Goal: Contribute content: Add original content to the website for others to see

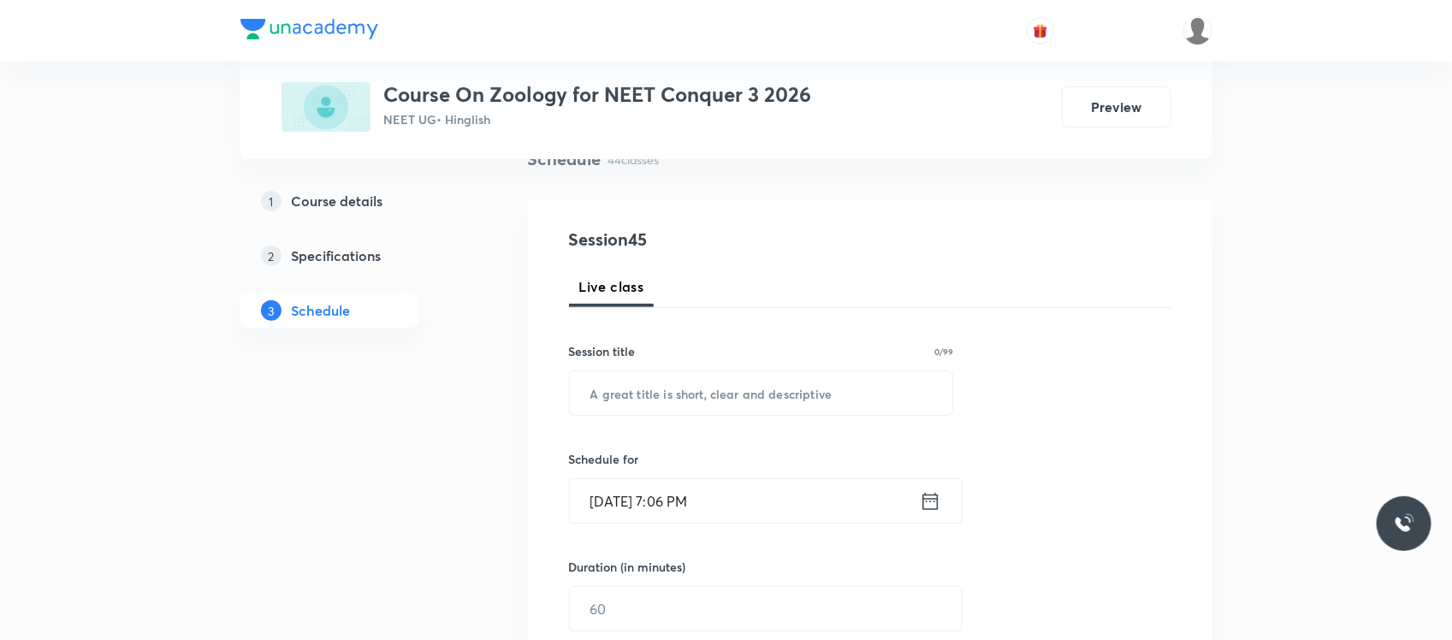
scroll to position [169, 0]
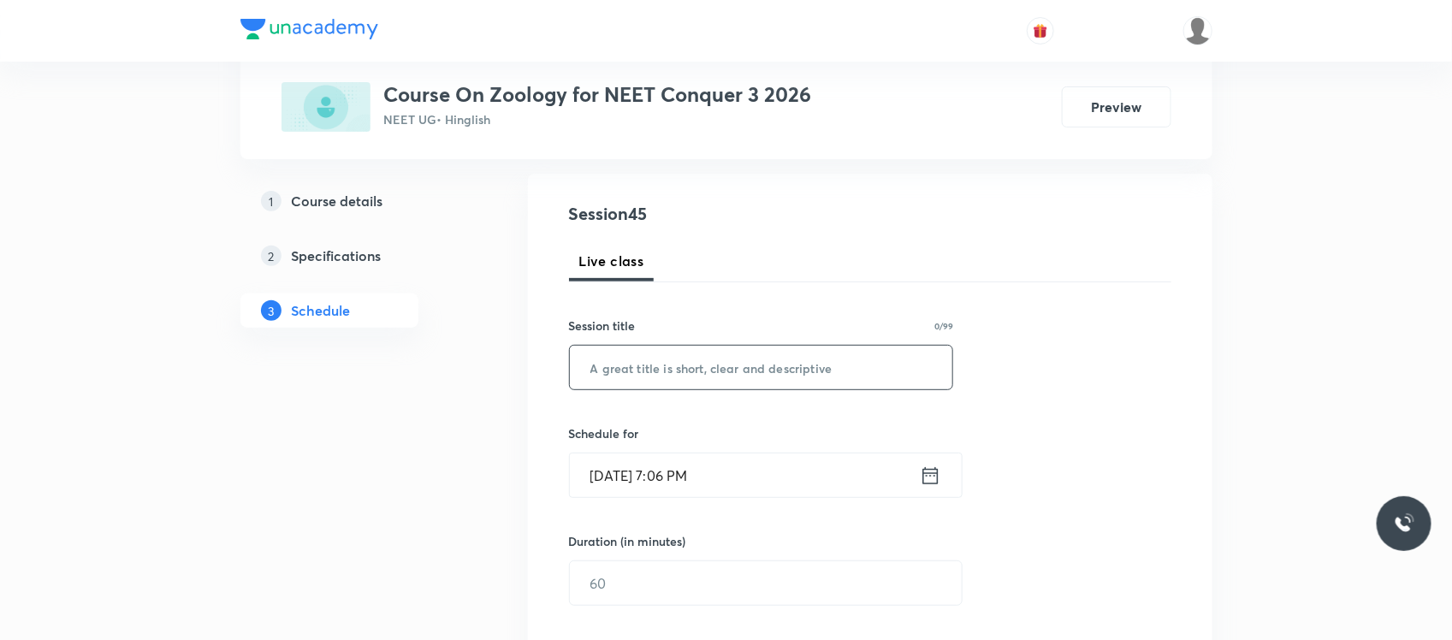
click at [720, 351] on input "text" at bounding box center [761, 368] width 383 height 44
paste input "Excretory products and their elimination"
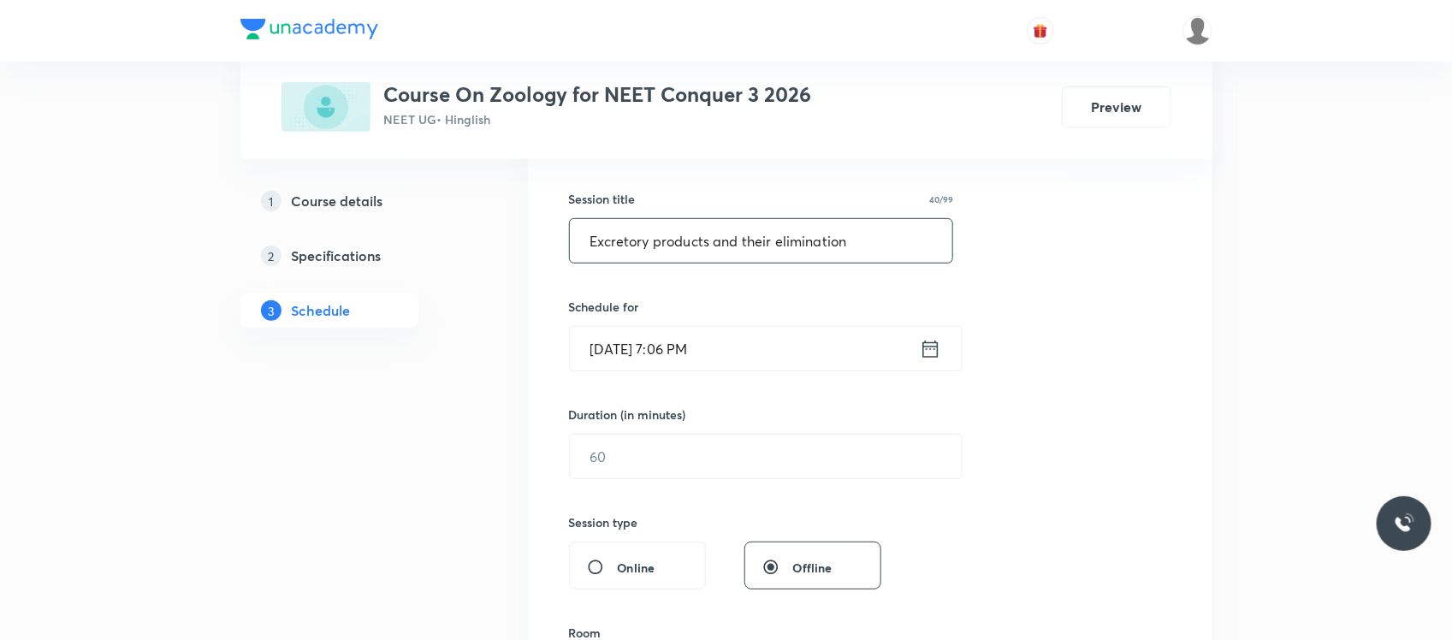
scroll to position [296, 0]
type input "Excretory products and their elimination"
click at [720, 351] on input "Oct 3, 2025, 7:06 PM" at bounding box center [745, 348] width 350 height 44
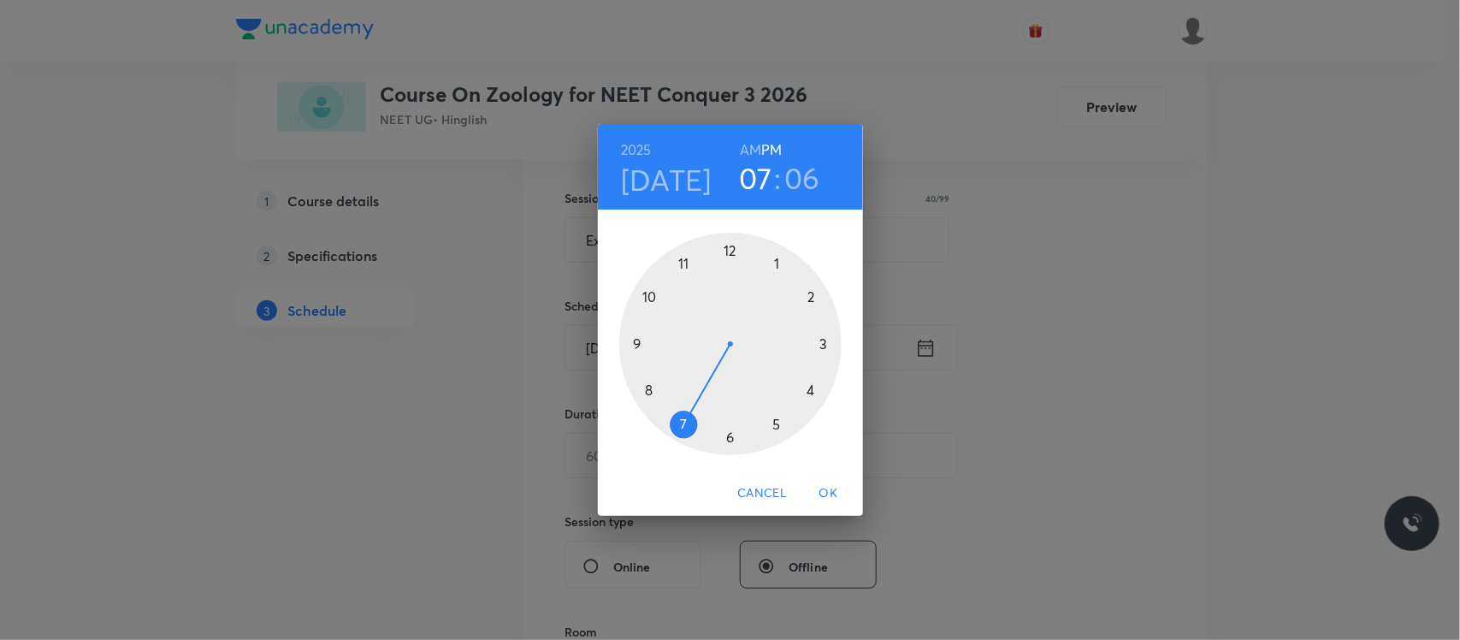
click at [697, 186] on h4 "Oct 15" at bounding box center [666, 180] width 91 height 36
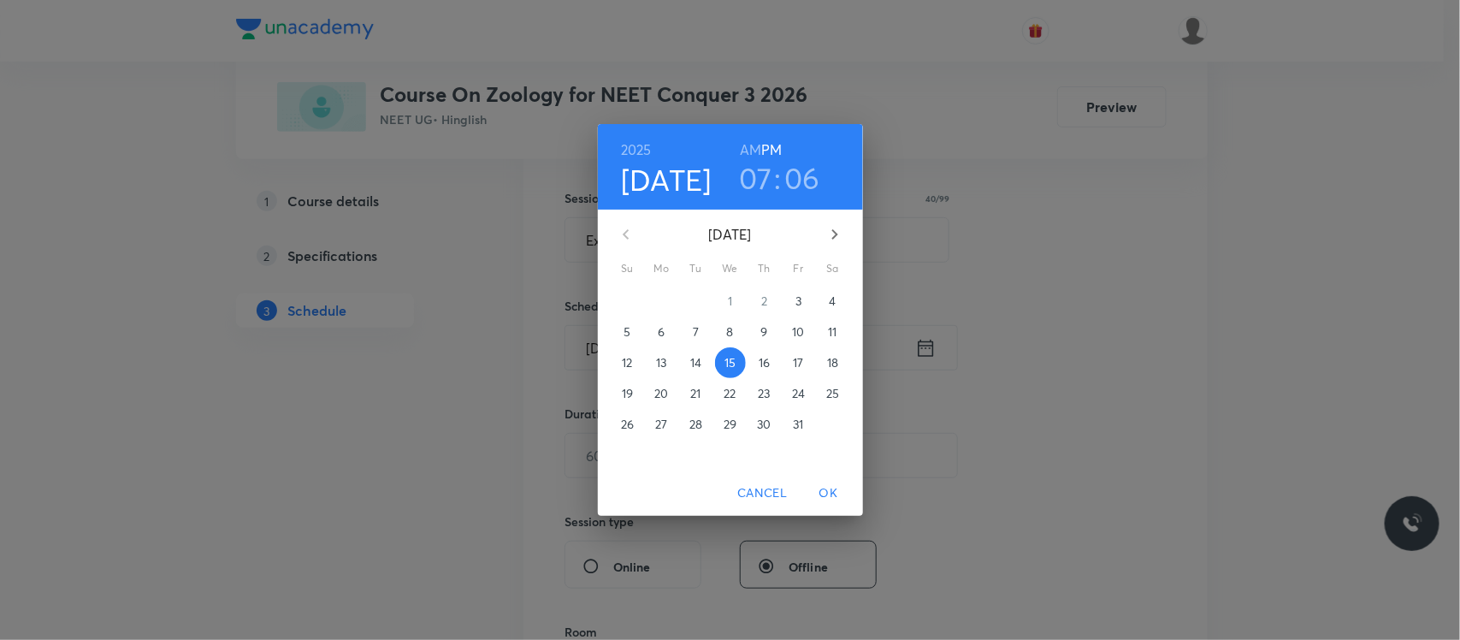
click at [827, 301] on span "4" at bounding box center [833, 301] width 31 height 17
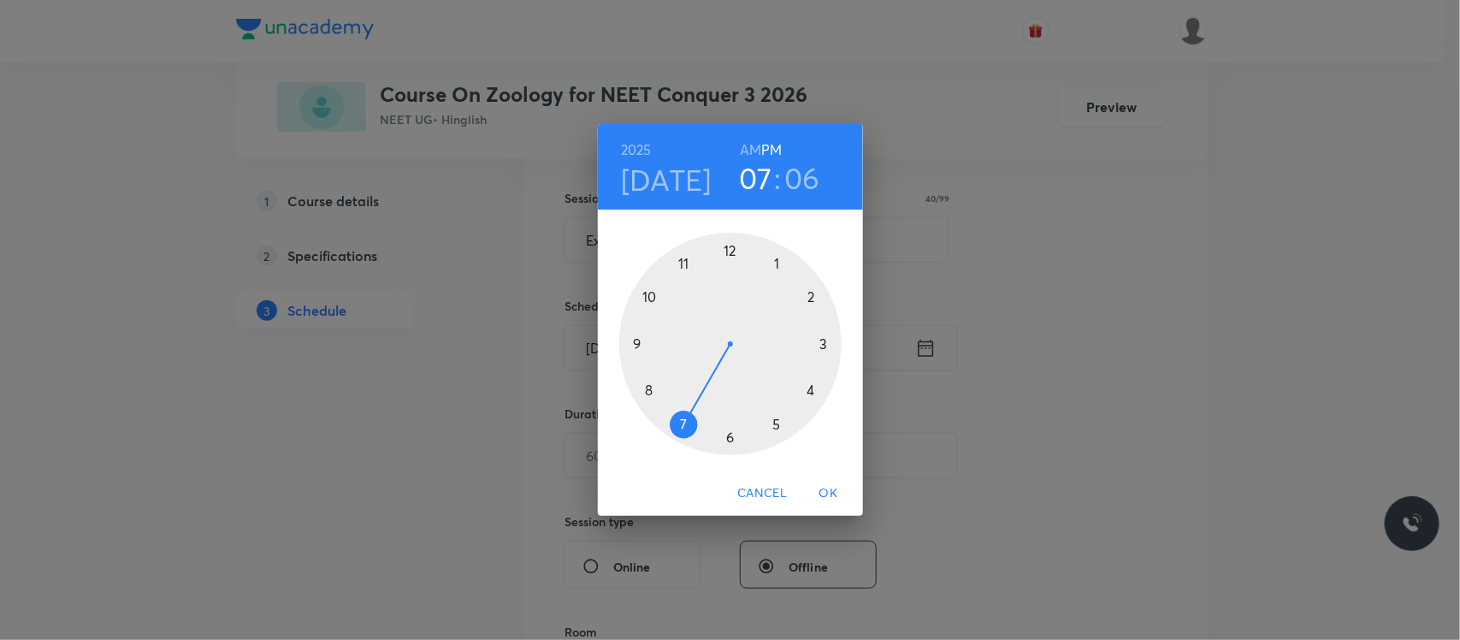
click at [738, 144] on div "2025 Oct 4 07 : 06 AM PM" at bounding box center [731, 167] width 238 height 58
click at [741, 147] on h6 "AM" at bounding box center [750, 150] width 21 height 24
click at [768, 144] on h6 "PM" at bounding box center [771, 150] width 21 height 24
click at [757, 150] on h6 "AM" at bounding box center [750, 150] width 21 height 24
click at [655, 293] on div at bounding box center [730, 344] width 222 height 222
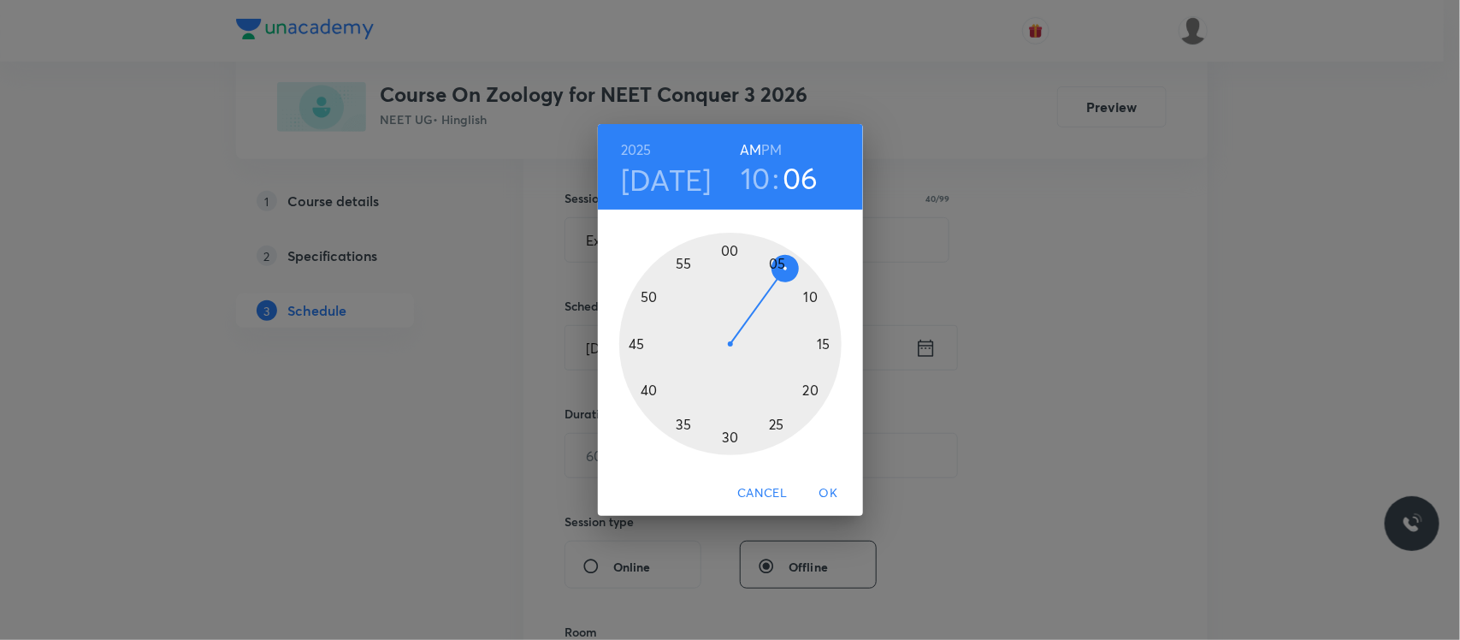
click at [730, 436] on div at bounding box center [730, 344] width 222 height 222
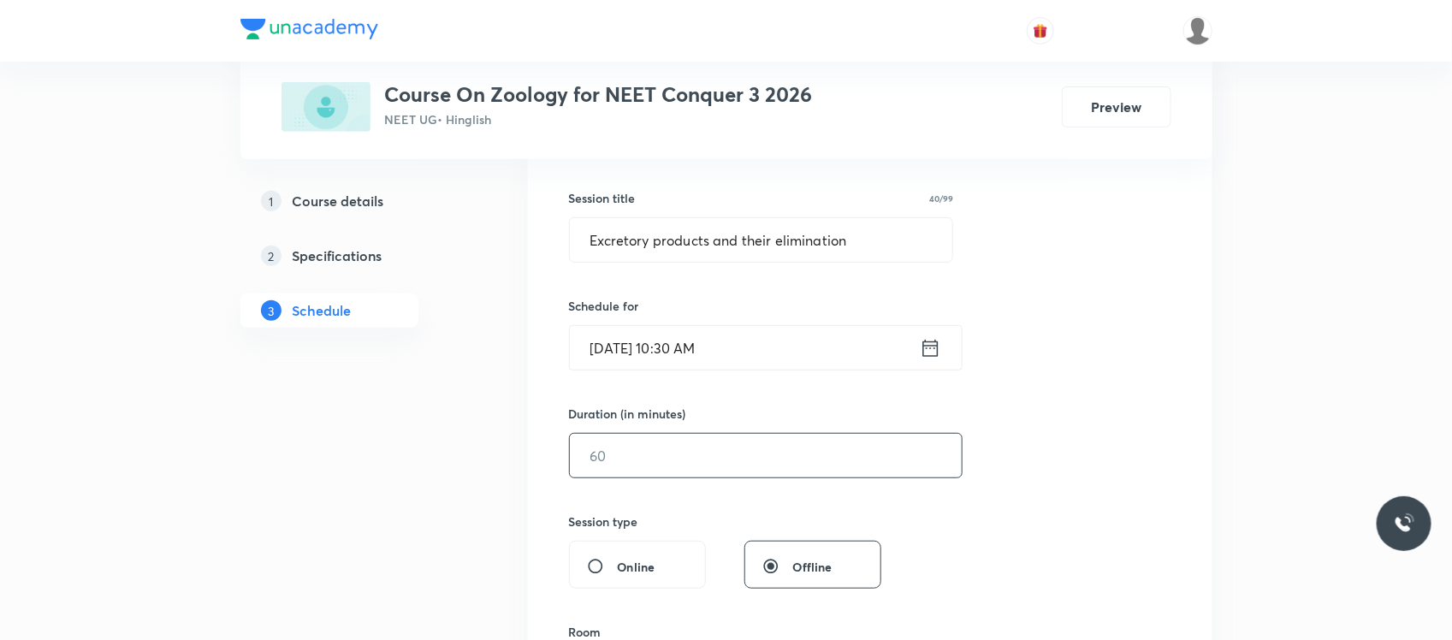
click at [706, 434] on input "text" at bounding box center [766, 456] width 392 height 44
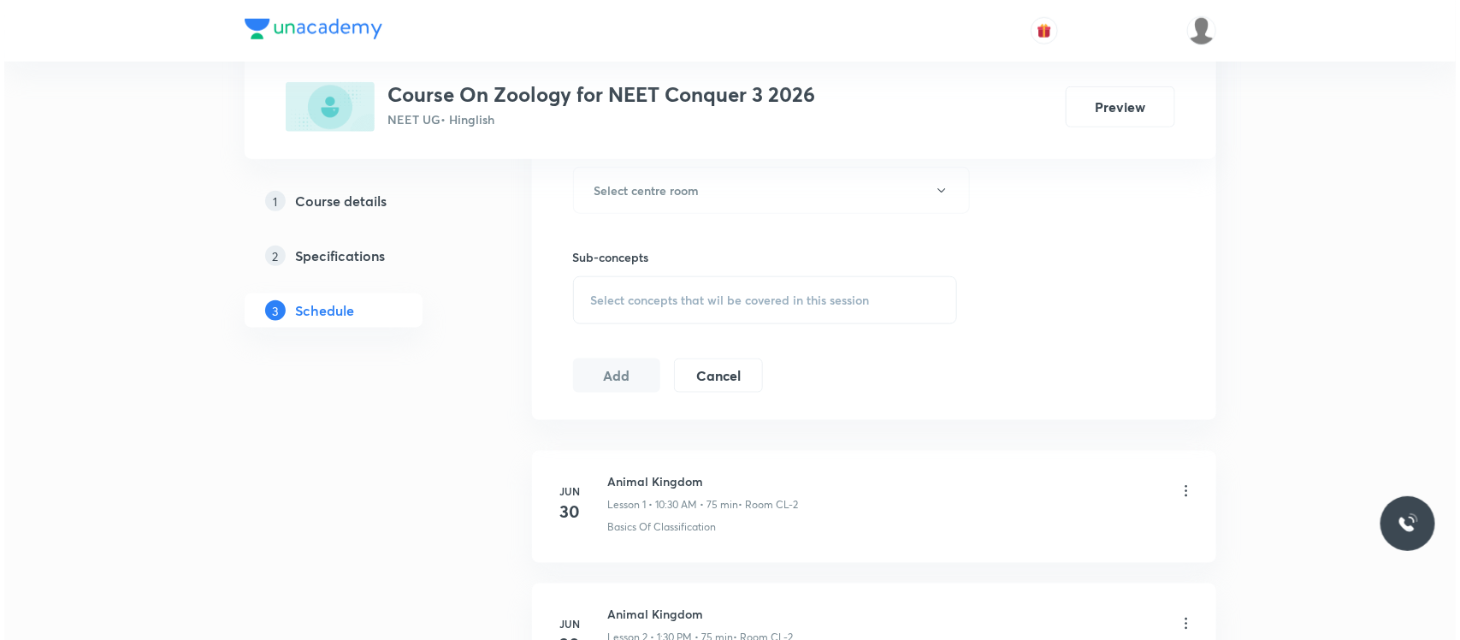
scroll to position [781, 0]
type input "100"
click at [717, 205] on button "Select centre room" at bounding box center [767, 189] width 397 height 47
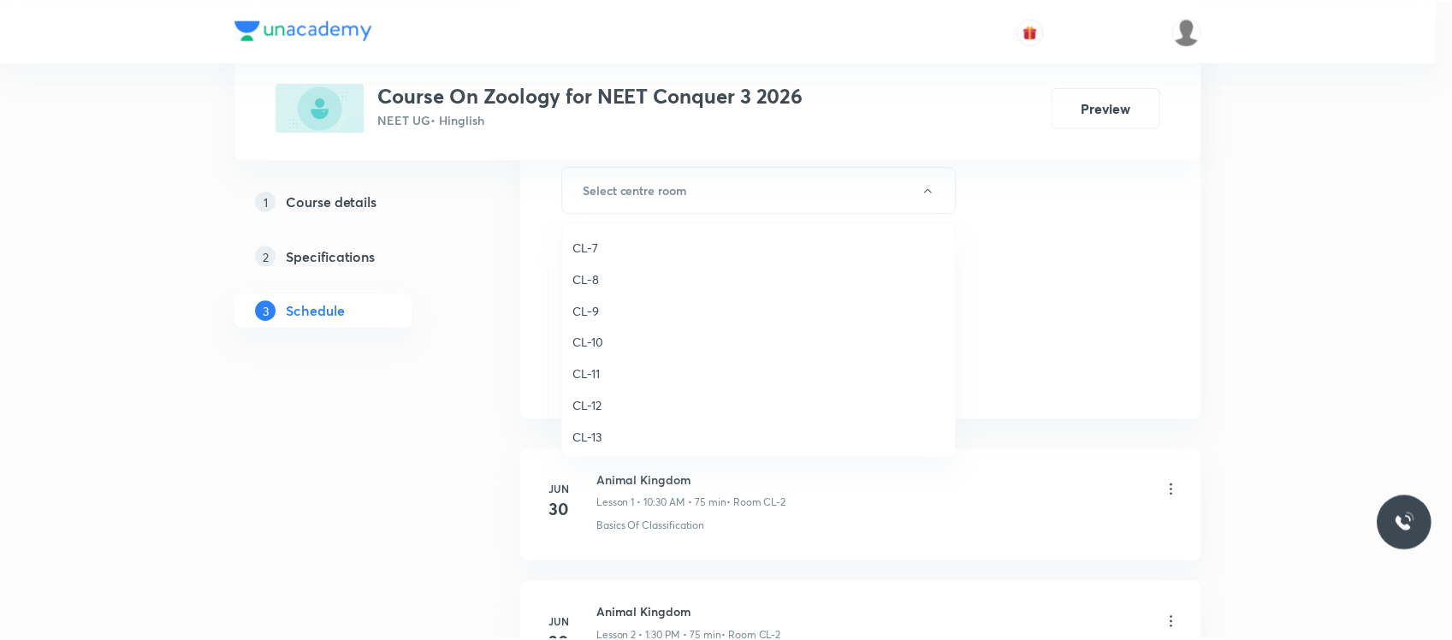
scroll to position [656, 0]
click at [603, 342] on span "CL-10" at bounding box center [763, 350] width 375 height 18
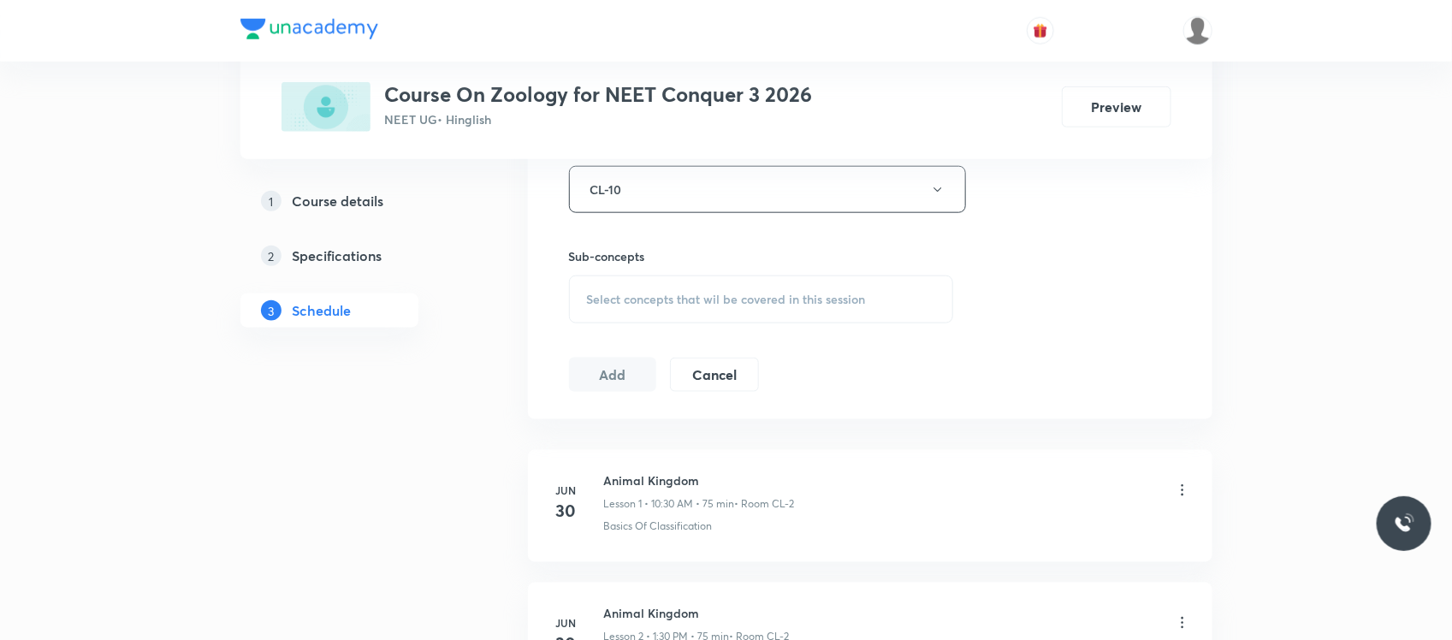
click at [663, 364] on div "Add Cancel" at bounding box center [671, 375] width 204 height 34
click at [670, 283] on div "Select concepts that wil be covered in this session" at bounding box center [761, 299] width 385 height 48
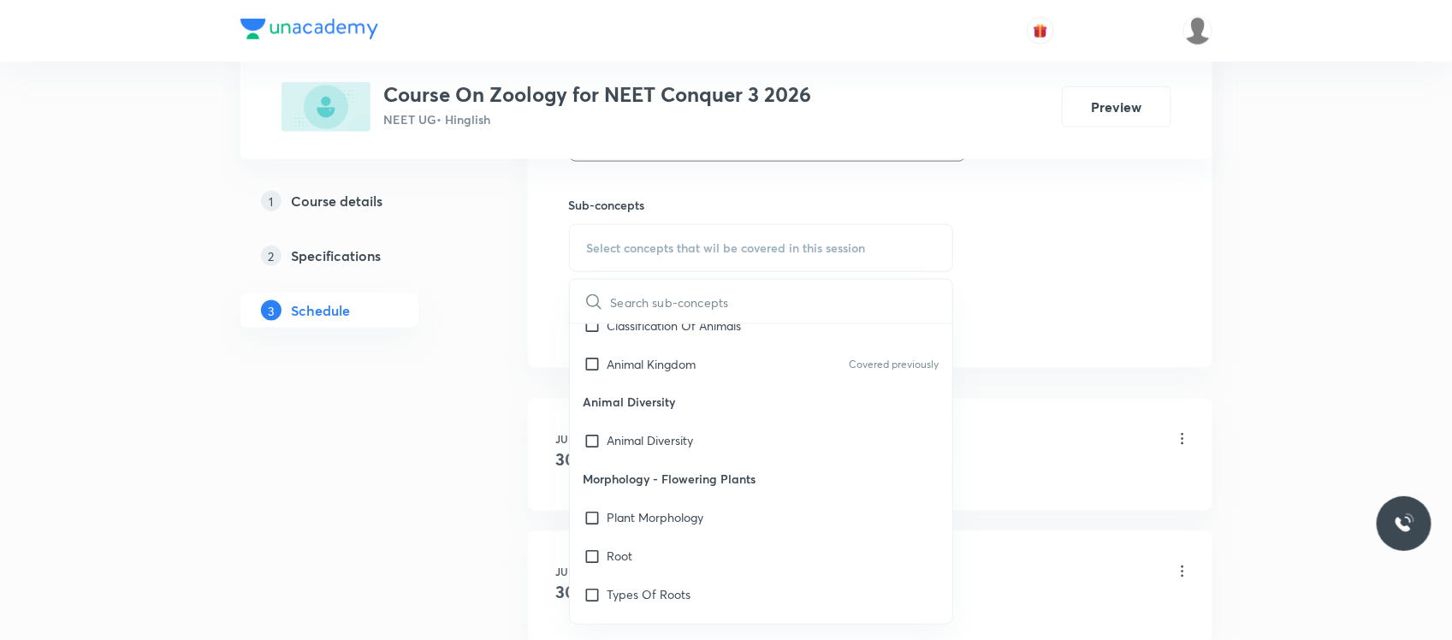
scroll to position [1490, 0]
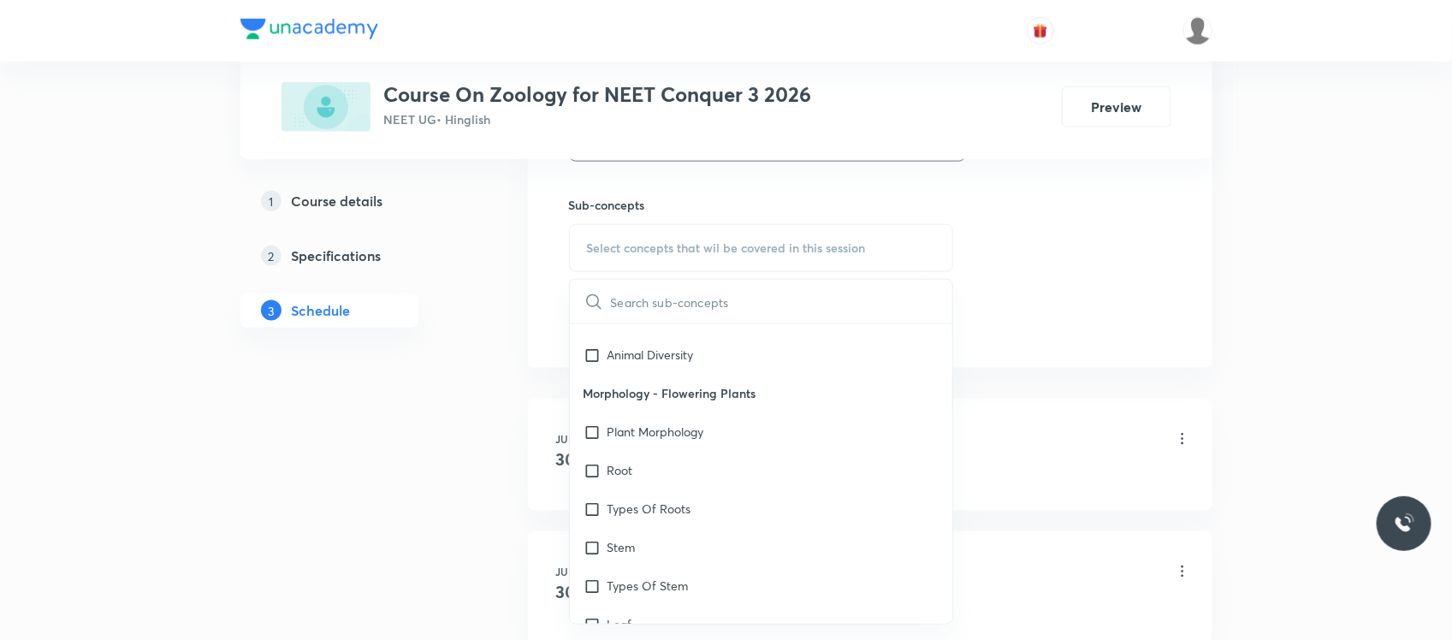
click at [691, 404] on p "Morphology - Flowering Plants" at bounding box center [761, 394] width 383 height 39
click at [680, 417] on div "Plant Morphology" at bounding box center [761, 432] width 383 height 39
checkbox input "true"
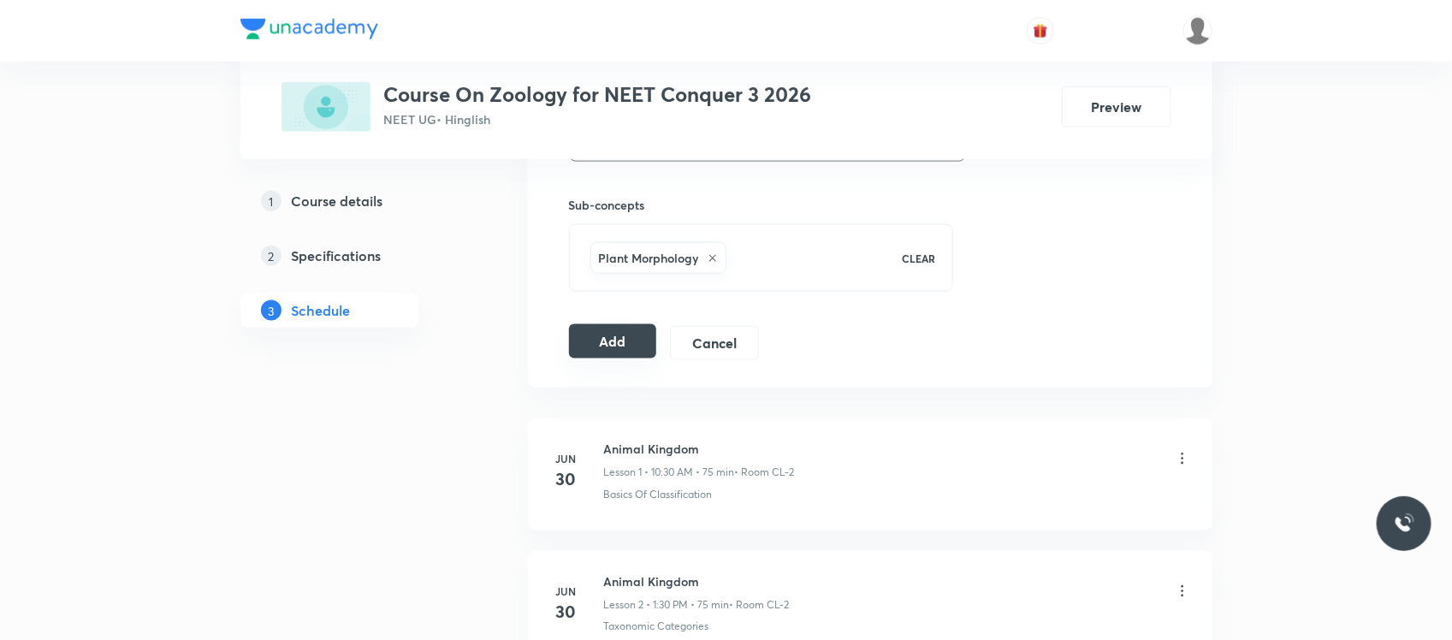
click at [596, 348] on button "Add" at bounding box center [613, 341] width 88 height 34
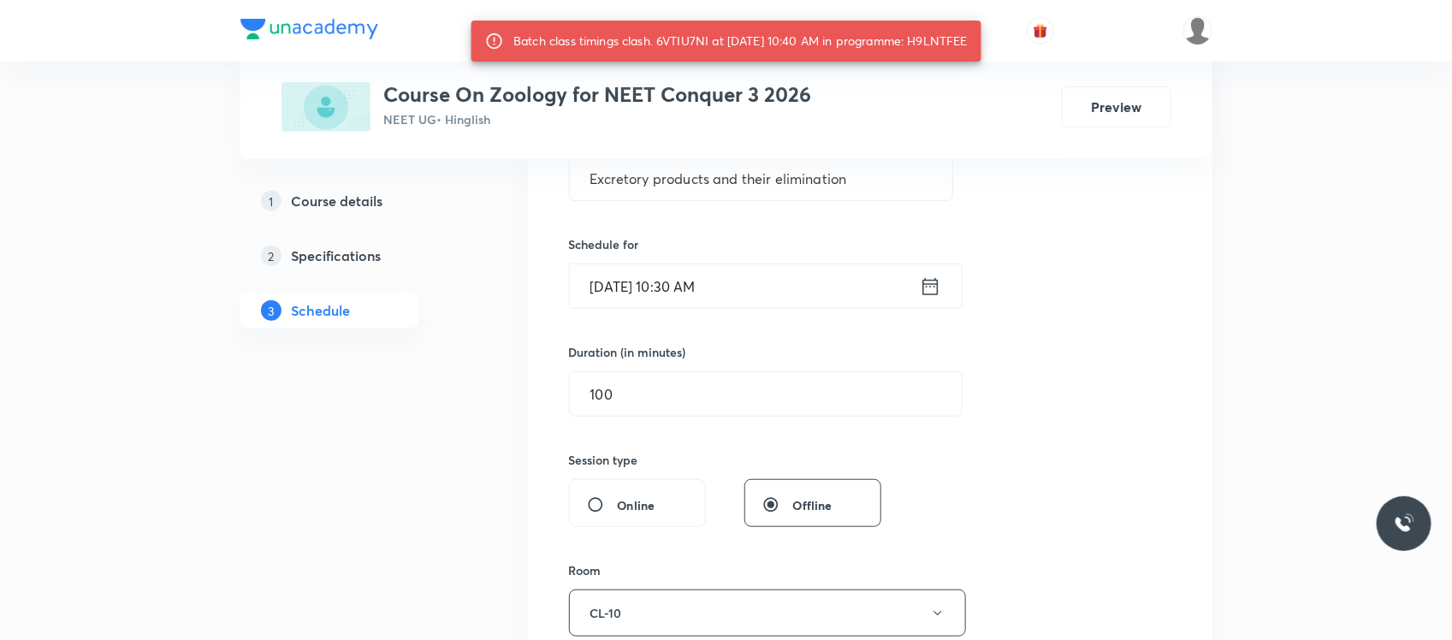
scroll to position [0, 0]
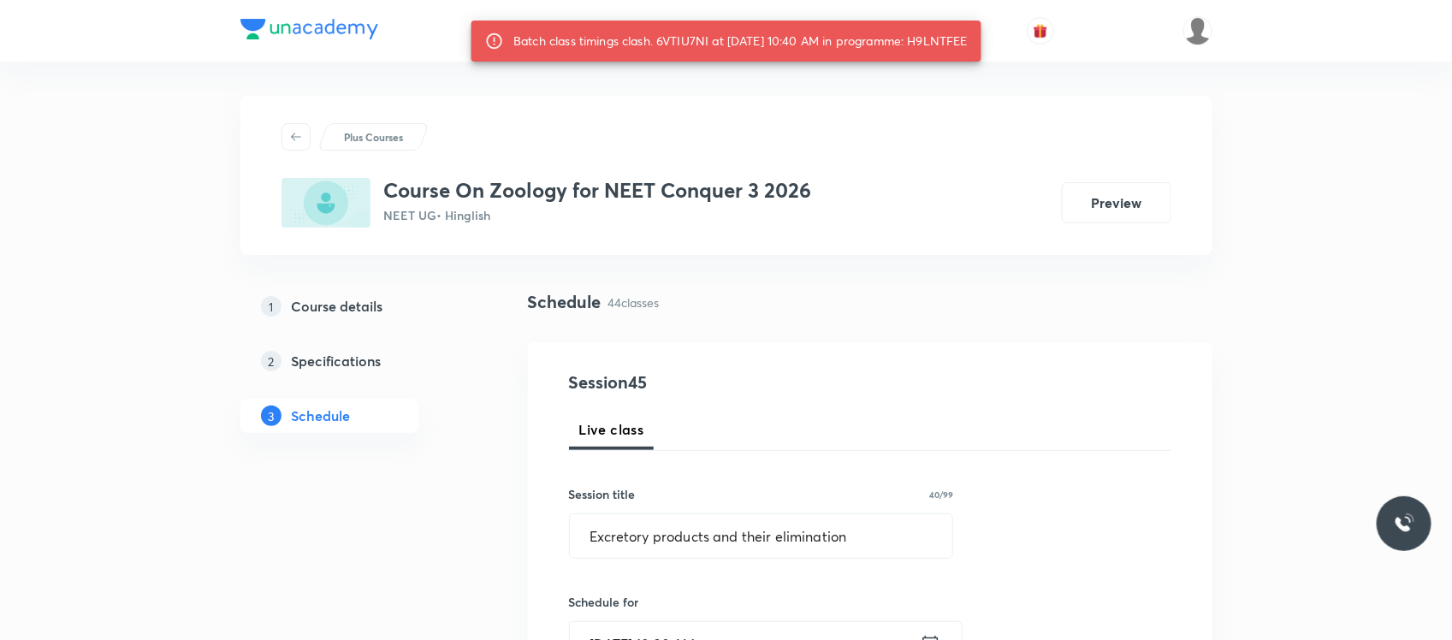
click at [951, 44] on div "Batch class timings clash. 6VTIU7NI at 04 Oct 2025 10:40 AM in programme: H9LNT…" at bounding box center [740, 41] width 454 height 31
copy div "H9LNTFEE"
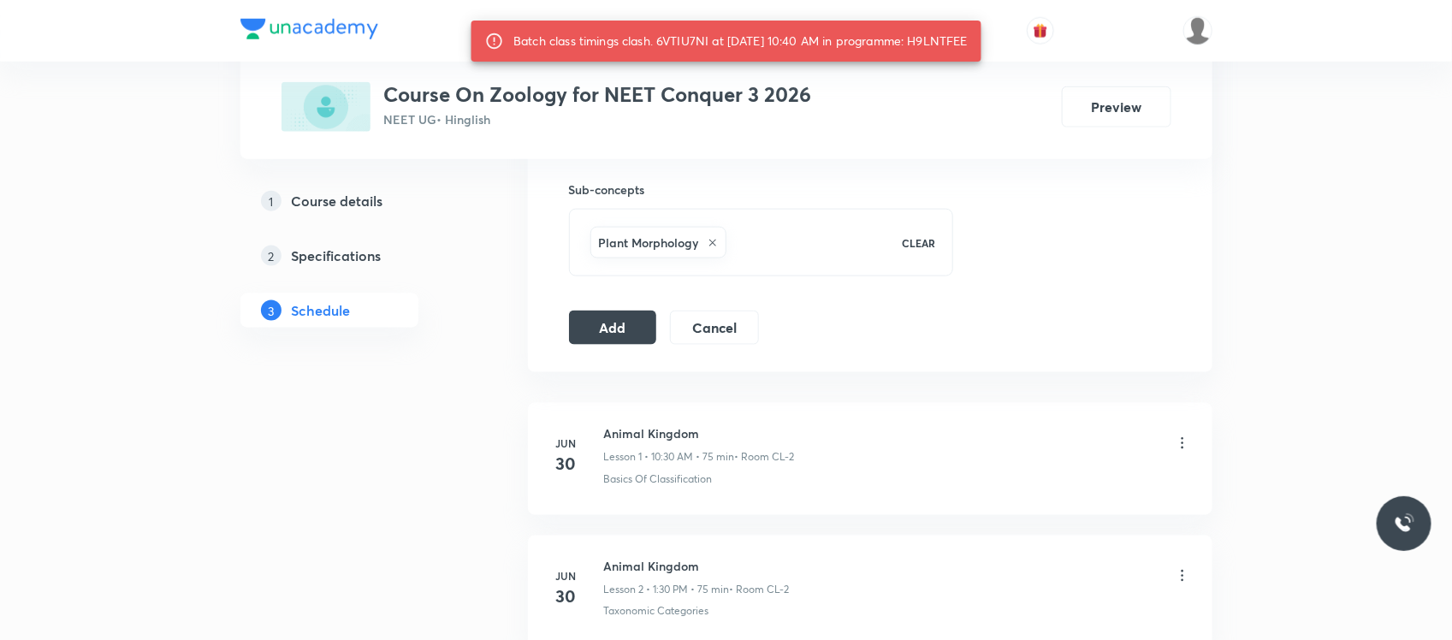
scroll to position [849, 0]
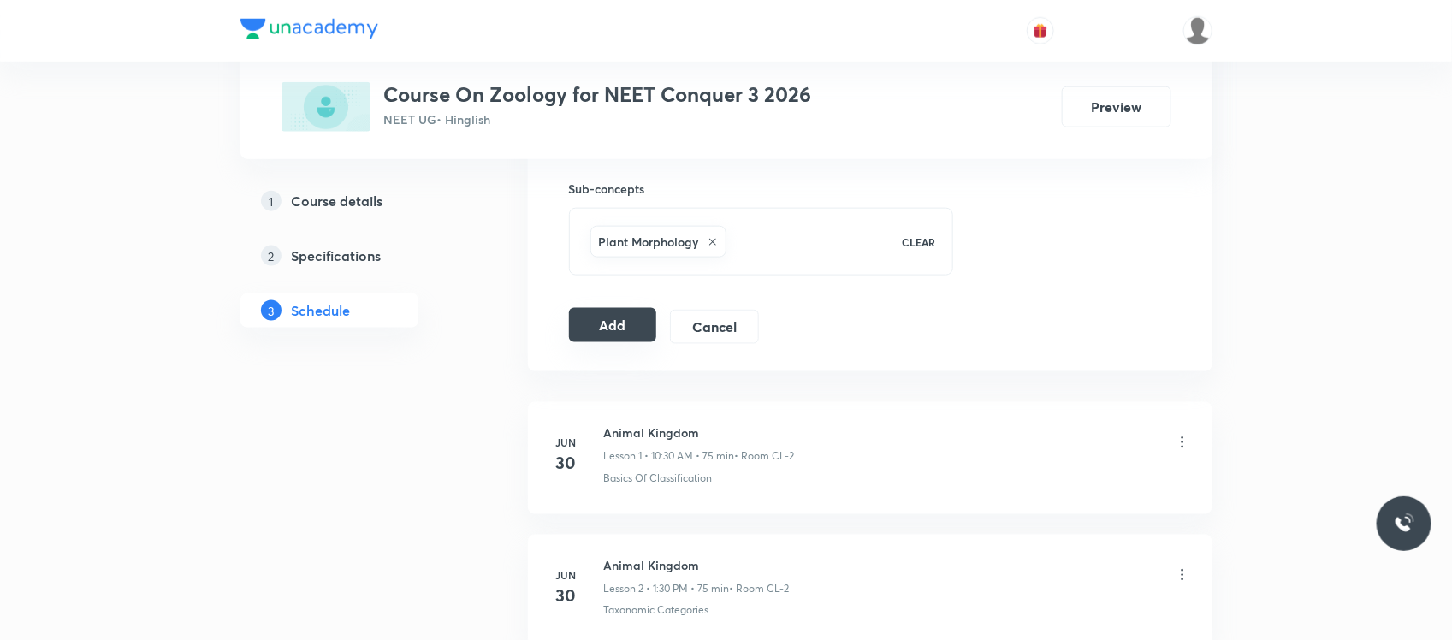
click at [621, 327] on button "Add" at bounding box center [613, 325] width 88 height 34
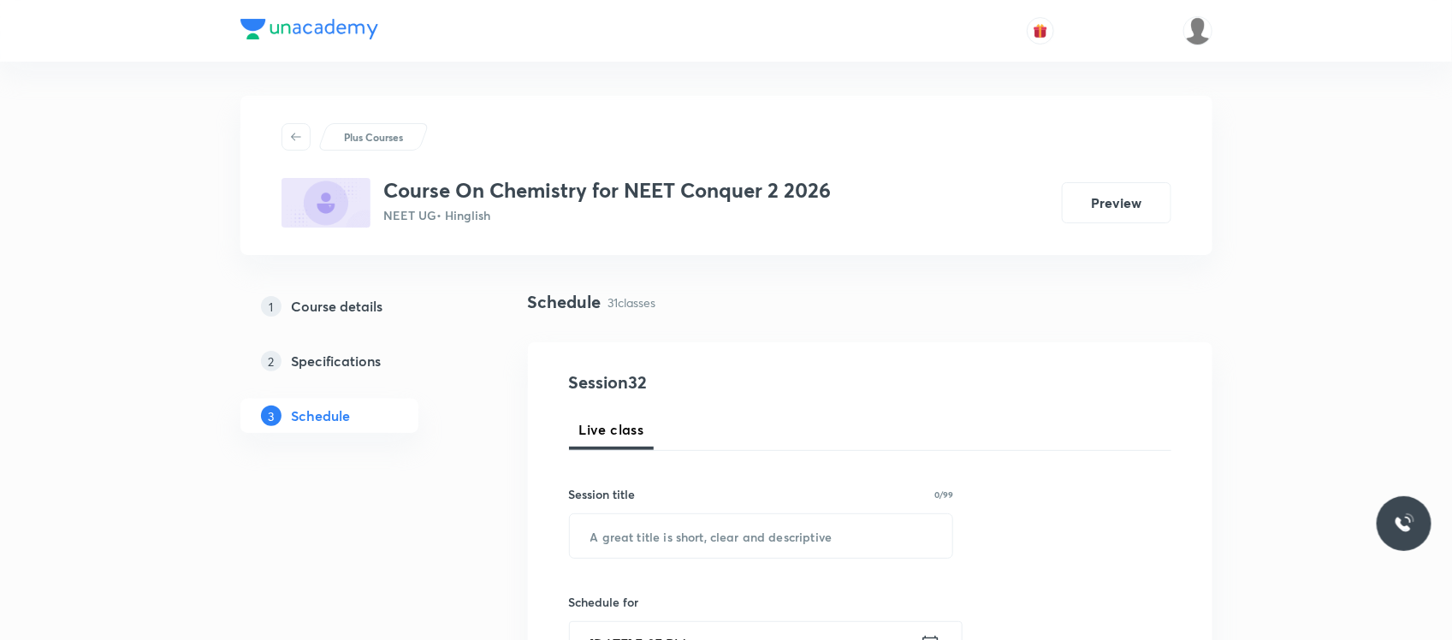
scroll to position [1403, 0]
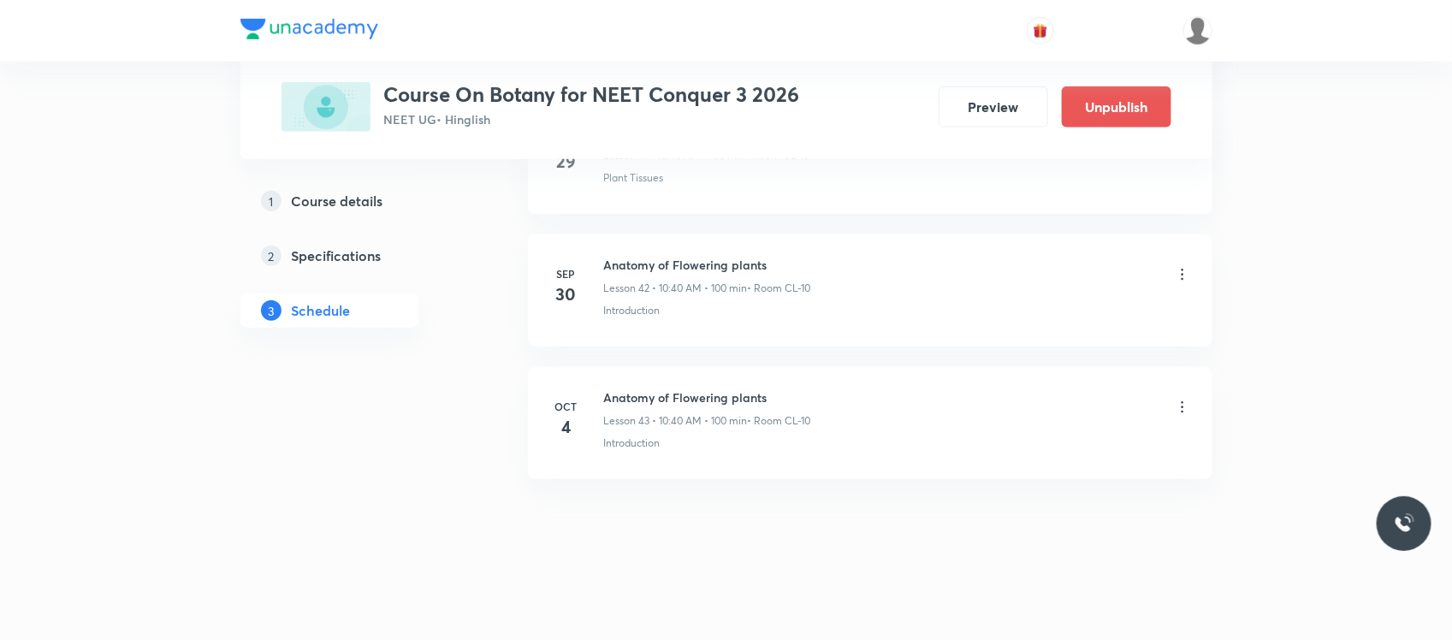
click at [1182, 409] on icon at bounding box center [1182, 407] width 17 height 17
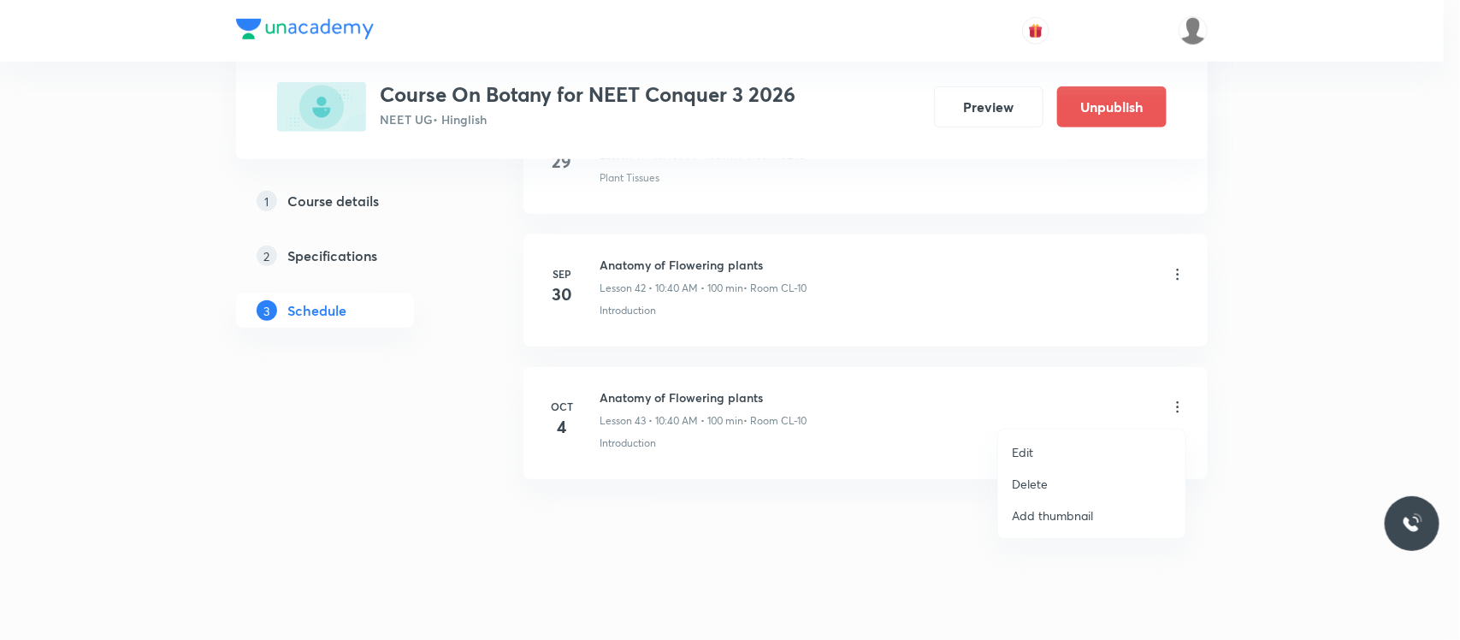
click at [1022, 482] on p "Delete" at bounding box center [1030, 484] width 36 height 18
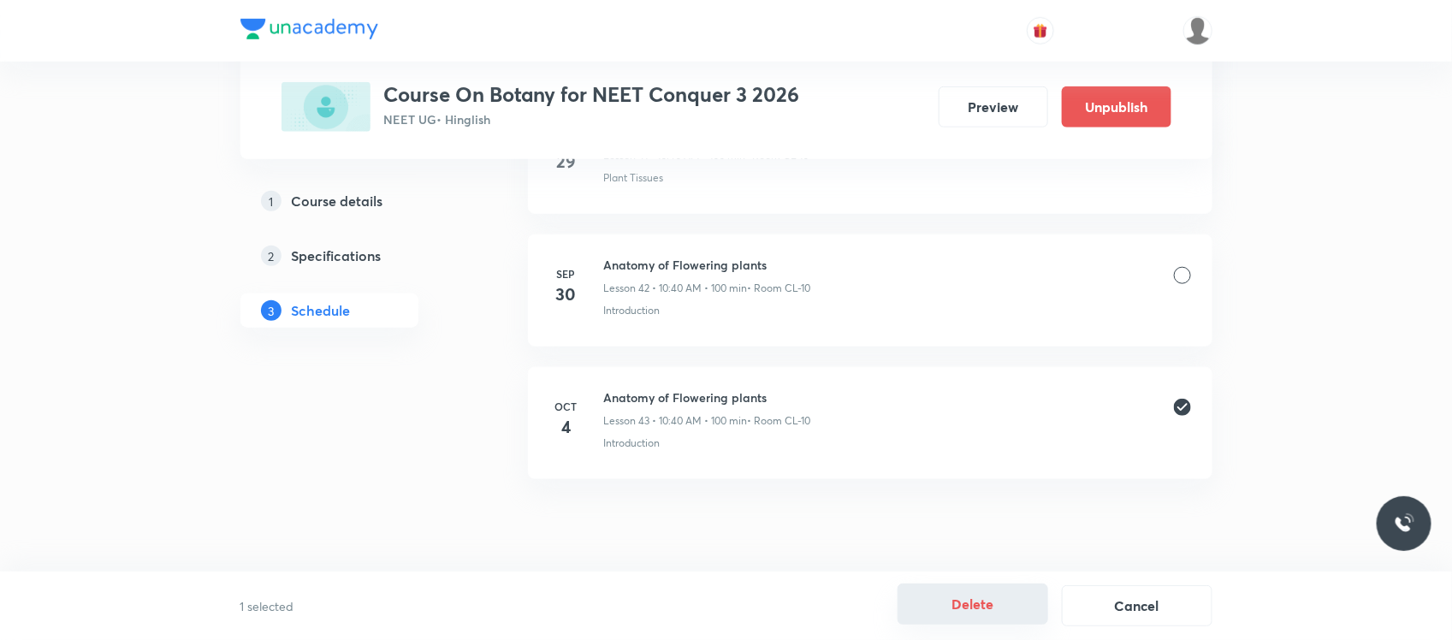
click at [951, 595] on button "Delete" at bounding box center [972, 603] width 151 height 41
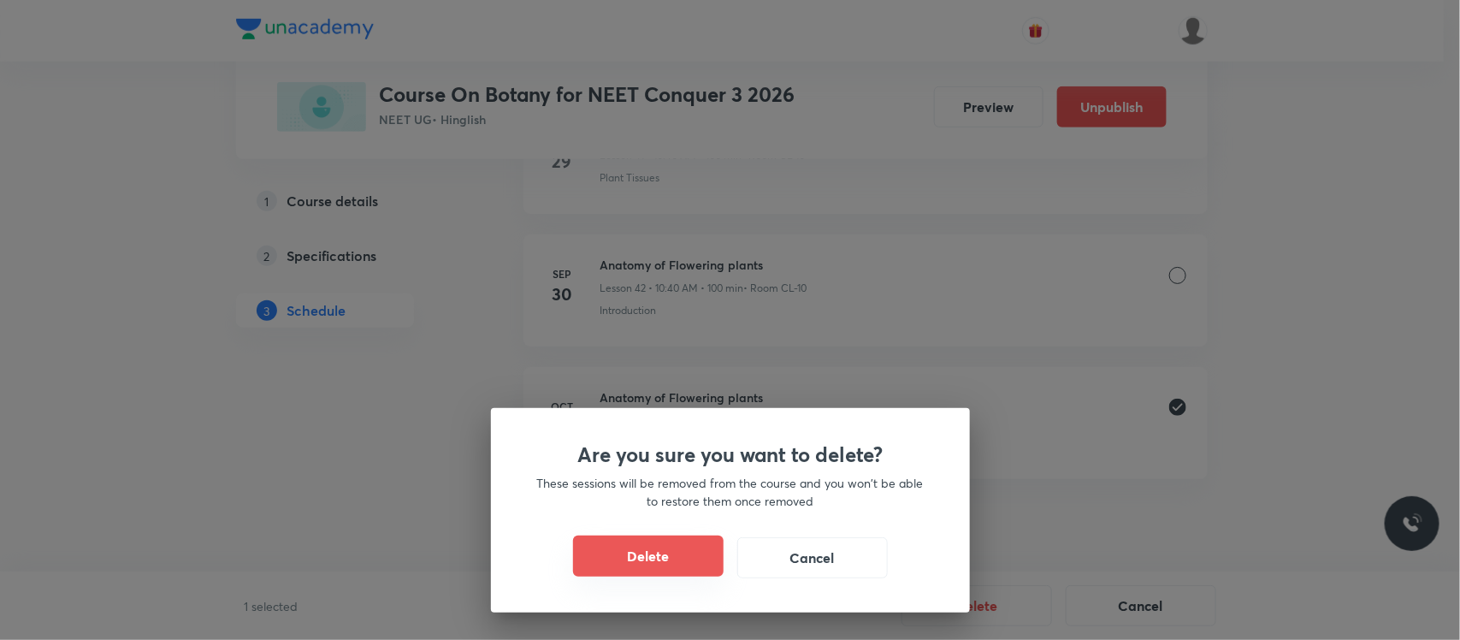
click at [698, 548] on button "Delete" at bounding box center [648, 556] width 151 height 41
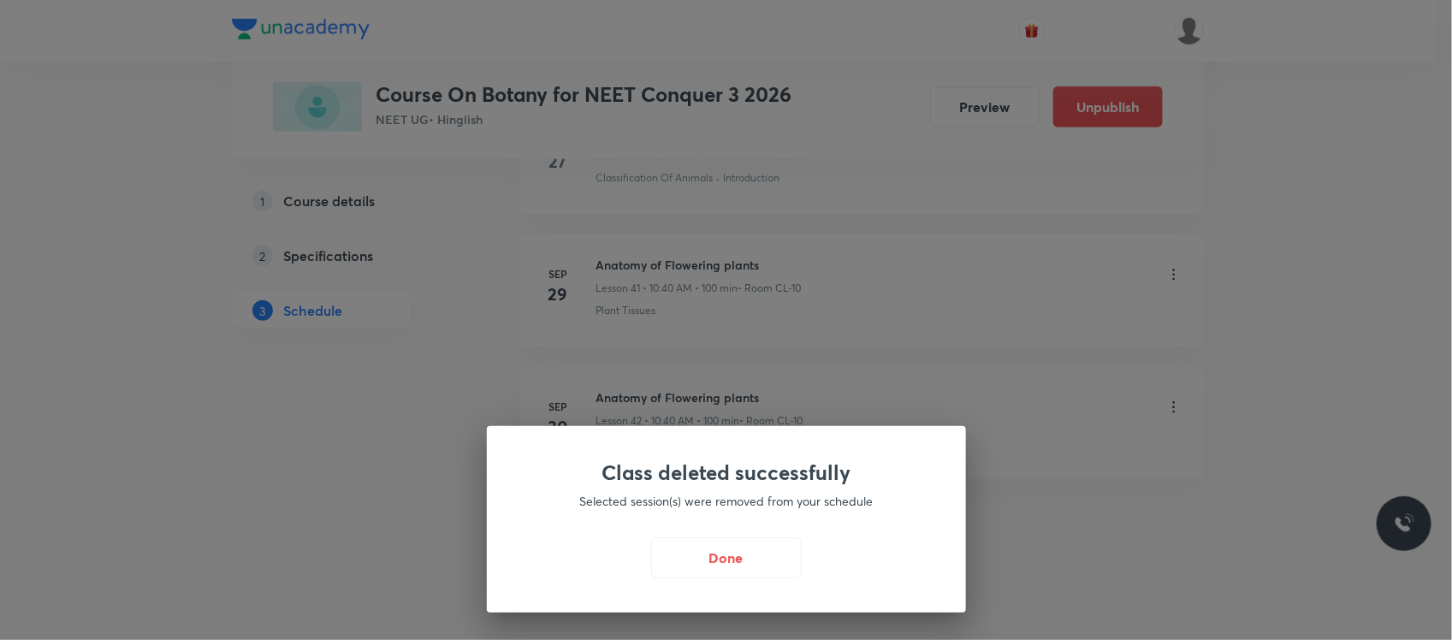
scroll to position [6319, 0]
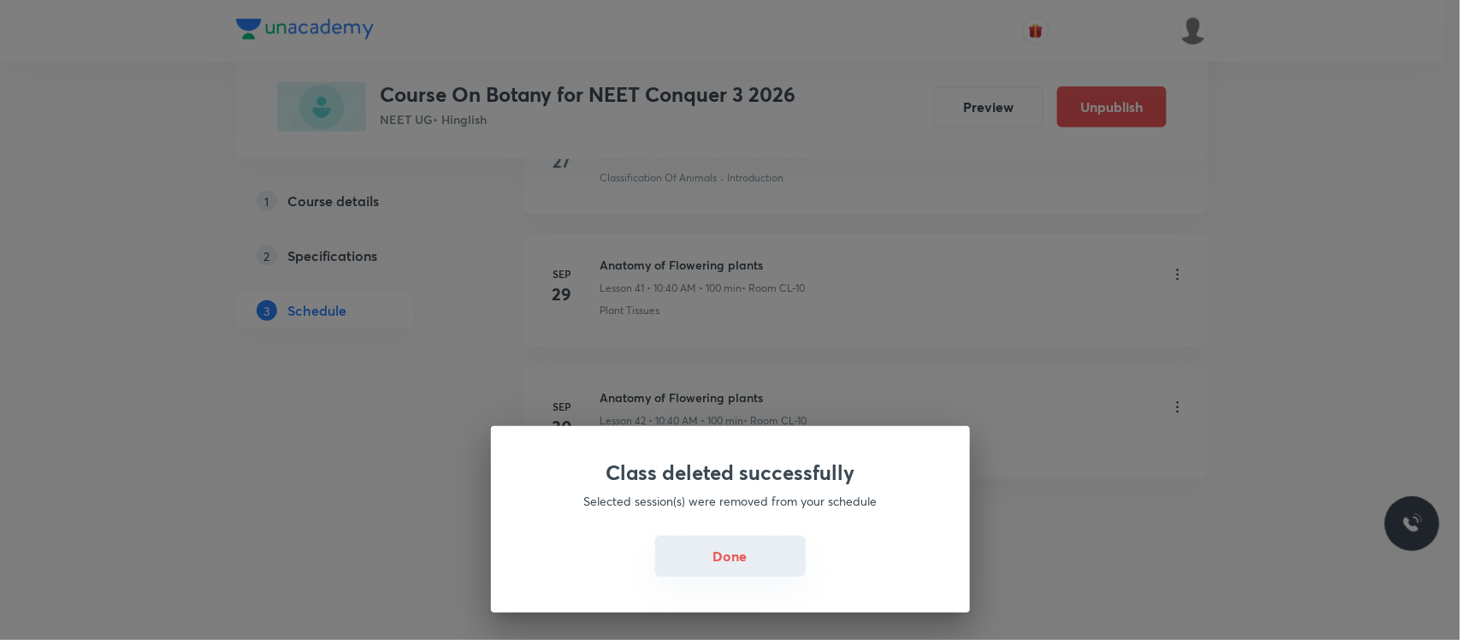
click at [775, 545] on button "Done" at bounding box center [730, 556] width 151 height 41
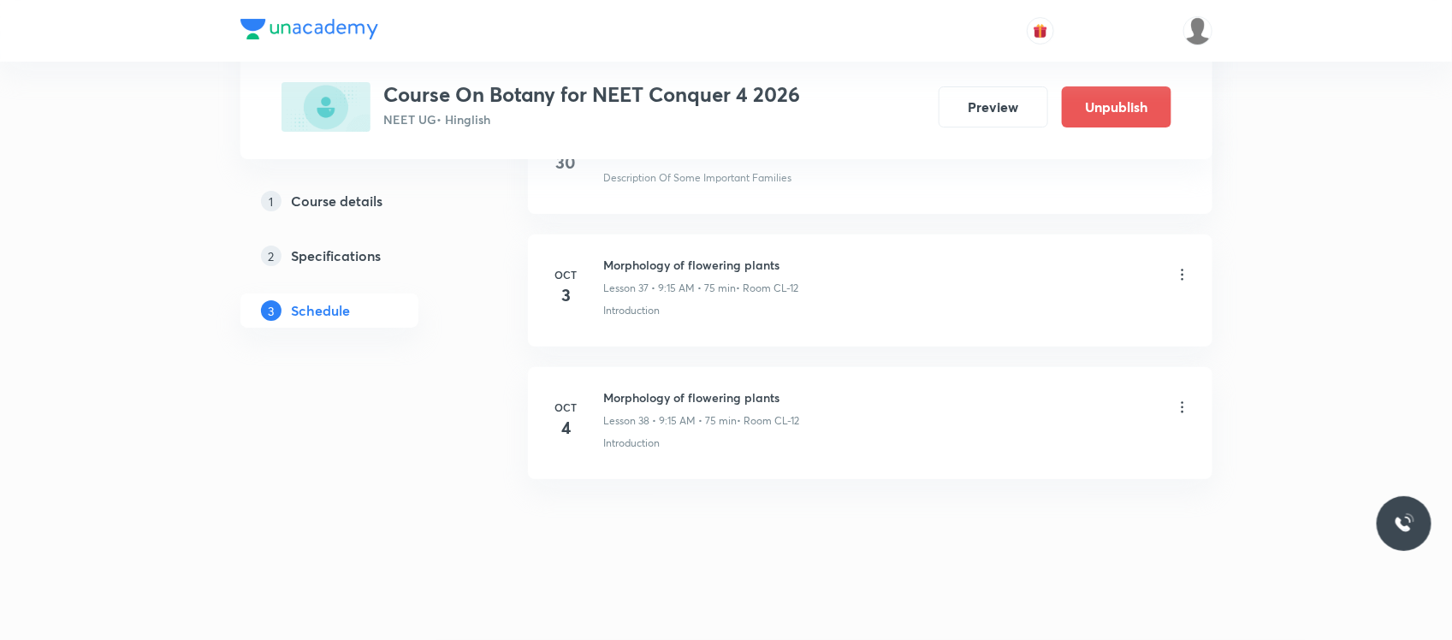
click at [1187, 400] on icon at bounding box center [1182, 407] width 17 height 17
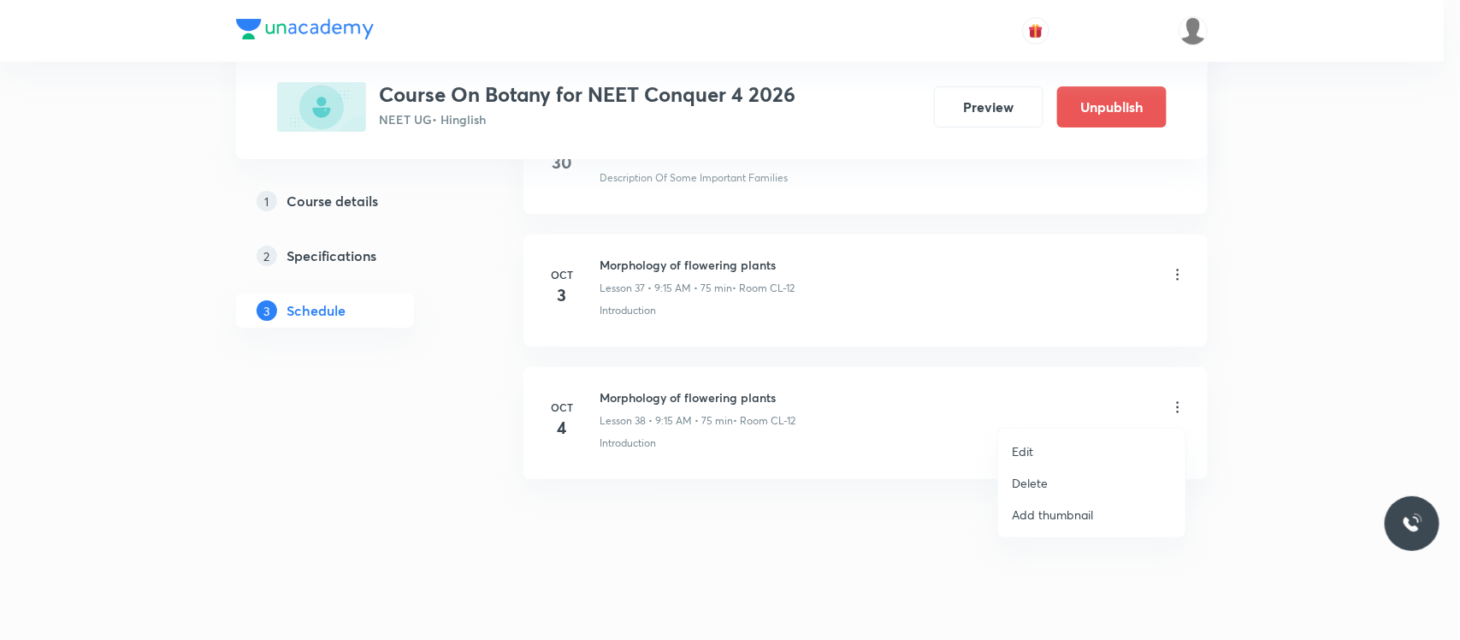
click at [1063, 471] on li "Delete" at bounding box center [1091, 483] width 187 height 32
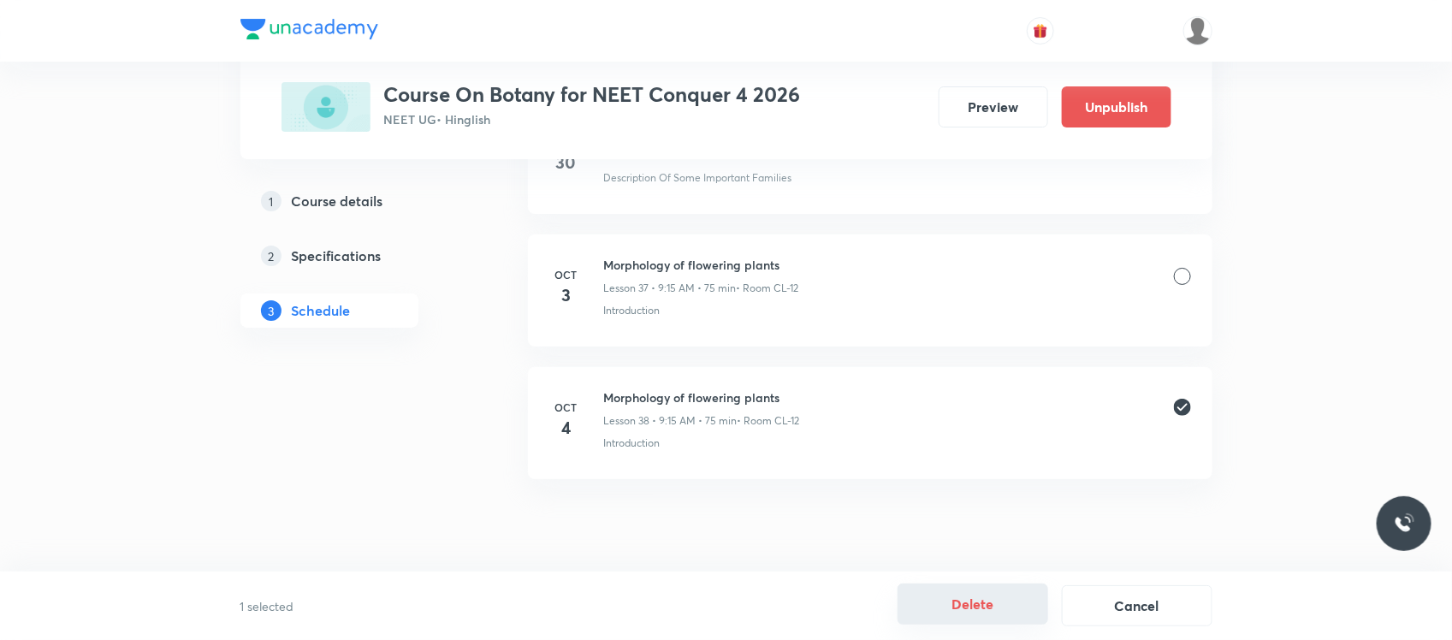
click at [1040, 612] on button "Delete" at bounding box center [972, 603] width 151 height 41
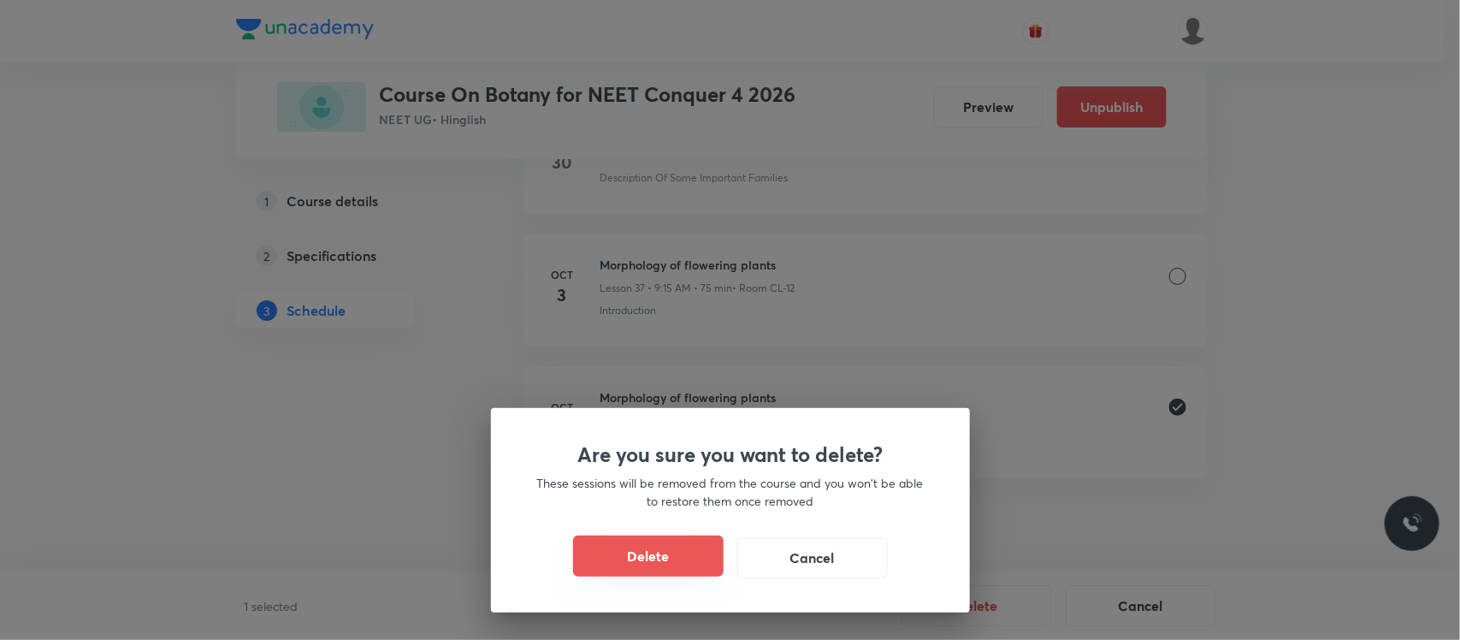
click at [684, 540] on button "Delete" at bounding box center [648, 556] width 151 height 41
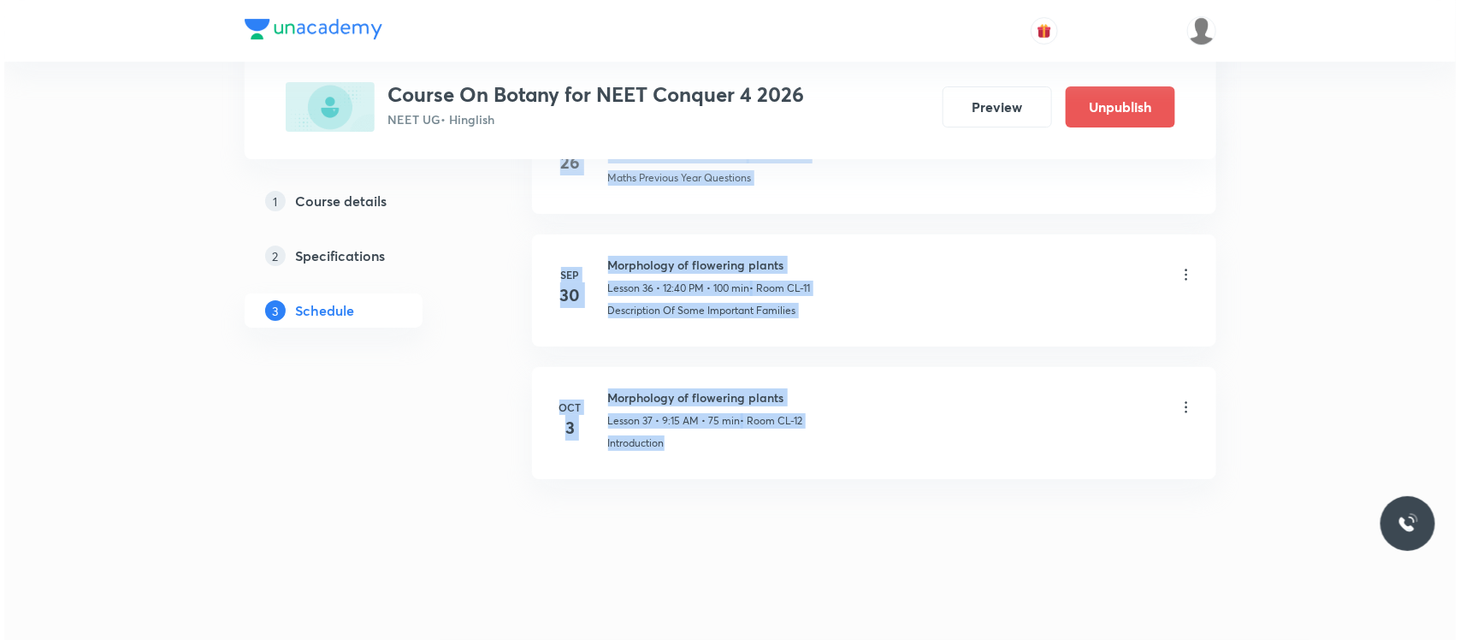
scroll to position [5654, 0]
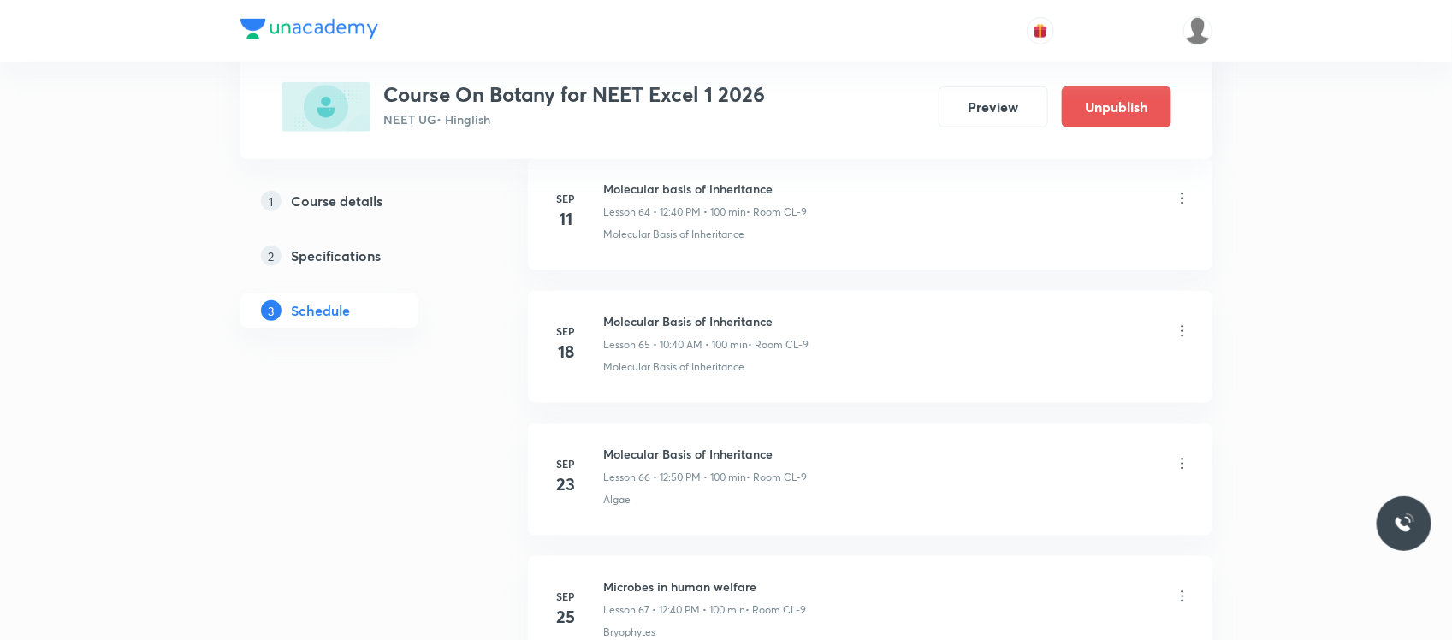
scroll to position [10043, 0]
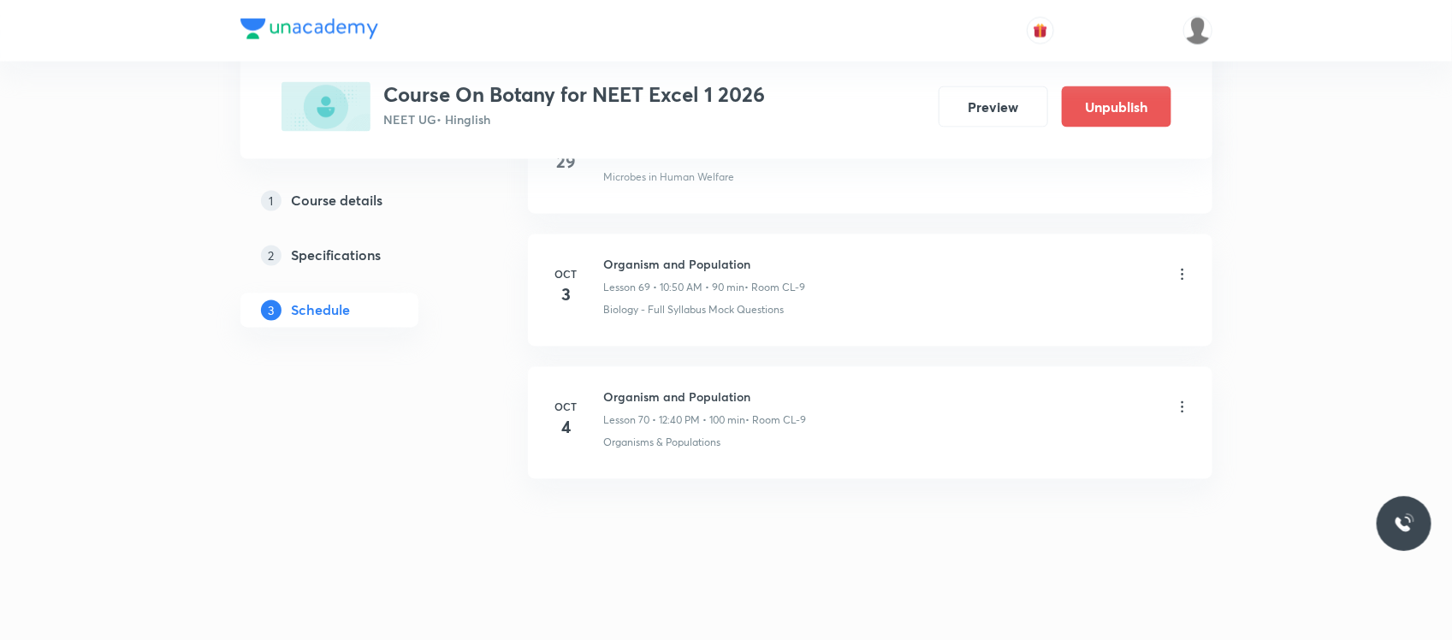
click at [1176, 407] on icon at bounding box center [1182, 407] width 17 height 17
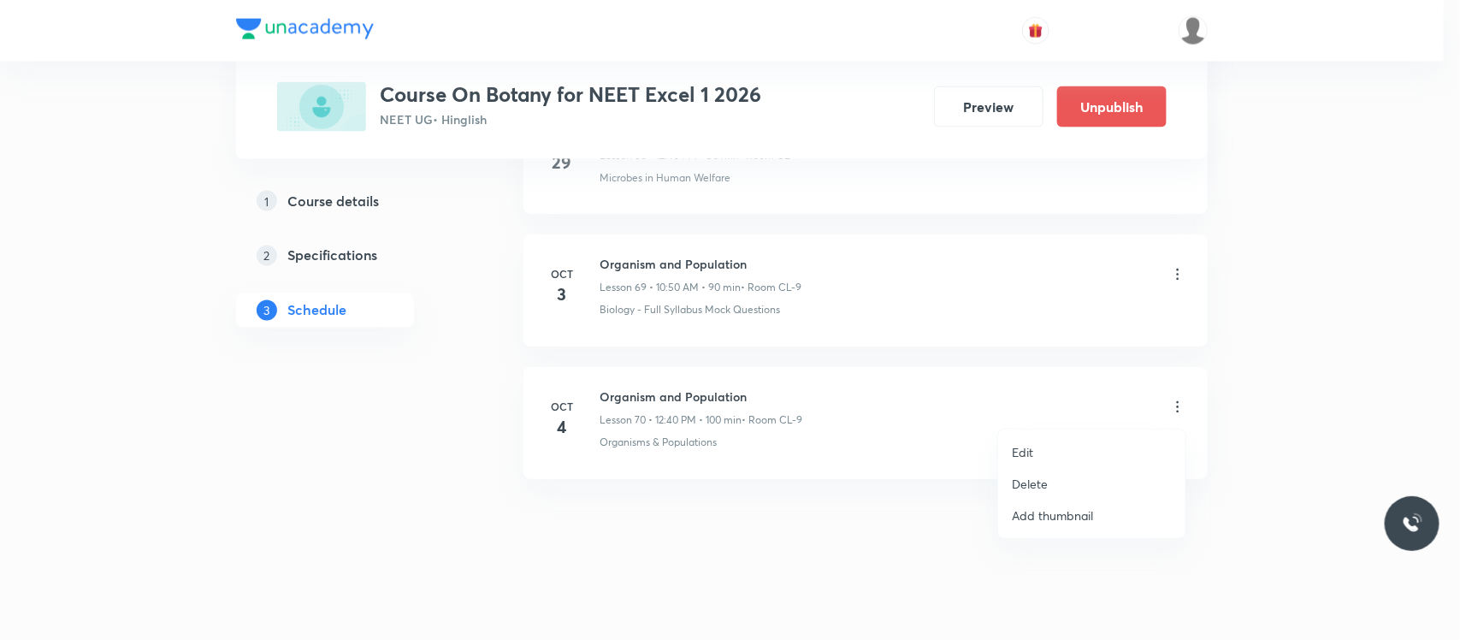
click at [1050, 477] on li "Delete" at bounding box center [1091, 484] width 187 height 32
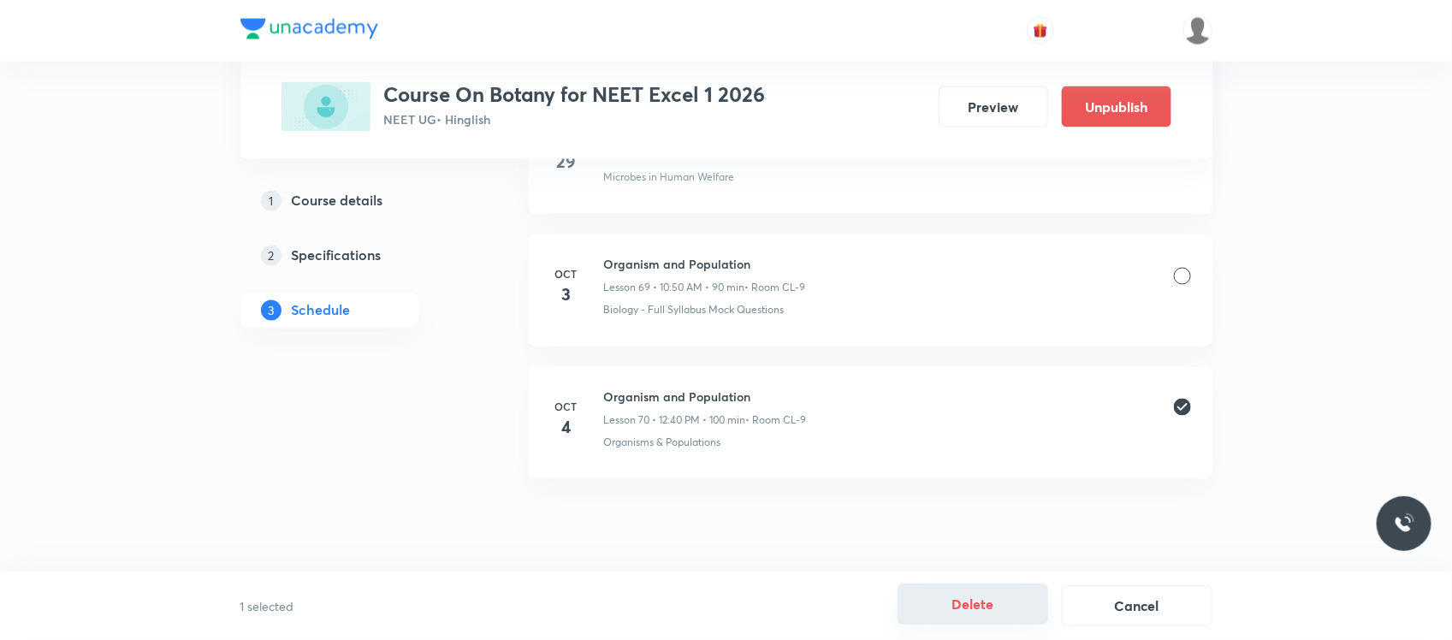
click at [984, 619] on button "Delete" at bounding box center [972, 603] width 151 height 41
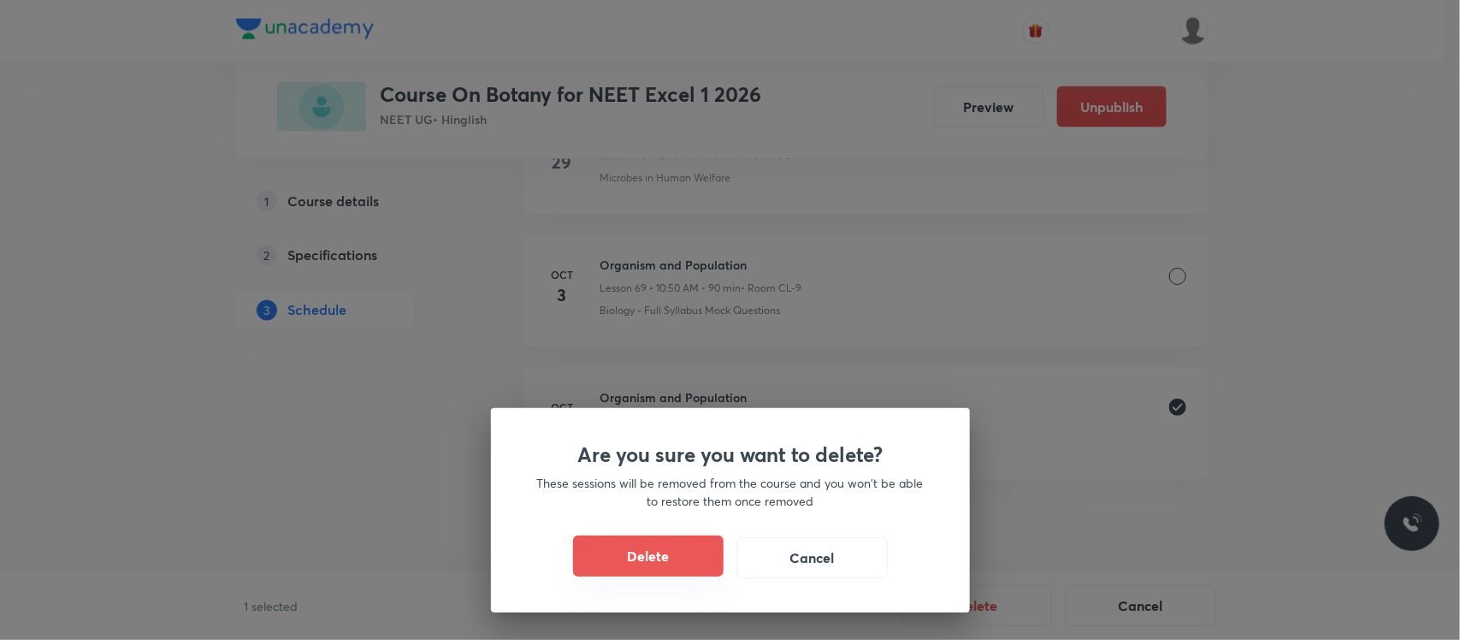
click at [700, 545] on button "Delete" at bounding box center [648, 556] width 151 height 41
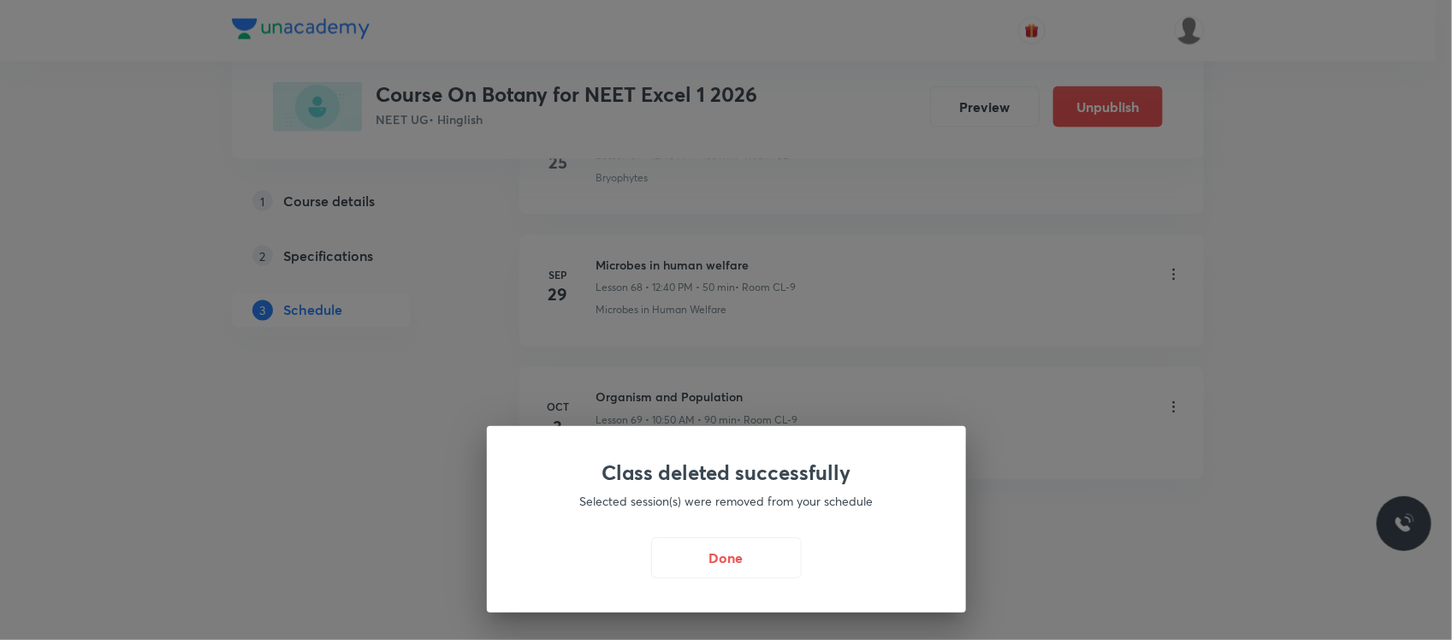
scroll to position [9910, 0]
click at [1068, 297] on div "Class deleted successfully Selected session(s) were removed from your schedule …" at bounding box center [730, 320] width 1460 height 640
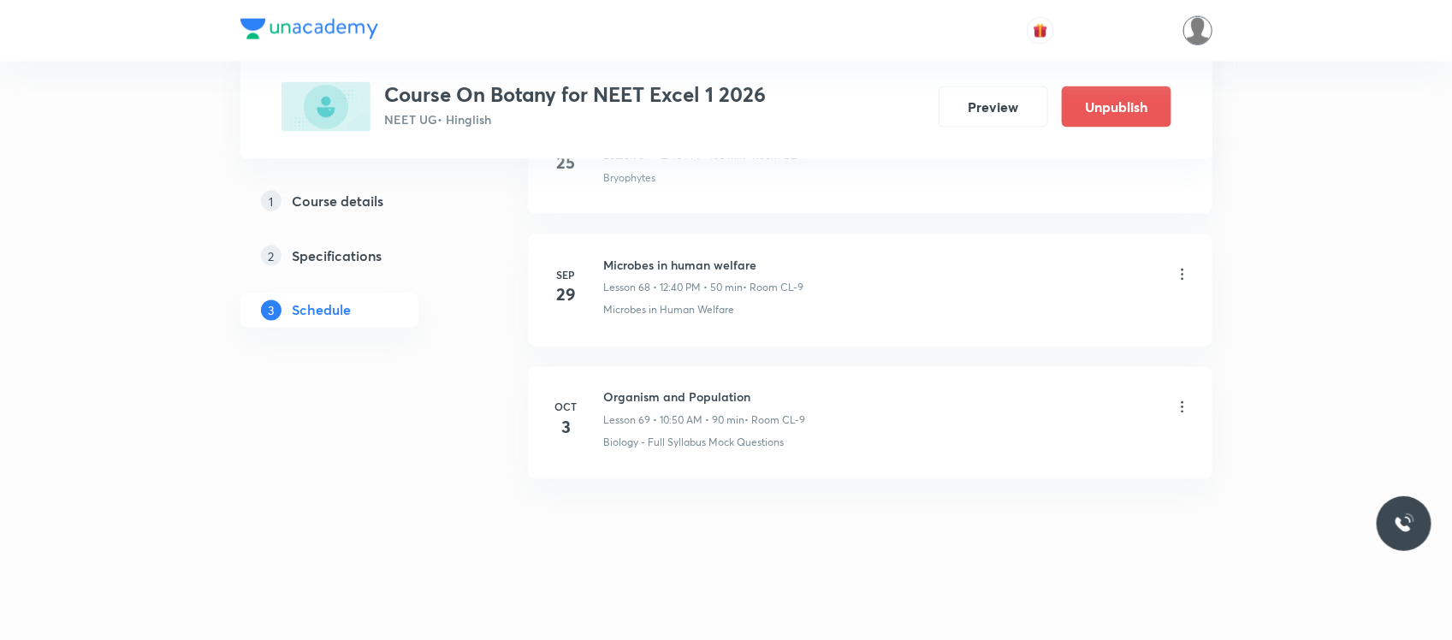
click at [1190, 28] on img at bounding box center [1197, 30] width 29 height 29
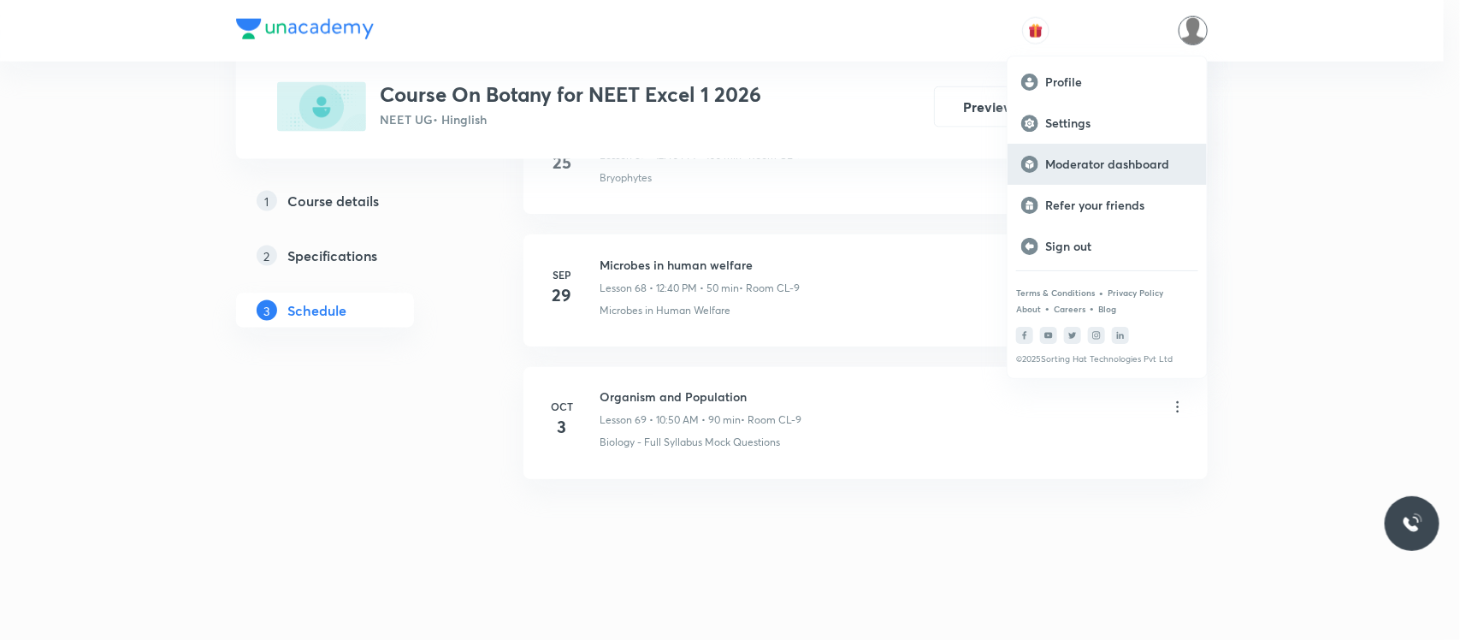
click at [1118, 164] on p "Moderator dashboard" at bounding box center [1119, 164] width 148 height 15
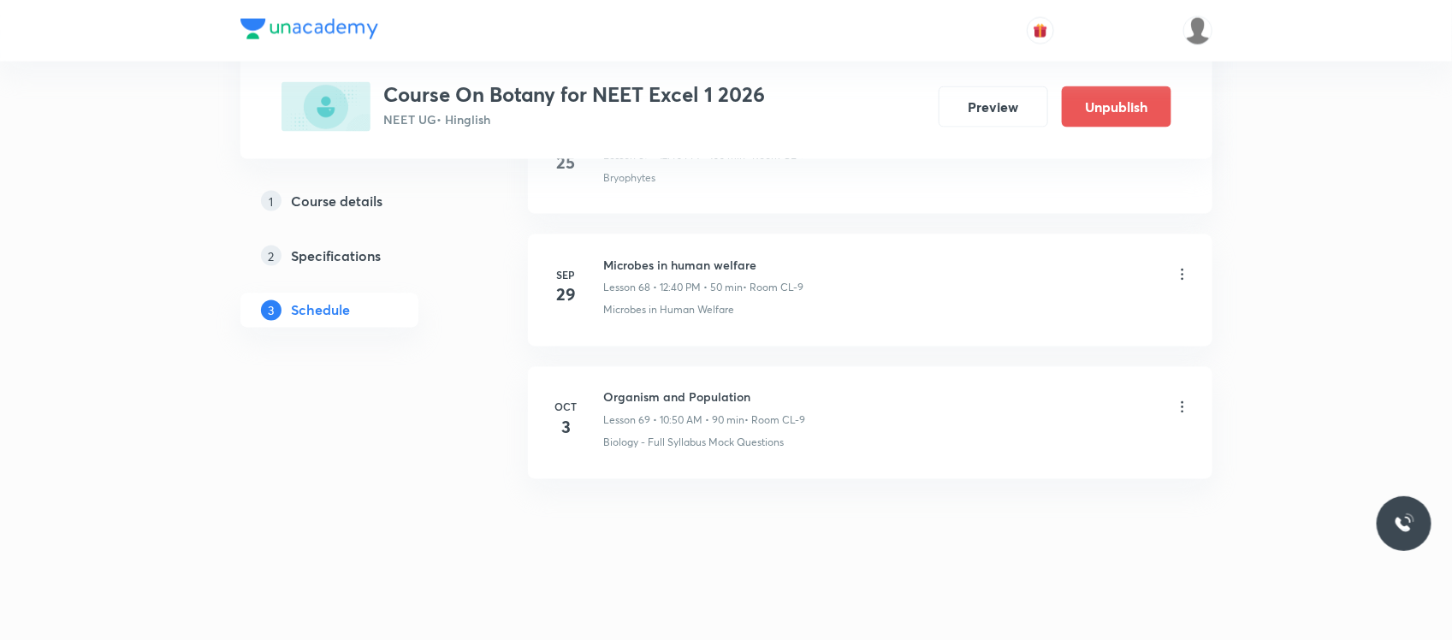
click at [342, 204] on h5 "Course details" at bounding box center [338, 201] width 92 height 21
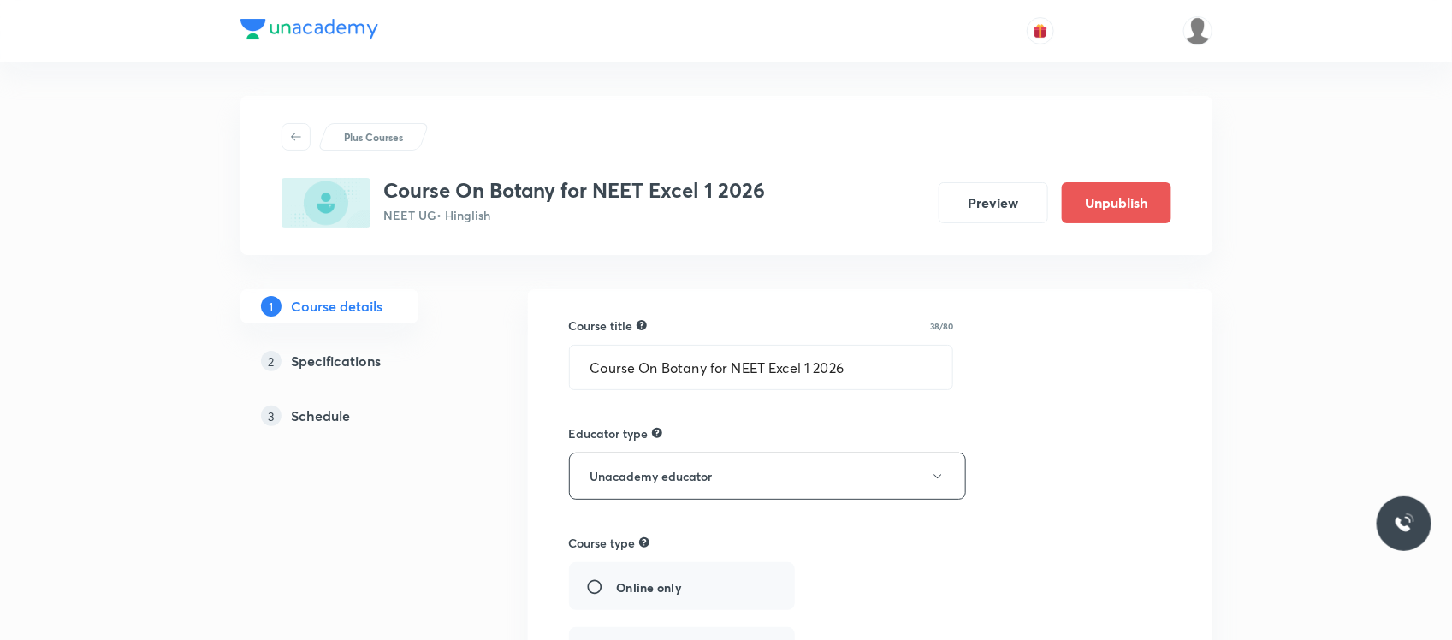
scroll to position [105, 0]
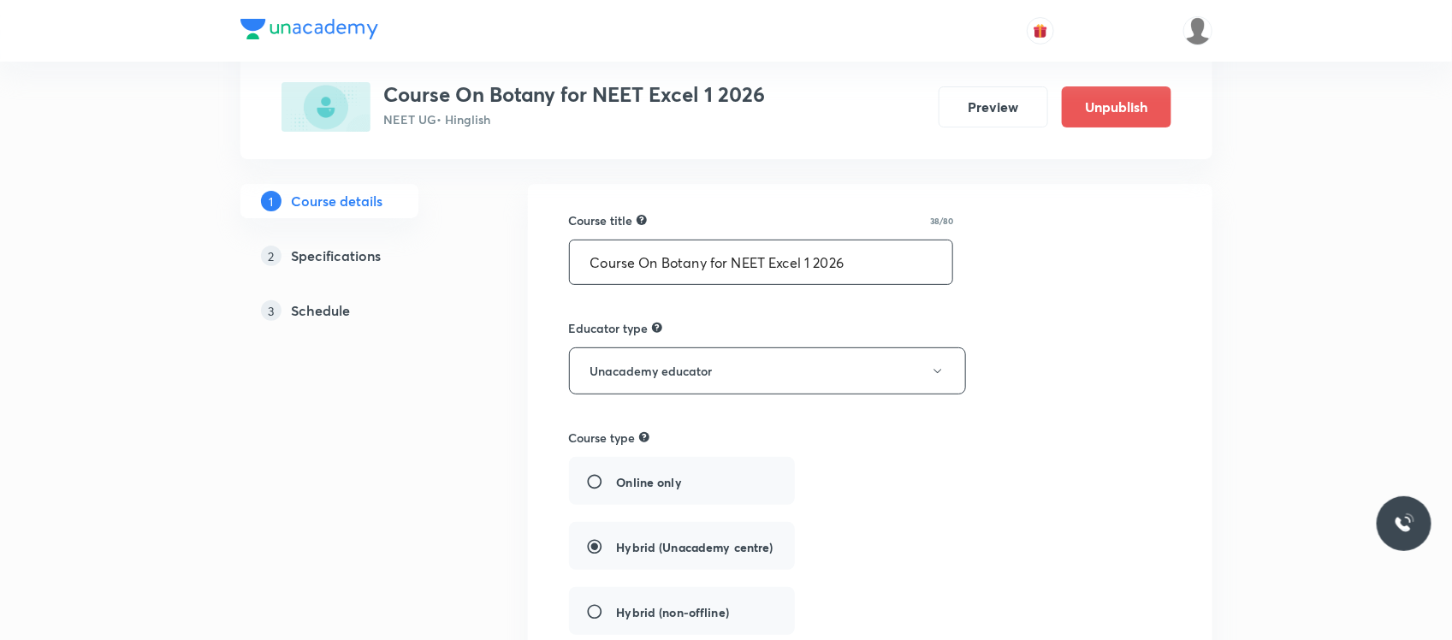
click at [707, 241] on input "Course On Botany for NEET Excel 1 2026" at bounding box center [761, 262] width 383 height 44
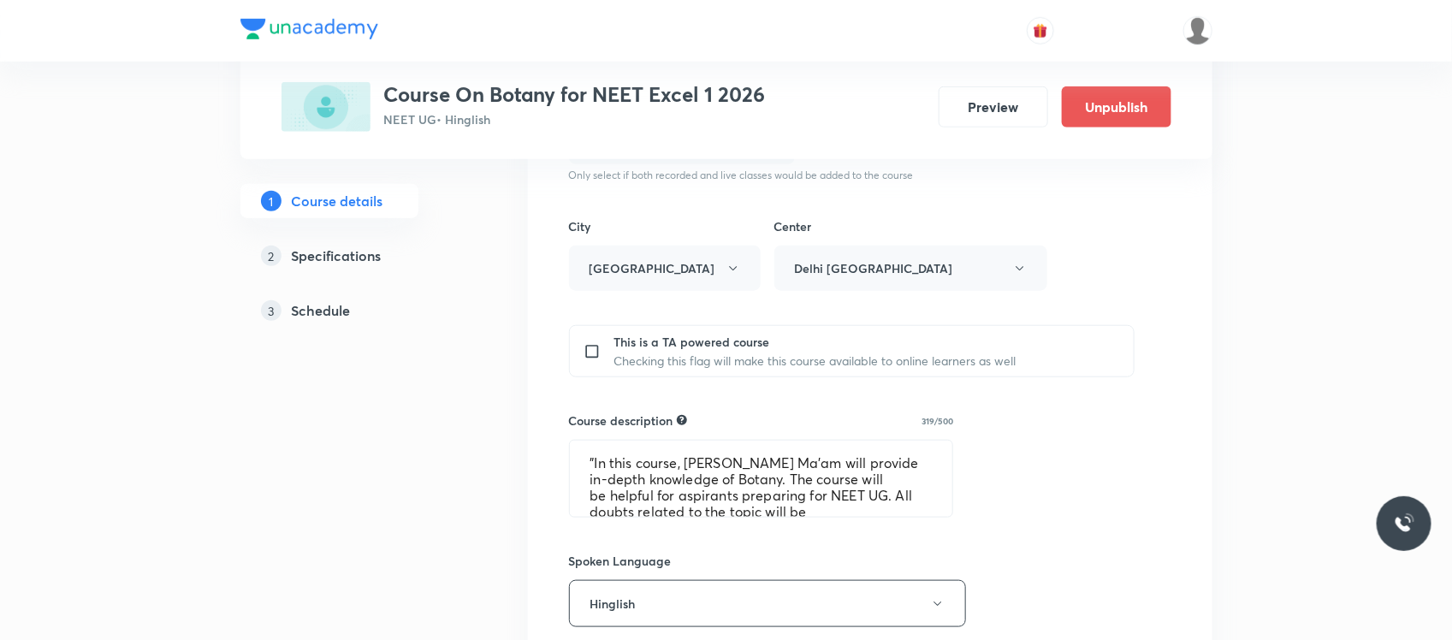
scroll to position [660, 0]
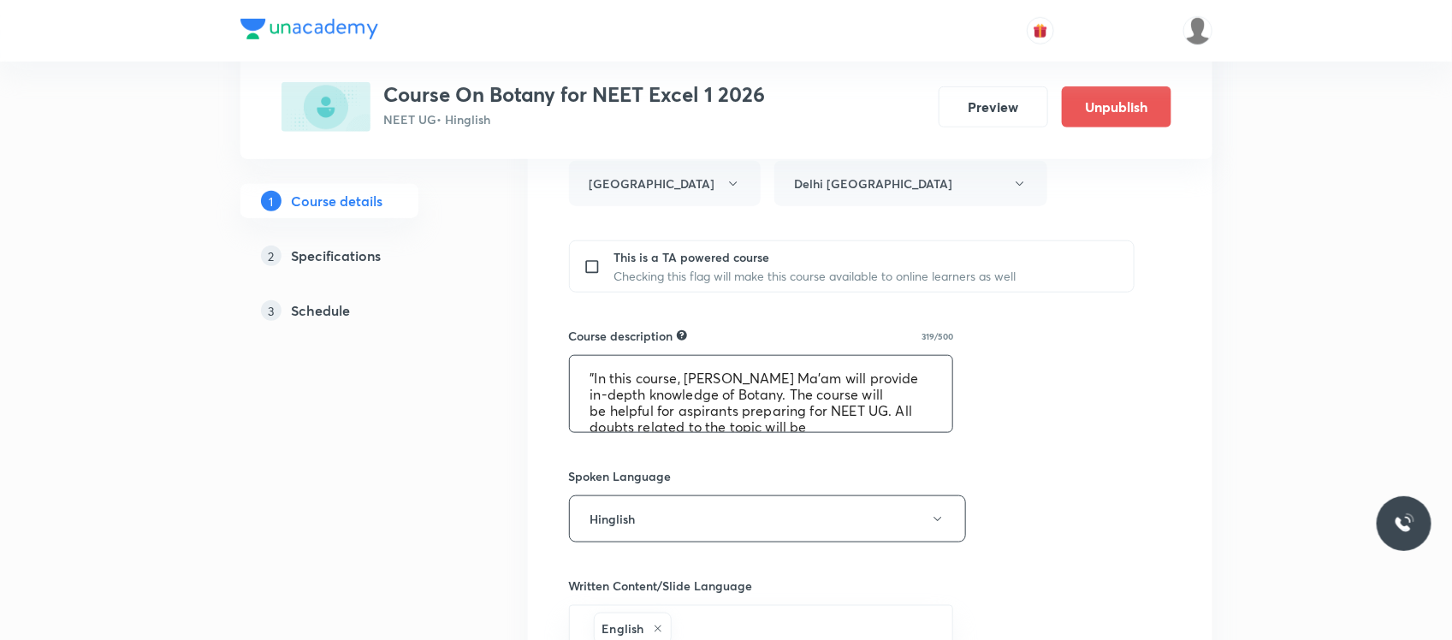
click at [588, 372] on textarea ""In this course, [PERSON_NAME] Ma'am will provide in-depth knowledge of Botany.…" at bounding box center [761, 394] width 383 height 76
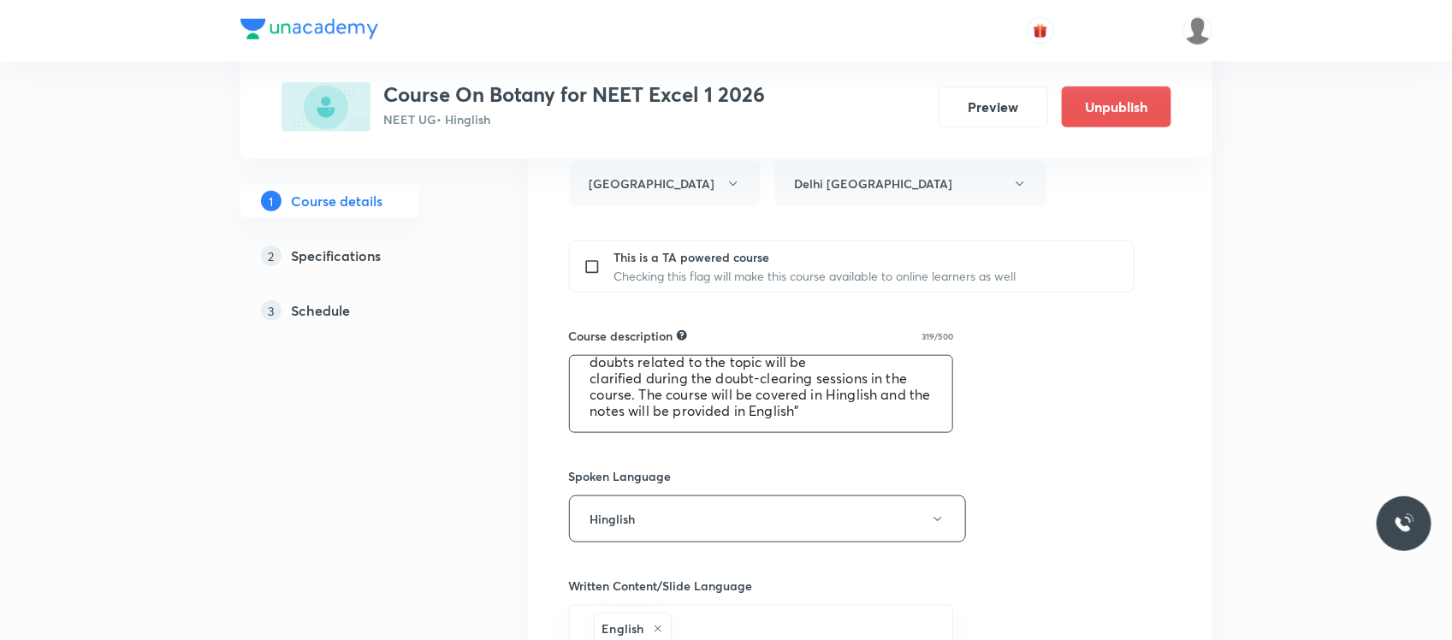
drag, startPoint x: 588, startPoint y: 372, endPoint x: 922, endPoint y: 441, distance: 341.5
click at [922, 441] on div "Course title 38/80 Course On Botany for NEET Excel 1 2026 ​ Educator type Unaca…" at bounding box center [870, 303] width 602 height 1295
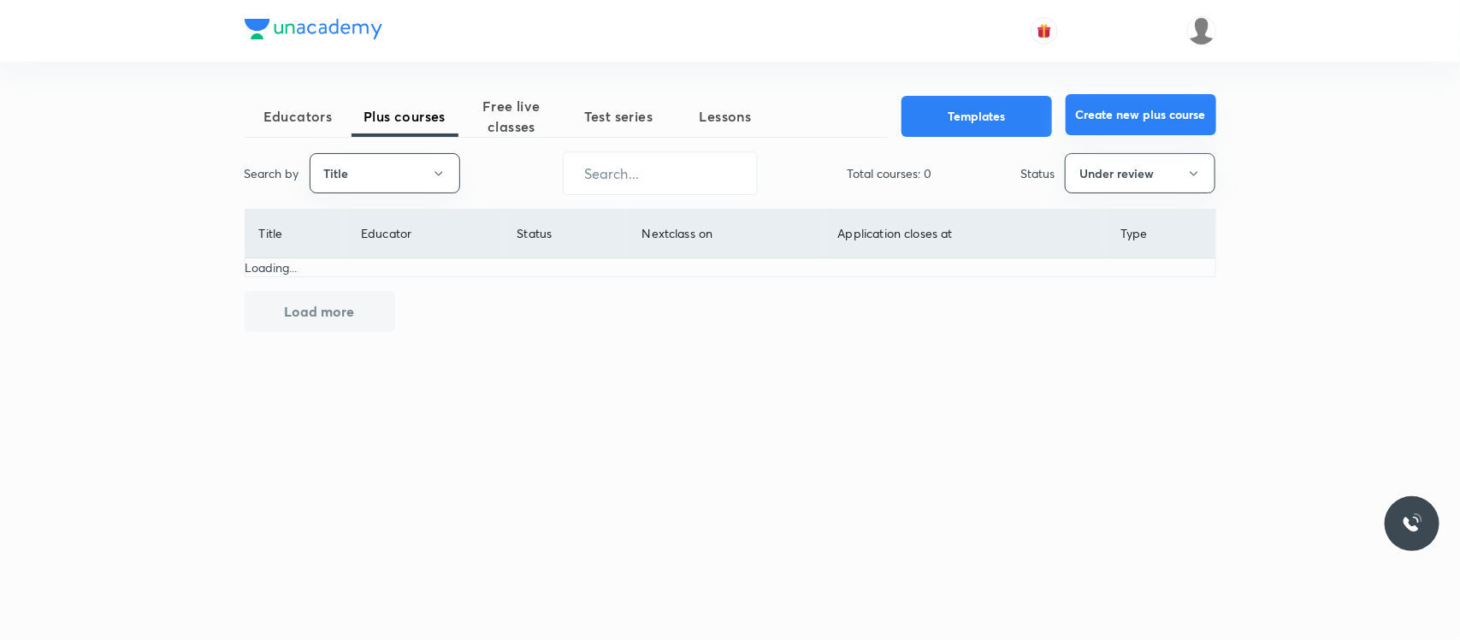
click at [1177, 110] on button "Create new plus course" at bounding box center [1141, 114] width 151 height 41
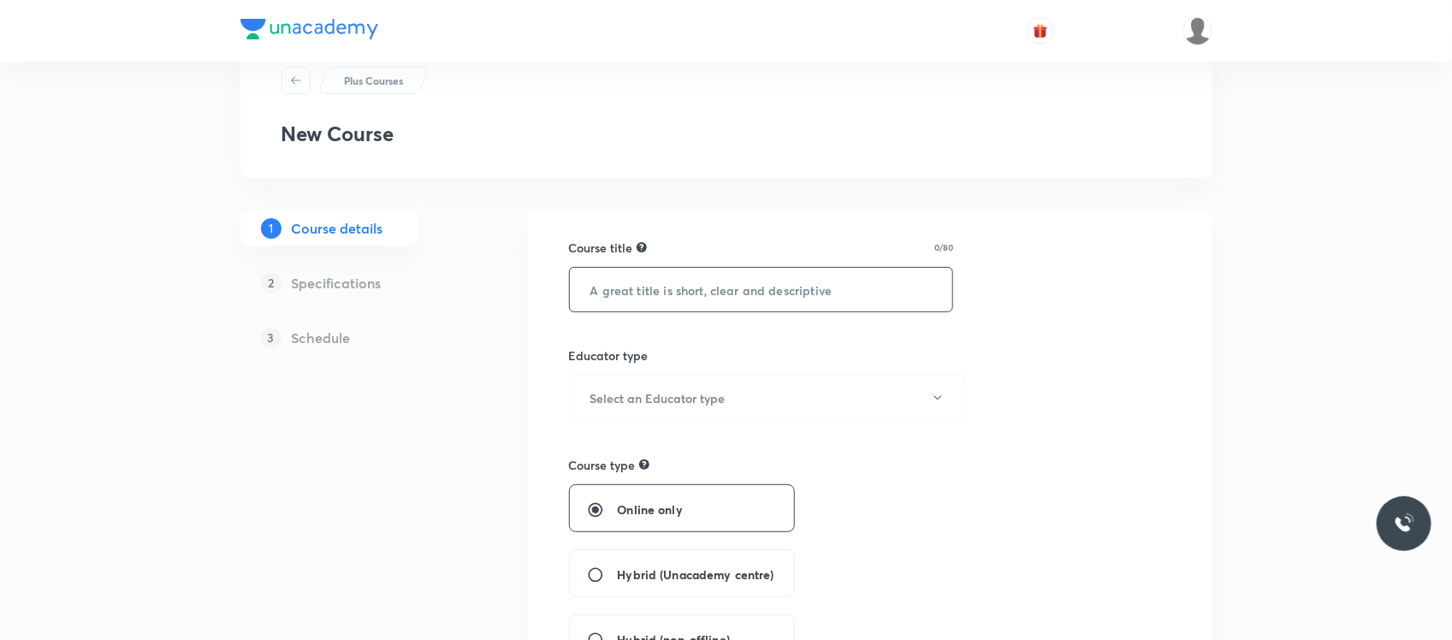
paste input "Course On Botany for NEET Excel 1 2026"
click at [659, 299] on input "text" at bounding box center [761, 290] width 383 height 44
type input "Course On Botany for NEET Excel 1 2026"
click at [672, 388] on button "Select an Educator type" at bounding box center [767, 398] width 397 height 47
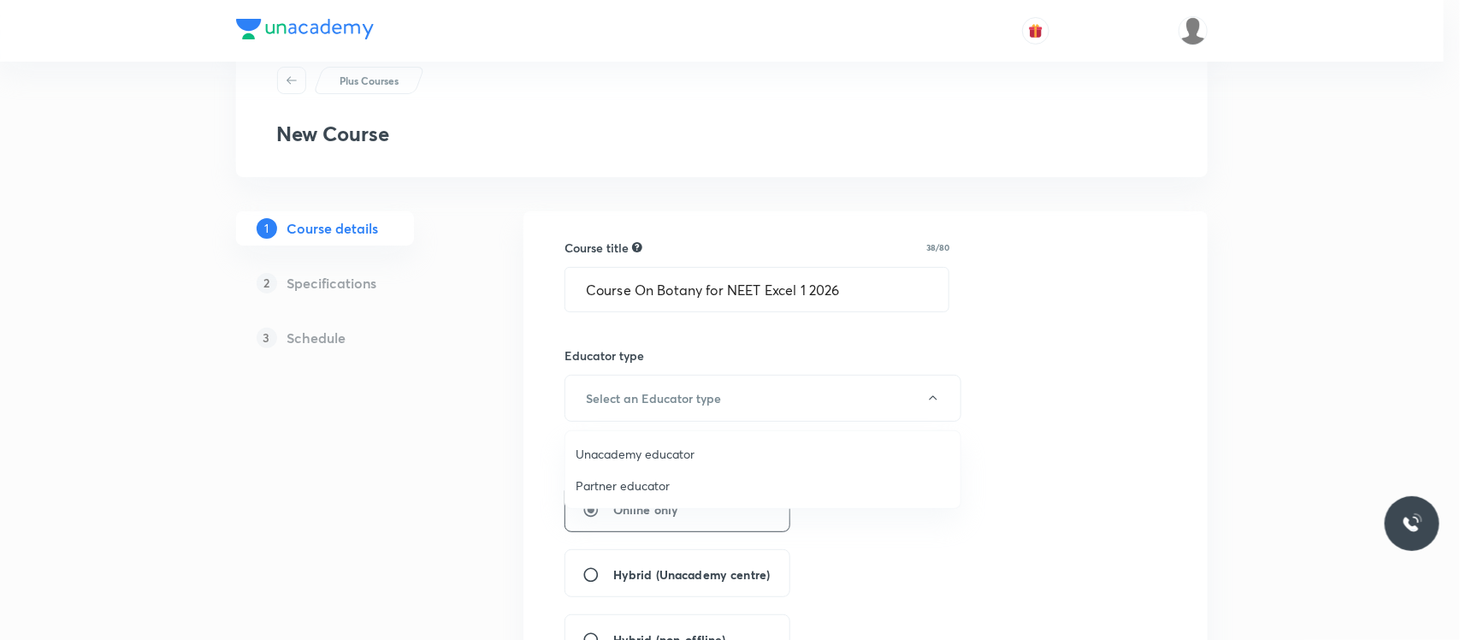
click at [634, 449] on span "Unacademy educator" at bounding box center [763, 454] width 375 height 18
radio input "false"
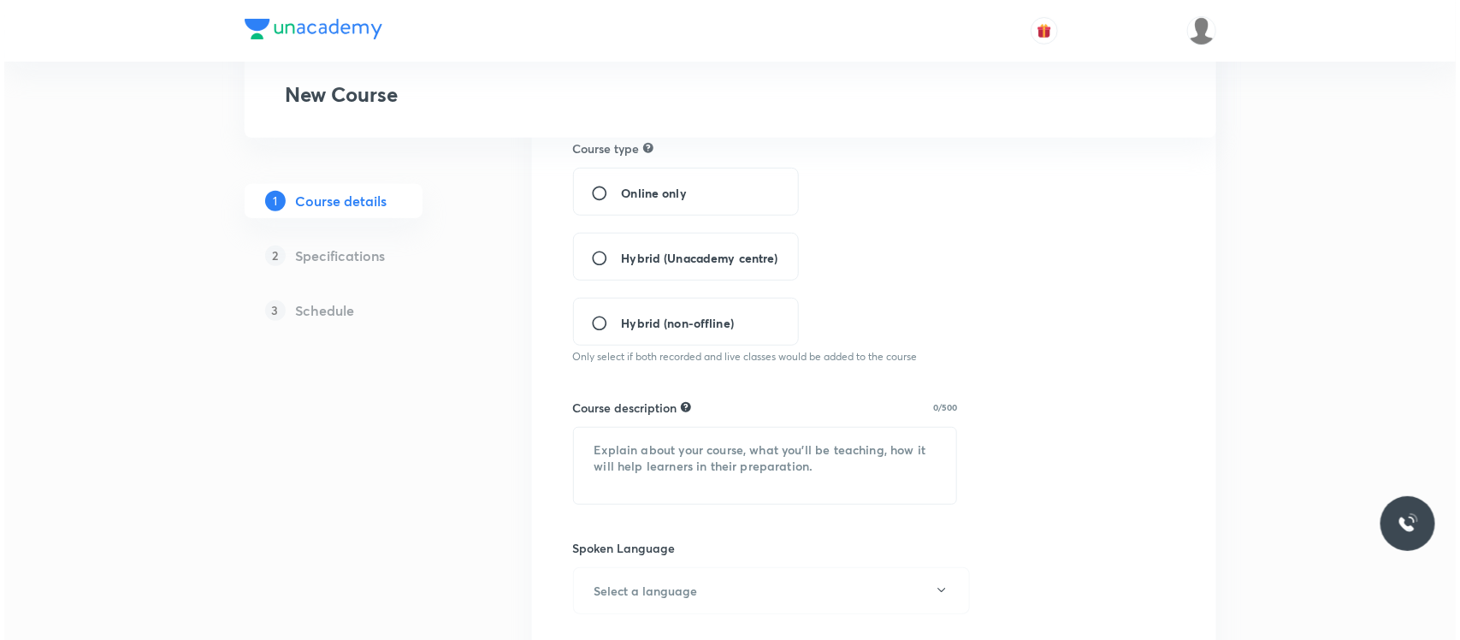
scroll to position [374, 0]
click at [677, 238] on div "Hybrid (Unacademy centre)" at bounding box center [682, 256] width 226 height 48
click at [638, 245] on div "Hybrid (Unacademy centre)" at bounding box center [682, 256] width 226 height 48
click at [588, 257] on input "Hybrid (Unacademy centre)" at bounding box center [602, 257] width 31 height 17
radio input "true"
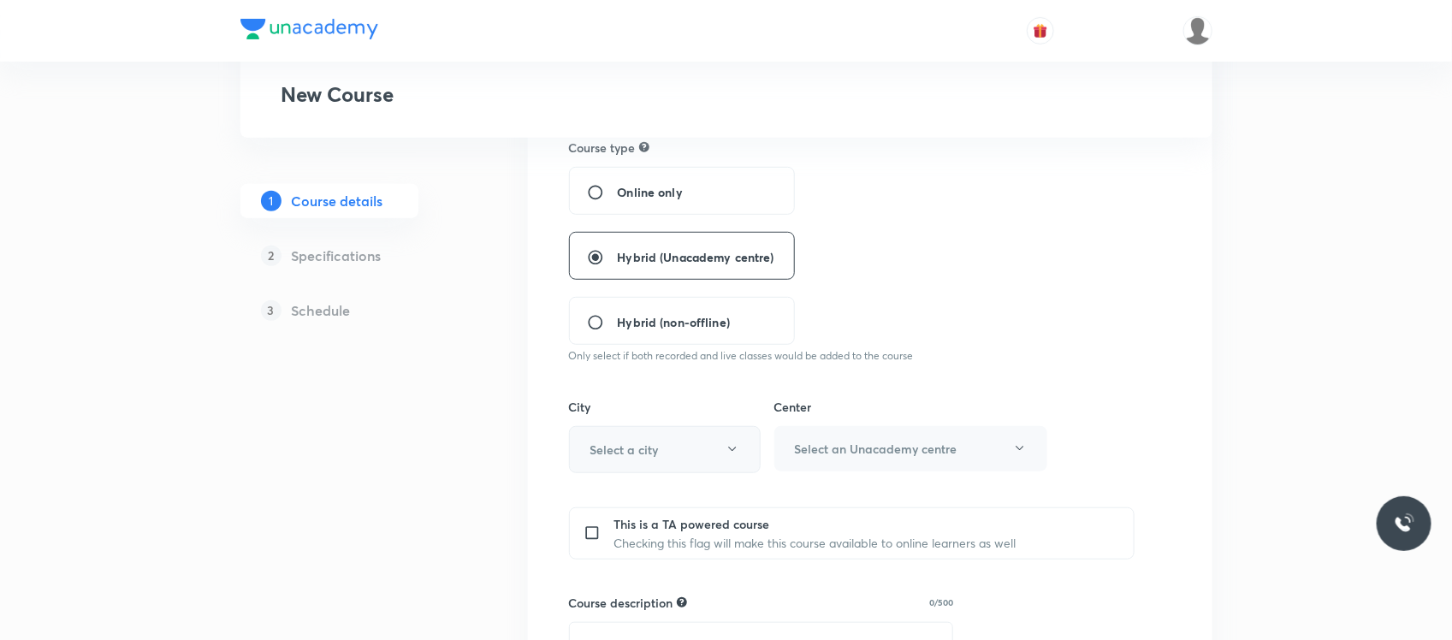
click at [646, 441] on h6 "Select a city" at bounding box center [624, 450] width 68 height 18
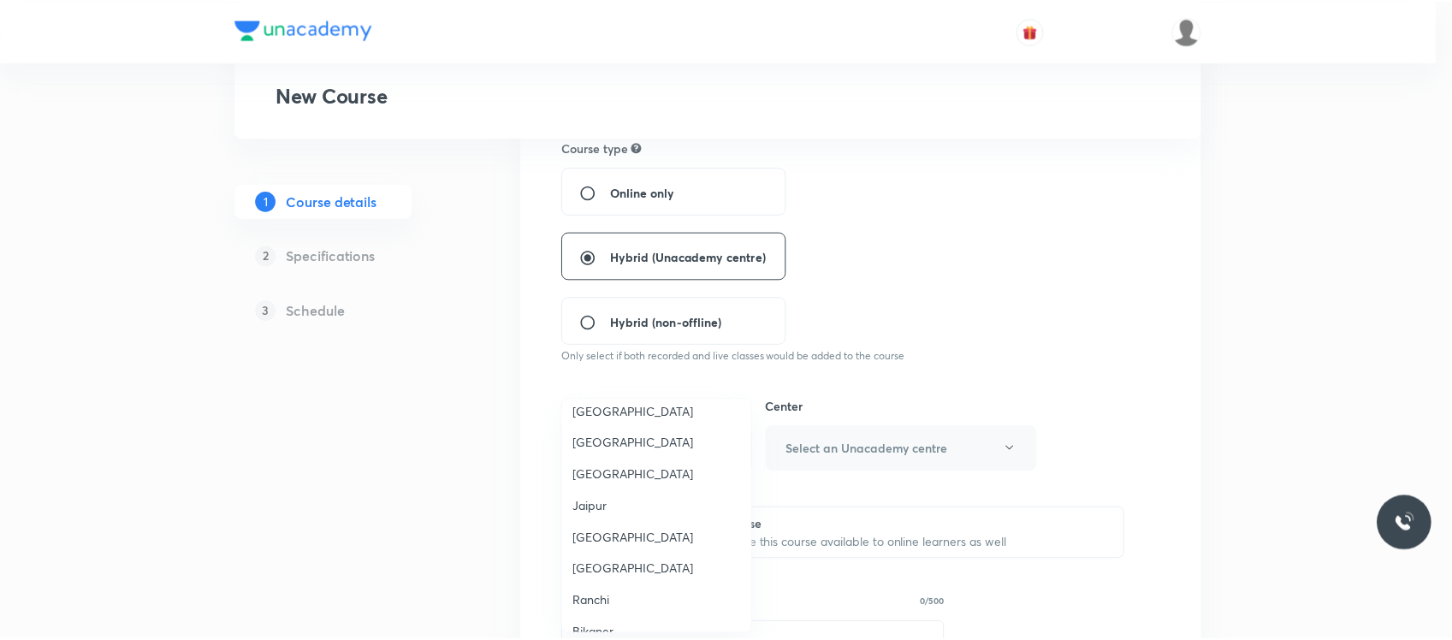
scroll to position [1581, 0]
click at [605, 426] on li "[GEOGRAPHIC_DATA]" at bounding box center [661, 442] width 190 height 32
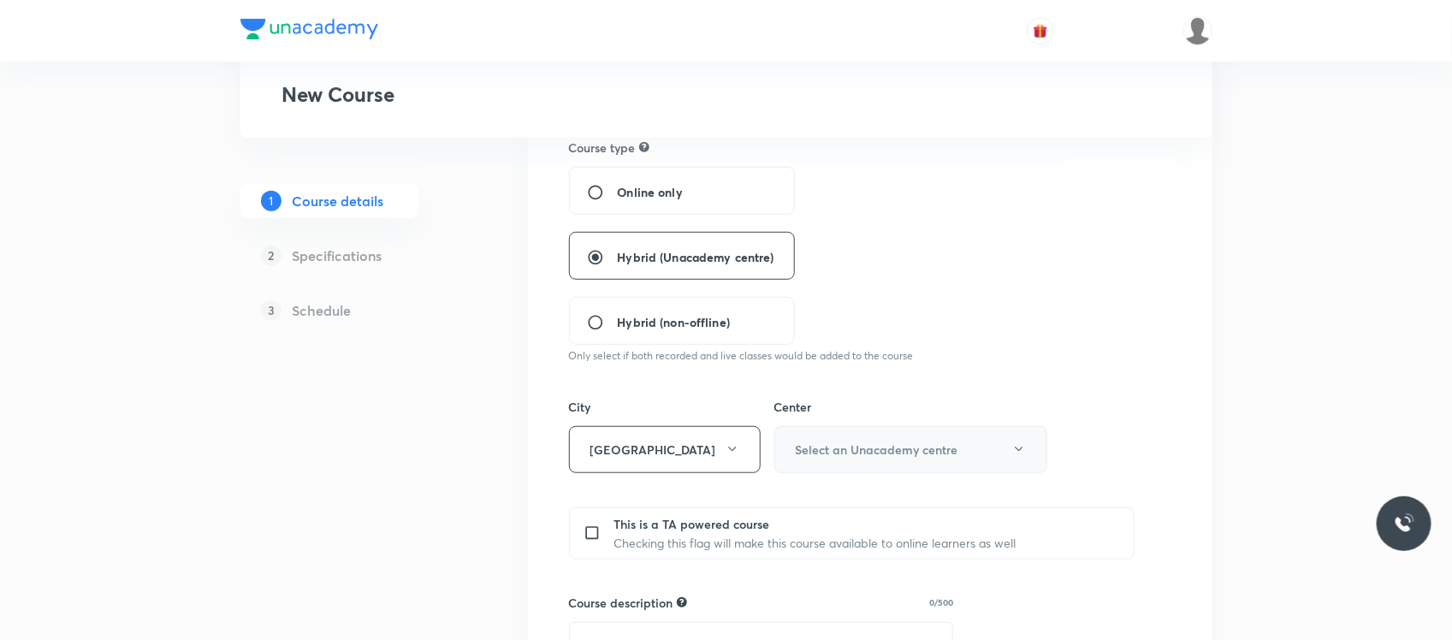
click at [822, 467] on button "Select an Unacademy centre" at bounding box center [910, 449] width 273 height 47
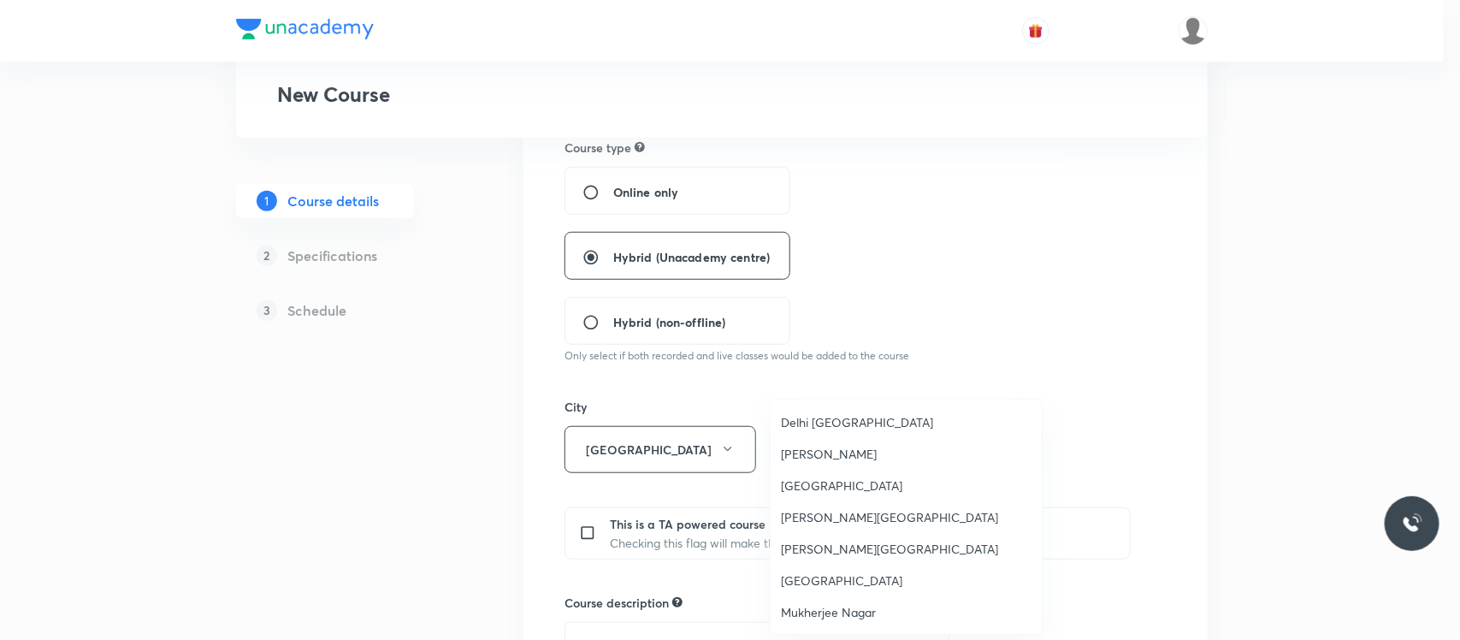
click at [811, 449] on span "[PERSON_NAME]" at bounding box center [906, 454] width 251 height 18
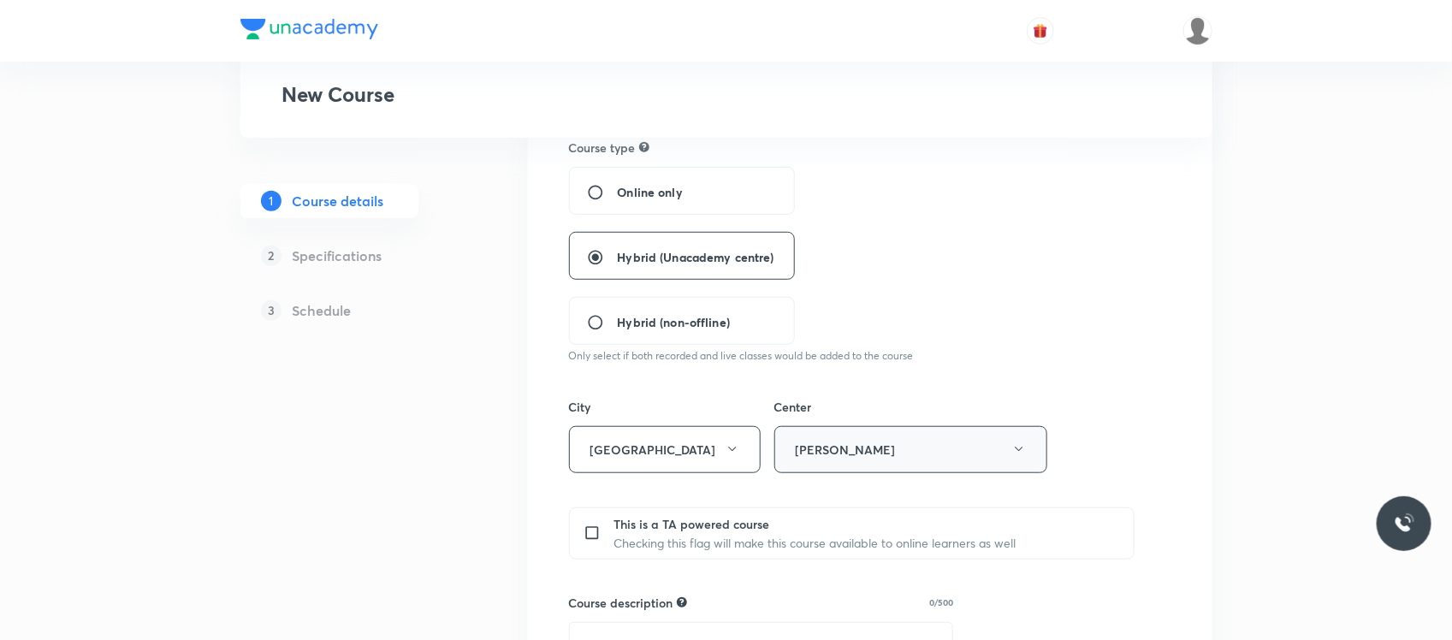
click at [853, 460] on button "[PERSON_NAME]" at bounding box center [910, 449] width 273 height 47
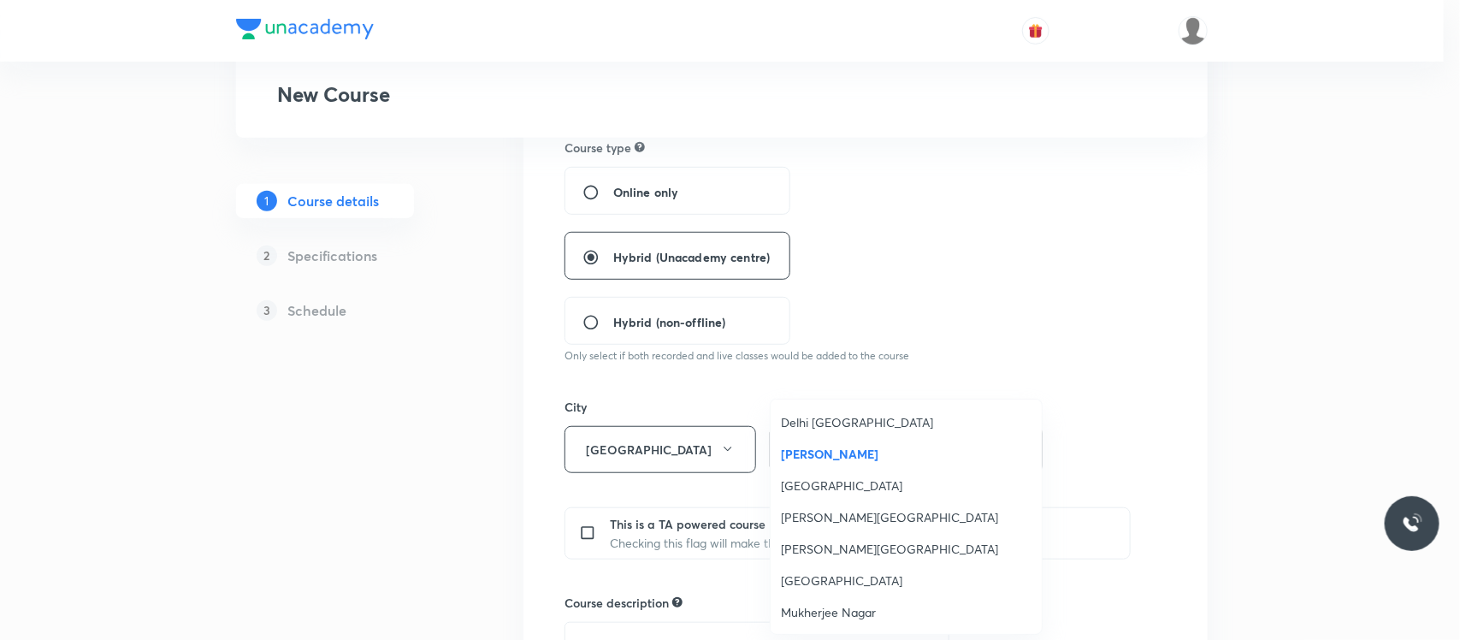
click at [826, 405] on ul "[GEOGRAPHIC_DATA] [GEOGRAPHIC_DATA] [PERSON_NAME][GEOGRAPHIC_DATA] [PERSON_NAME…" at bounding box center [914, 533] width 287 height 267
click at [824, 412] on li "Delhi [GEOGRAPHIC_DATA]" at bounding box center [906, 422] width 271 height 32
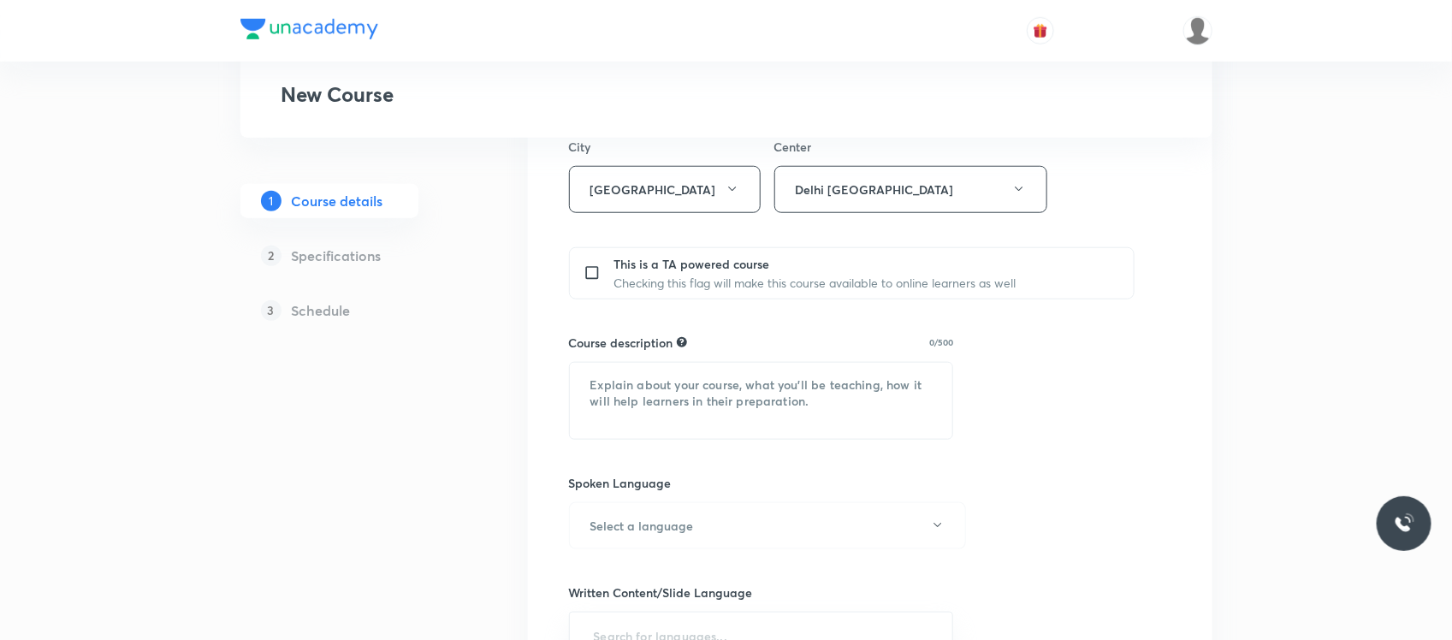
scroll to position [643, 0]
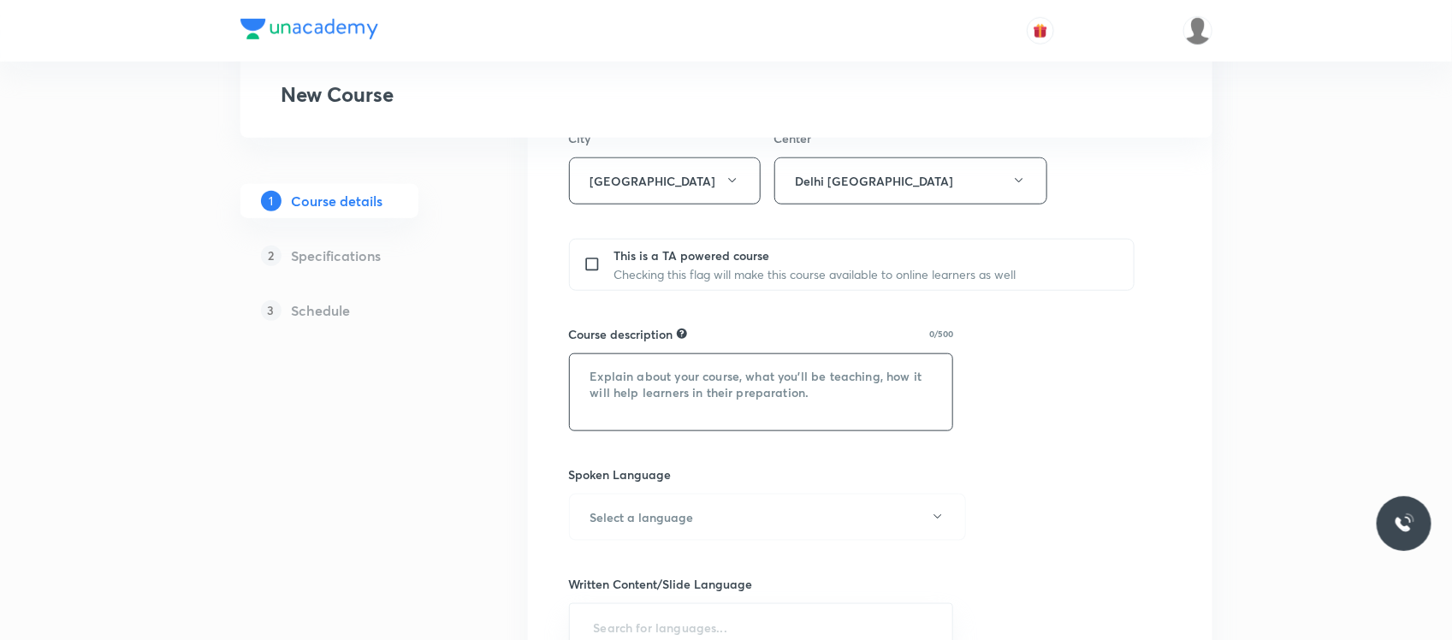
click at [601, 370] on textarea at bounding box center [761, 392] width 383 height 76
paste textarea ""In this course, [PERSON_NAME] Ma'am will provide in-depth knowledge of Botany.…"
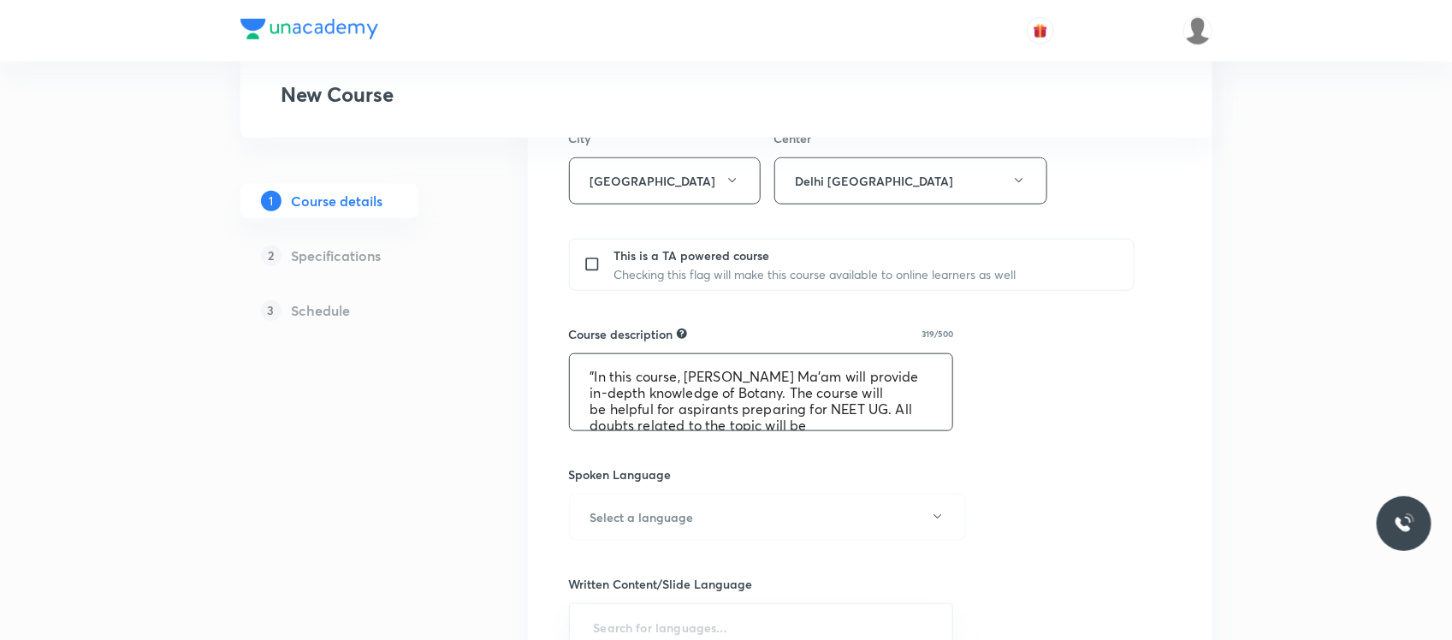
scroll to position [52, 0]
click at [601, 370] on textarea ""In this course, [PERSON_NAME] Ma'am will provide in-depth knowledge of Botany.…" at bounding box center [761, 392] width 383 height 76
click at [702, 379] on textarea ""In this course, [PERSON_NAME] Ma'am will provide in-depth knowledge of Botany.…" at bounding box center [761, 392] width 383 height 76
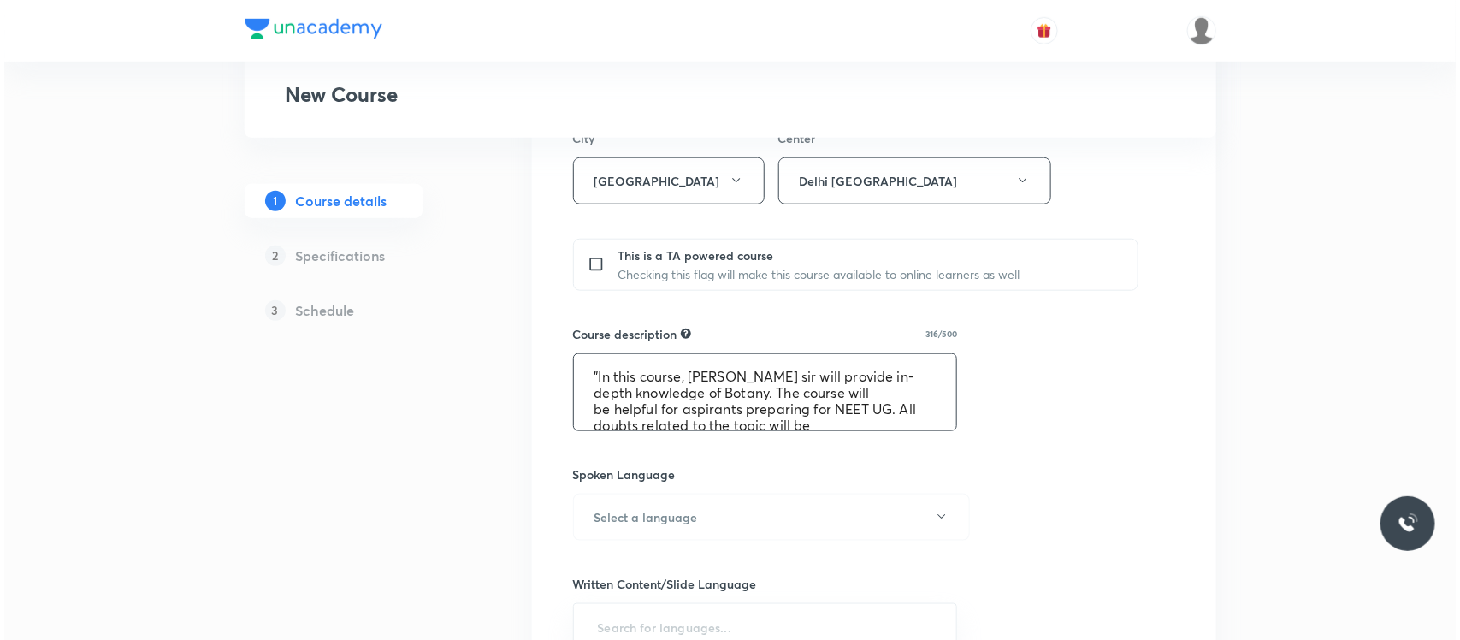
scroll to position [64, 0]
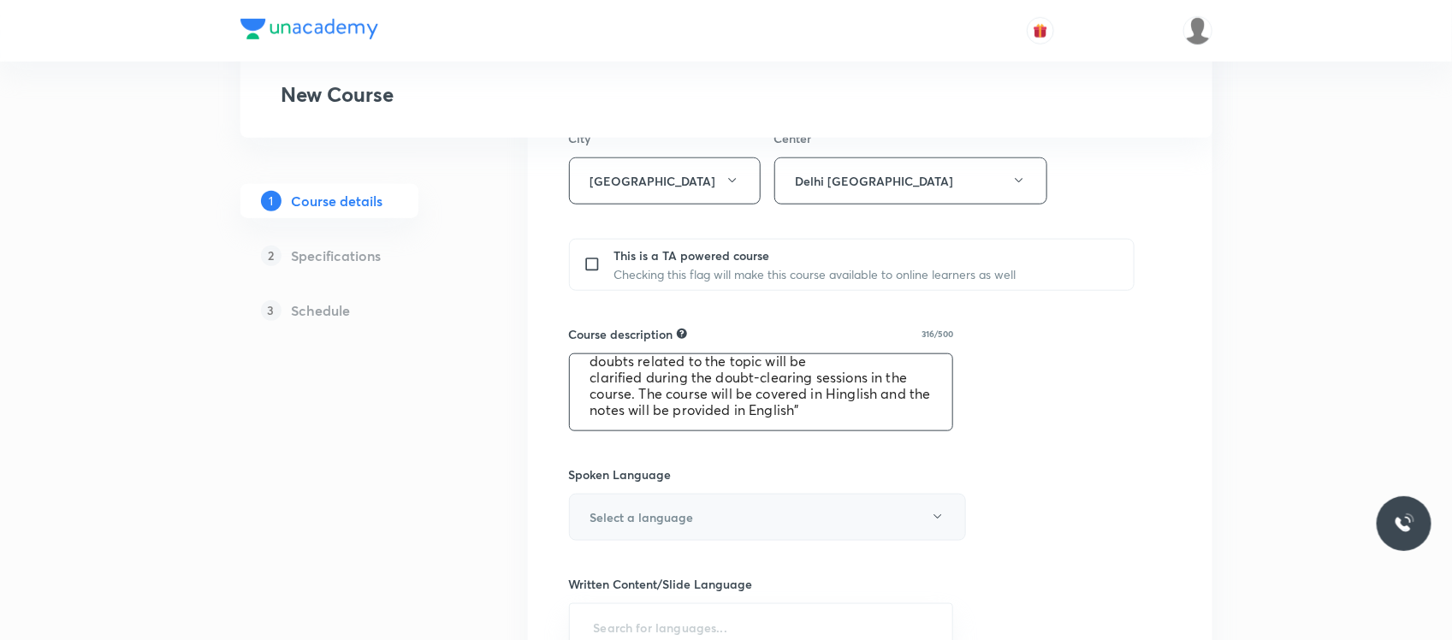
type textarea ""In this course, [PERSON_NAME] sir will provide in-depth knowledge of Botany. T…"
click at [697, 514] on button "Select a language" at bounding box center [767, 517] width 397 height 47
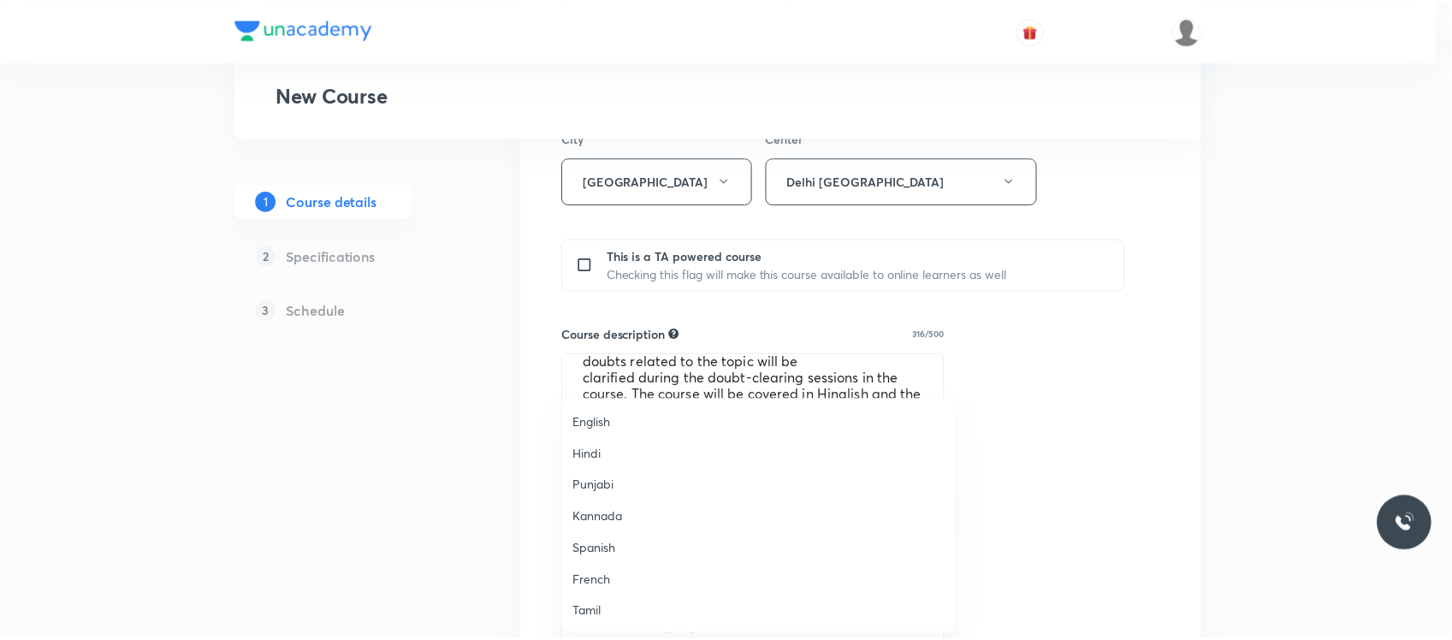
scroll to position [506, 0]
click at [604, 596] on li "Hinglish" at bounding box center [763, 612] width 395 height 32
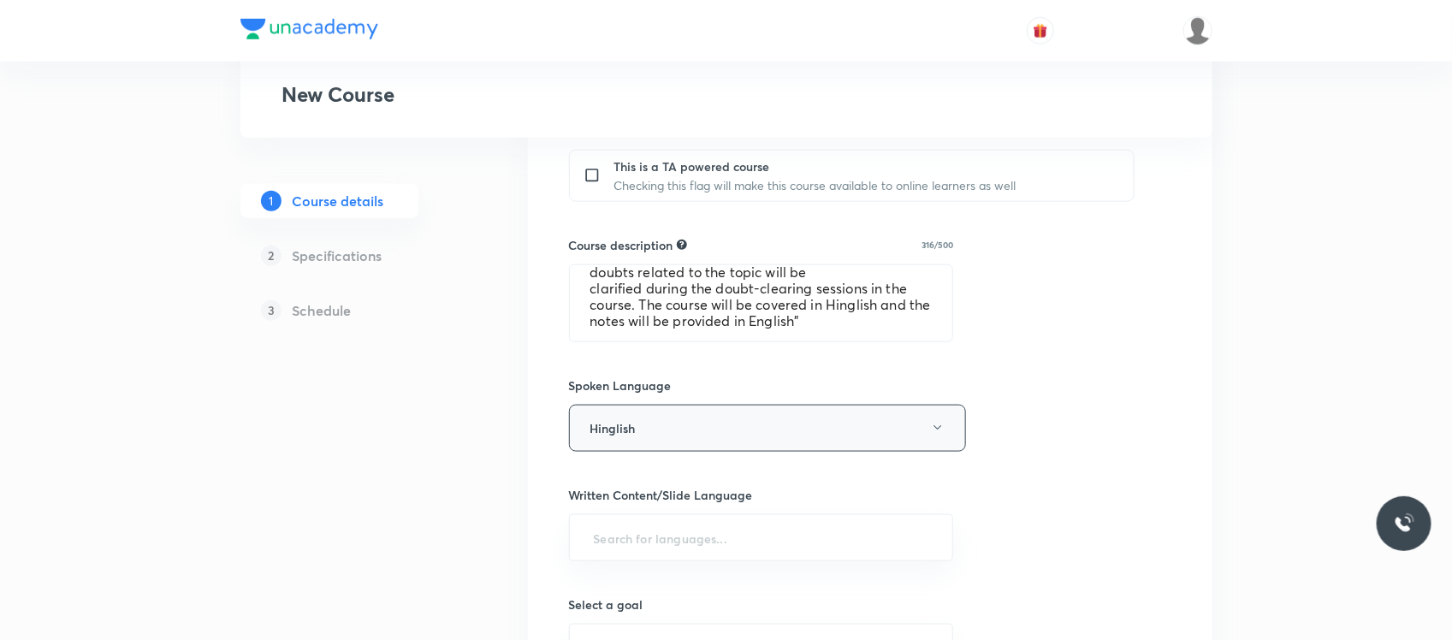
scroll to position [785, 0]
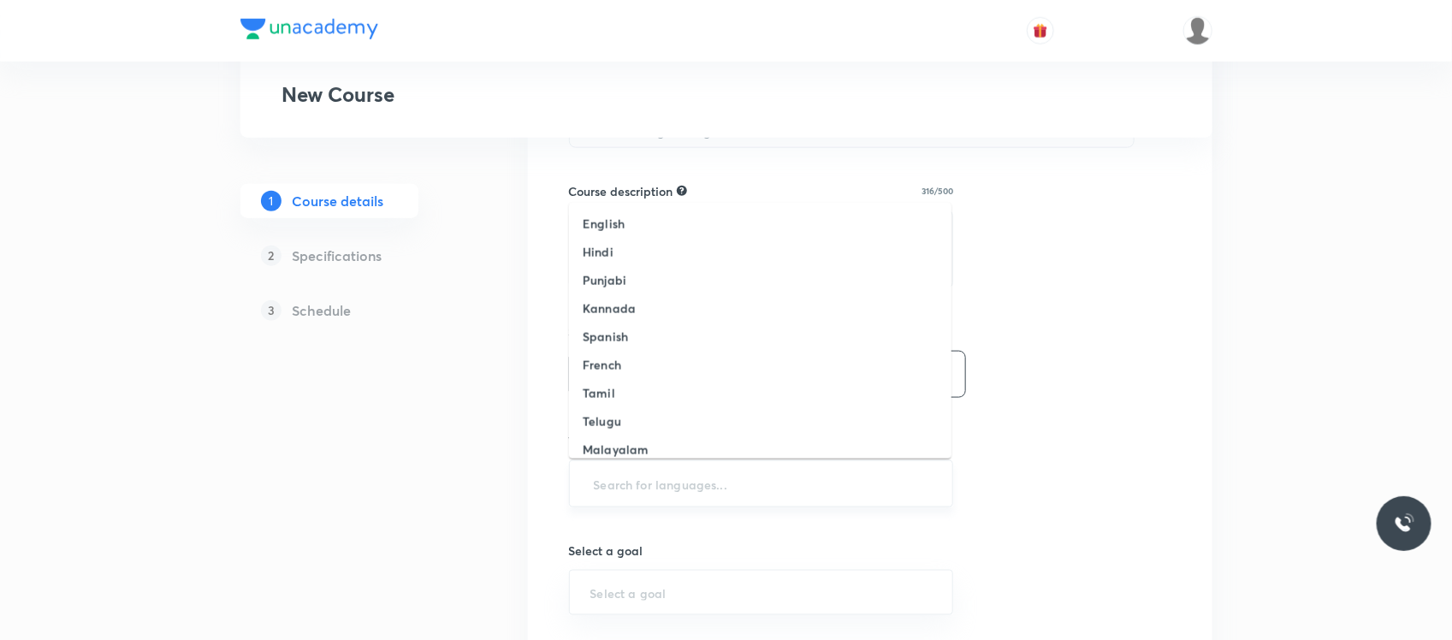
click at [714, 500] on input "text" at bounding box center [761, 484] width 342 height 32
click at [613, 221] on h6 "English" at bounding box center [604, 224] width 42 height 18
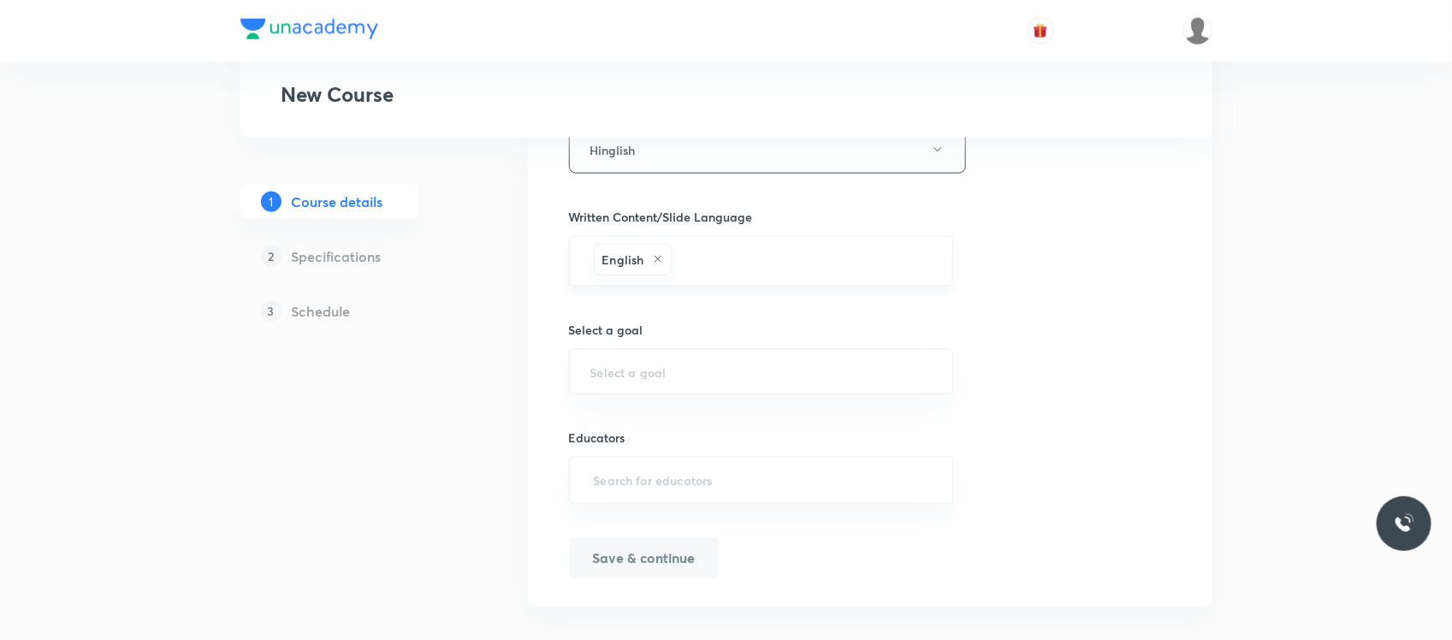
scroll to position [1034, 0]
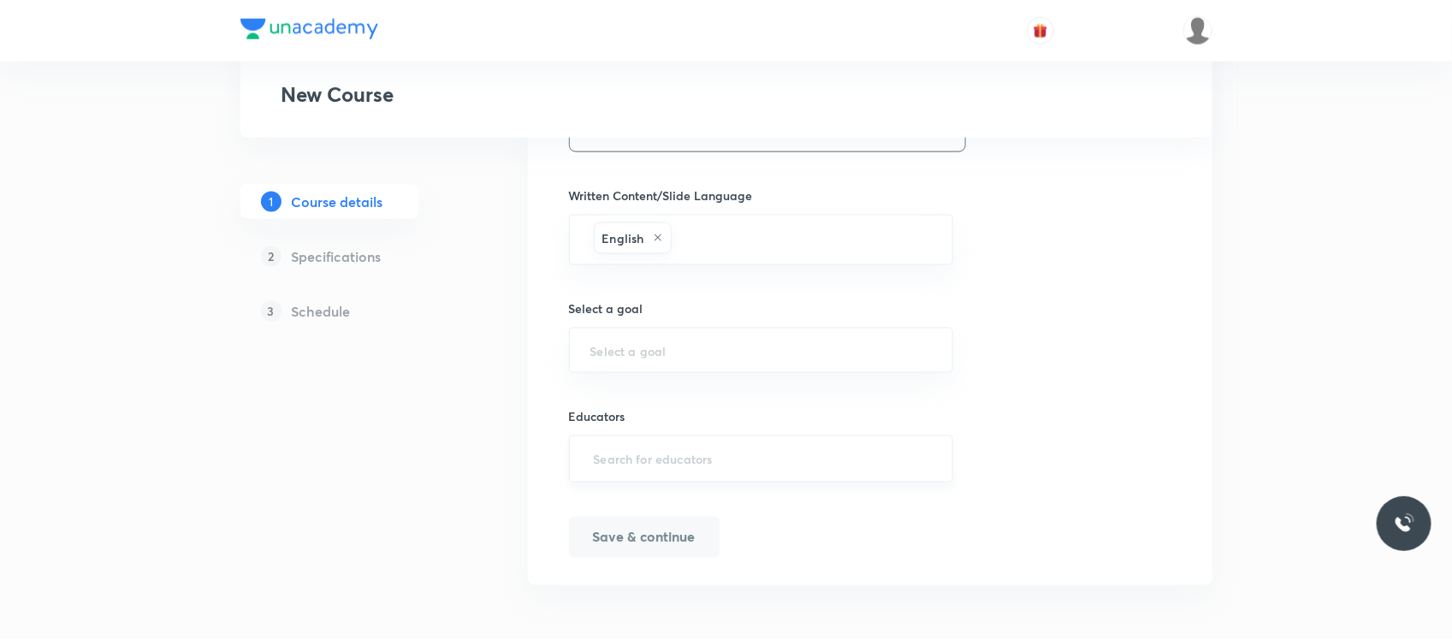
click at [622, 441] on div "​" at bounding box center [761, 458] width 385 height 47
paste input "SainiPuneet"
type input "SainiPuneet"
click at [660, 353] on input "text" at bounding box center [761, 350] width 342 height 16
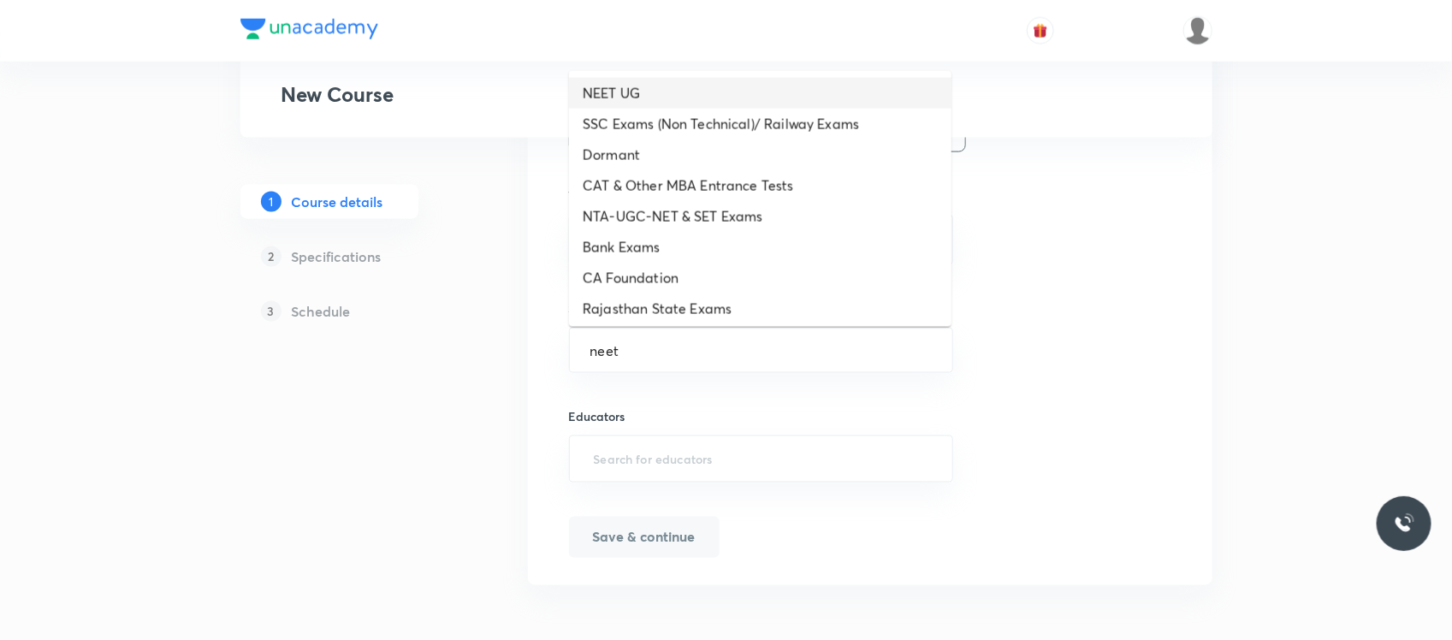
click at [622, 92] on li "NEET UG" at bounding box center [760, 93] width 382 height 31
type input "NEET UG"
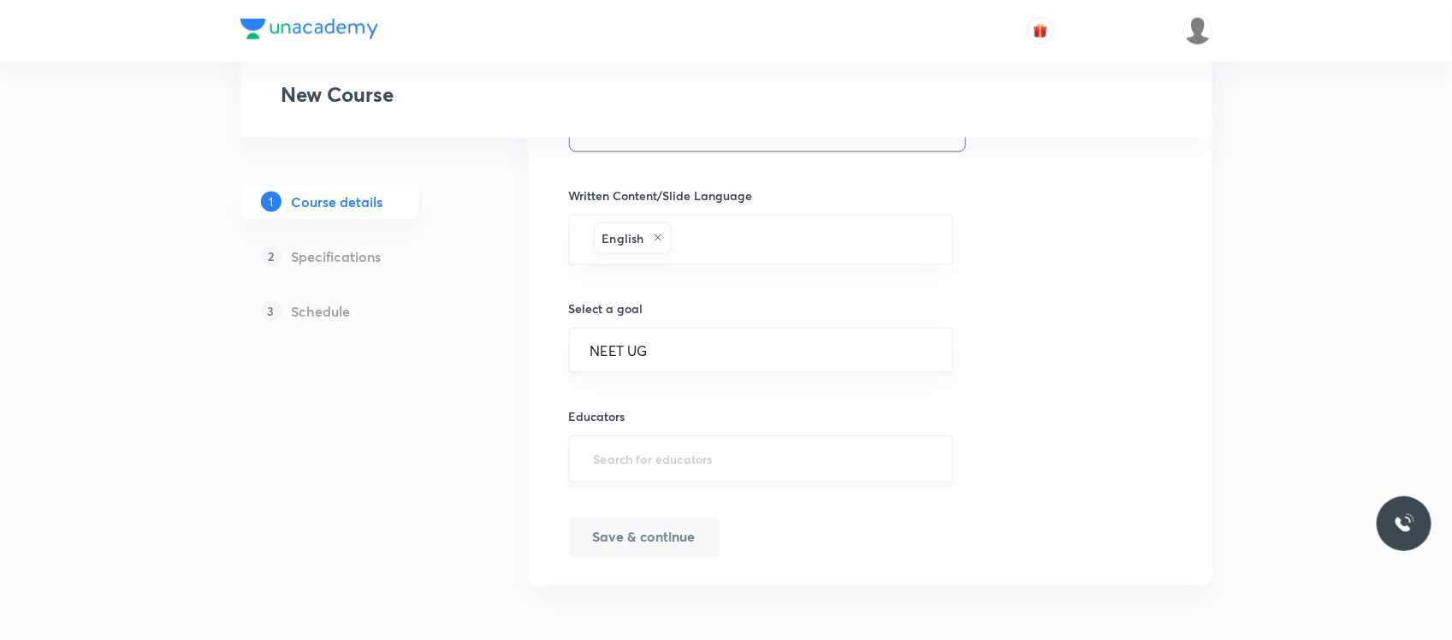
click at [647, 441] on div "​" at bounding box center [761, 458] width 385 height 47
paste input "SainiPuneet"
type input "SainiPuneet"
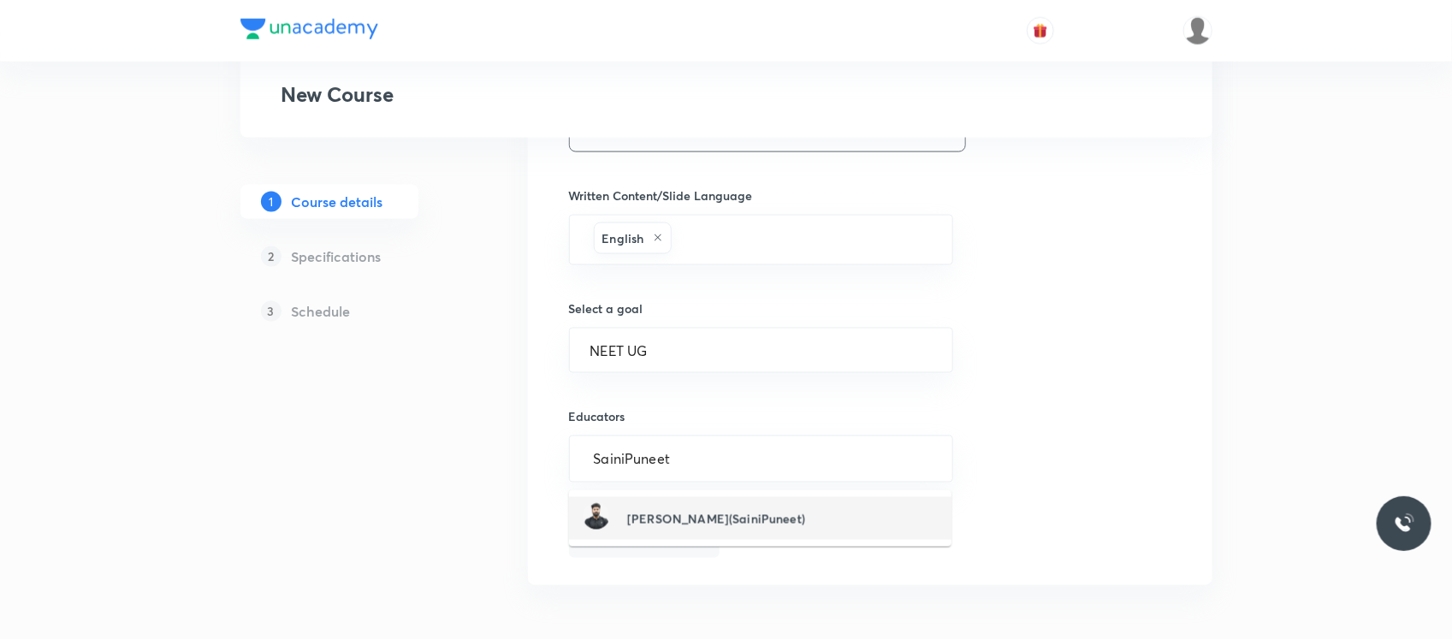
click at [655, 510] on h6 "[PERSON_NAME](SainiPuneet)" at bounding box center [716, 519] width 178 height 18
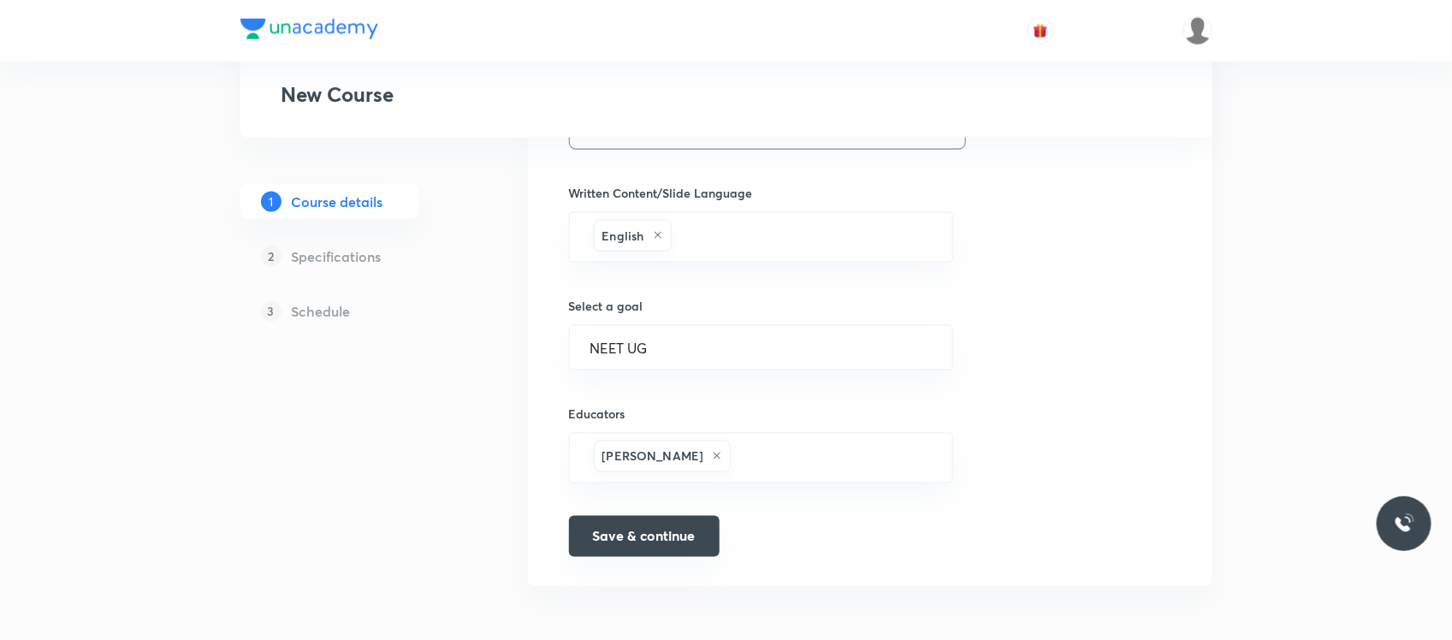
click at [605, 554] on button "Save & continue" at bounding box center [644, 536] width 151 height 41
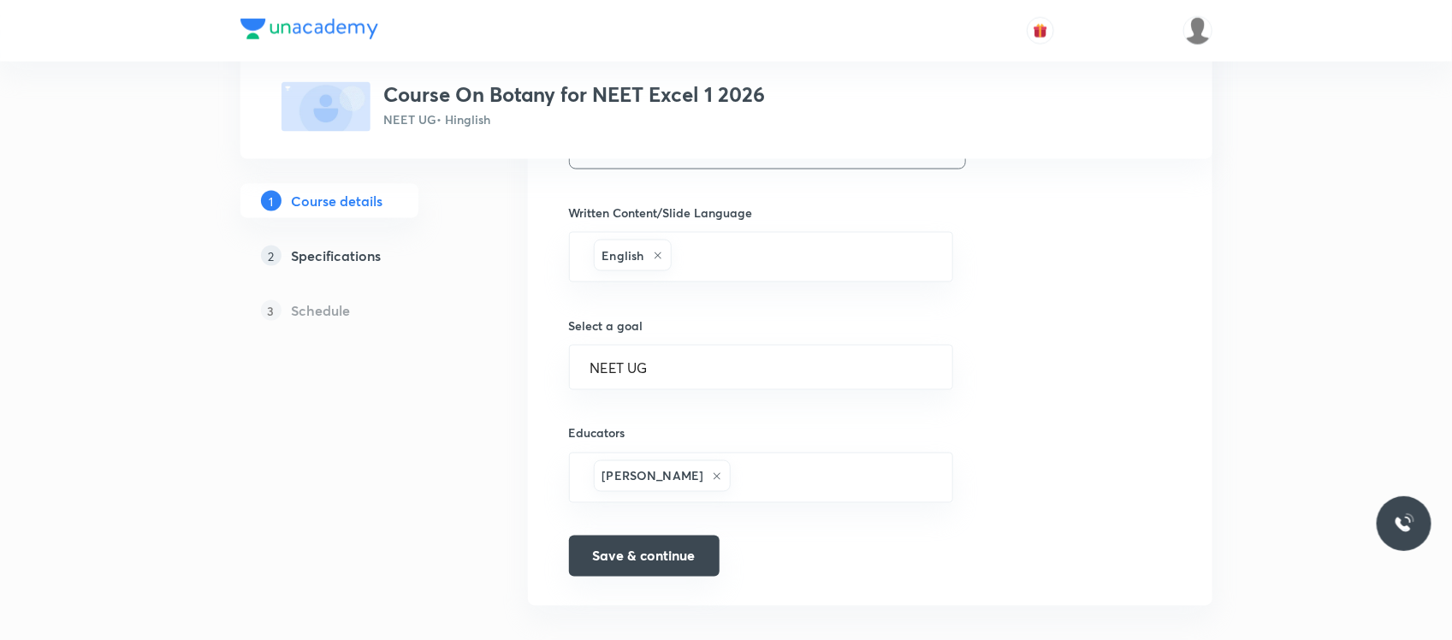
scroll to position [1055, 0]
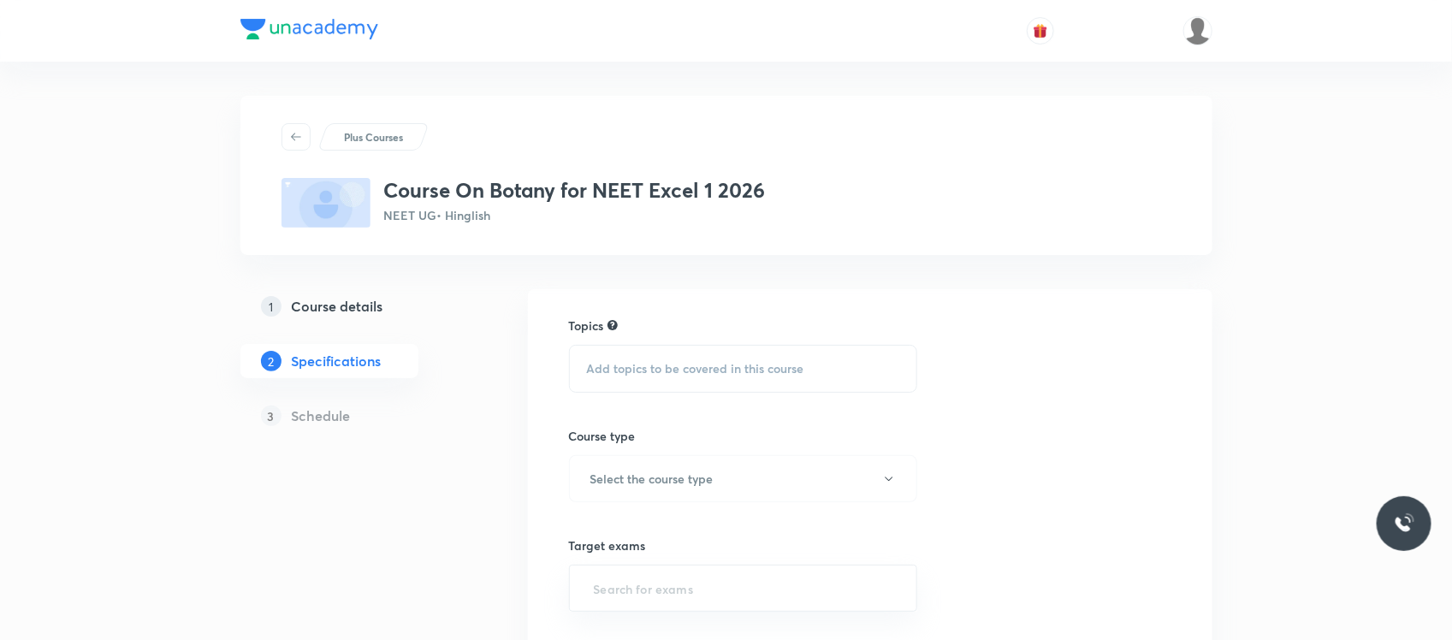
click at [669, 351] on div "Add topics to be covered in this course" at bounding box center [743, 369] width 349 height 48
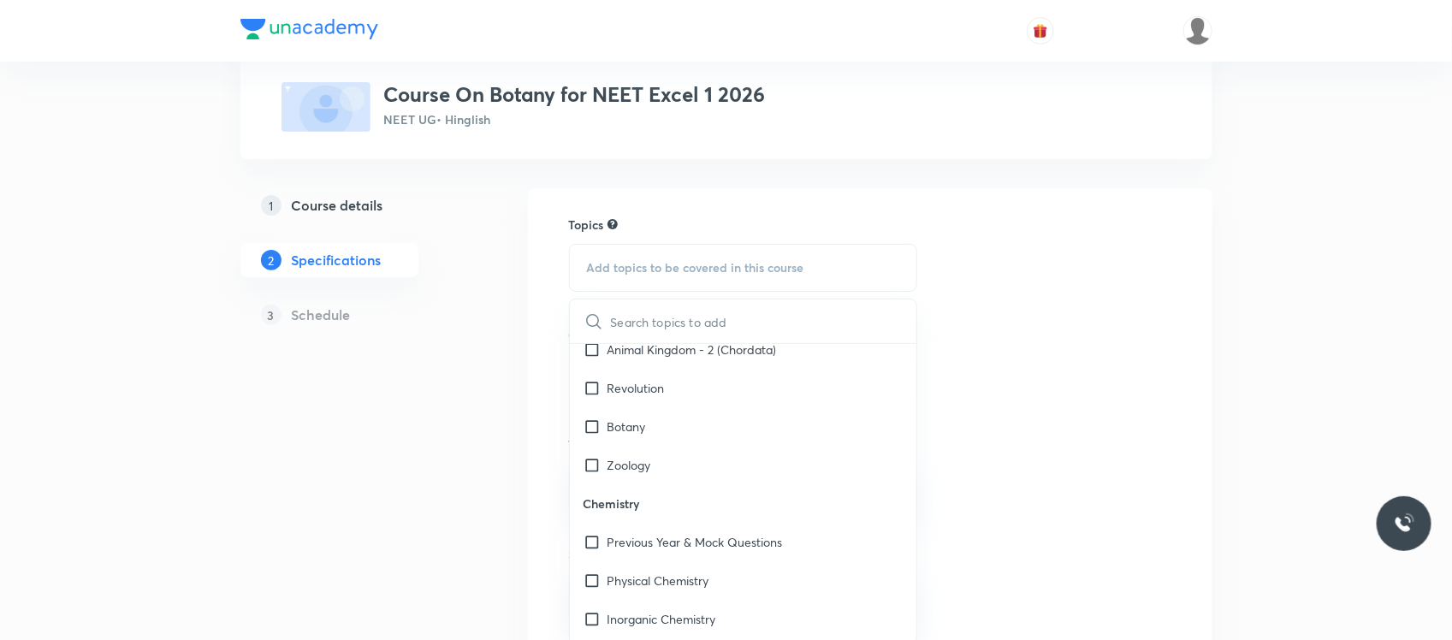
scroll to position [2363, 0]
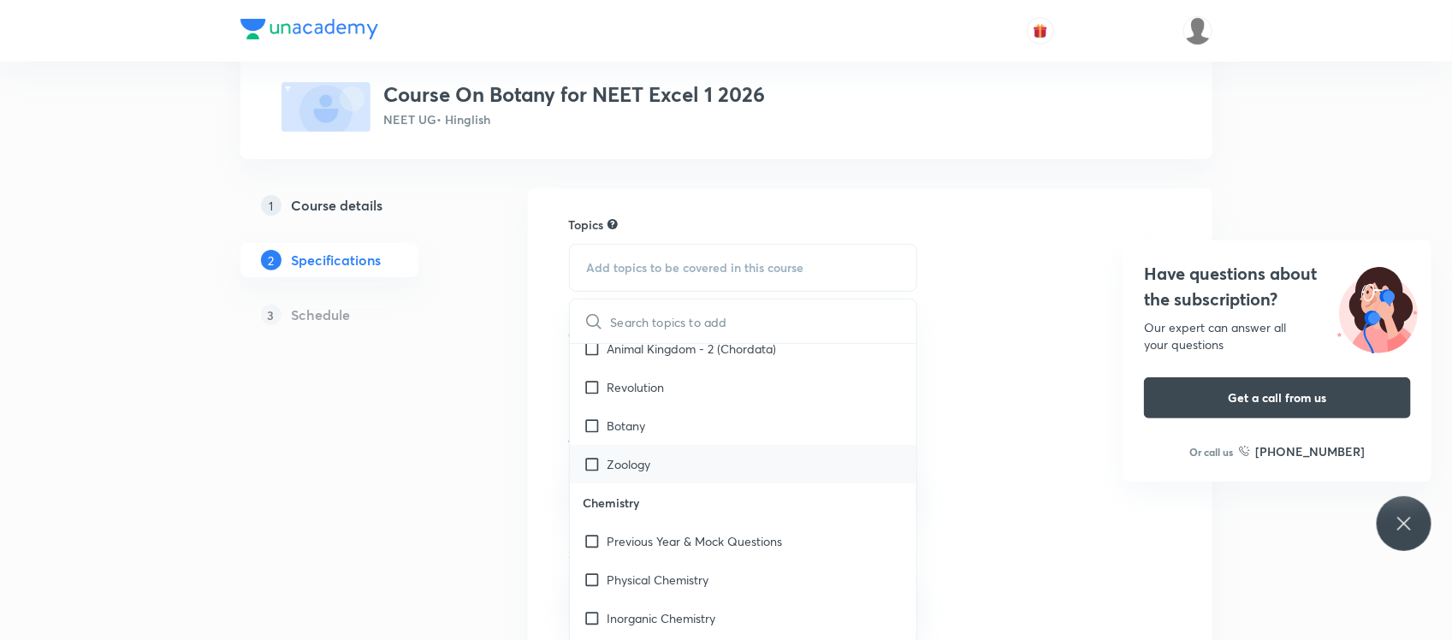
click at [621, 472] on div "Zoology" at bounding box center [743, 464] width 347 height 39
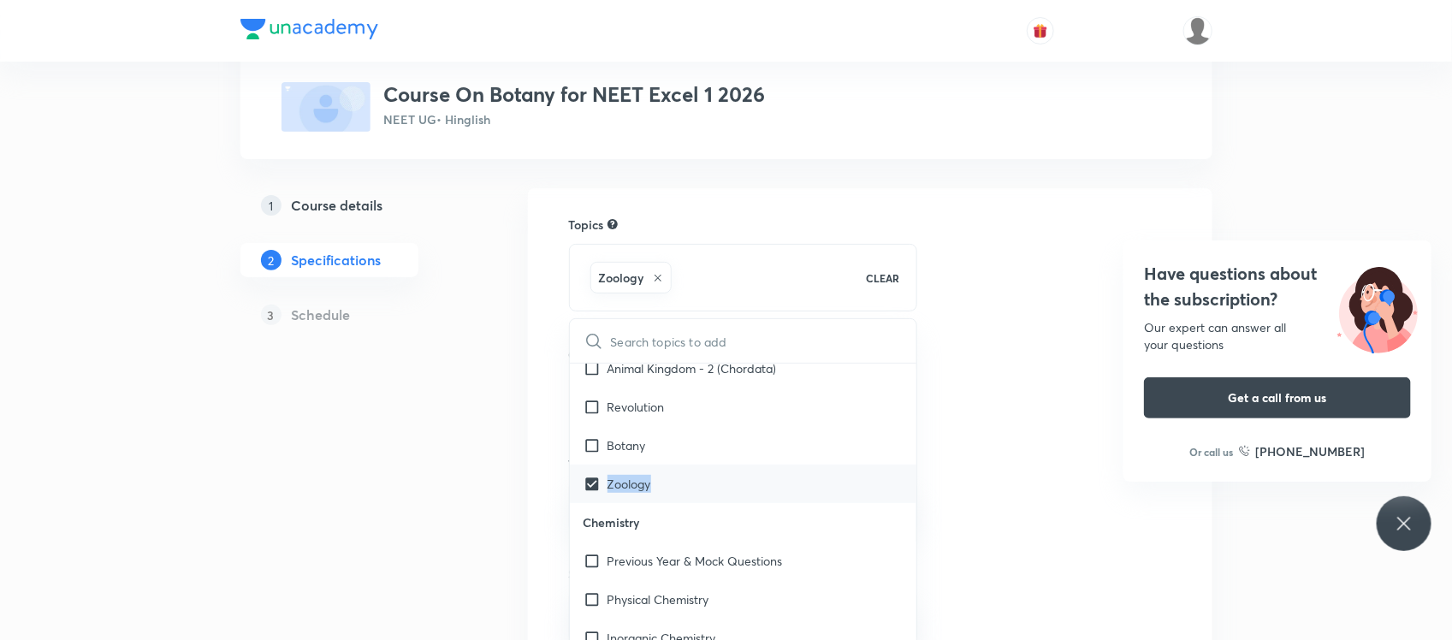
click at [621, 475] on p "Zoology" at bounding box center [629, 484] width 44 height 18
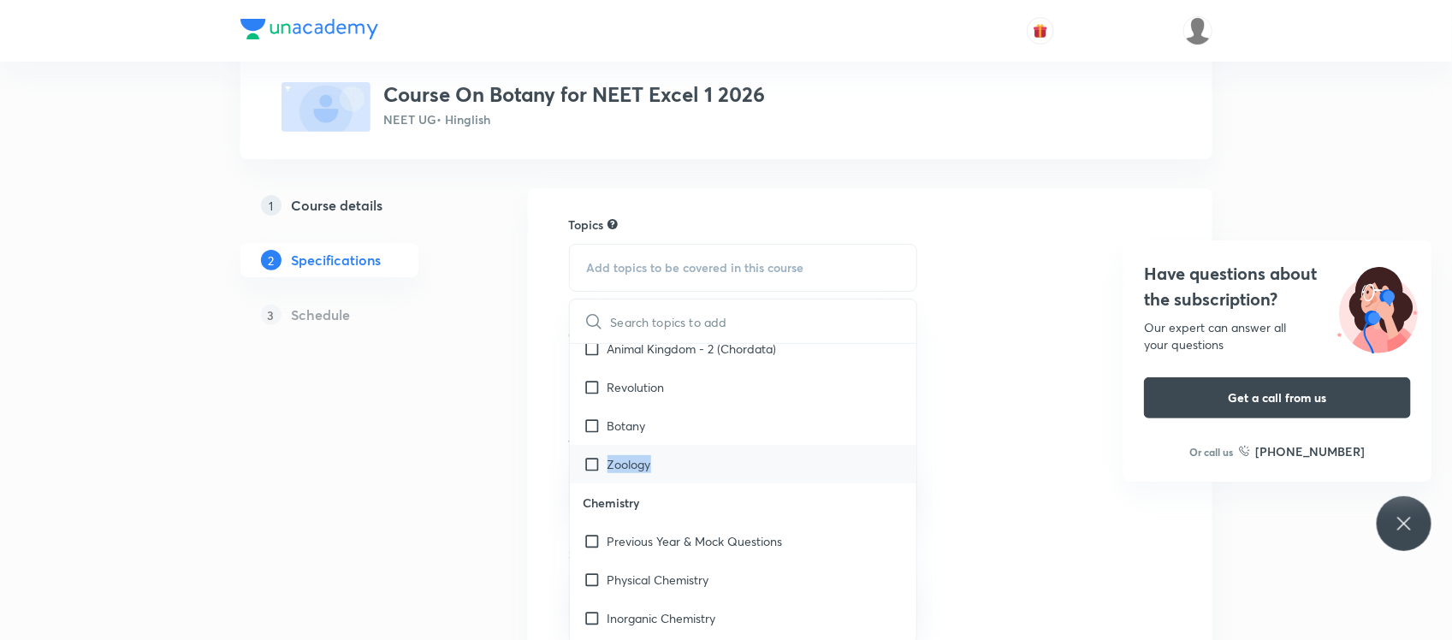
click at [617, 450] on div "Zoology" at bounding box center [743, 464] width 347 height 39
checkbox input "true"
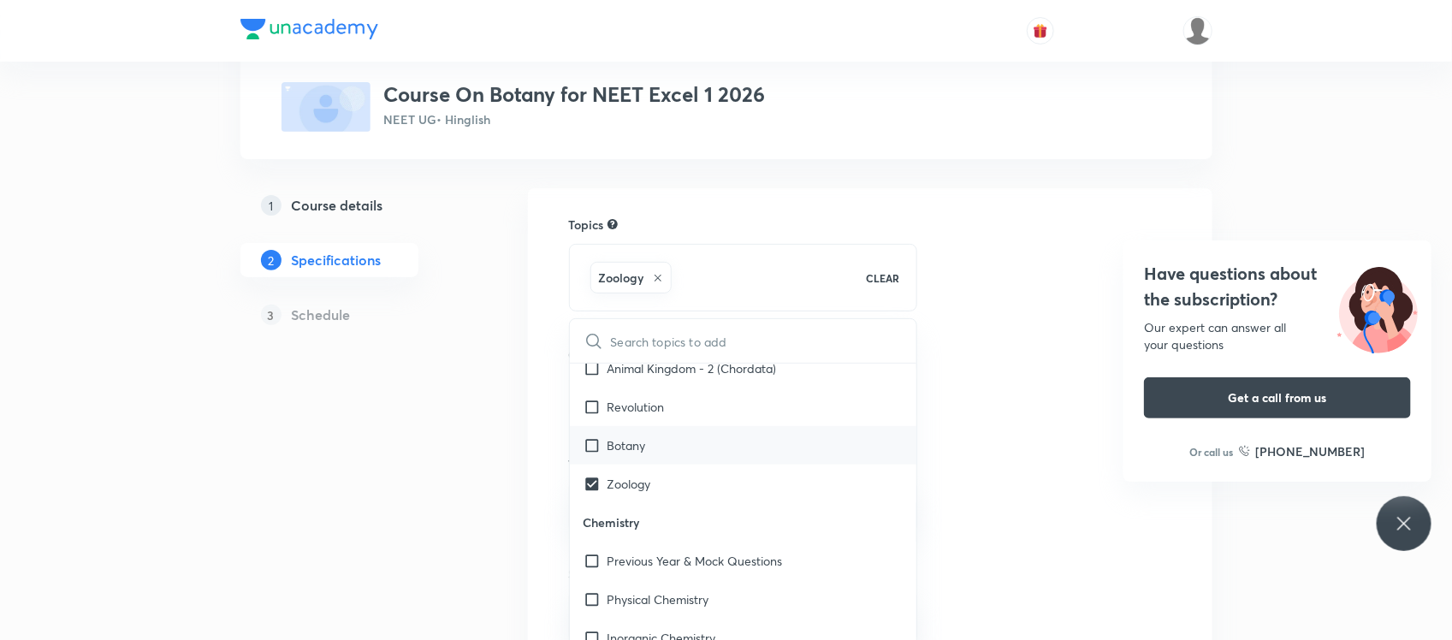
click at [616, 438] on p "Botany" at bounding box center [626, 445] width 39 height 18
checkbox input "true"
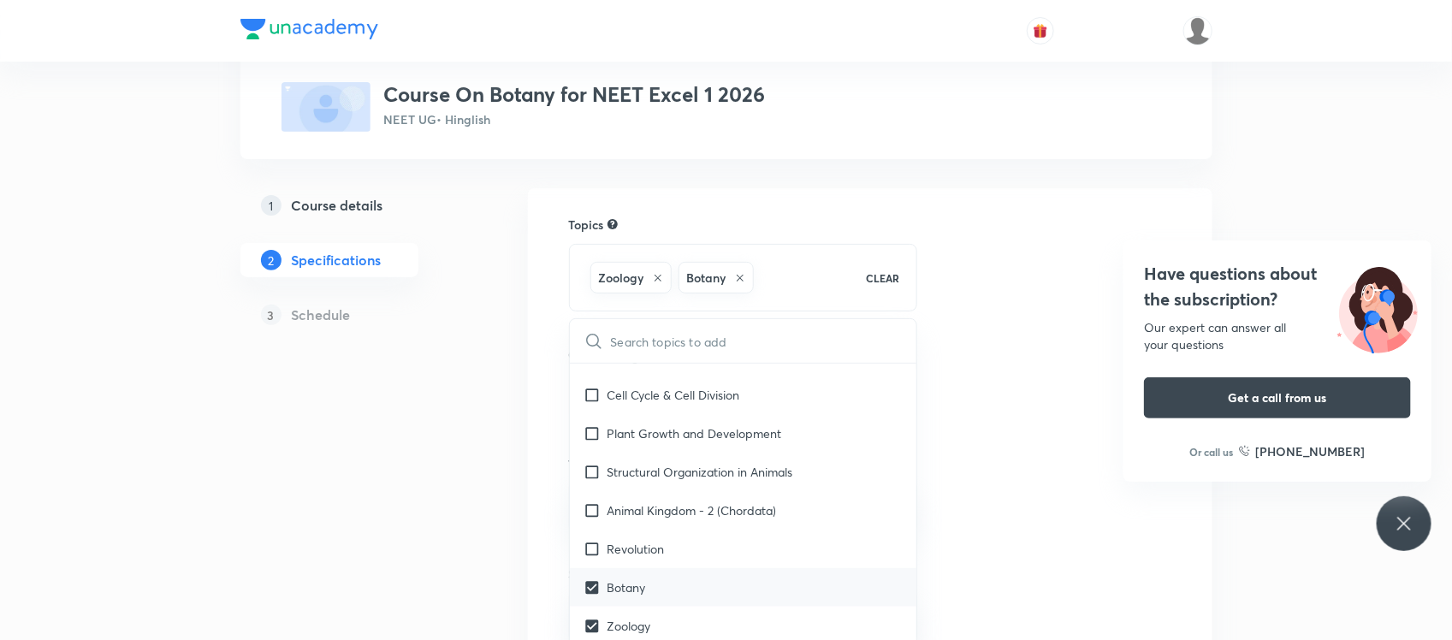
scroll to position [2176, 0]
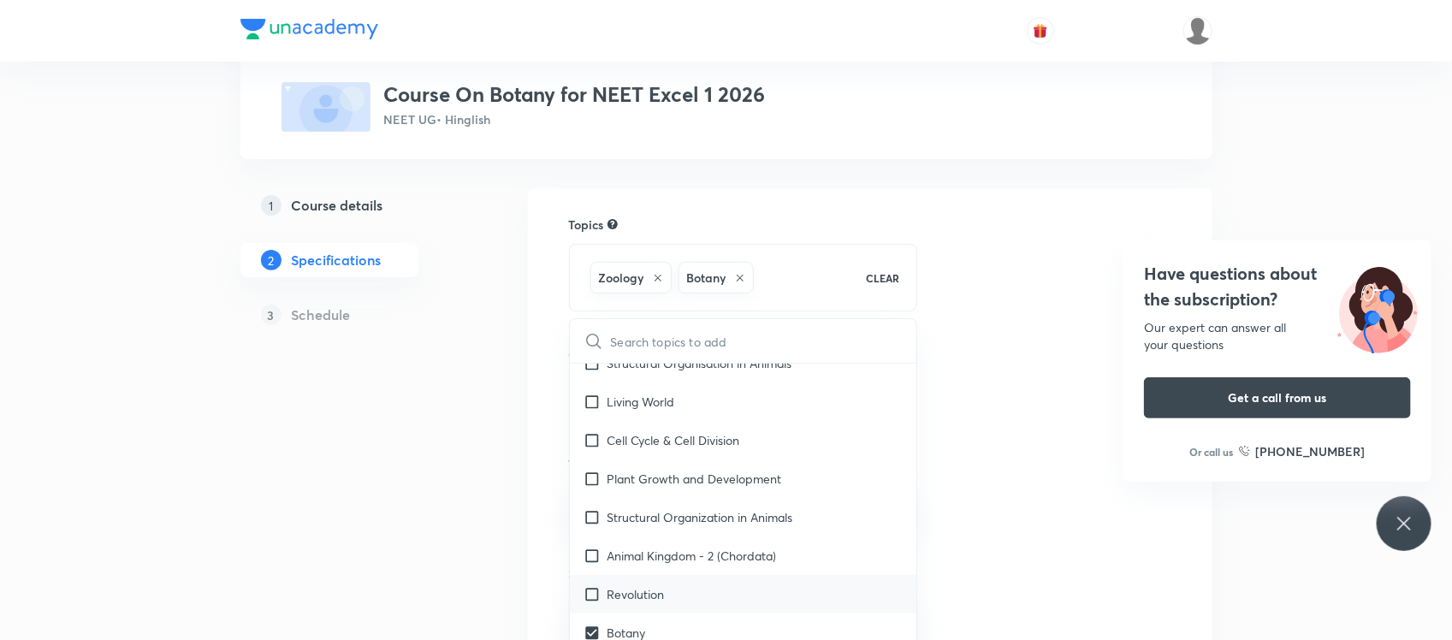
click at [590, 591] on input "checkbox" at bounding box center [595, 594] width 24 height 18
checkbox input "true"
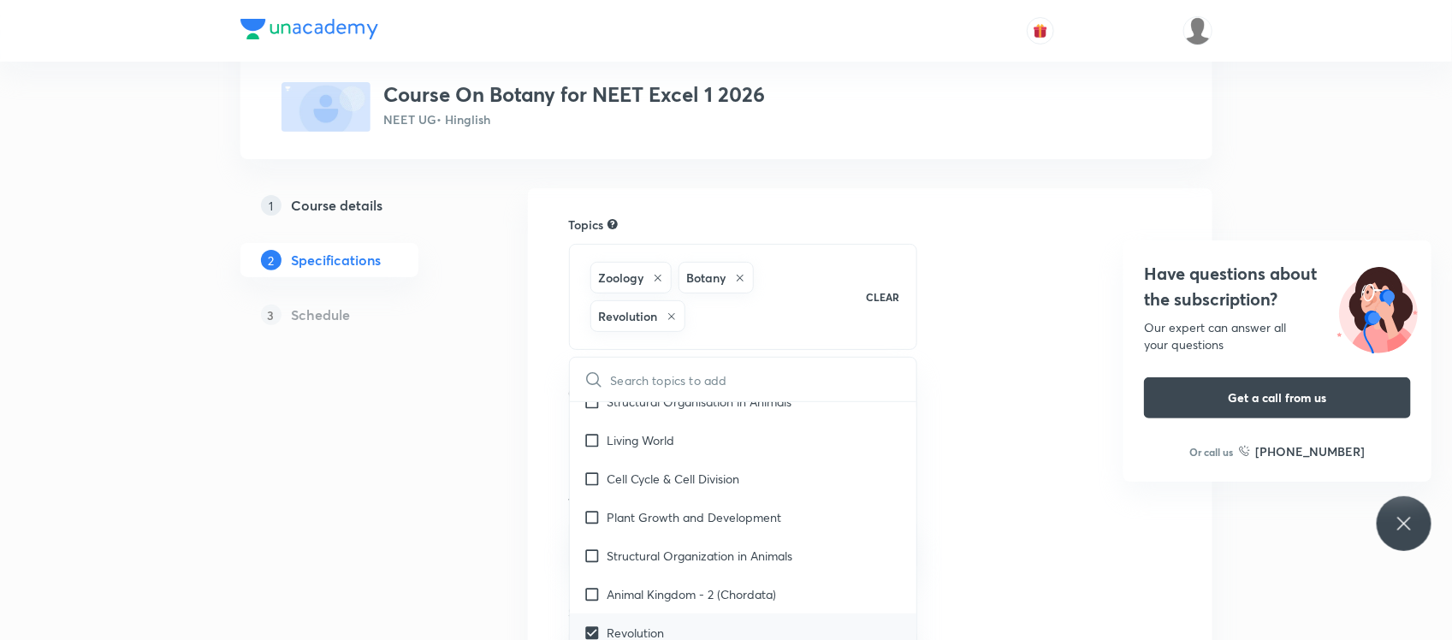
click at [590, 591] on input "checkbox" at bounding box center [595, 594] width 24 height 18
checkbox input "true"
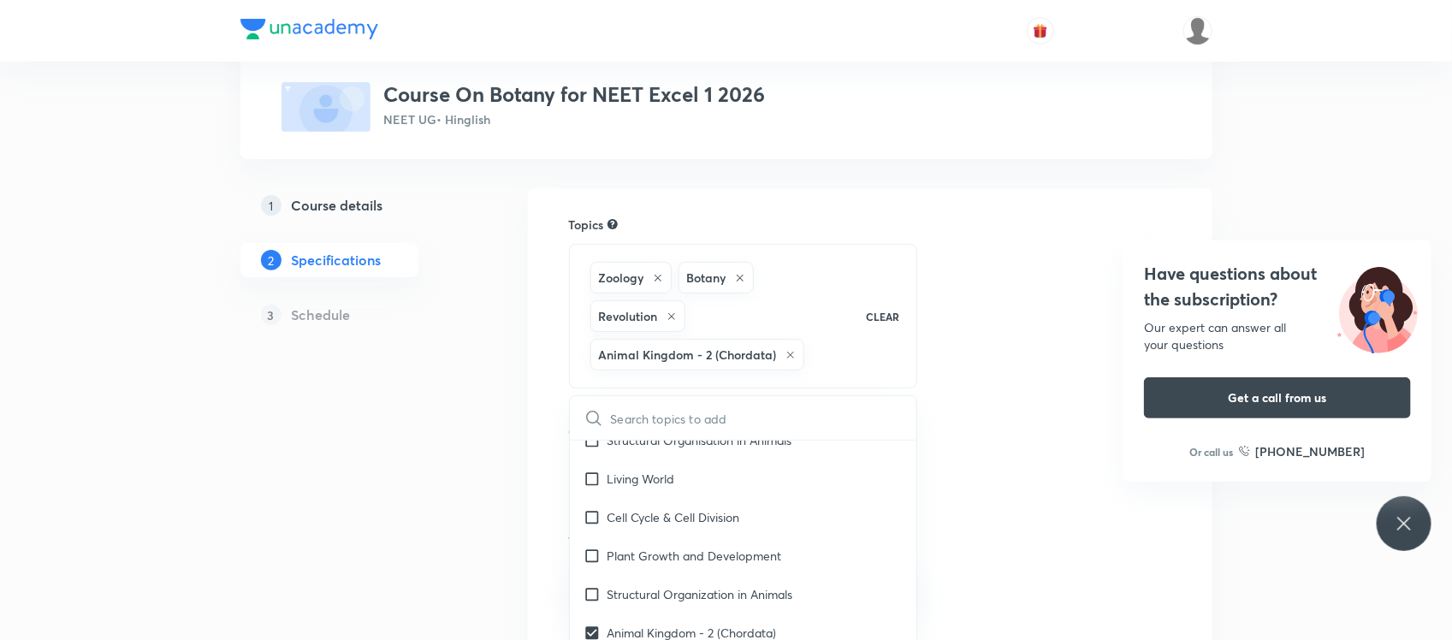
click at [590, 591] on input "checkbox" at bounding box center [595, 594] width 24 height 18
checkbox input "true"
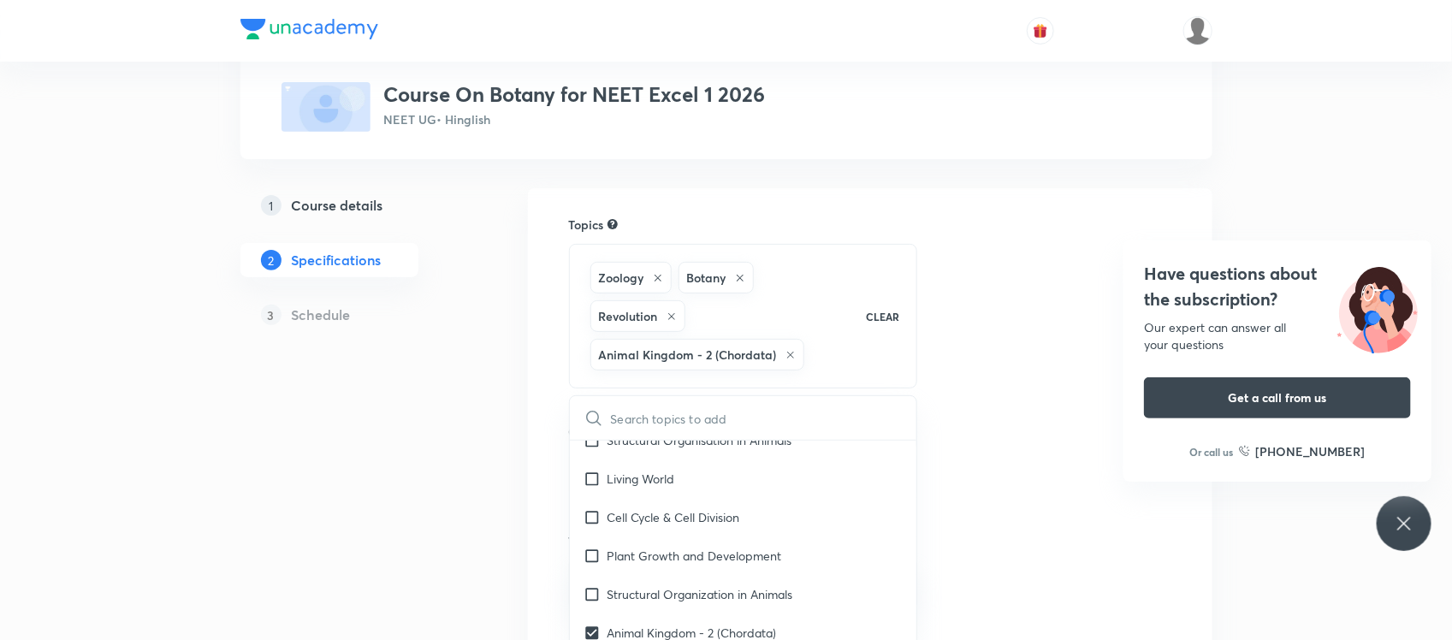
checkbox input "true"
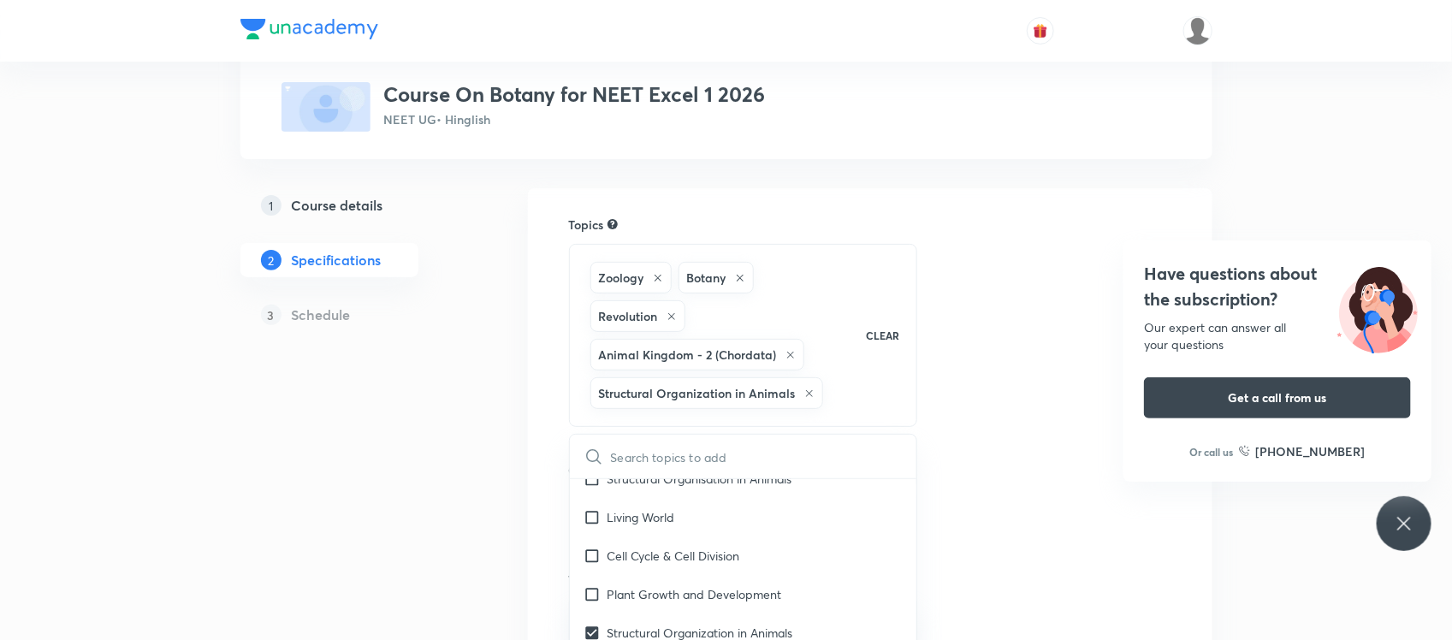
click at [590, 591] on input "checkbox" at bounding box center [595, 594] width 24 height 18
checkbox input "true"
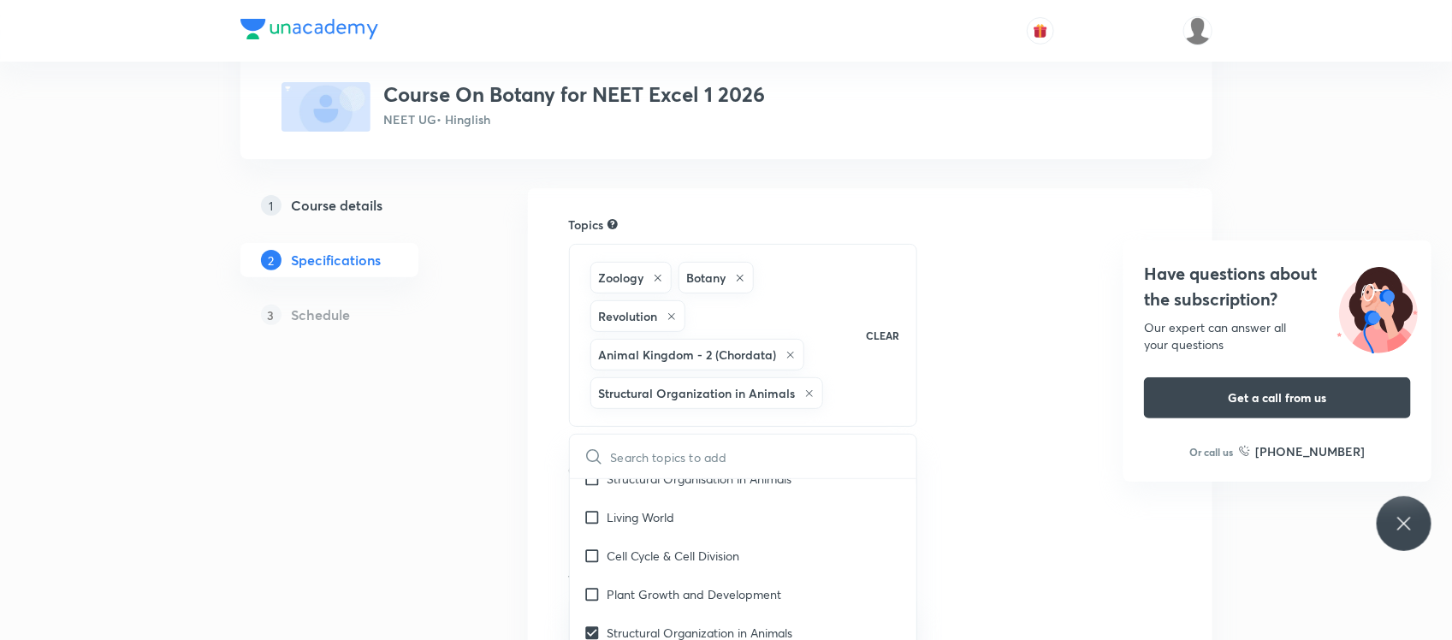
checkbox input "true"
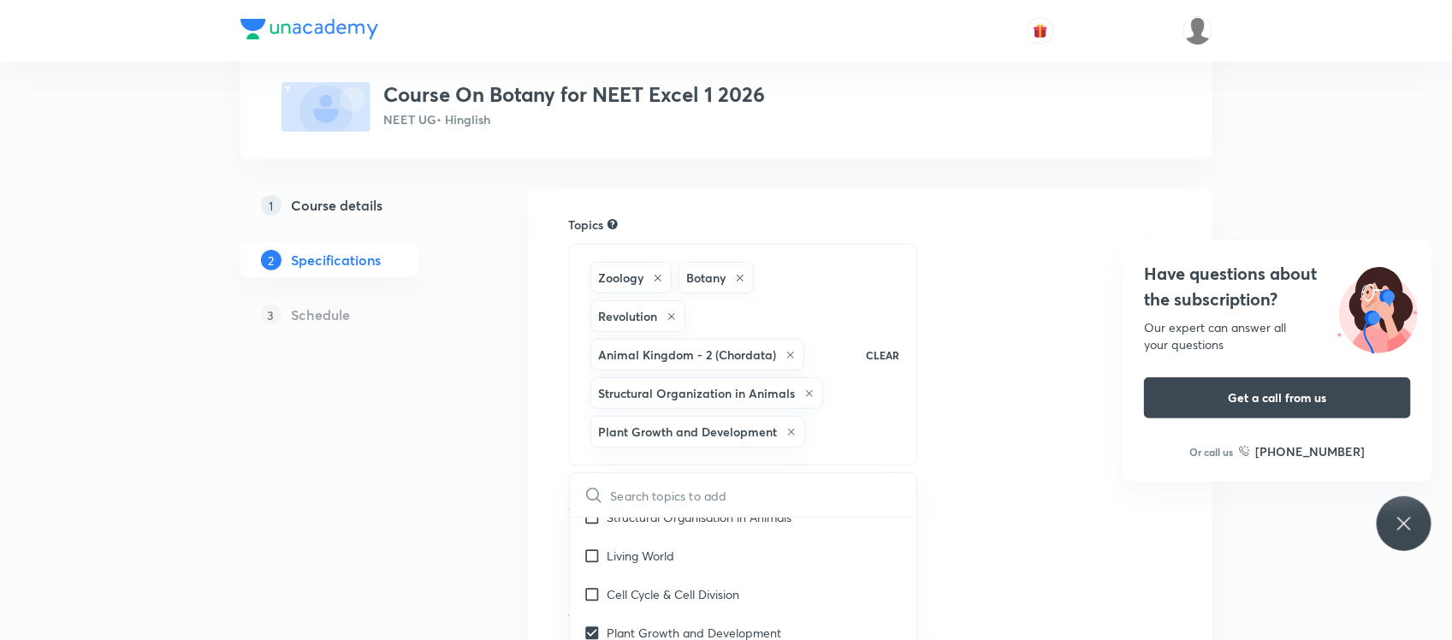
click at [590, 591] on input "checkbox" at bounding box center [595, 594] width 24 height 18
checkbox input "true"
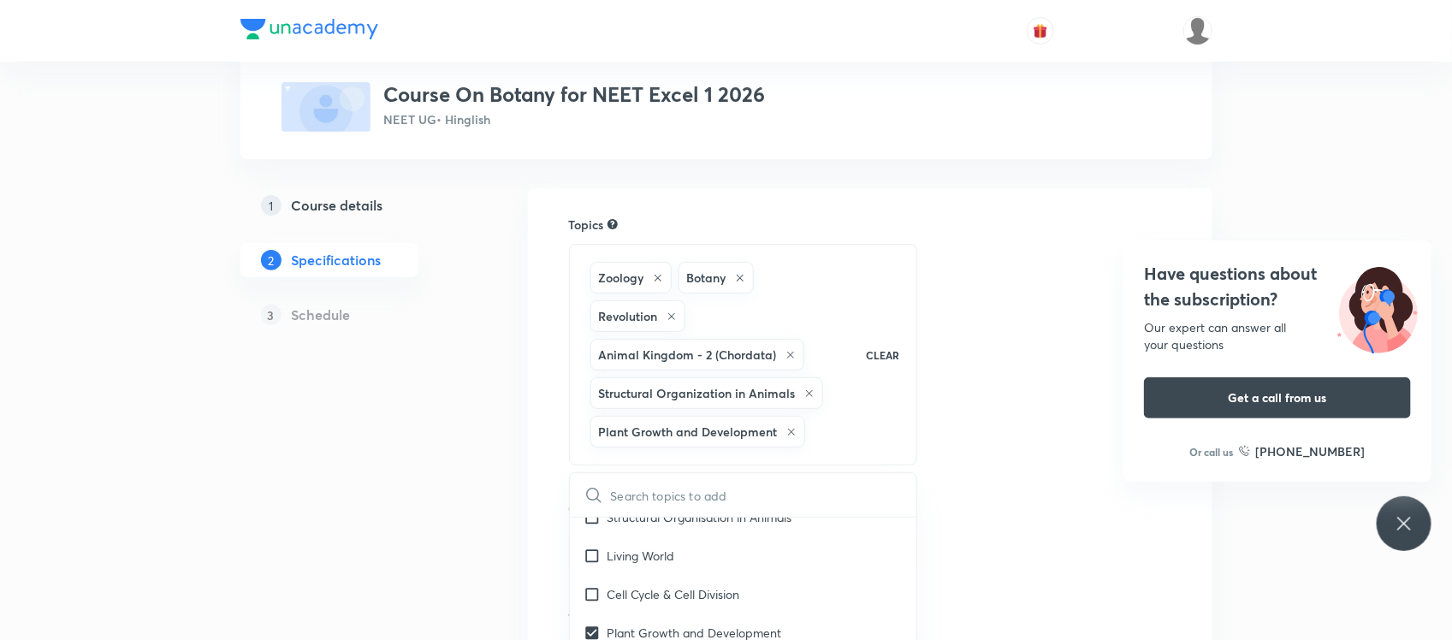
checkbox input "true"
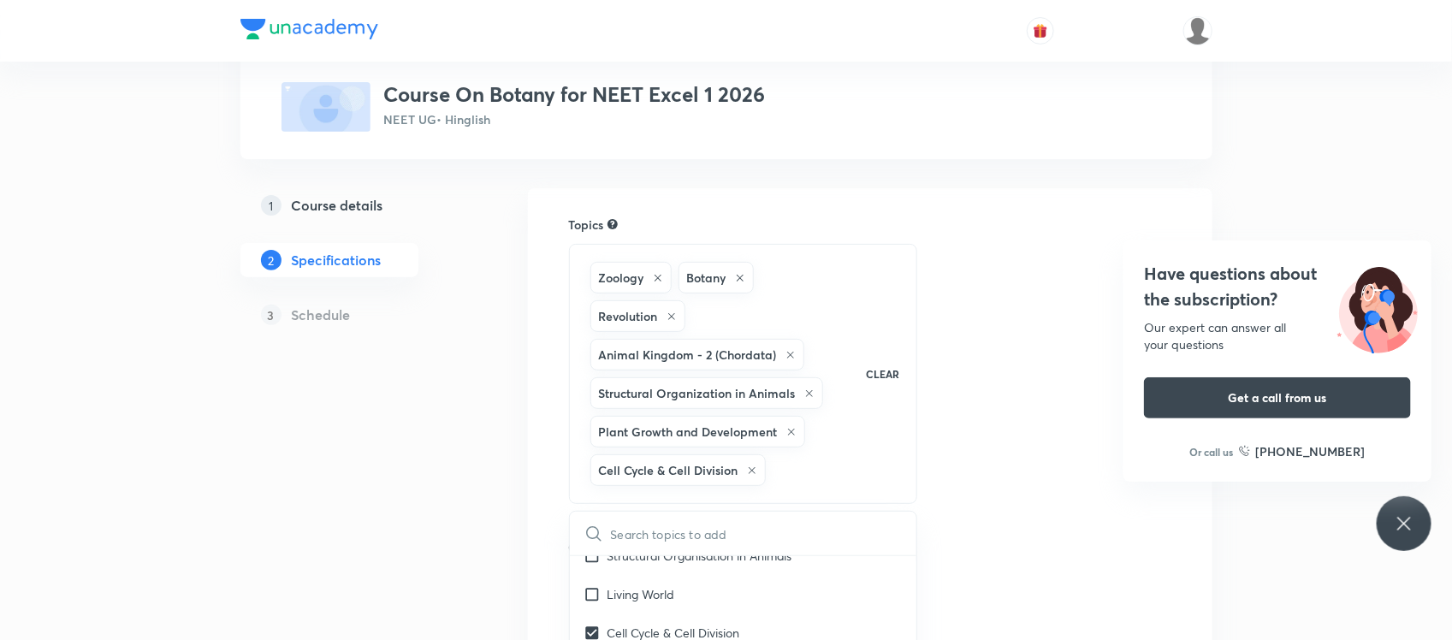
click at [590, 591] on input "checkbox" at bounding box center [595, 594] width 24 height 18
checkbox input "true"
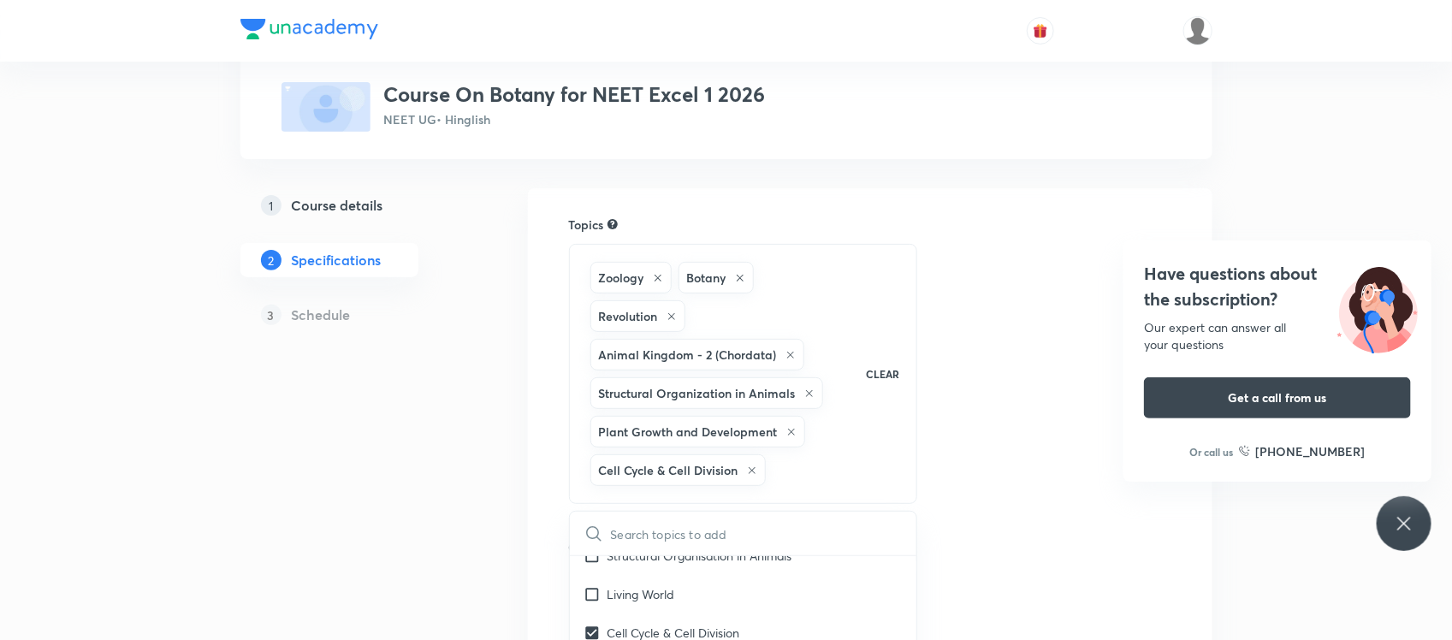
checkbox input "true"
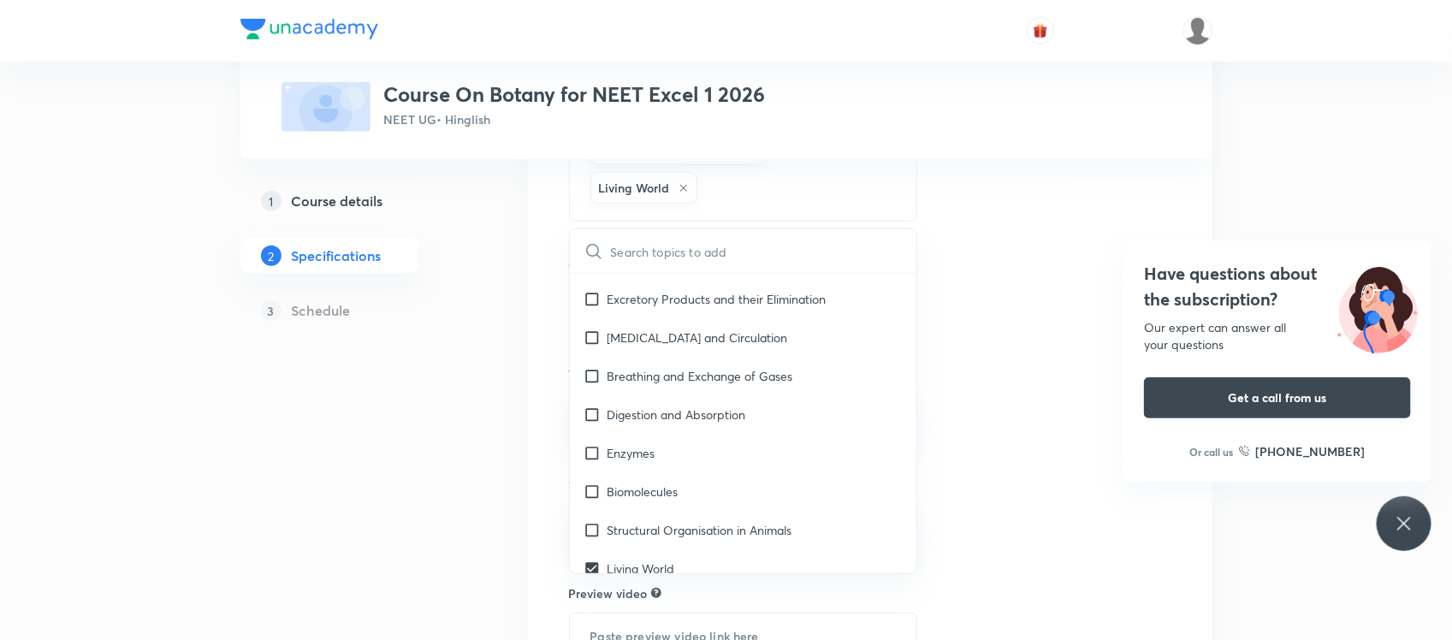
scroll to position [1902, 0]
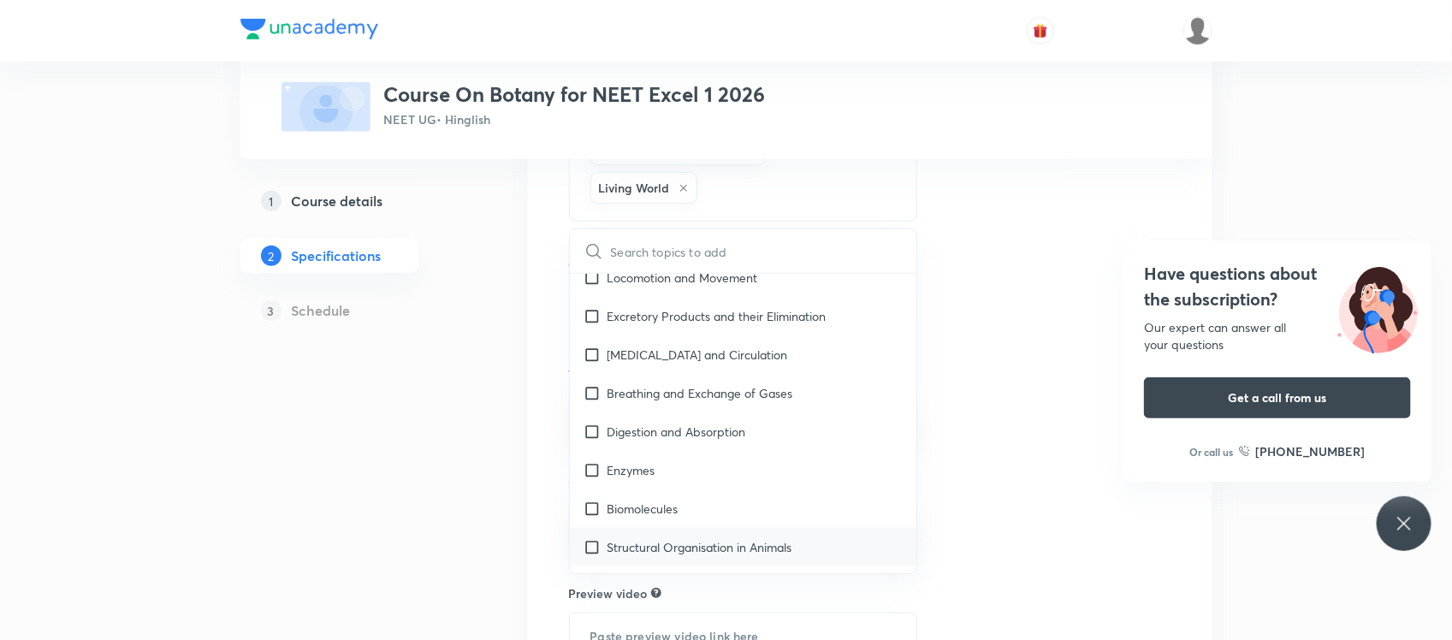
click at [588, 539] on input "checkbox" at bounding box center [595, 547] width 24 height 18
checkbox input "true"
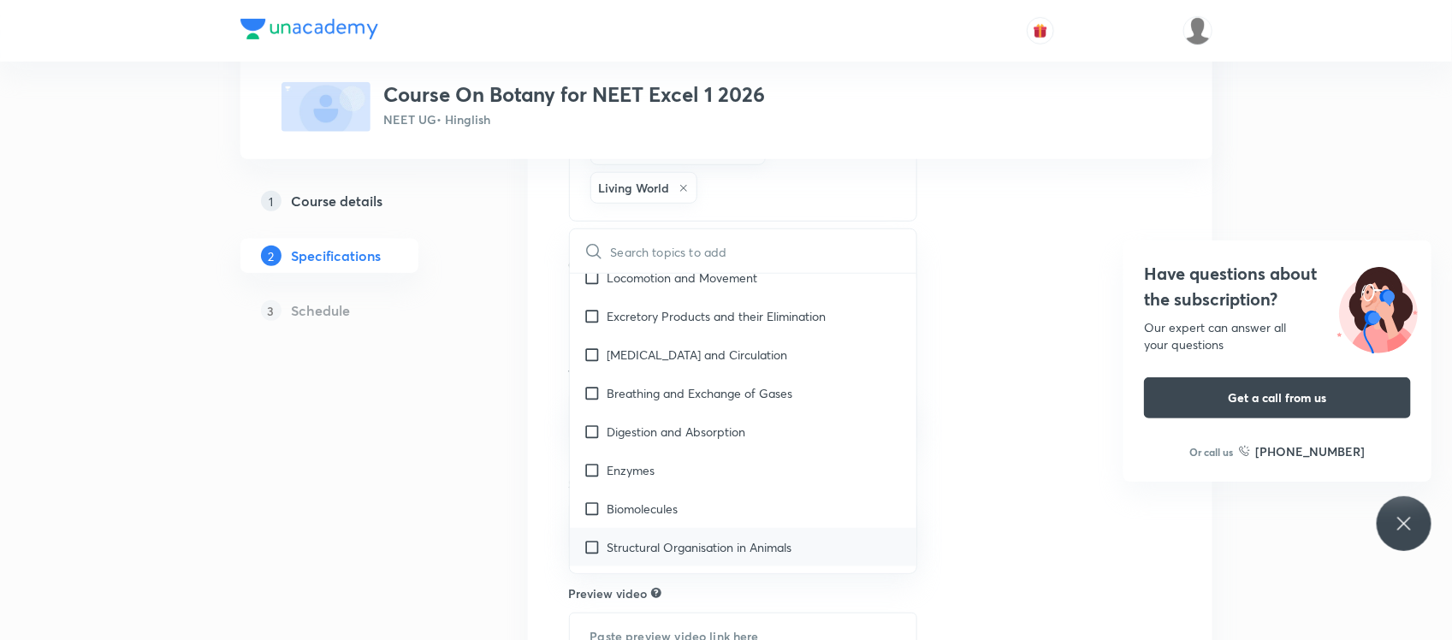
checkbox input "true"
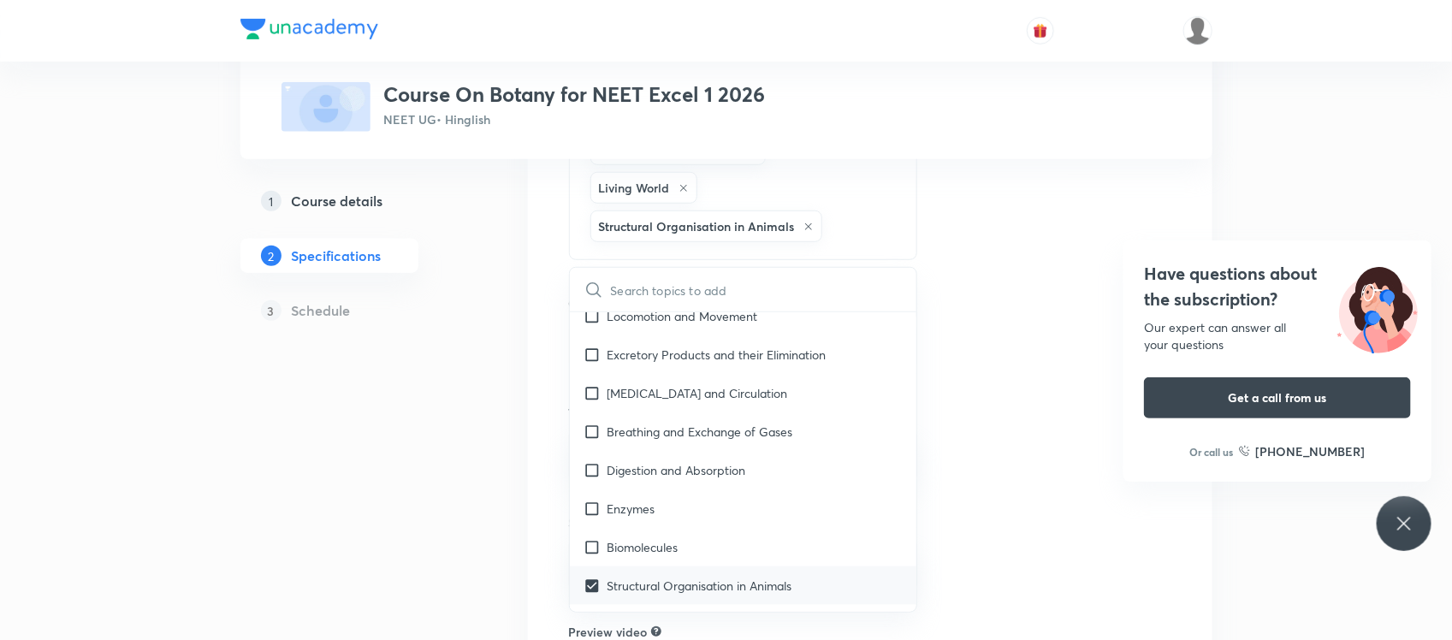
click at [588, 539] on input "checkbox" at bounding box center [595, 547] width 24 height 18
checkbox input "true"
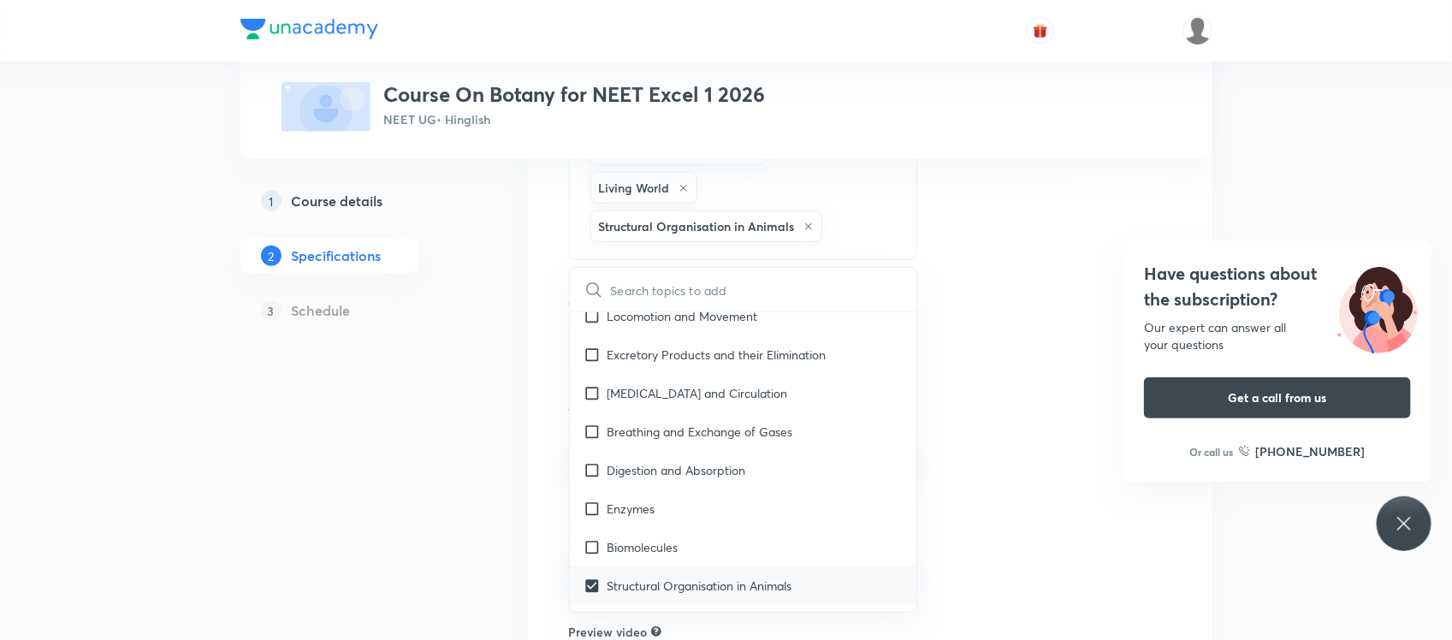
checkbox input "true"
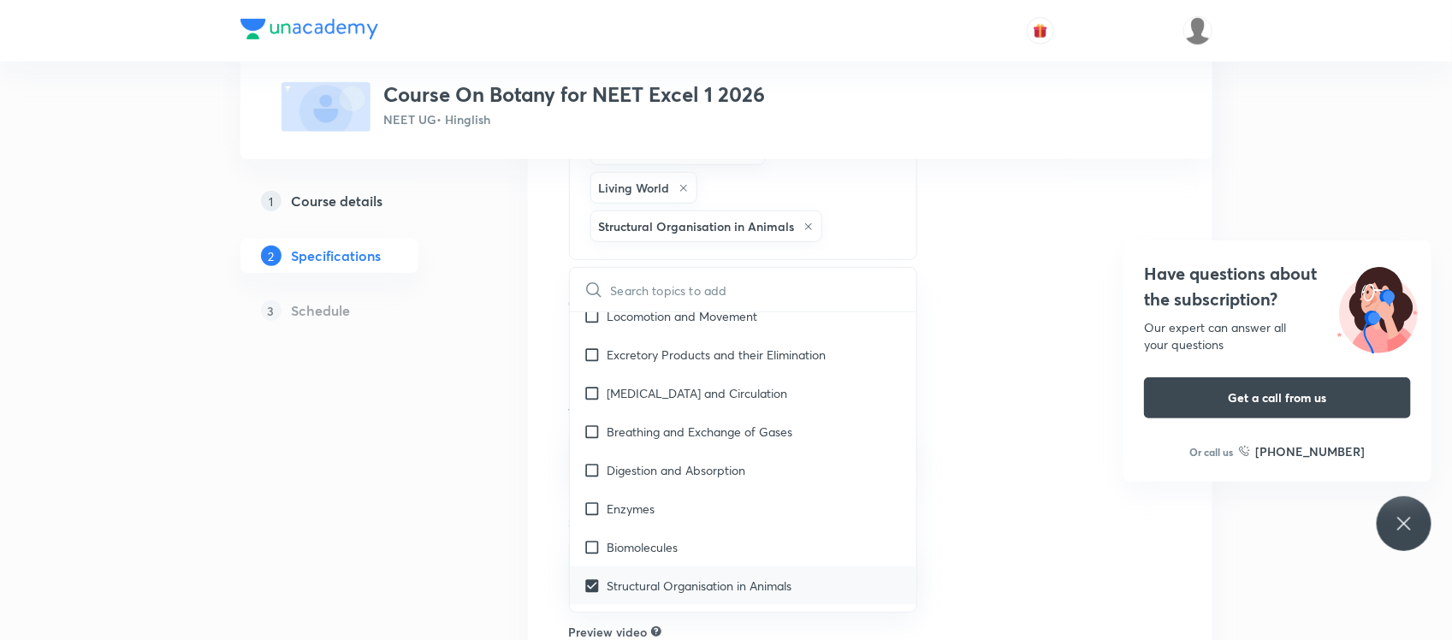
checkbox input "true"
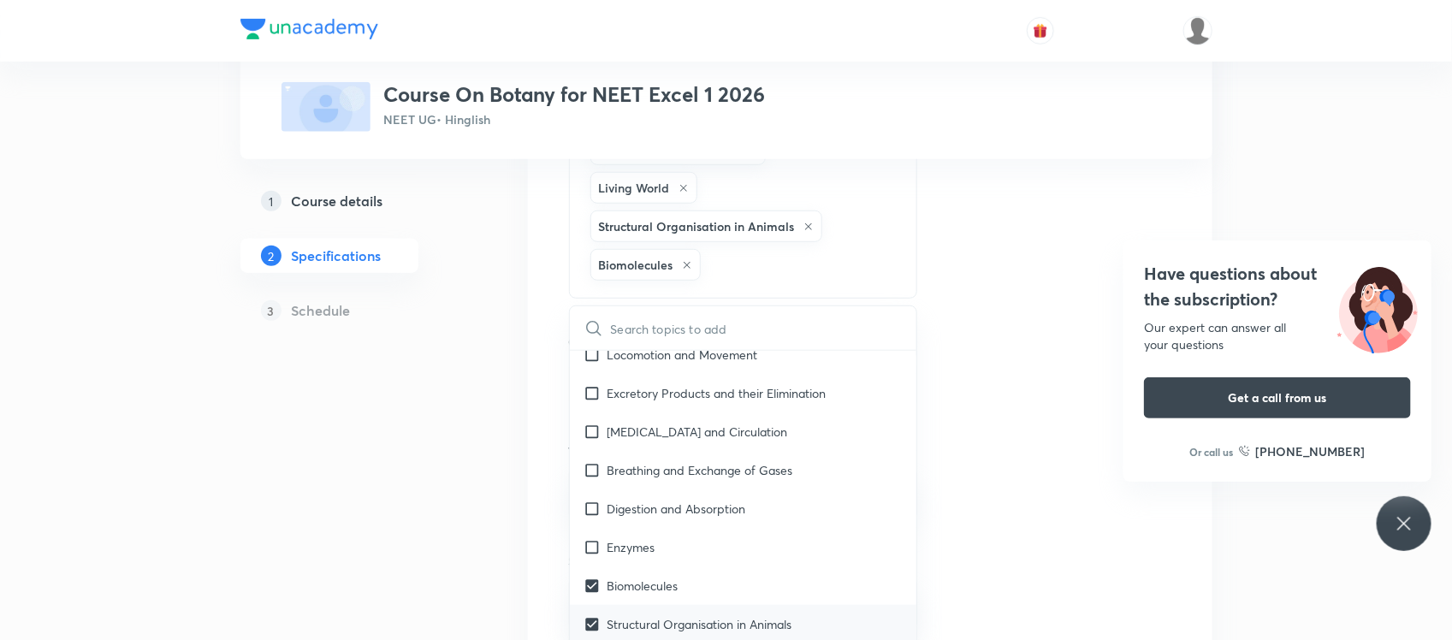
click at [588, 539] on input "checkbox" at bounding box center [595, 547] width 24 height 18
checkbox input "true"
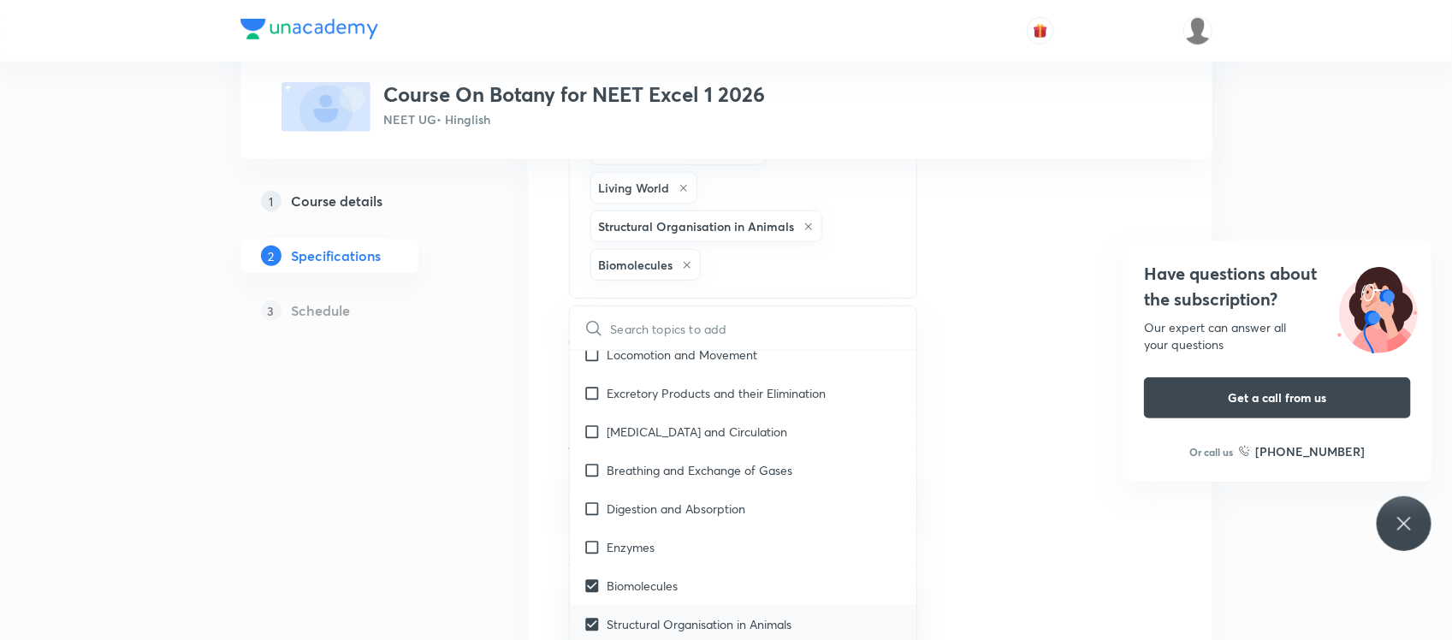
checkbox input "true"
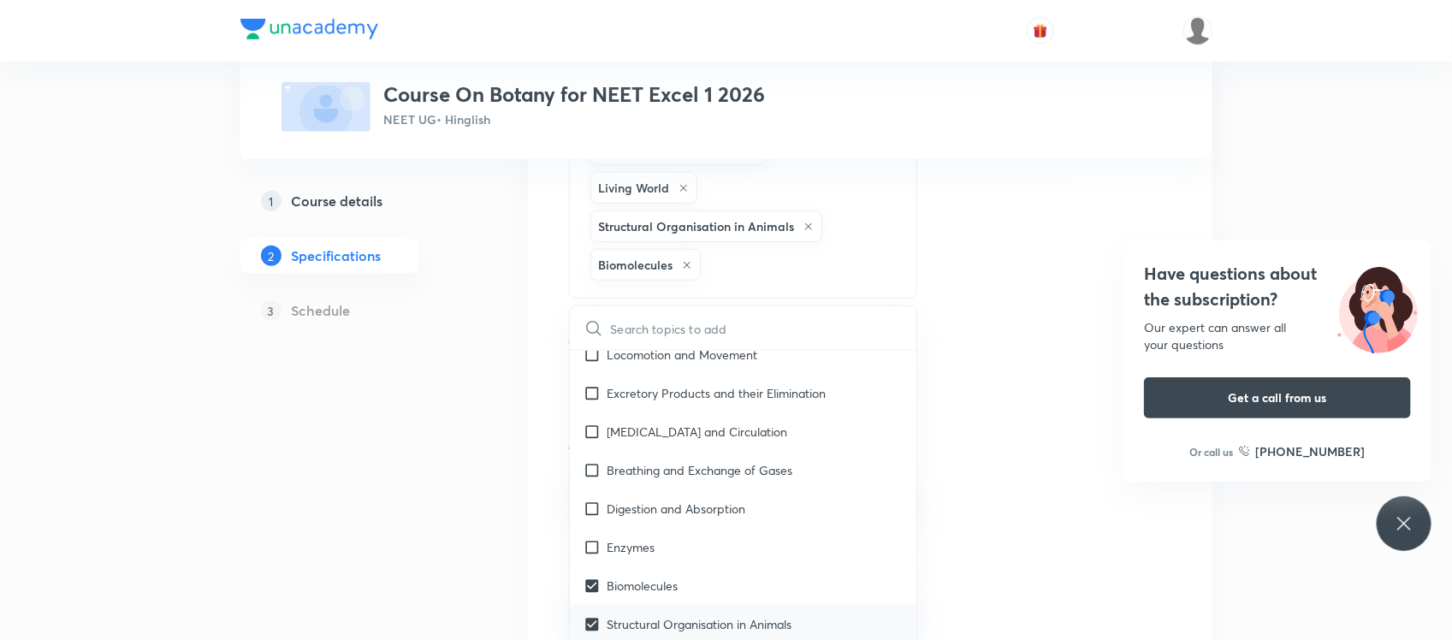
checkbox input "true"
click at [588, 539] on input "checkbox" at bounding box center [595, 547] width 24 height 18
checkbox input "false"
checkbox input "true"
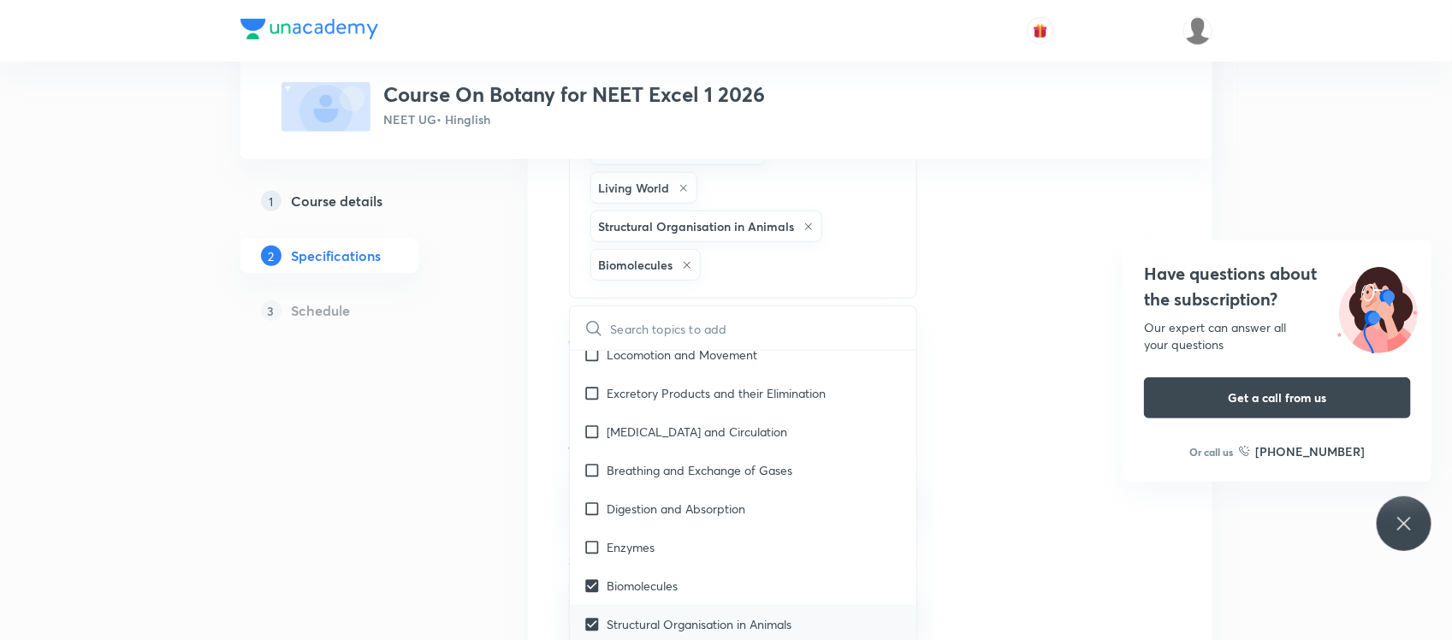
checkbox input "true"
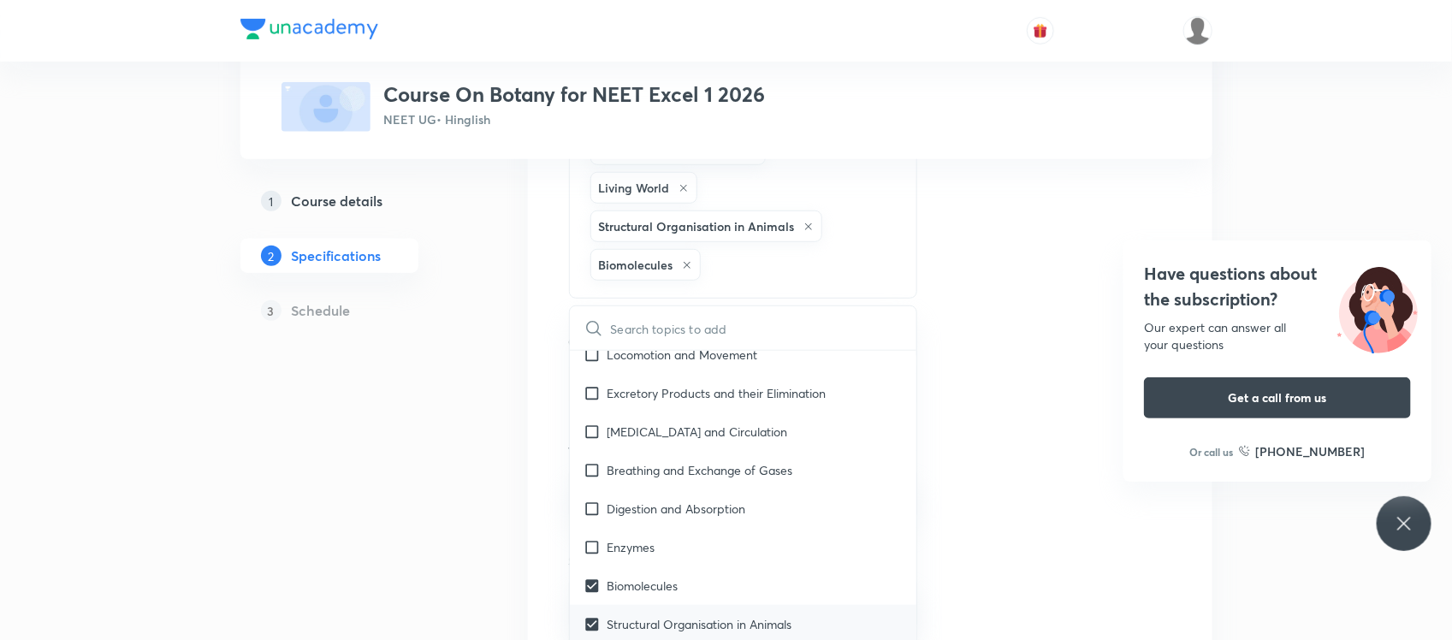
checkbox input "true"
click at [588, 539] on input "checkbox" at bounding box center [595, 547] width 24 height 18
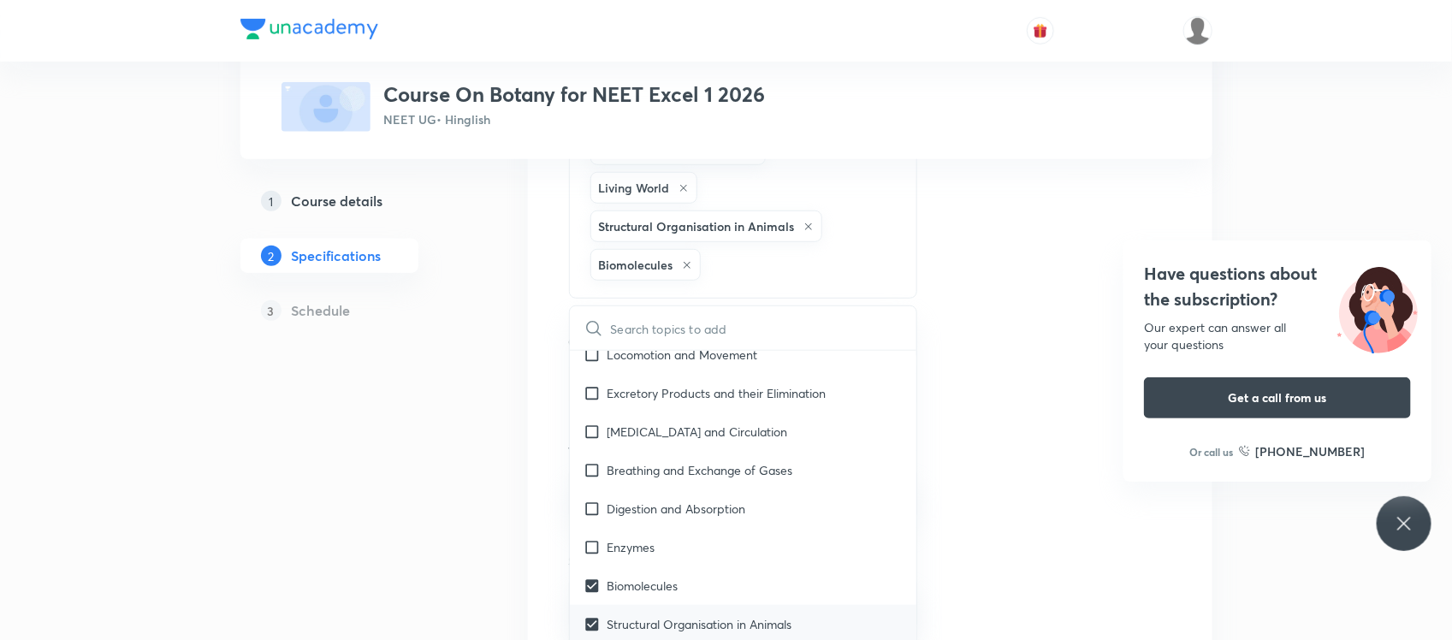
checkbox input "true"
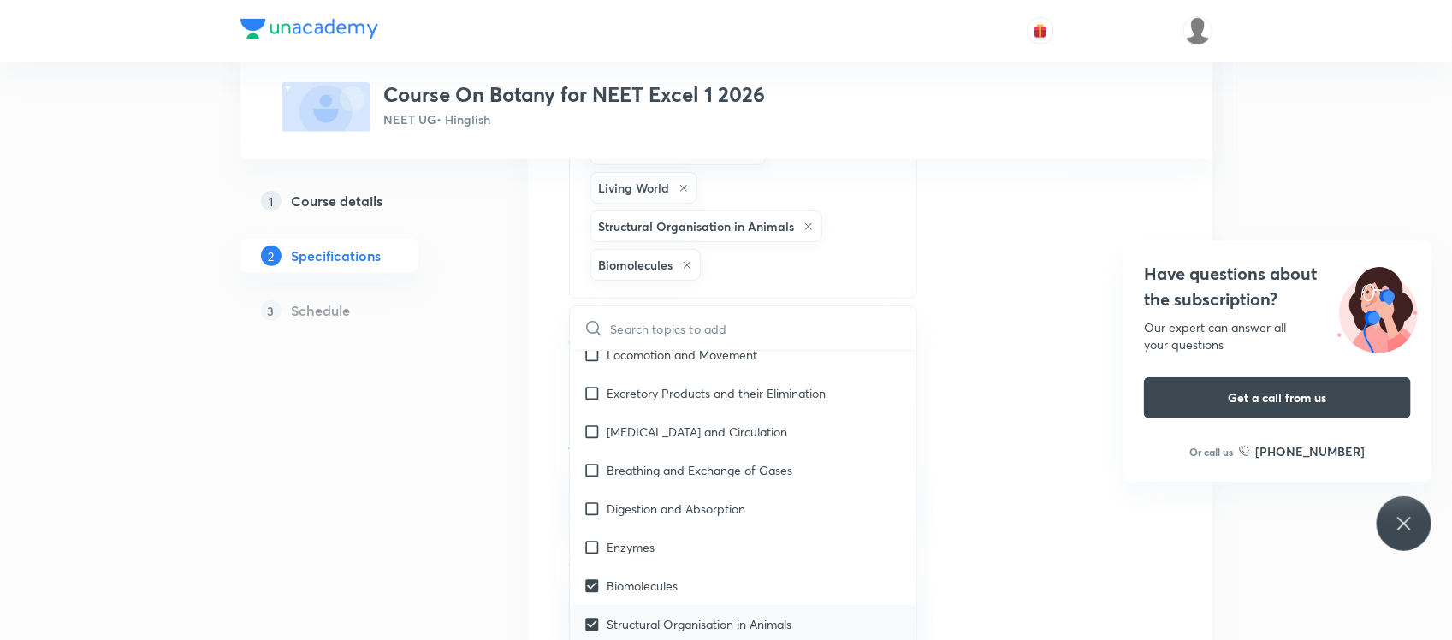
checkbox input "true"
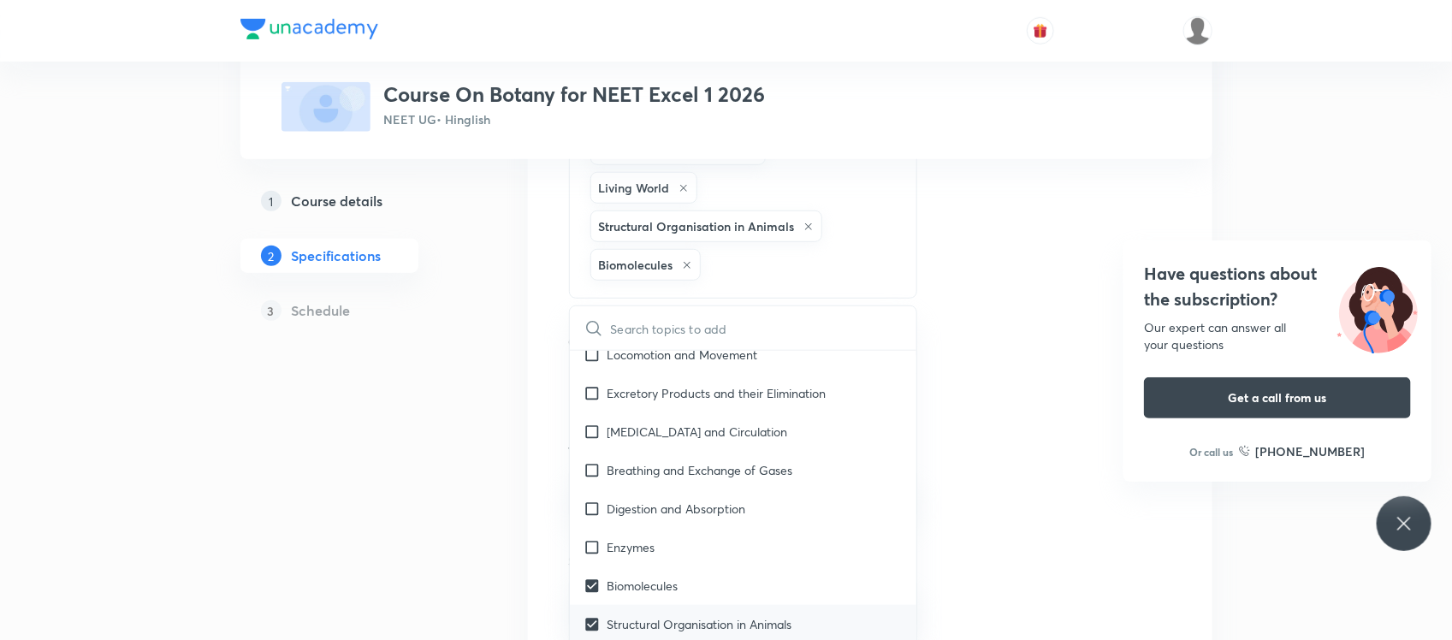
checkbox input "true"
click at [588, 539] on input "checkbox" at bounding box center [595, 547] width 24 height 18
checkbox input "false"
checkbox input "true"
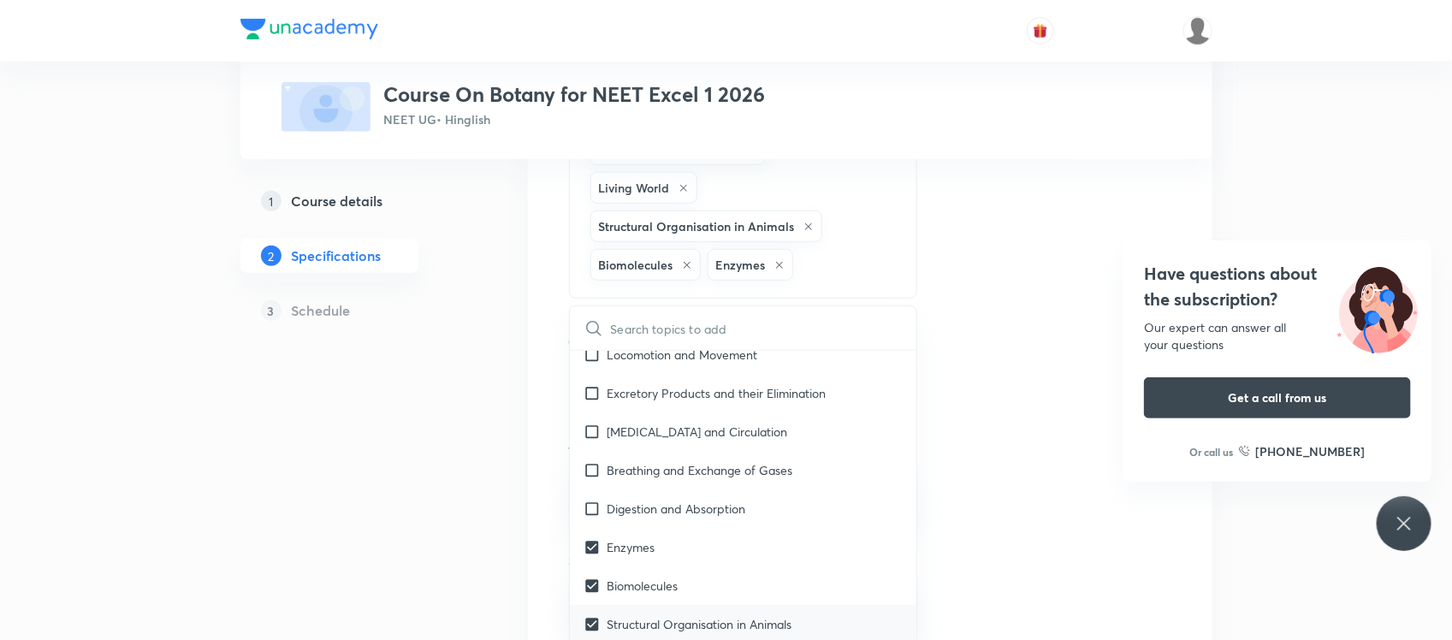
checkbox input "true"
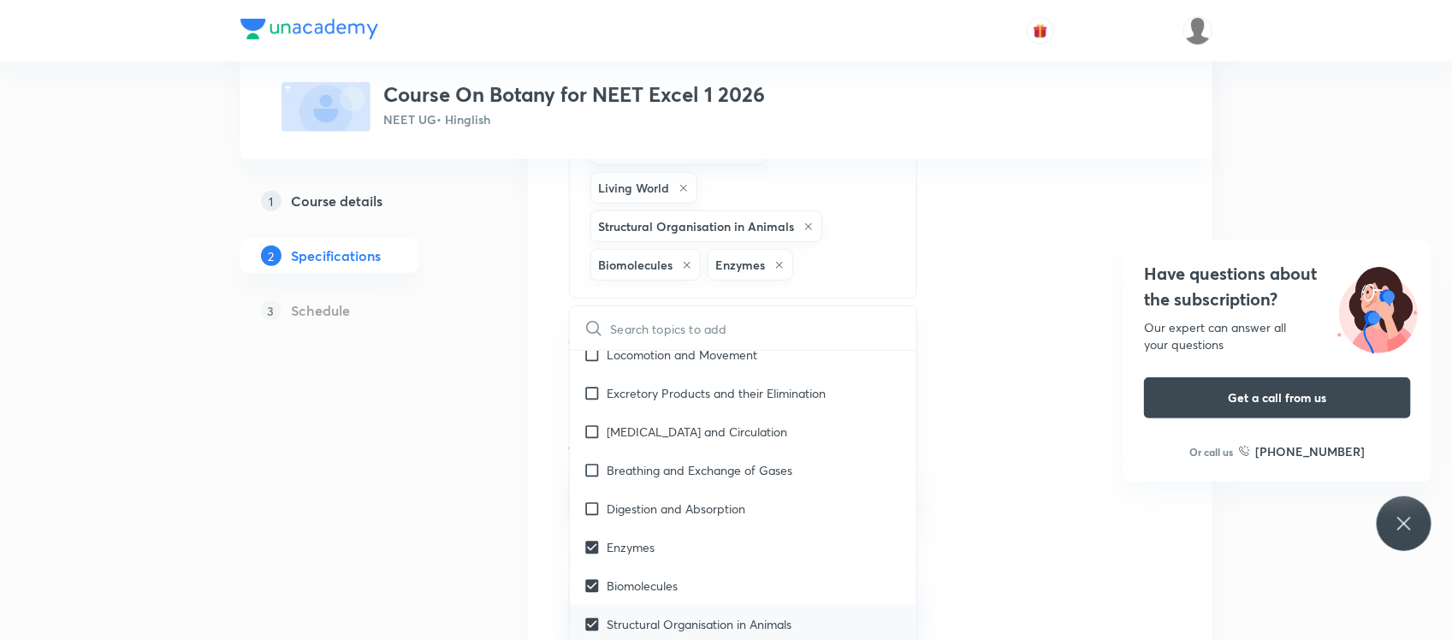
checkbox input "true"
click at [588, 539] on input "checkbox" at bounding box center [595, 547] width 24 height 18
checkbox input "true"
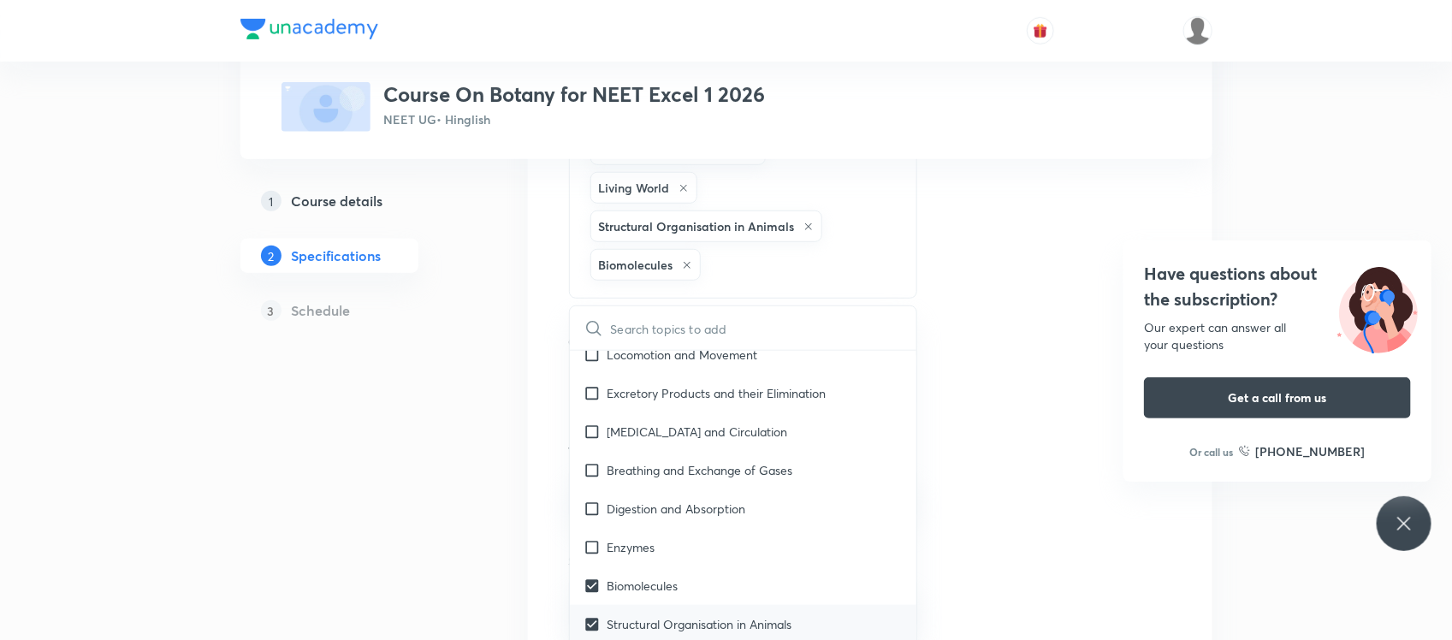
checkbox input "true"
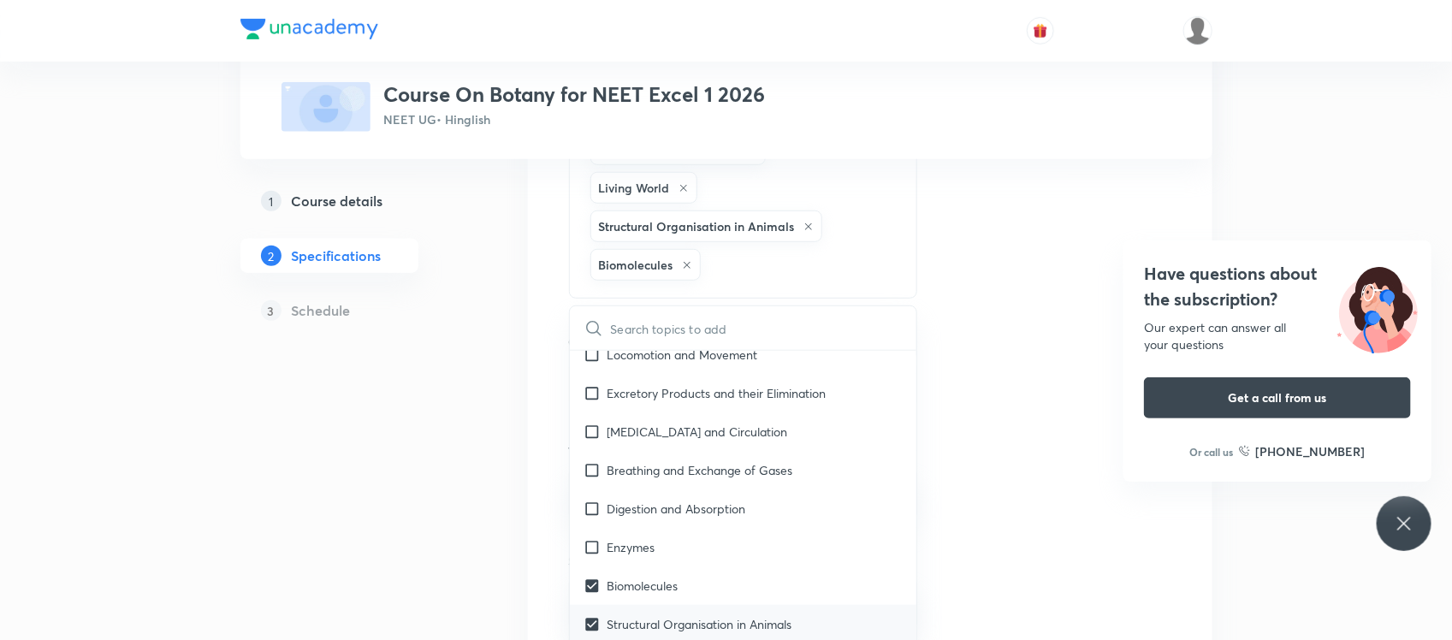
checkbox input "true"
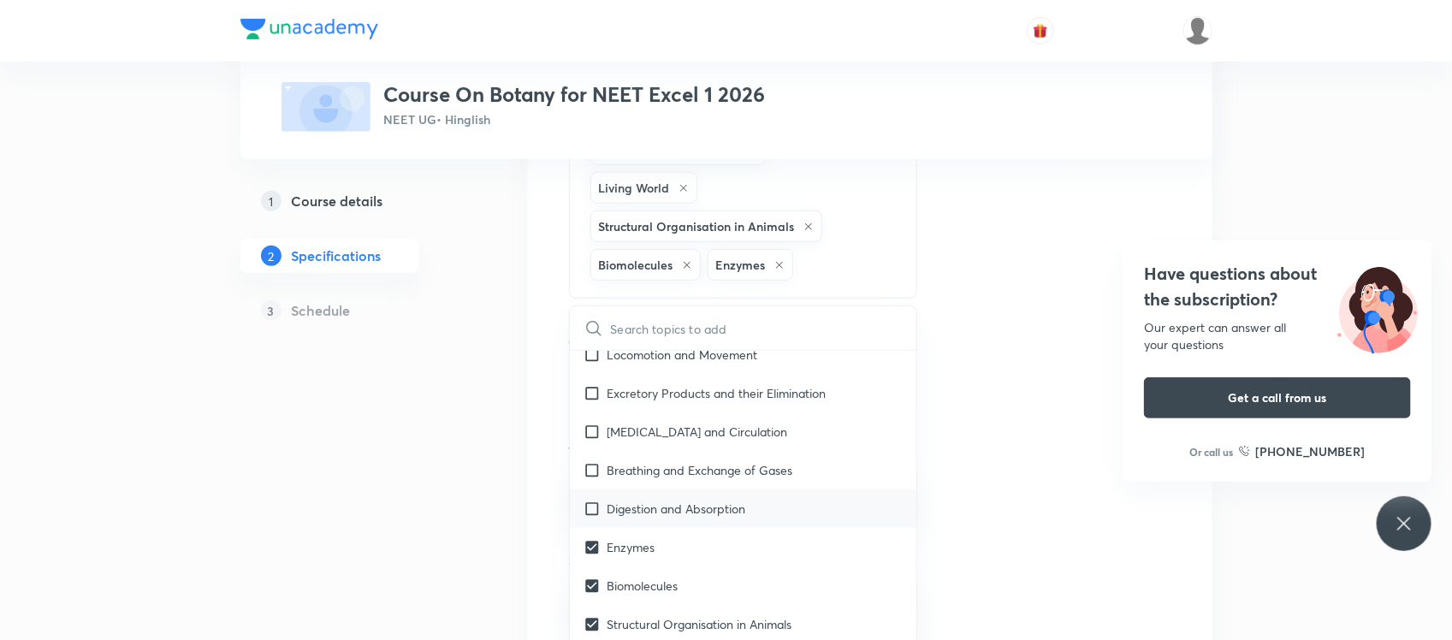
click at [600, 507] on input "checkbox" at bounding box center [595, 509] width 24 height 18
checkbox input "true"
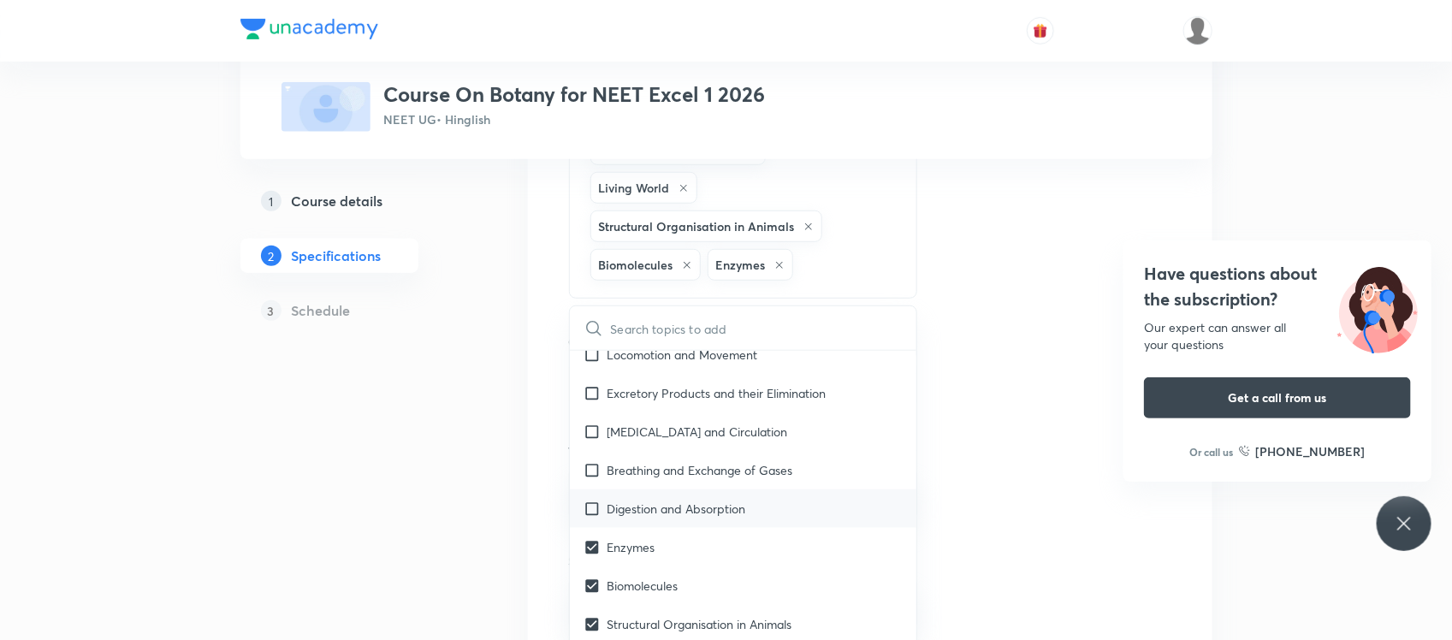
checkbox input "true"
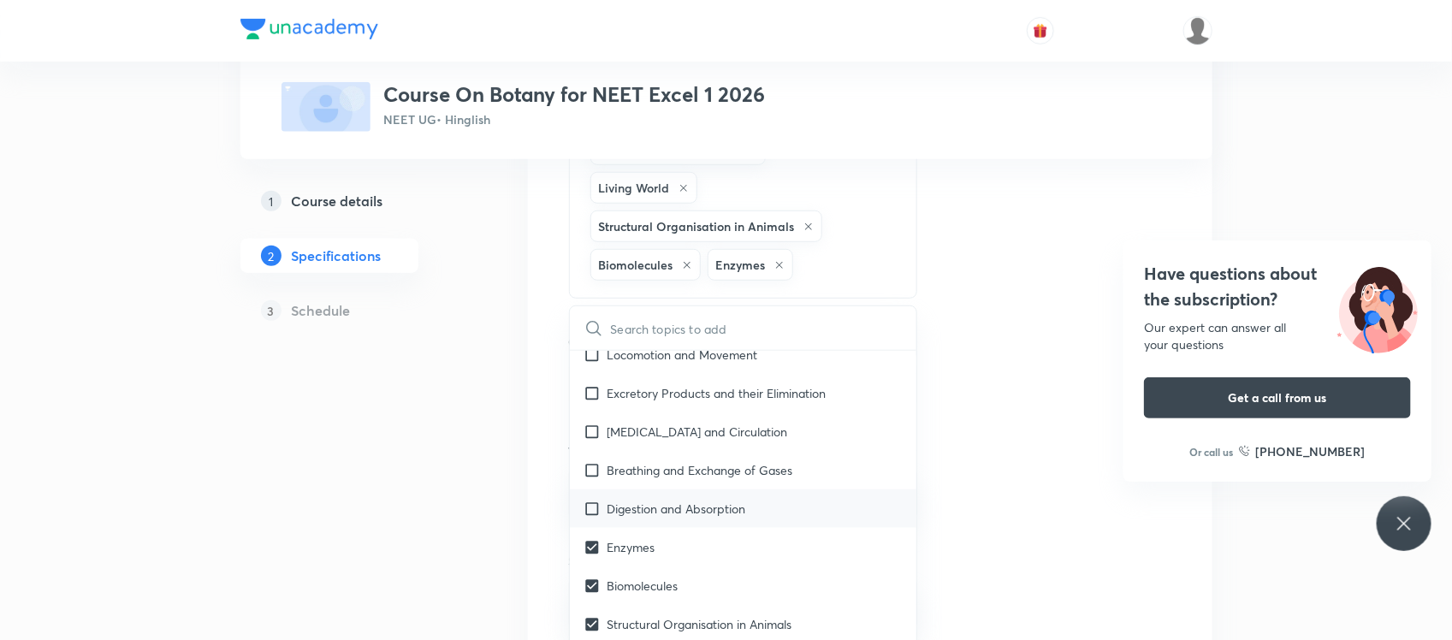
checkbox input "true"
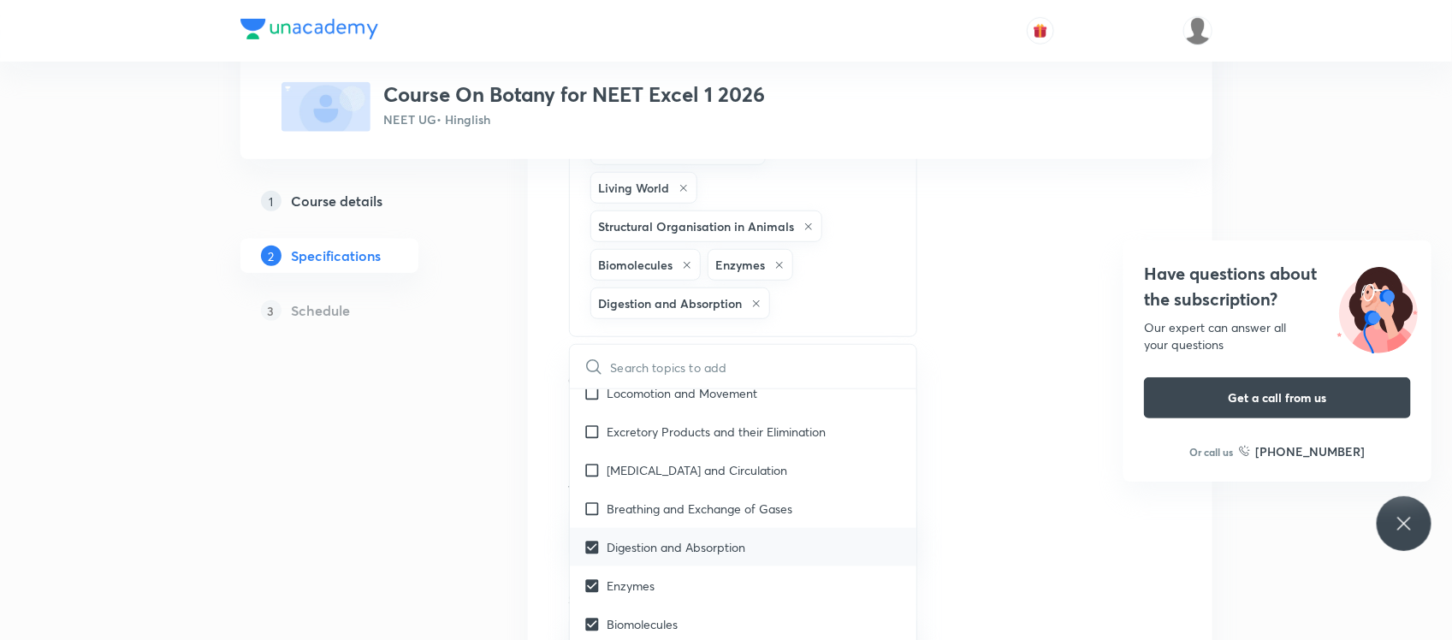
click at [600, 507] on input "checkbox" at bounding box center [595, 509] width 24 height 18
checkbox input "true"
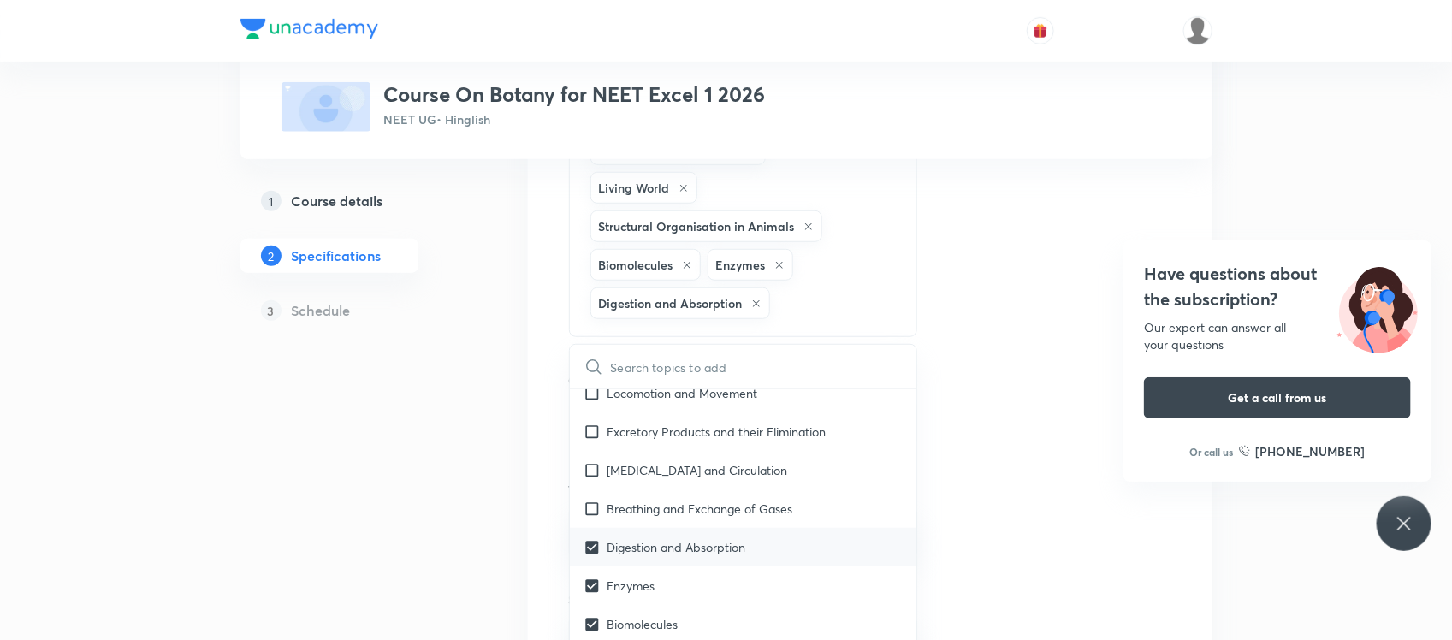
checkbox input "true"
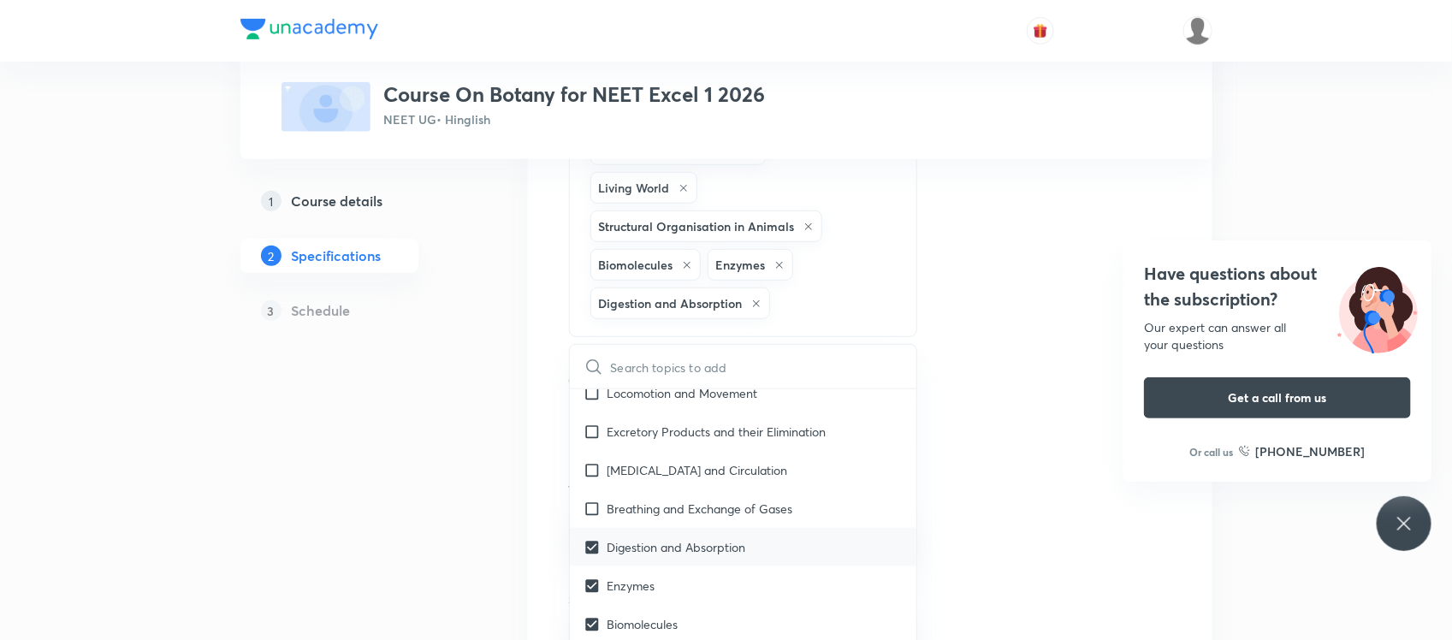
checkbox input "true"
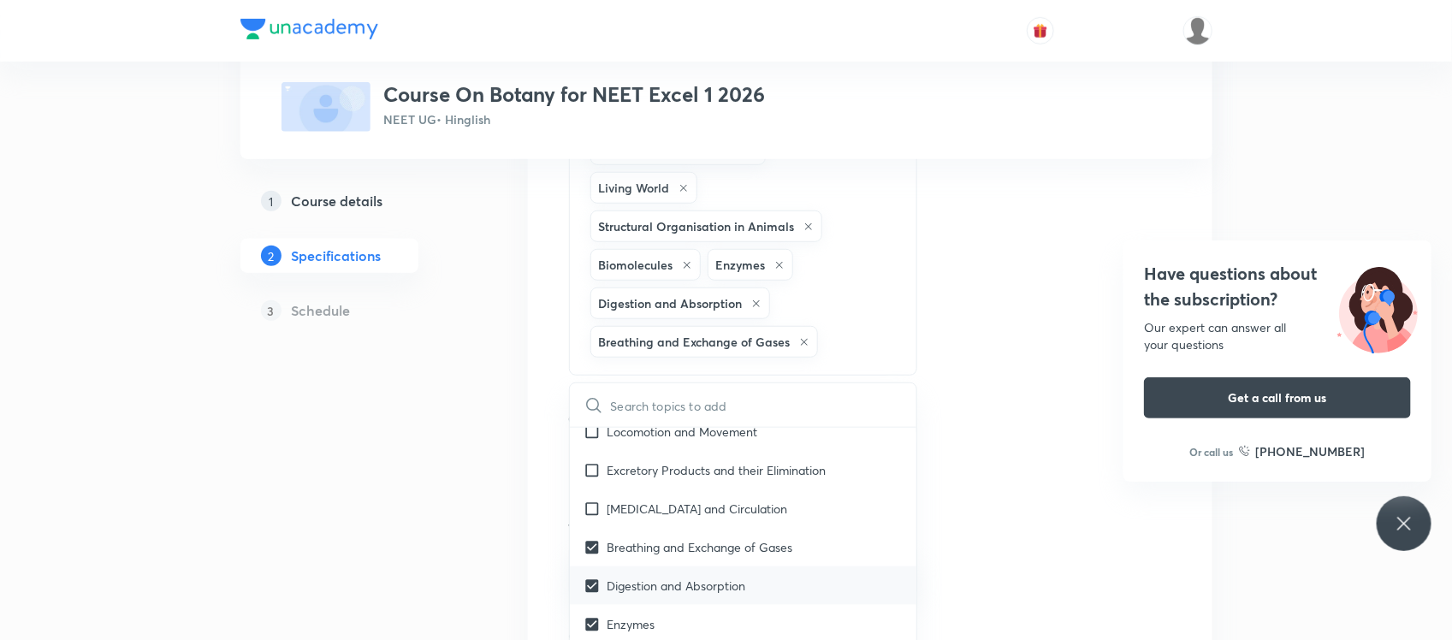
click at [600, 507] on input "checkbox" at bounding box center [595, 509] width 24 height 18
checkbox input "true"
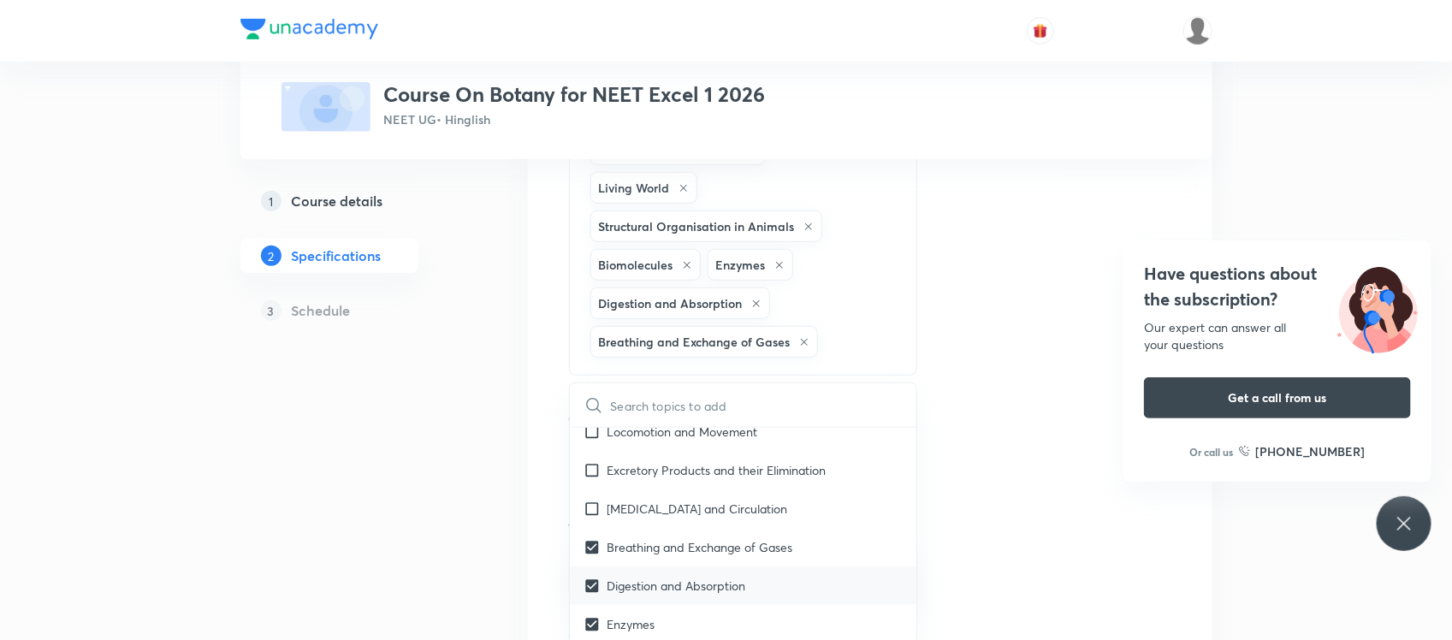
checkbox input "true"
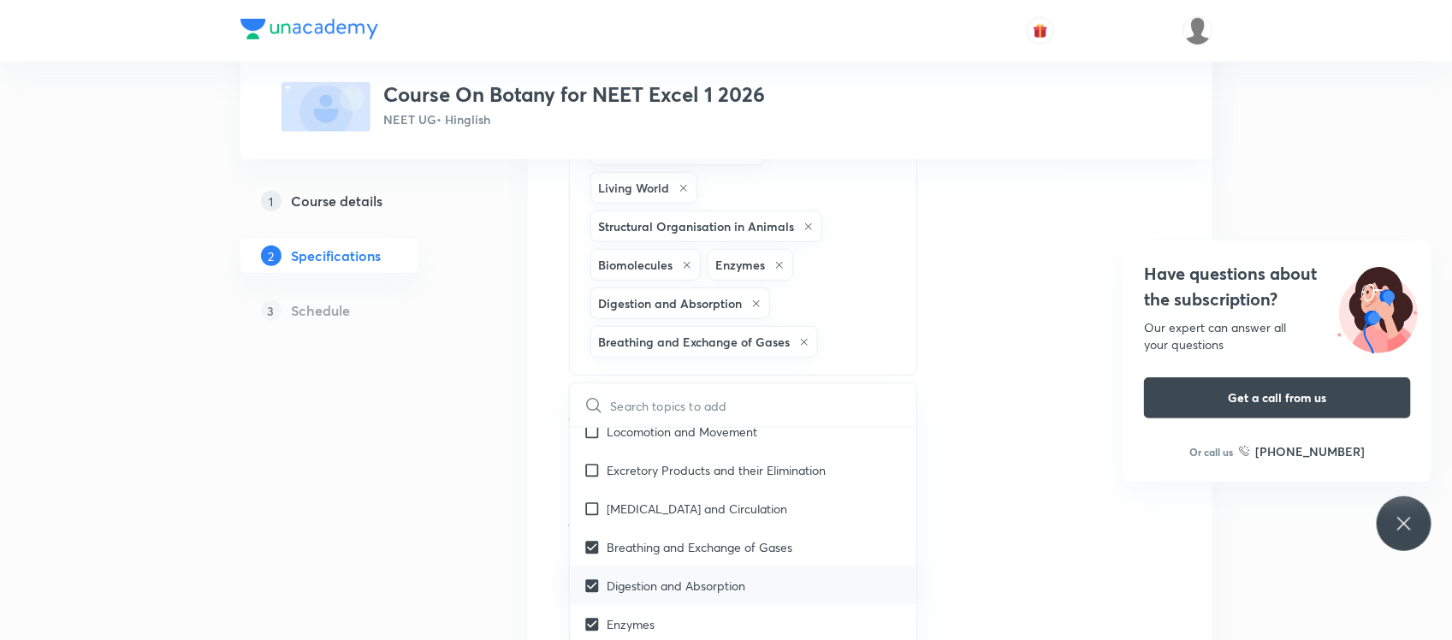
checkbox input "true"
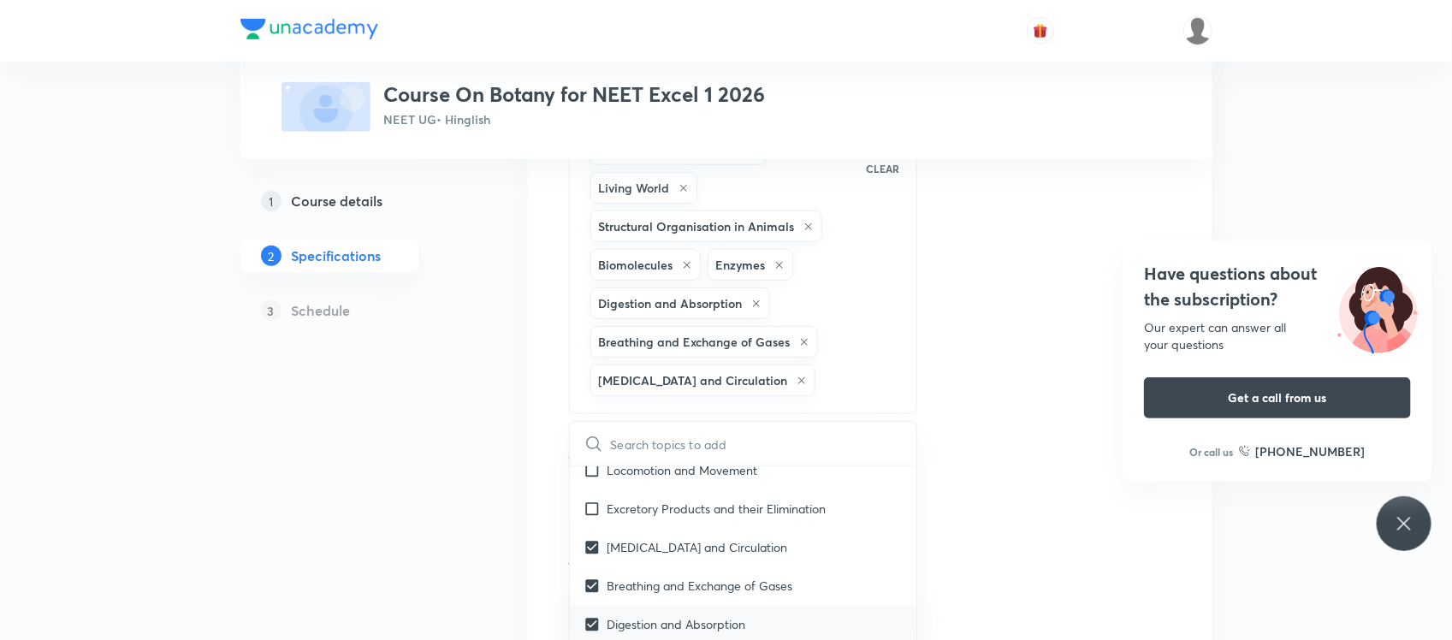
click at [600, 507] on input "checkbox" at bounding box center [595, 509] width 24 height 18
checkbox input "true"
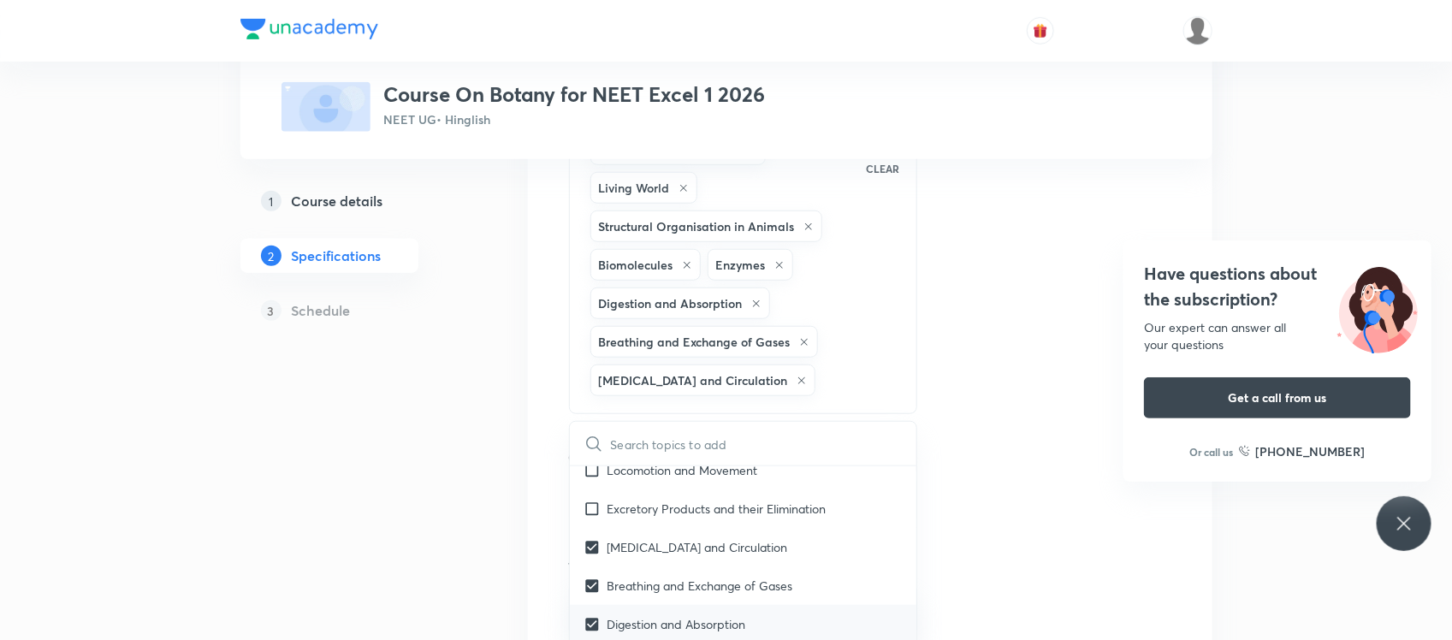
checkbox input "true"
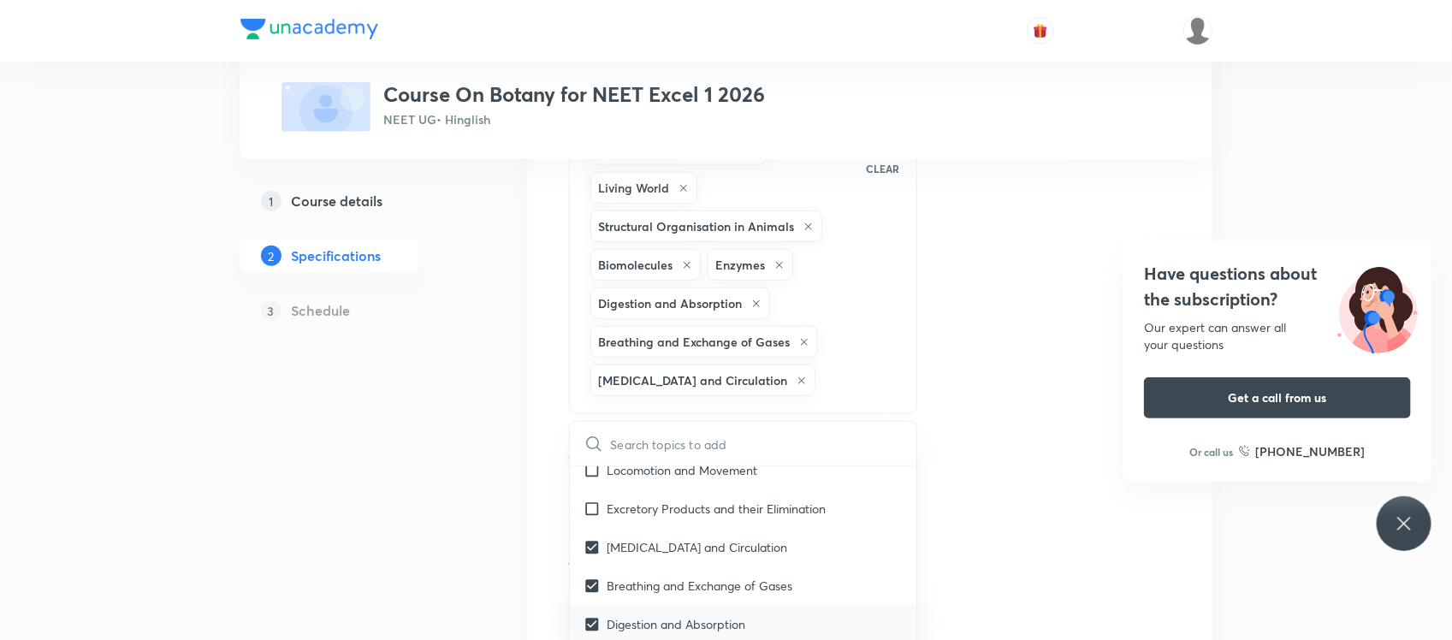
checkbox input "true"
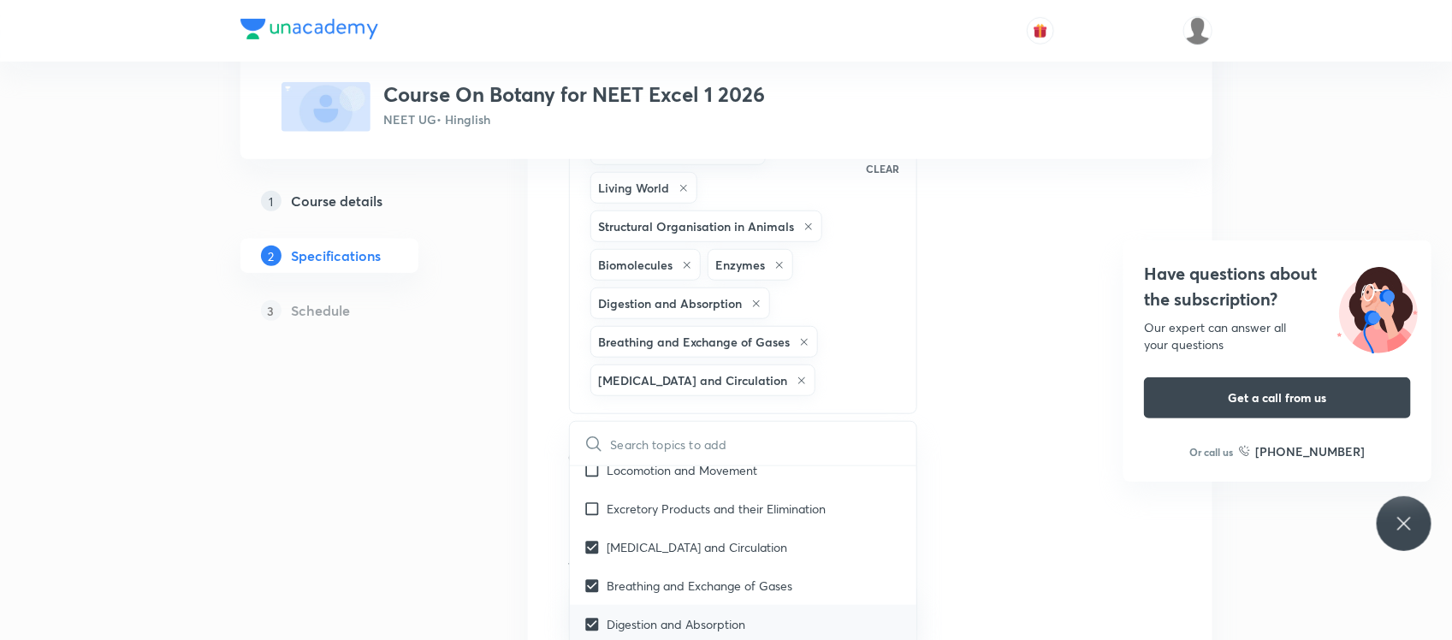
checkbox input "true"
click at [600, 454] on icon at bounding box center [593, 444] width 21 height 21
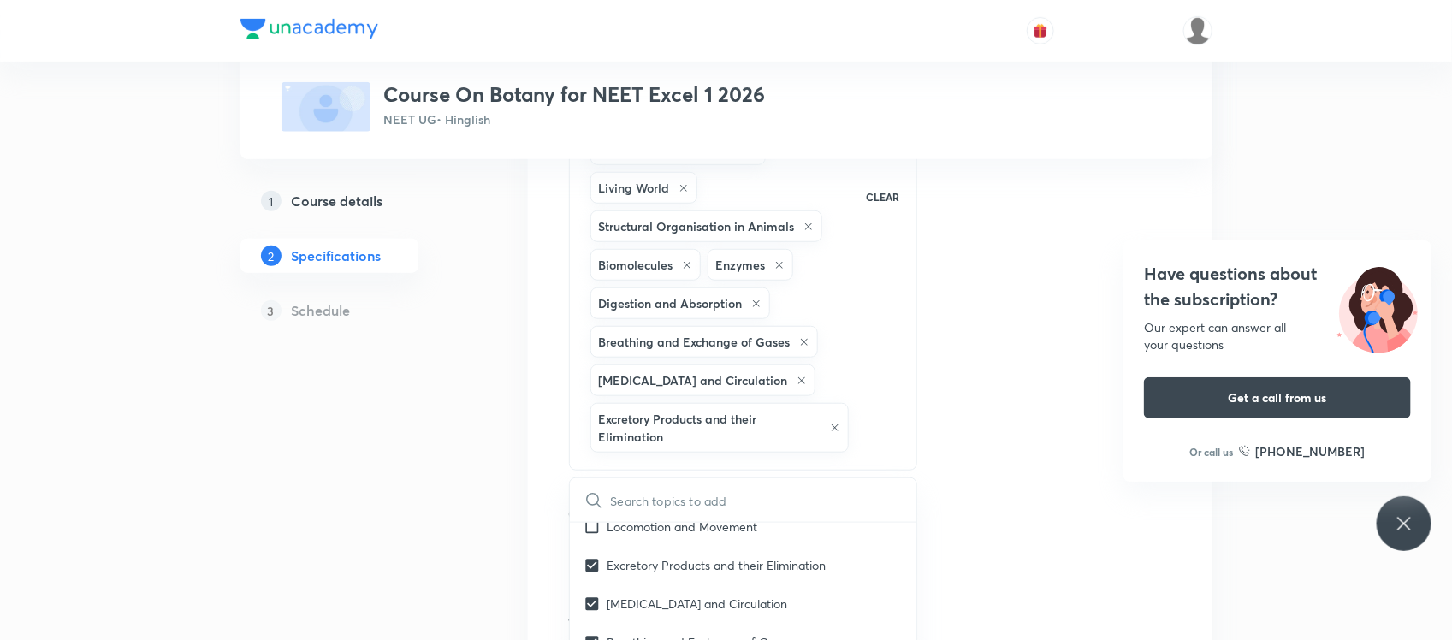
click at [600, 507] on icon at bounding box center [593, 500] width 21 height 21
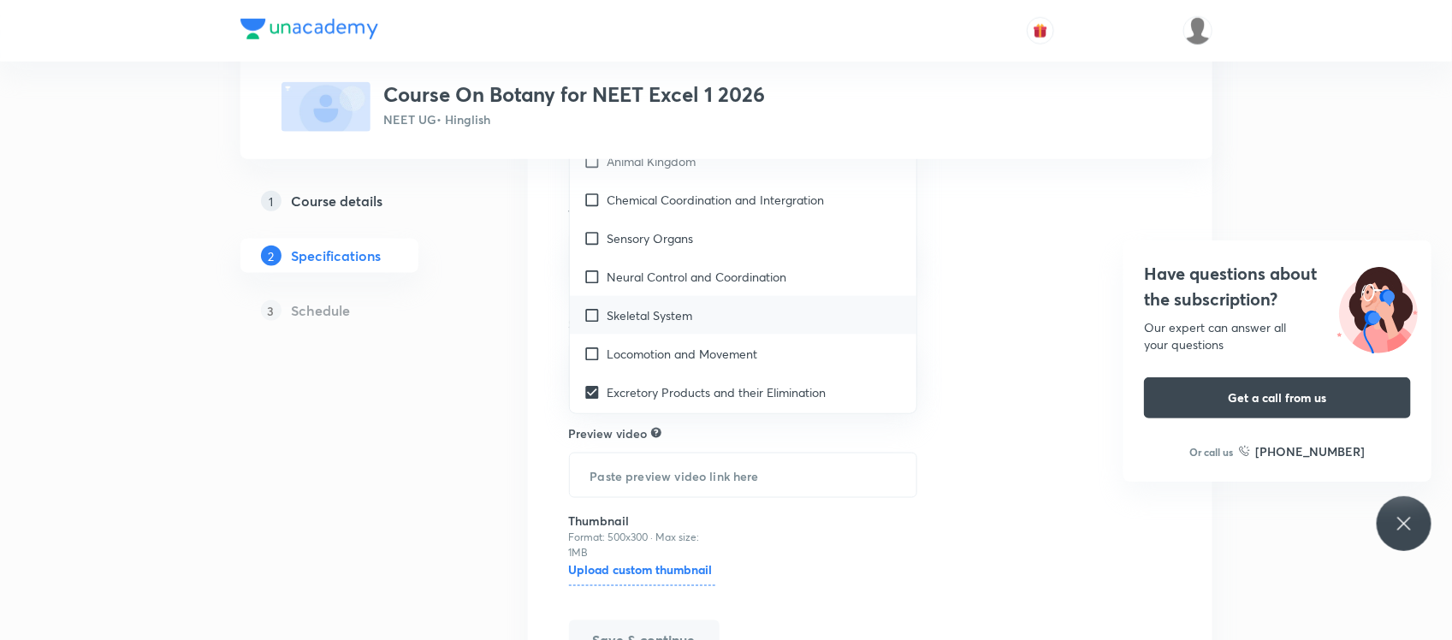
scroll to position [1665, 0]
click at [592, 352] on input "checkbox" at bounding box center [595, 355] width 24 height 18
checkbox input "true"
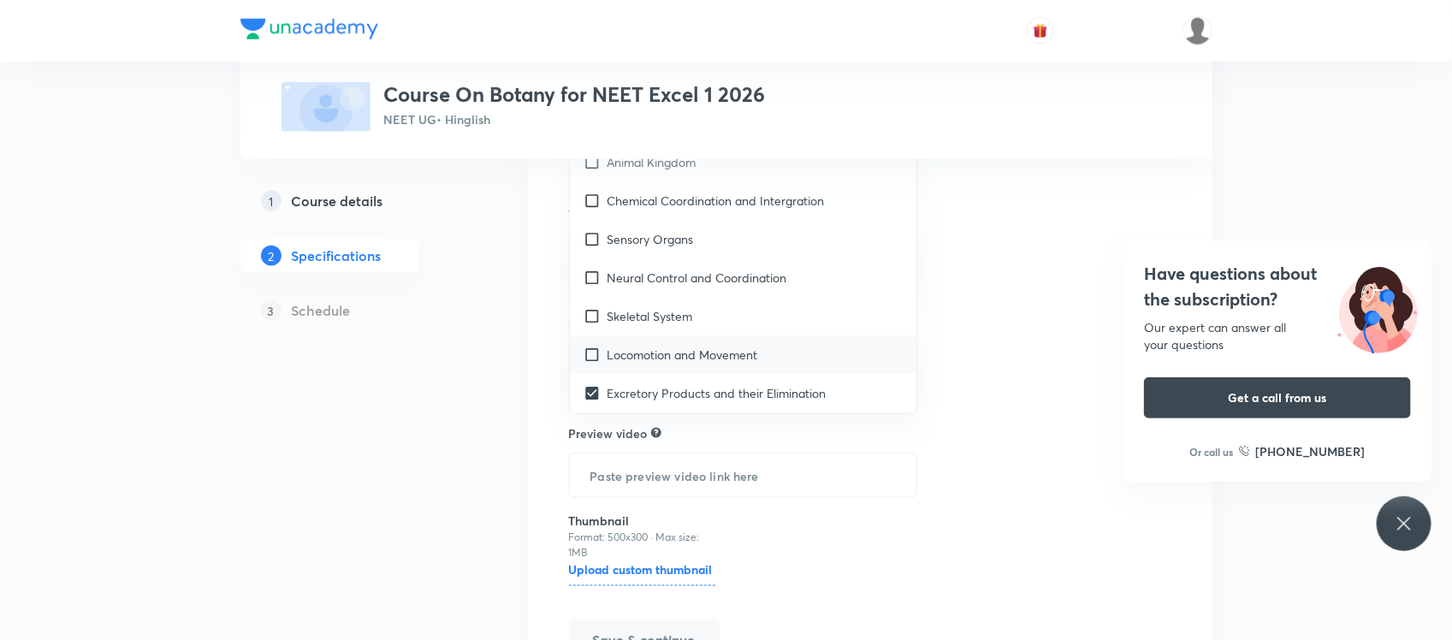
checkbox input "true"
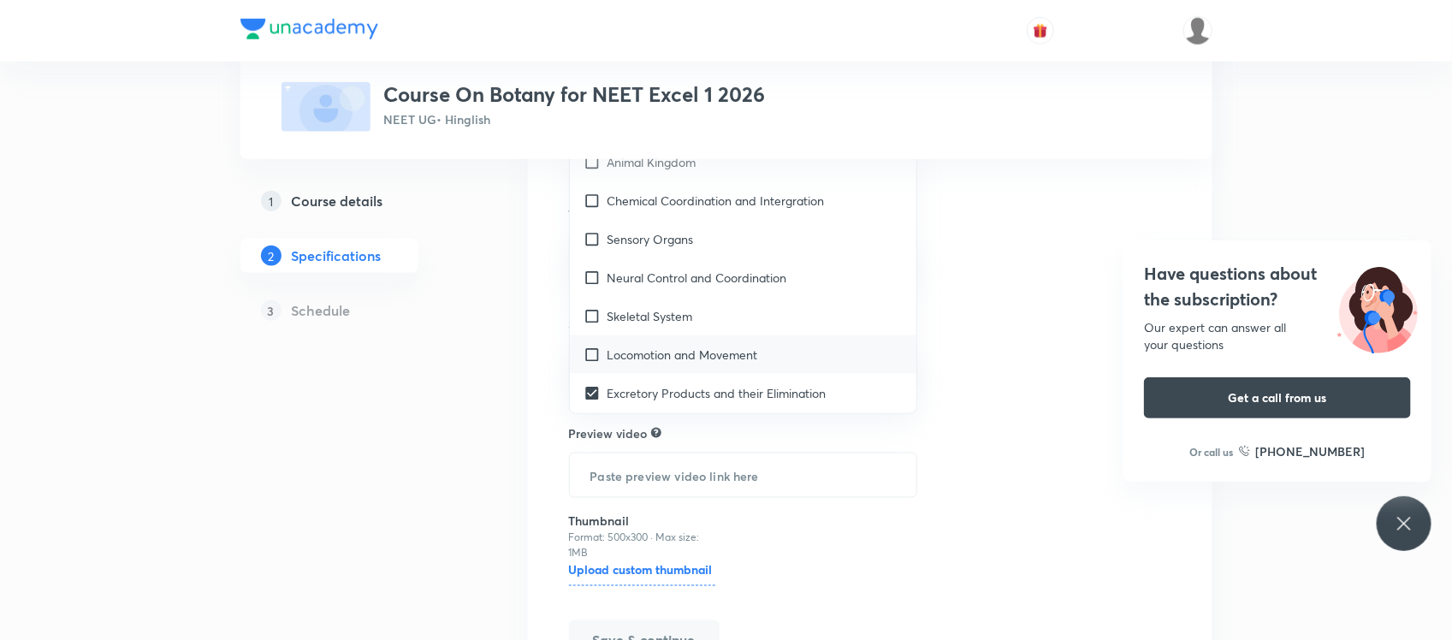
checkbox input "true"
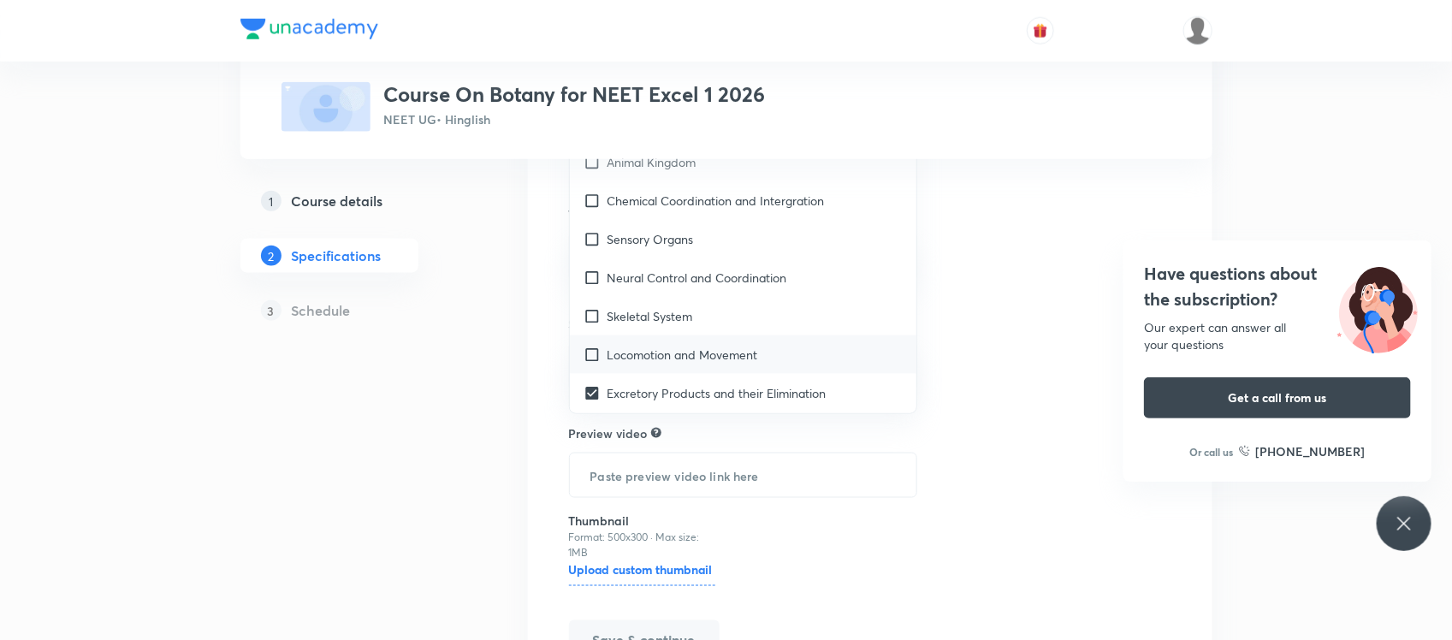
checkbox input "true"
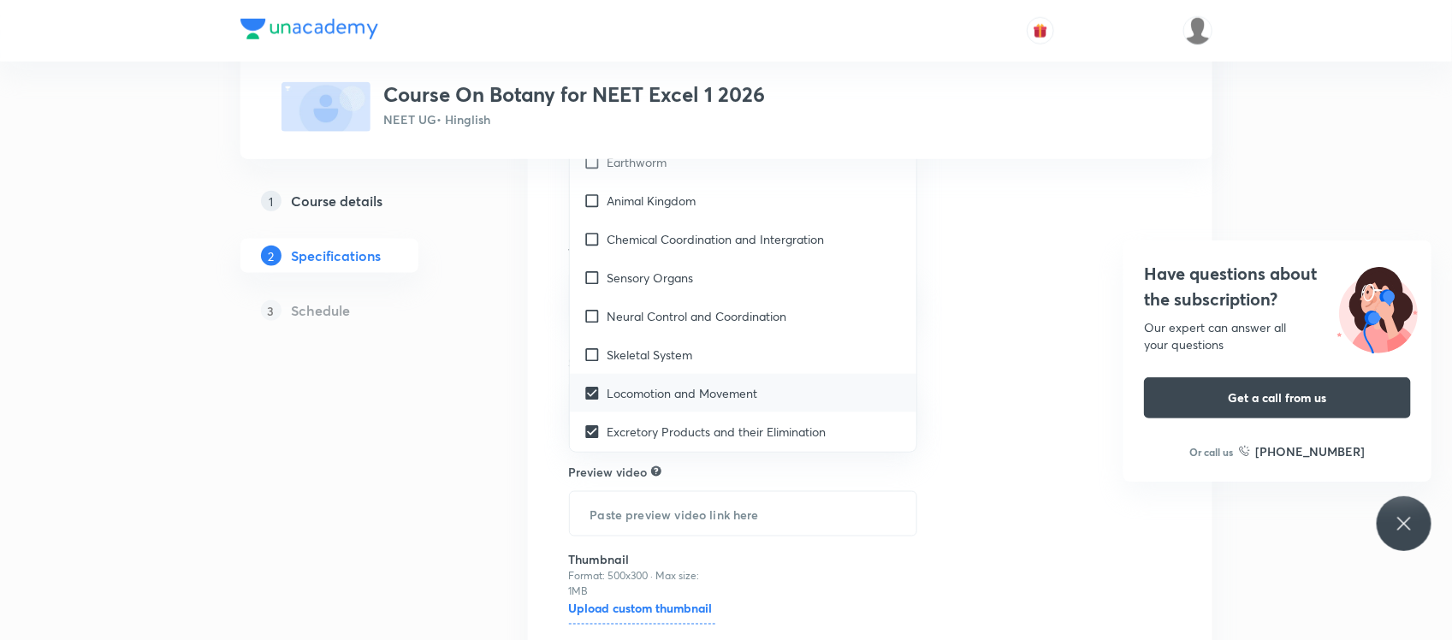
click at [592, 352] on input "checkbox" at bounding box center [595, 355] width 24 height 18
checkbox input "true"
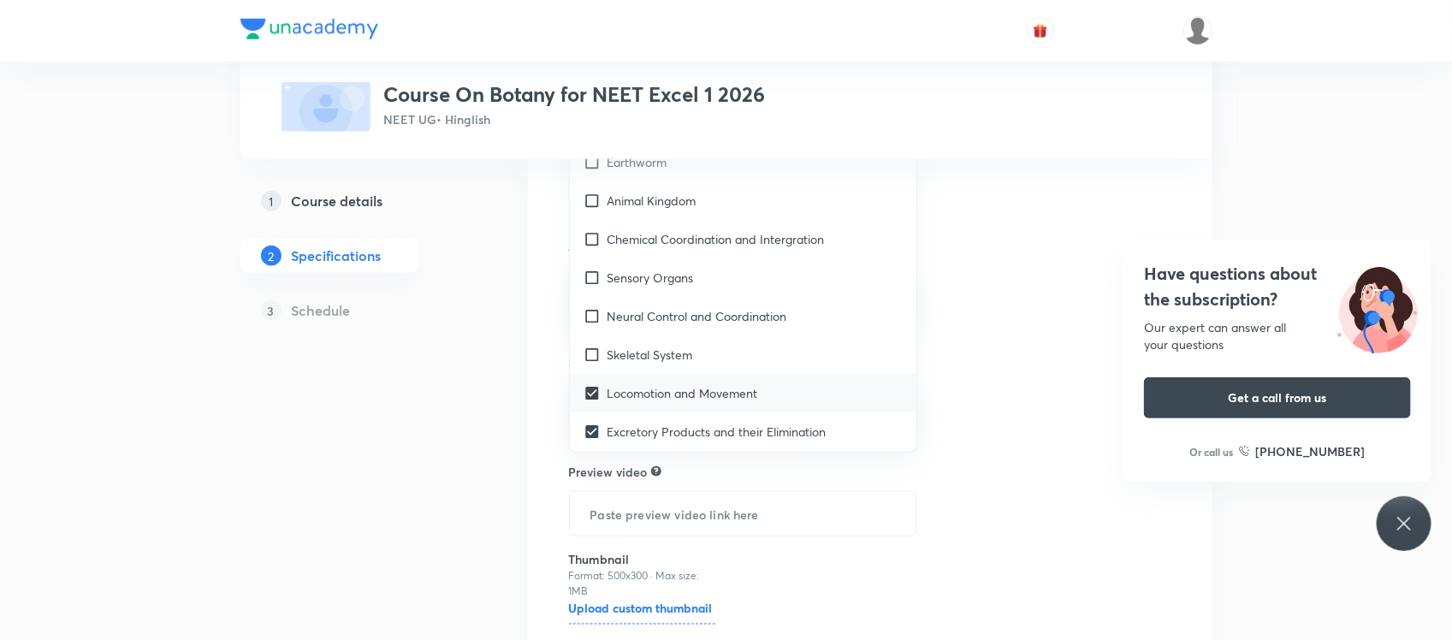
checkbox input "true"
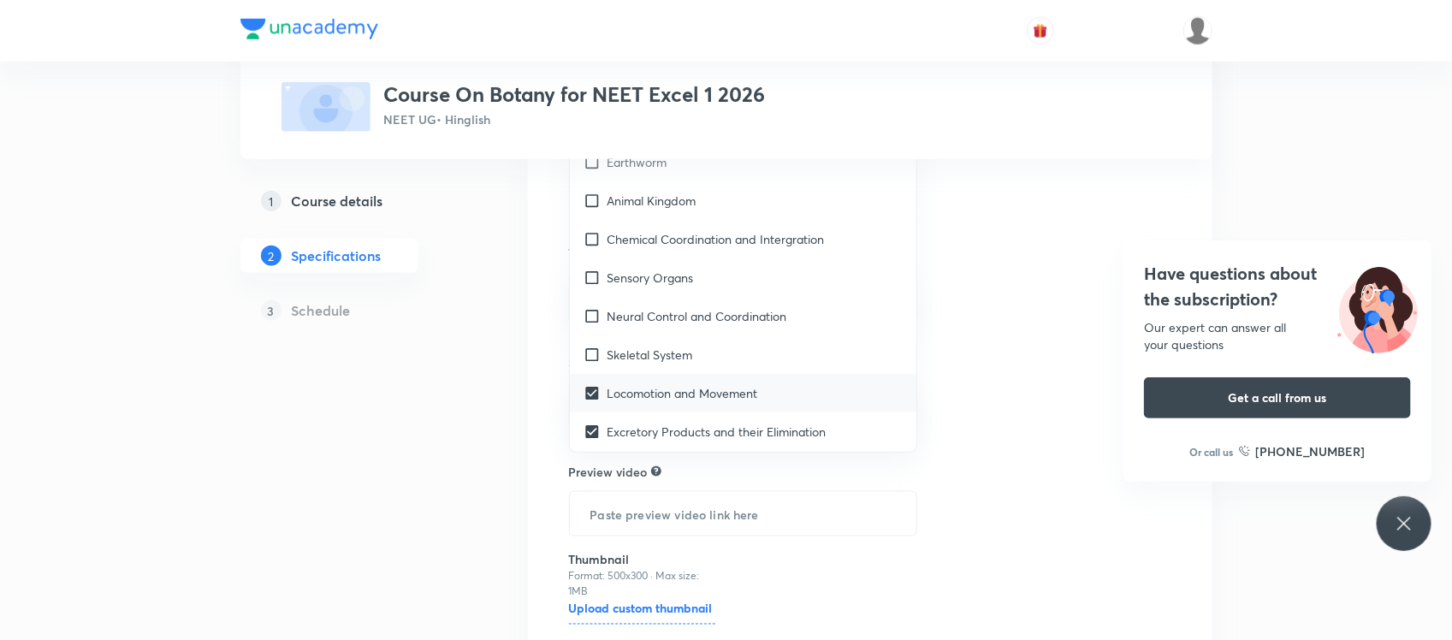
checkbox input "true"
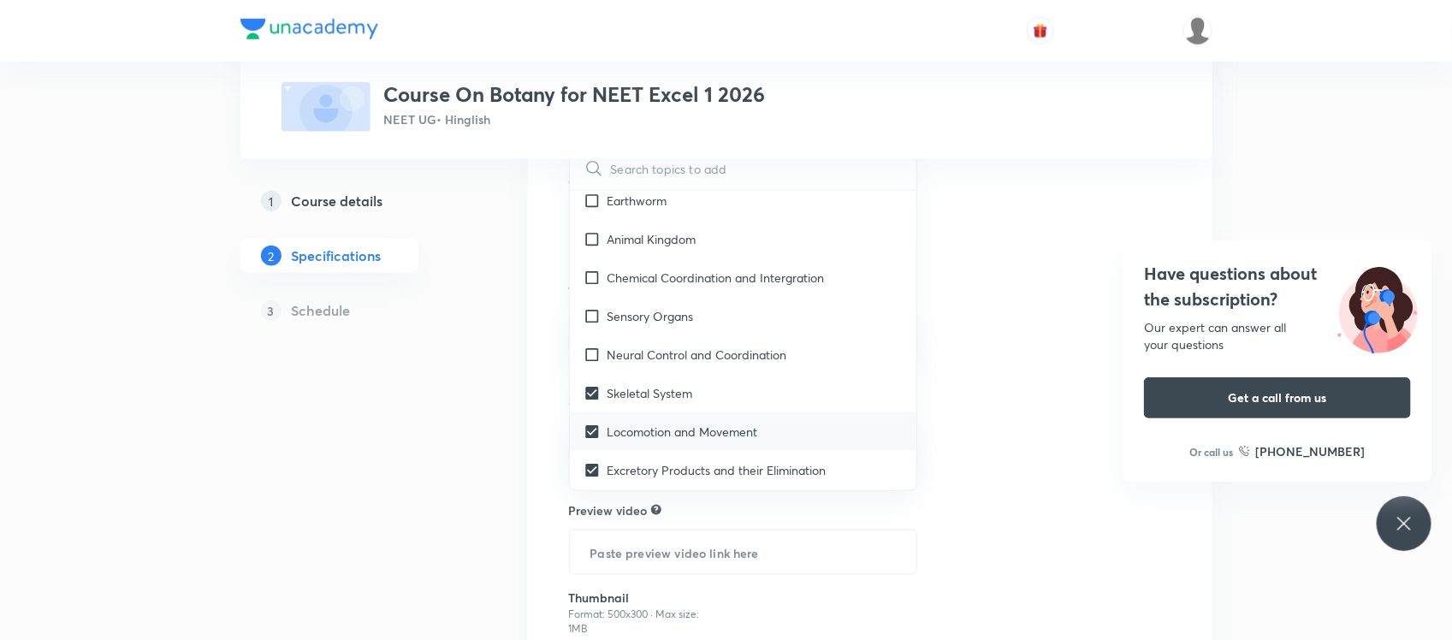
click at [592, 352] on input "checkbox" at bounding box center [595, 355] width 24 height 18
click at [592, 325] on input "checkbox" at bounding box center [595, 316] width 24 height 18
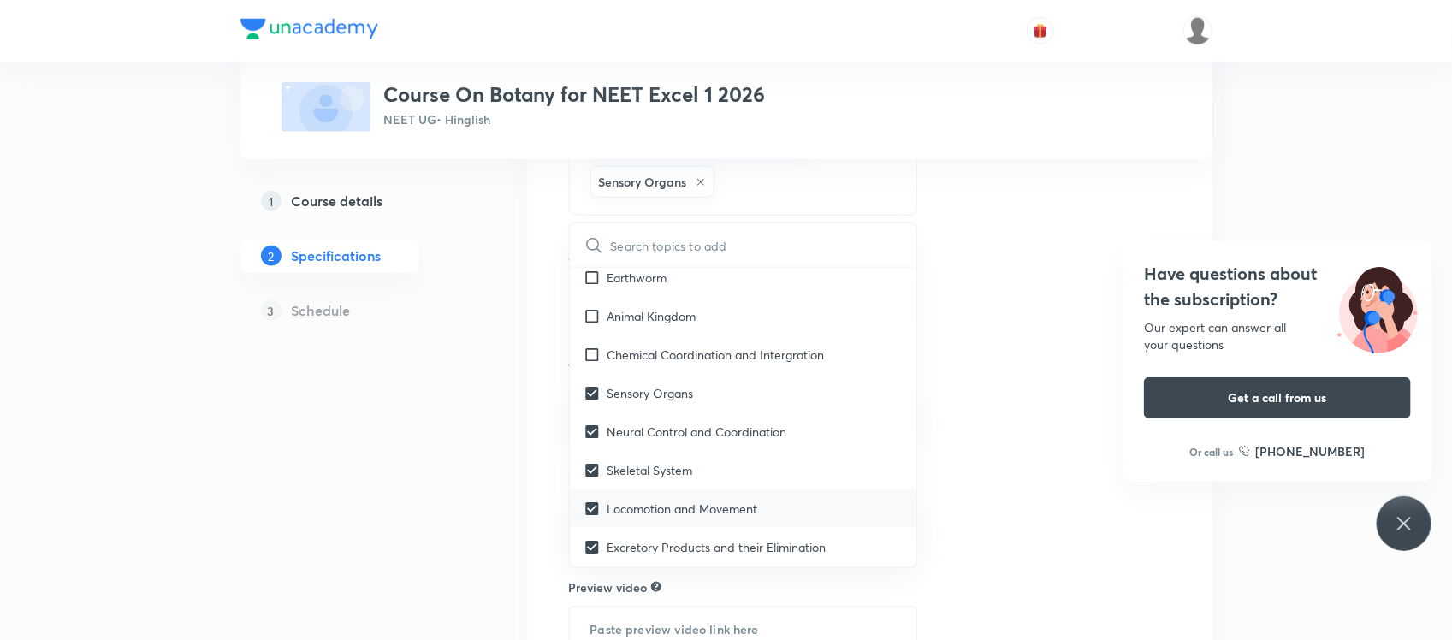
click at [592, 352] on input "checkbox" at bounding box center [595, 355] width 24 height 18
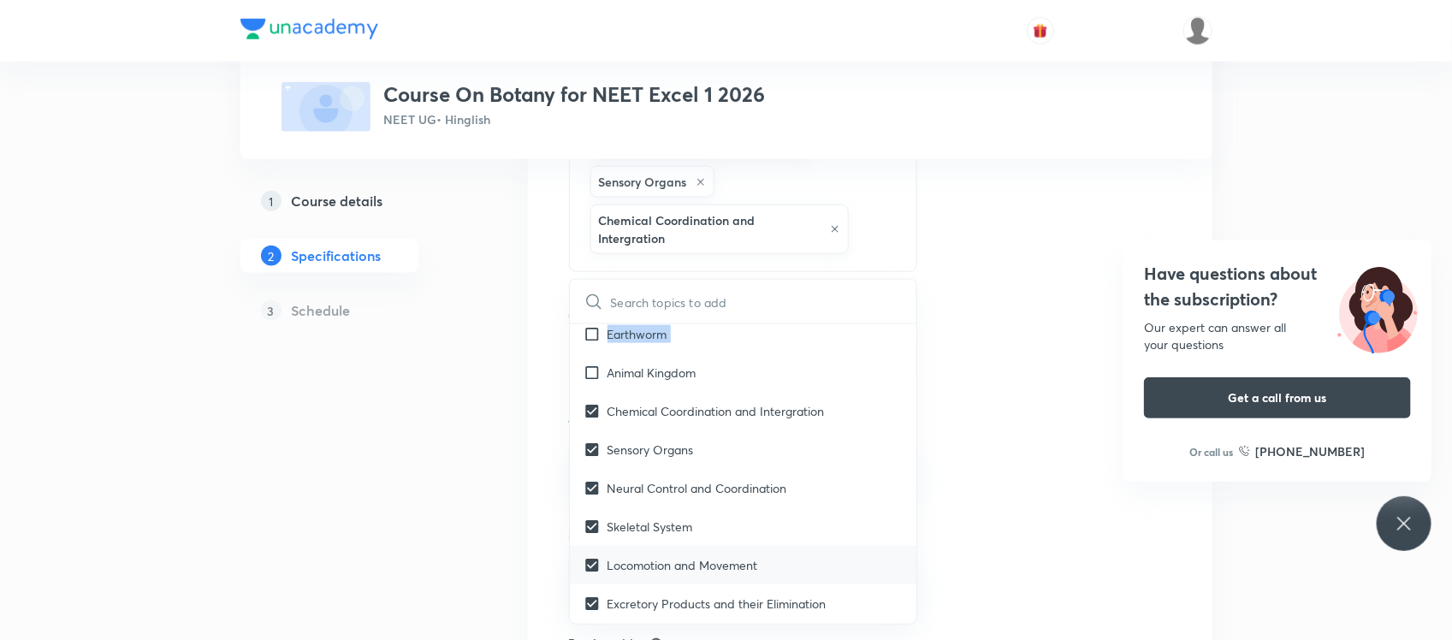
click at [592, 352] on div "Earthworm" at bounding box center [743, 334] width 347 height 39
click at [592, 309] on icon at bounding box center [593, 301] width 15 height 15
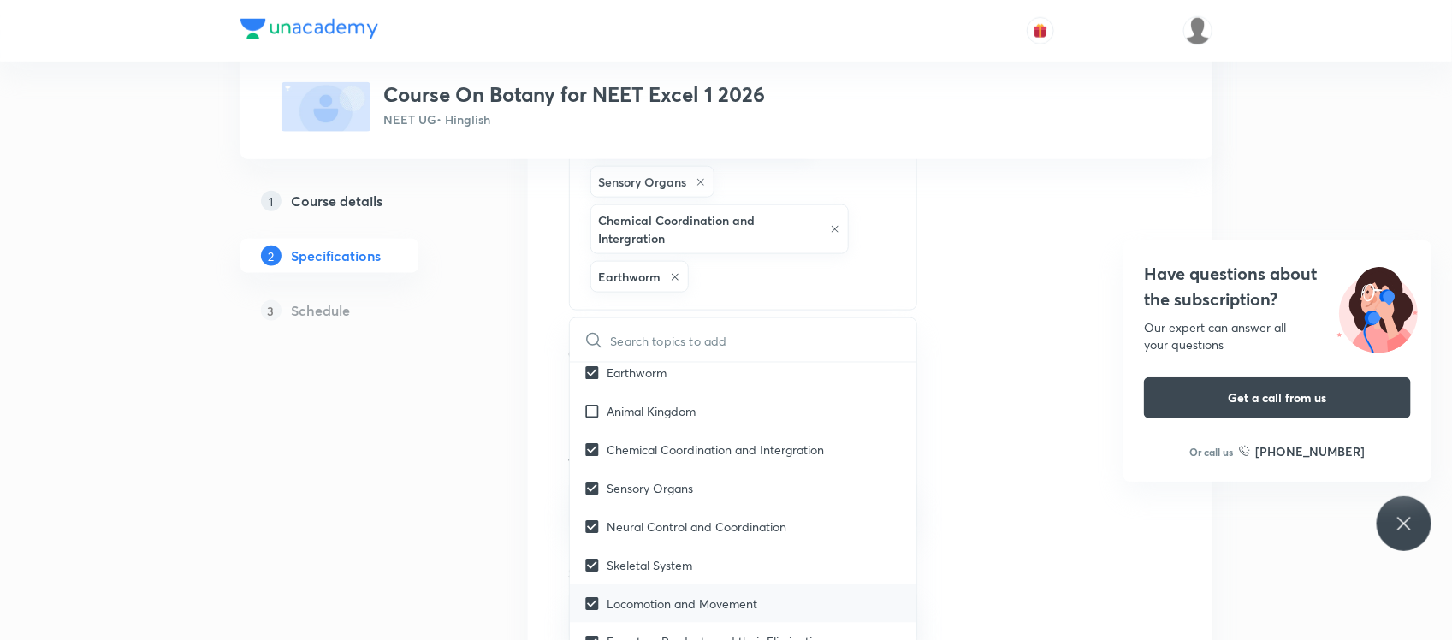
click at [592, 347] on icon at bounding box center [593, 340] width 15 height 15
click at [592, 409] on input "checkbox" at bounding box center [595, 411] width 24 height 18
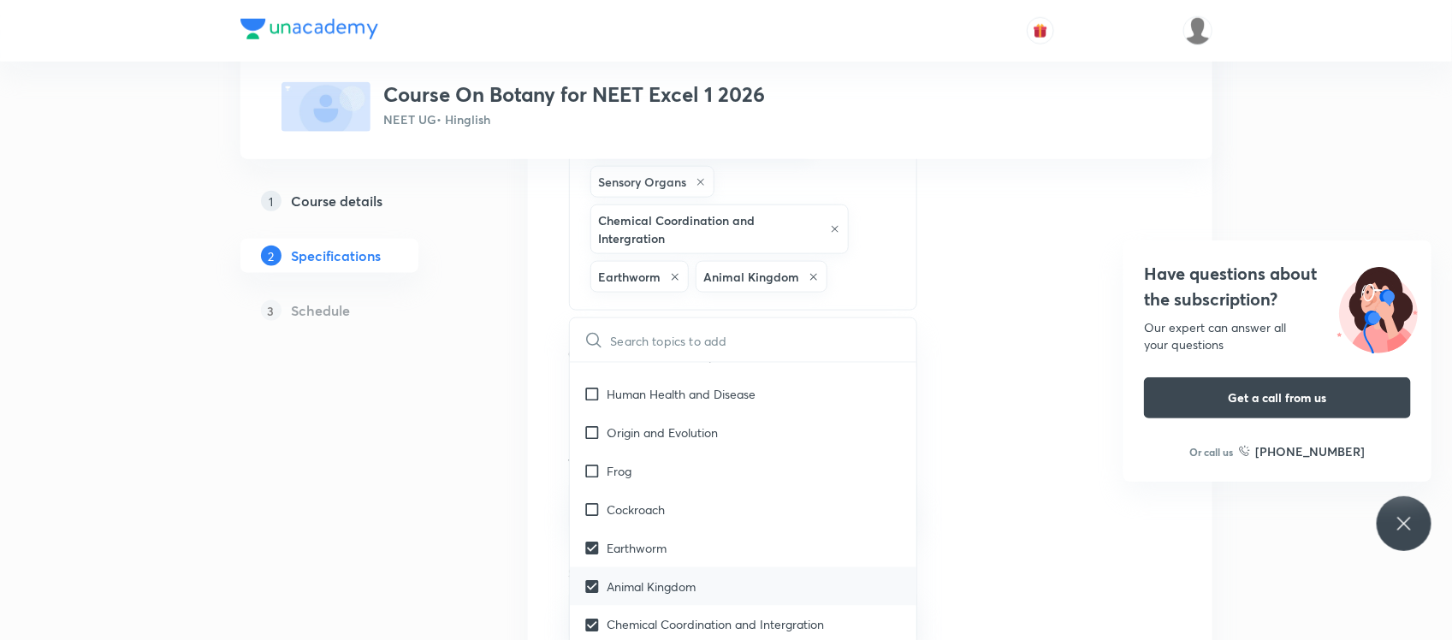
scroll to position [1489, 0]
click at [606, 506] on div "Cockroach" at bounding box center [743, 510] width 347 height 39
click at [606, 491] on div "Frog" at bounding box center [743, 472] width 347 height 39
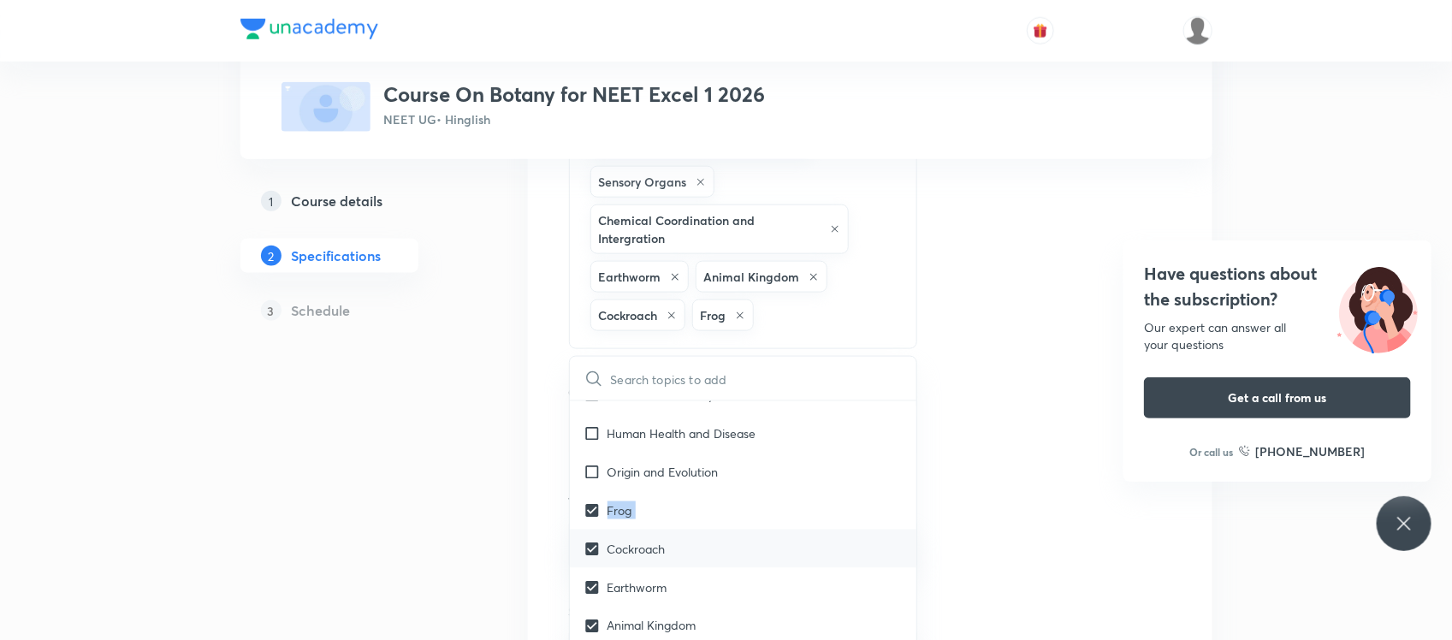
click at [606, 506] on div "Frog" at bounding box center [743, 510] width 347 height 39
click at [603, 511] on input "checkbox" at bounding box center [595, 510] width 24 height 18
click at [613, 469] on p "Origin and Evolution" at bounding box center [662, 472] width 111 height 18
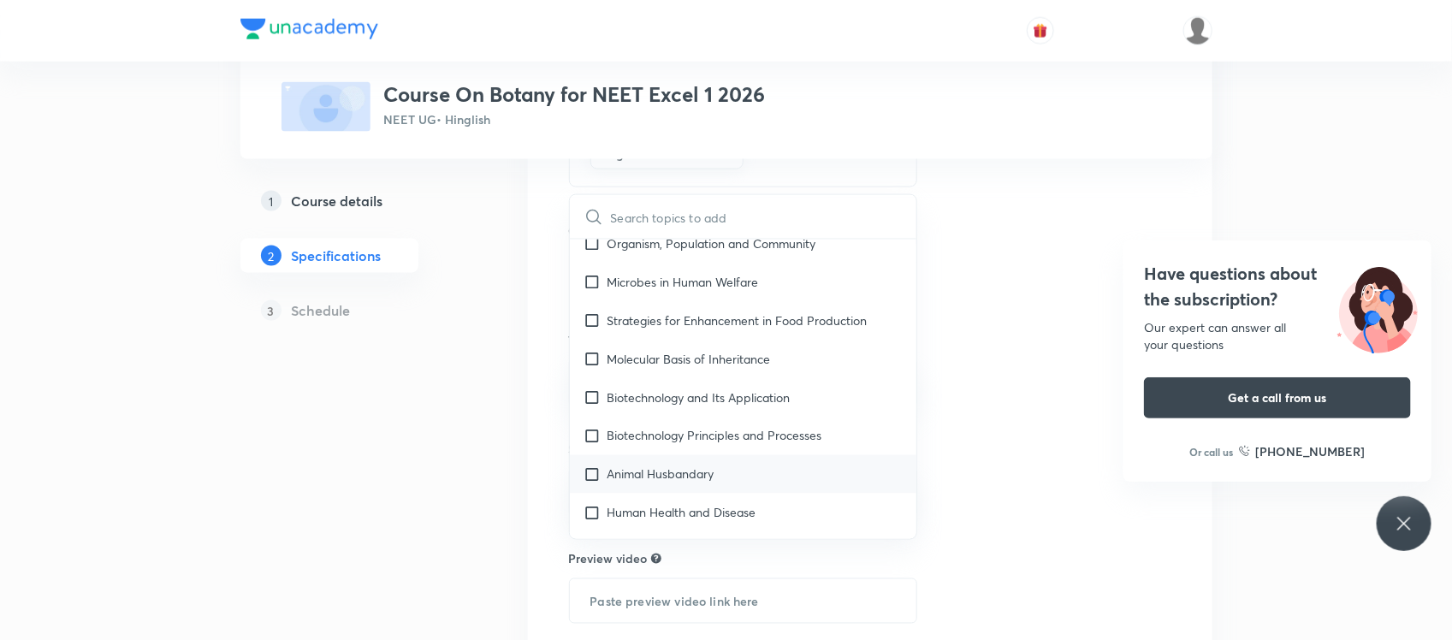
scroll to position [1247, 0]
click at [592, 513] on input "checkbox" at bounding box center [595, 514] width 24 height 18
click at [592, 484] on input "checkbox" at bounding box center [595, 475] width 24 height 18
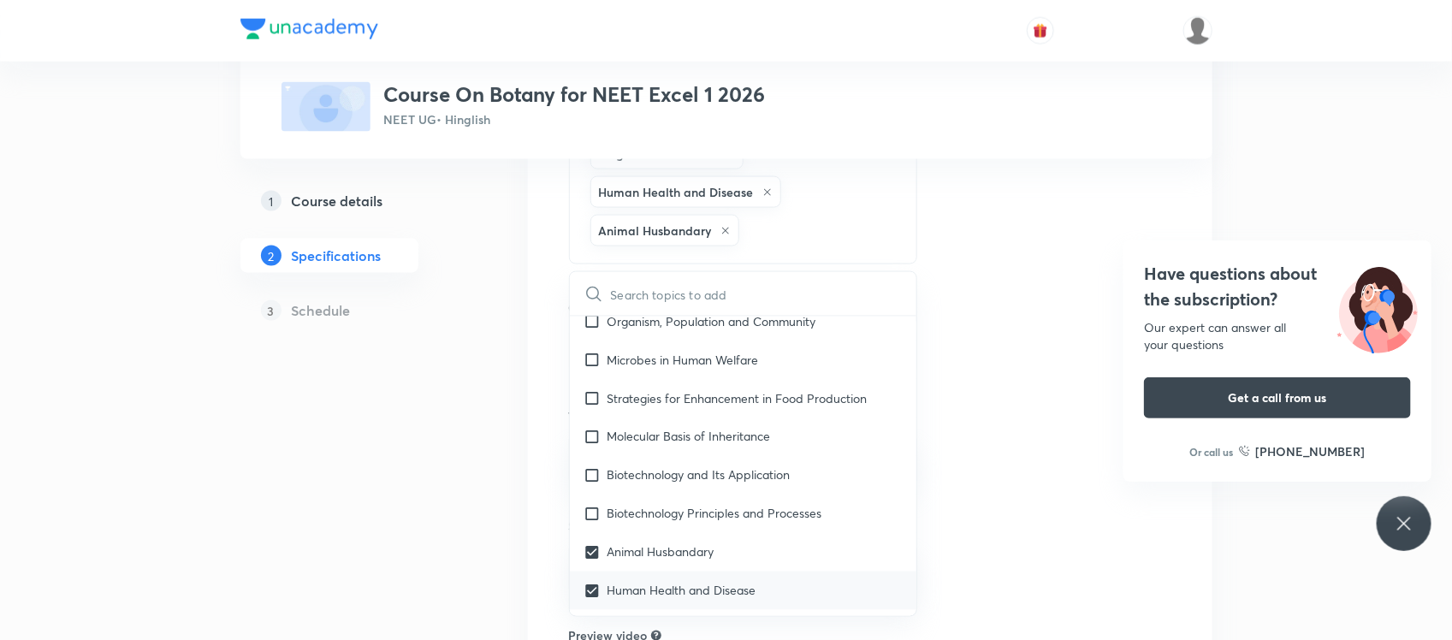
click at [592, 513] on input "checkbox" at bounding box center [595, 514] width 24 height 18
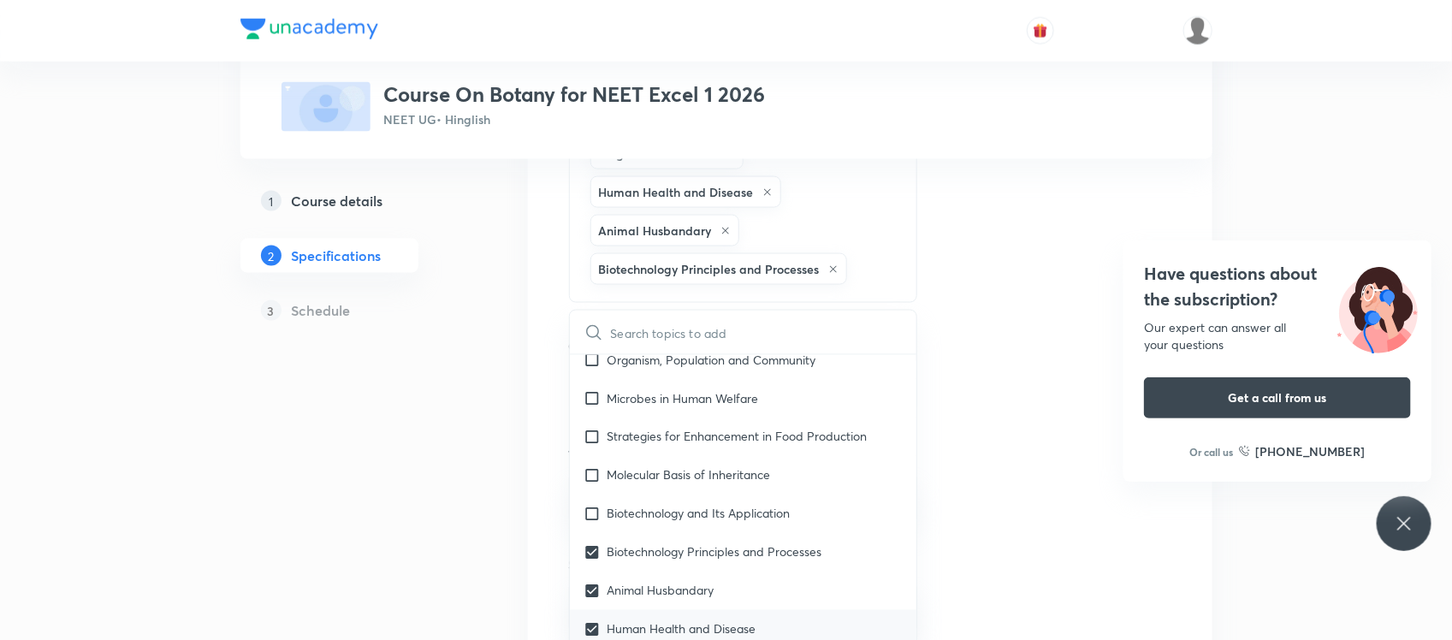
click at [592, 513] on input "checkbox" at bounding box center [595, 514] width 24 height 18
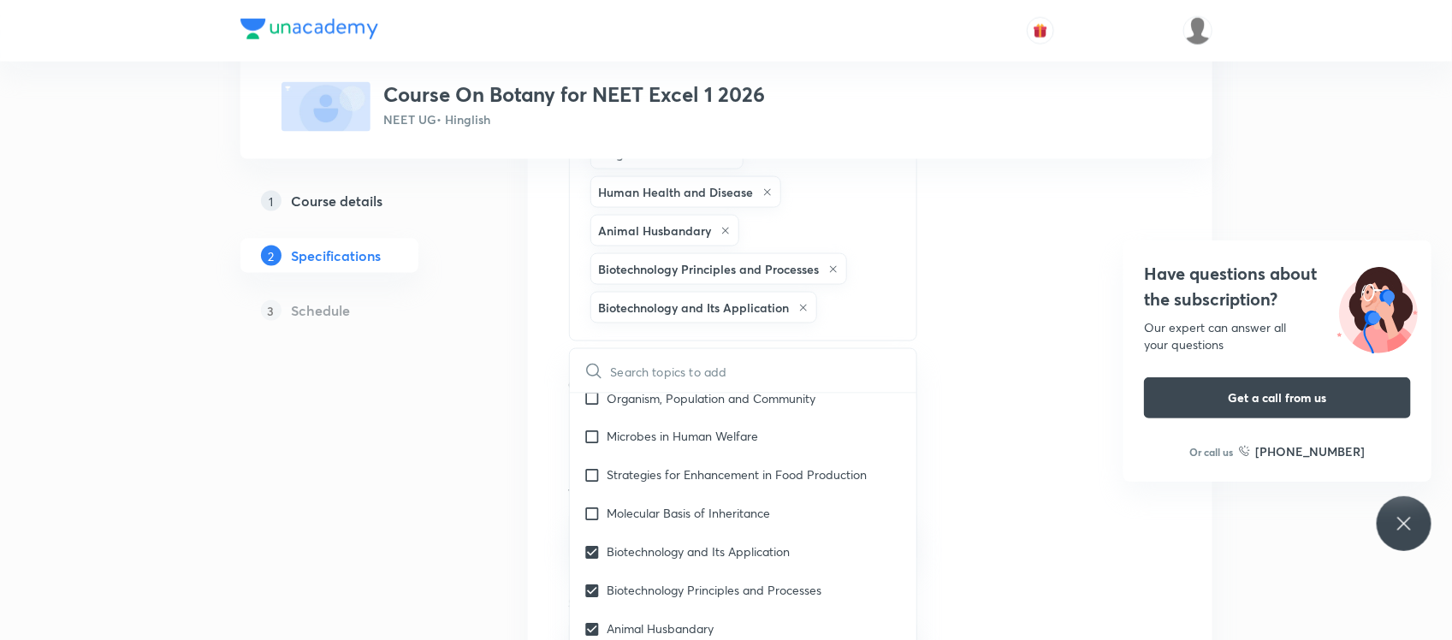
click at [592, 513] on input "checkbox" at bounding box center [595, 514] width 24 height 18
click at [592, 484] on input "checkbox" at bounding box center [595, 475] width 24 height 18
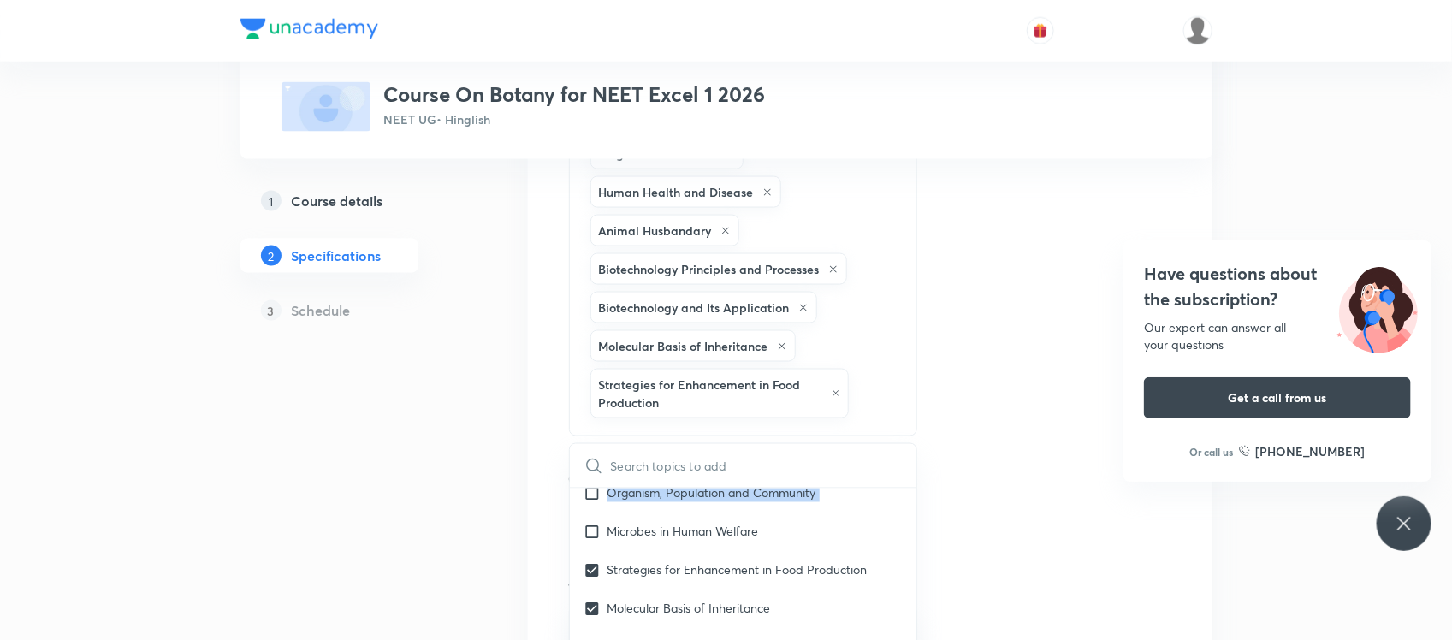
click at [592, 512] on div "Organism, Population and Community" at bounding box center [743, 493] width 347 height 39
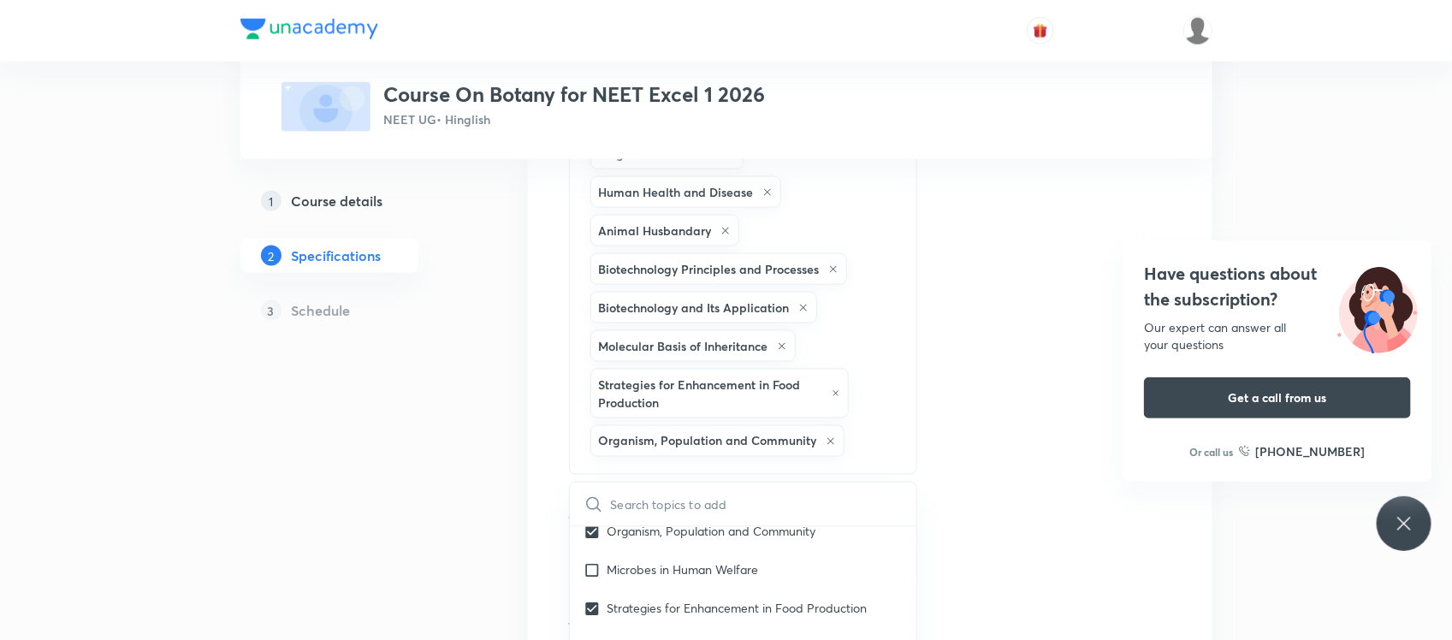
click at [592, 513] on icon at bounding box center [593, 505] width 21 height 21
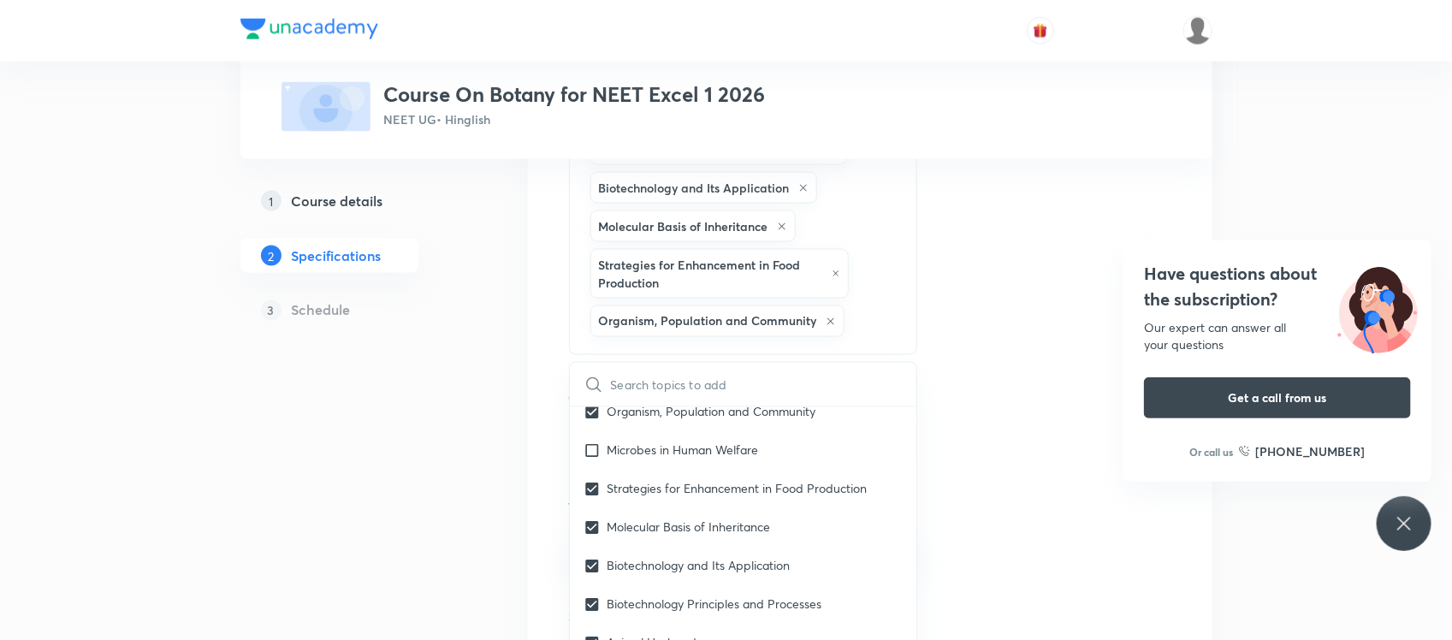
scroll to position [1152, 0]
click at [595, 450] on input "checkbox" at bounding box center [595, 450] width 24 height 18
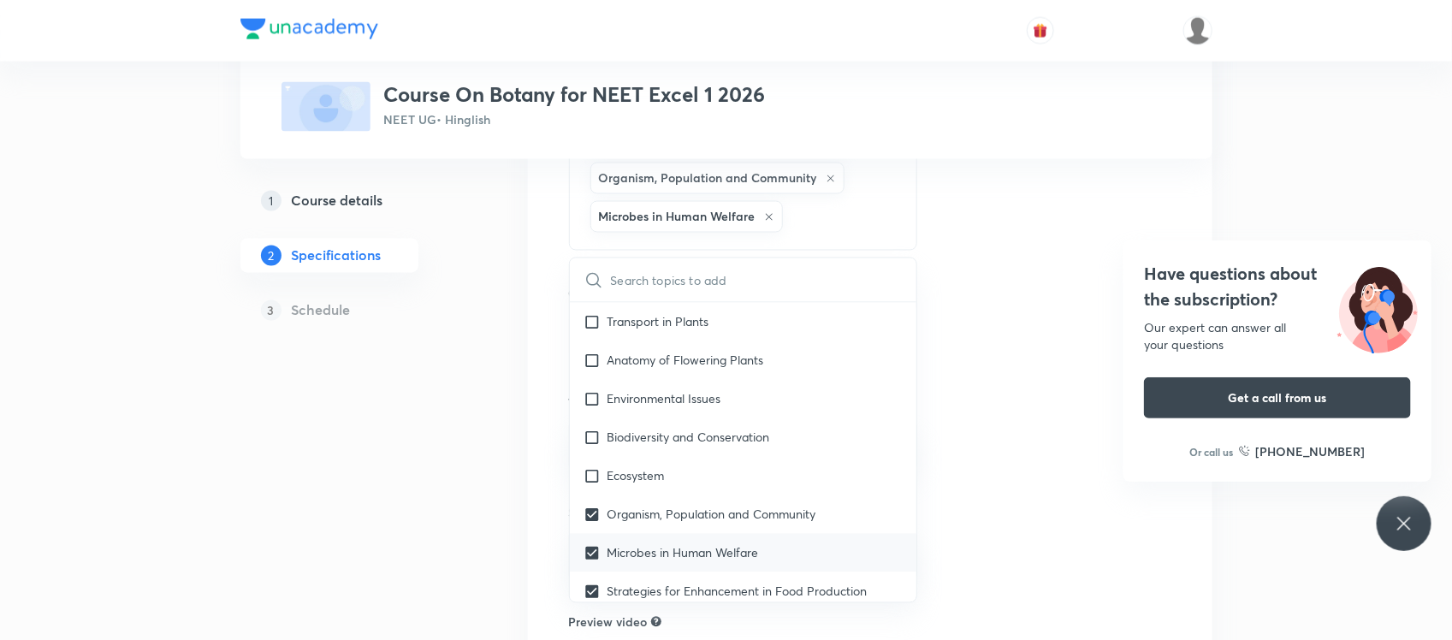
scroll to position [1036, 0]
click at [595, 489] on input "checkbox" at bounding box center [595, 480] width 24 height 18
click at [595, 450] on input "checkbox" at bounding box center [595, 441] width 24 height 18
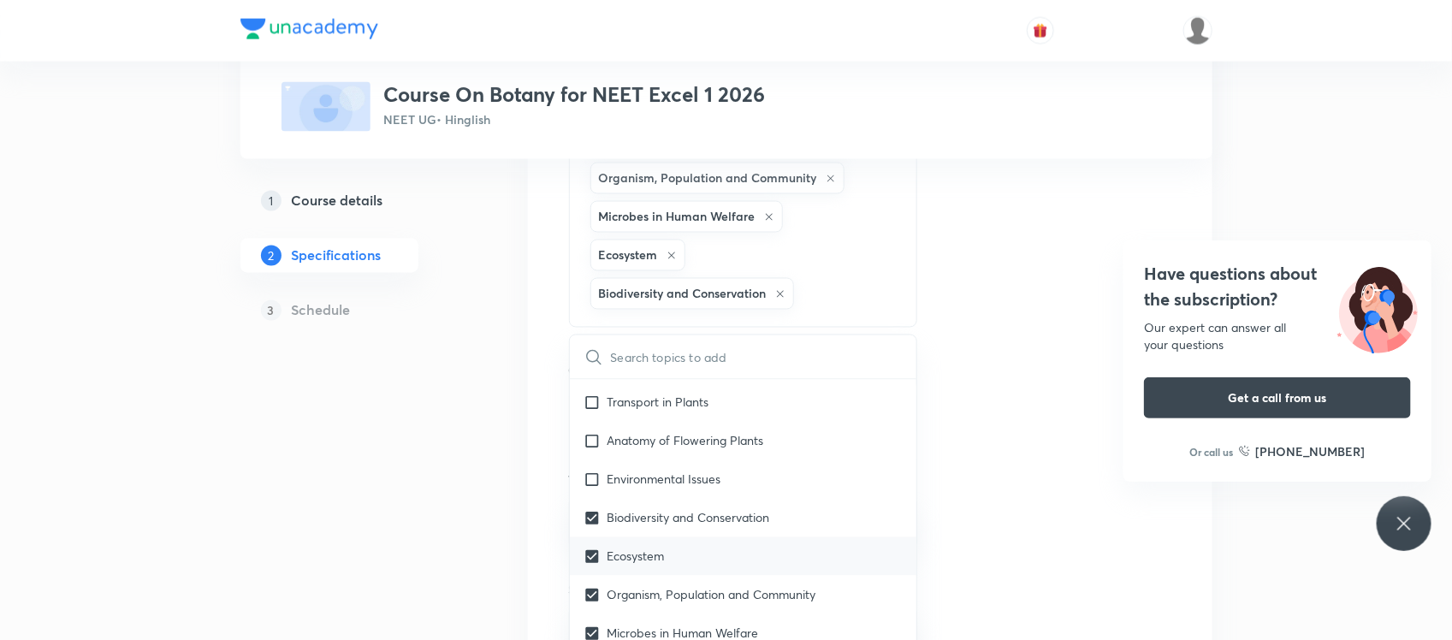
click at [595, 489] on input "checkbox" at bounding box center [595, 480] width 24 height 18
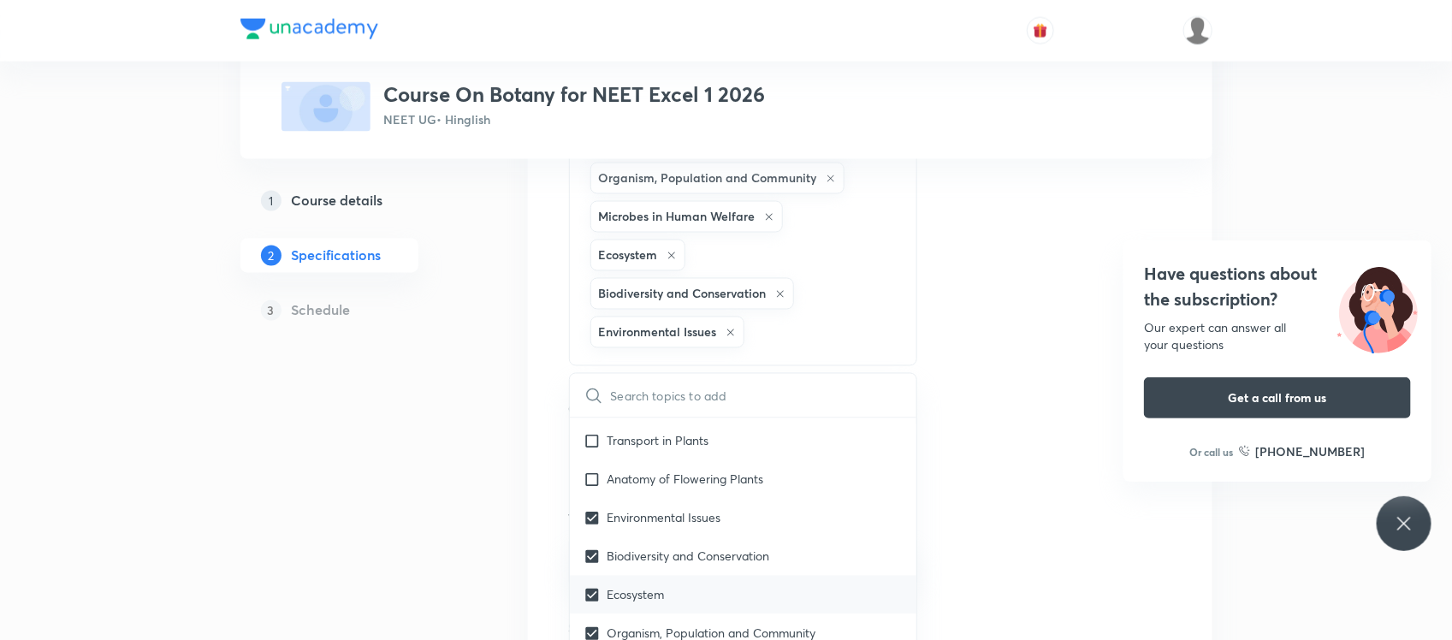
click at [595, 489] on input "checkbox" at bounding box center [595, 480] width 24 height 18
click at [595, 450] on input "checkbox" at bounding box center [595, 441] width 24 height 18
click at [595, 480] on icon at bounding box center [593, 472] width 15 height 15
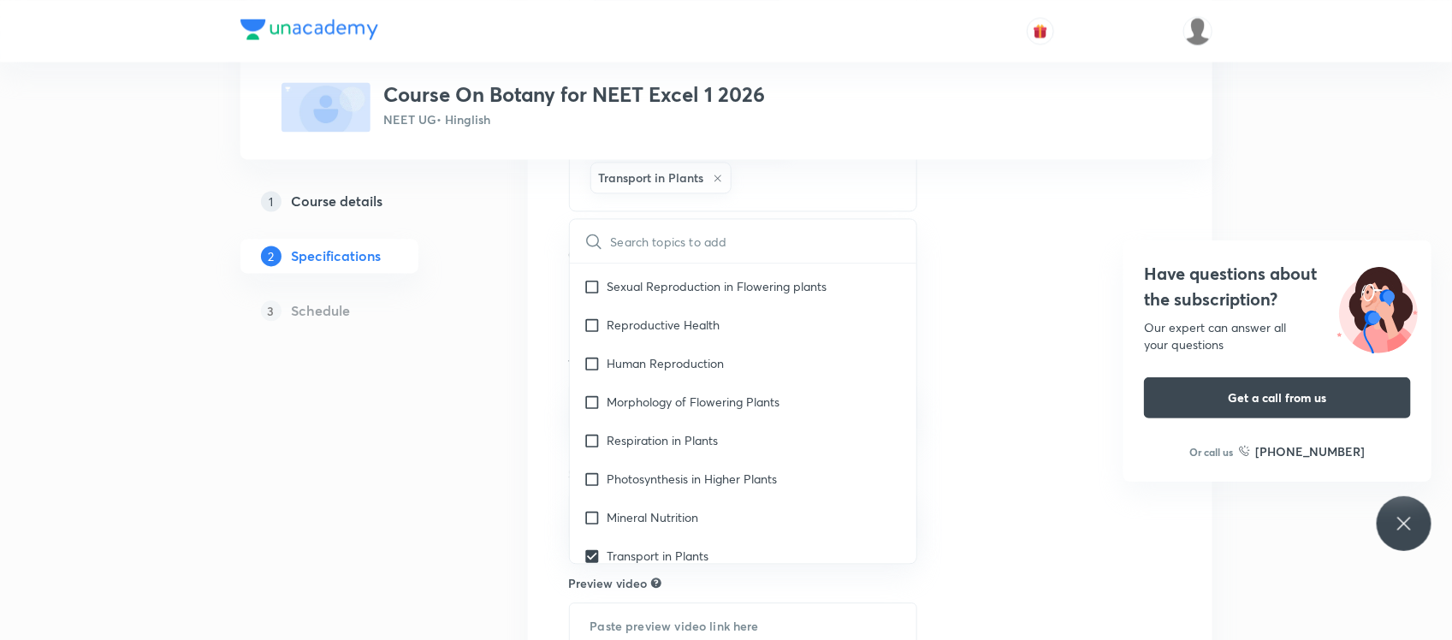
scroll to position [764, 0]
click at [591, 529] on input "checkbox" at bounding box center [595, 520] width 24 height 18
click at [591, 490] on input "checkbox" at bounding box center [595, 481] width 24 height 18
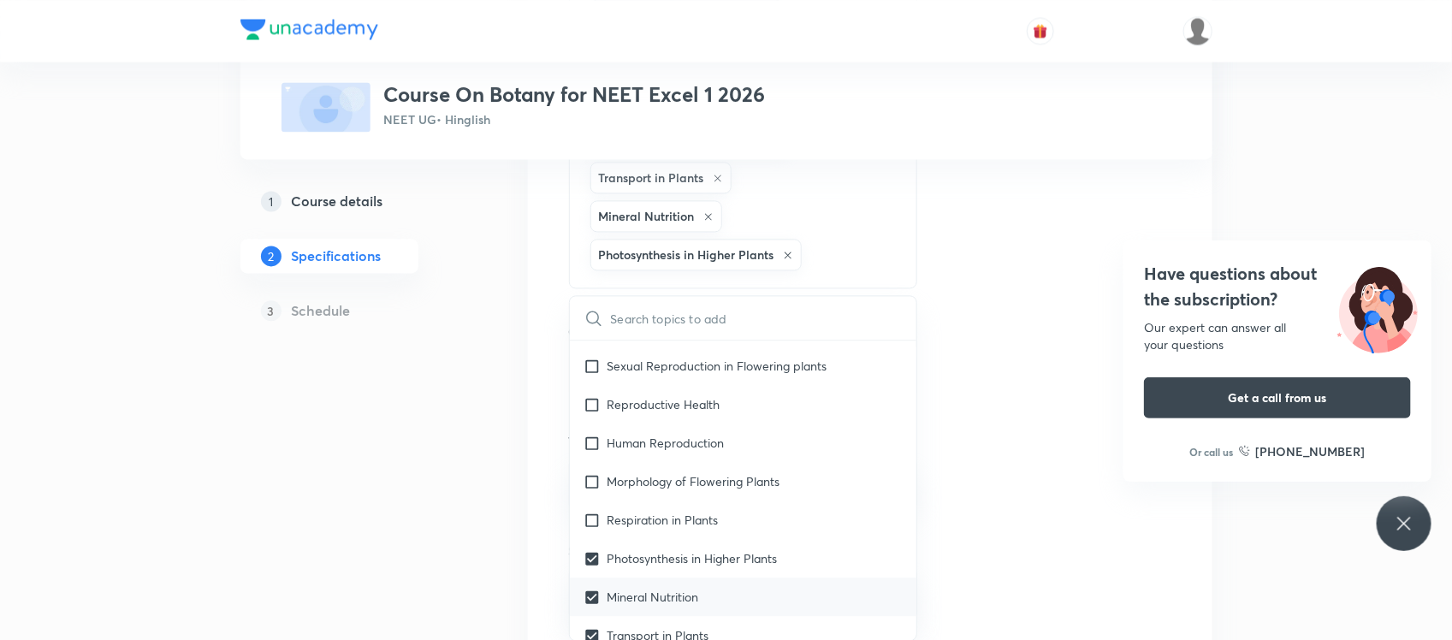
click at [591, 529] on input "checkbox" at bounding box center [595, 520] width 24 height 18
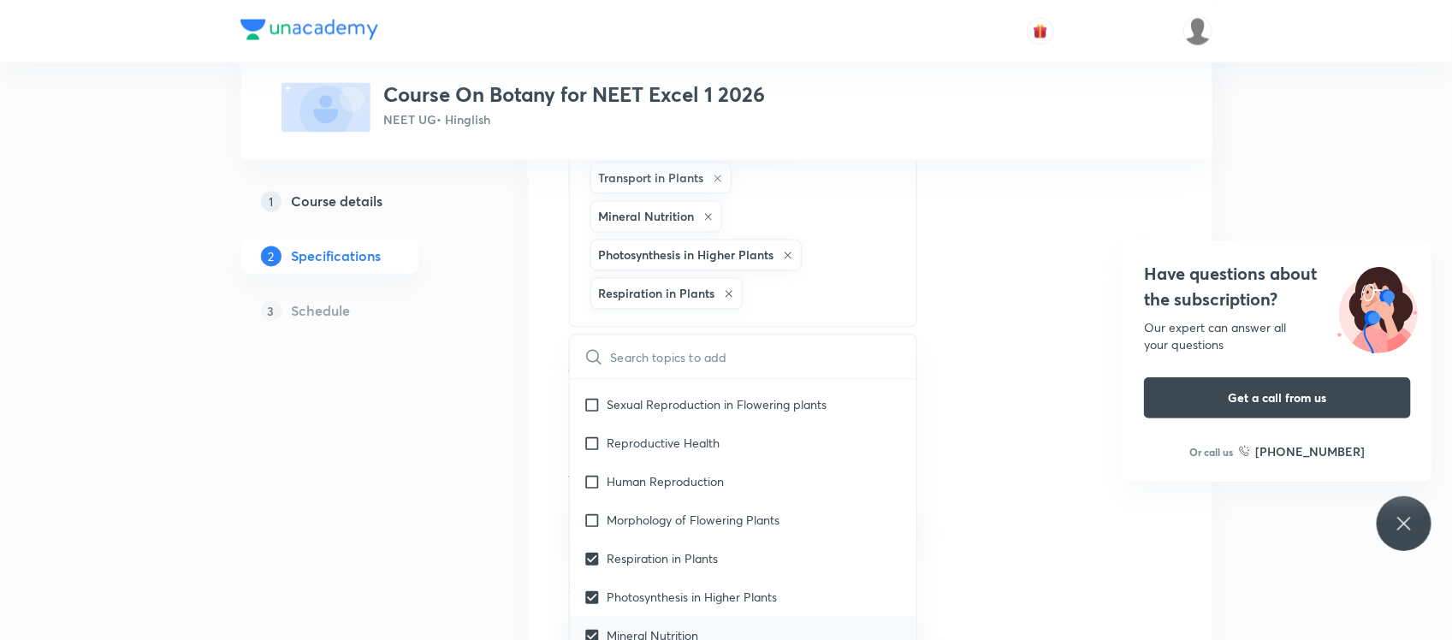
click at [591, 529] on input "checkbox" at bounding box center [595, 520] width 24 height 18
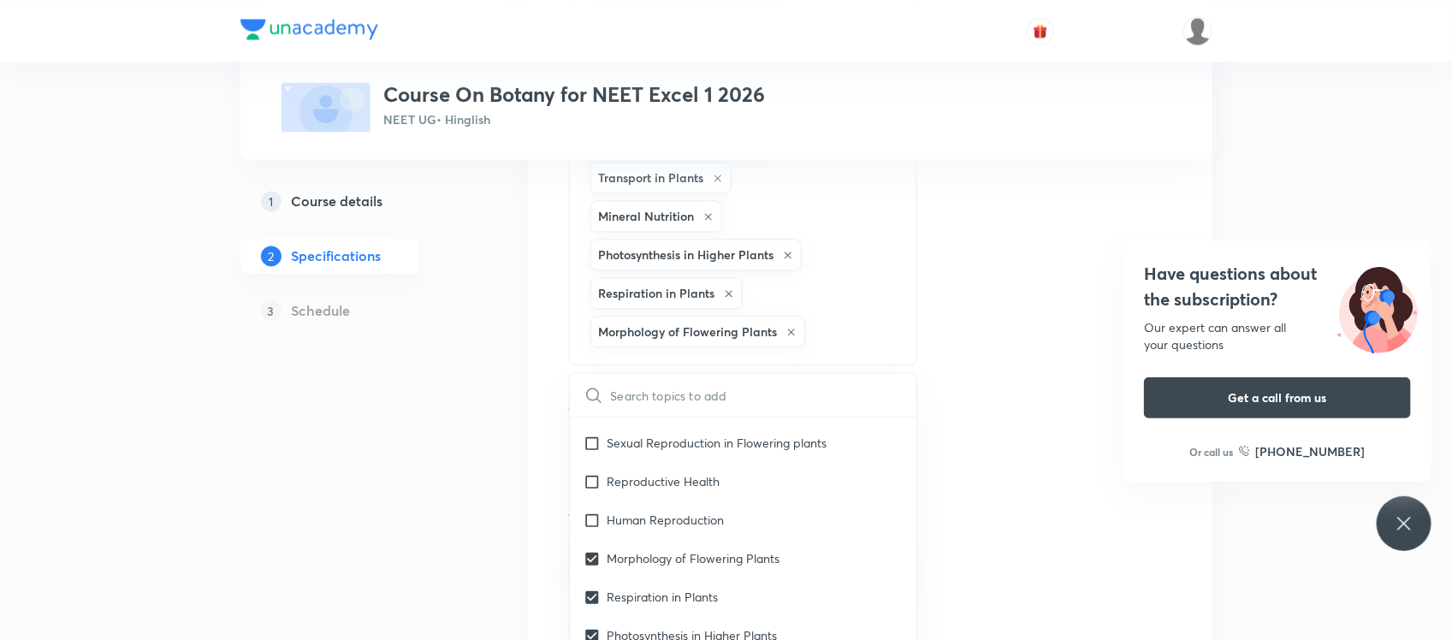
click at [591, 529] on input "checkbox" at bounding box center [595, 520] width 24 height 18
click at [591, 490] on input "checkbox" at bounding box center [595, 481] width 24 height 18
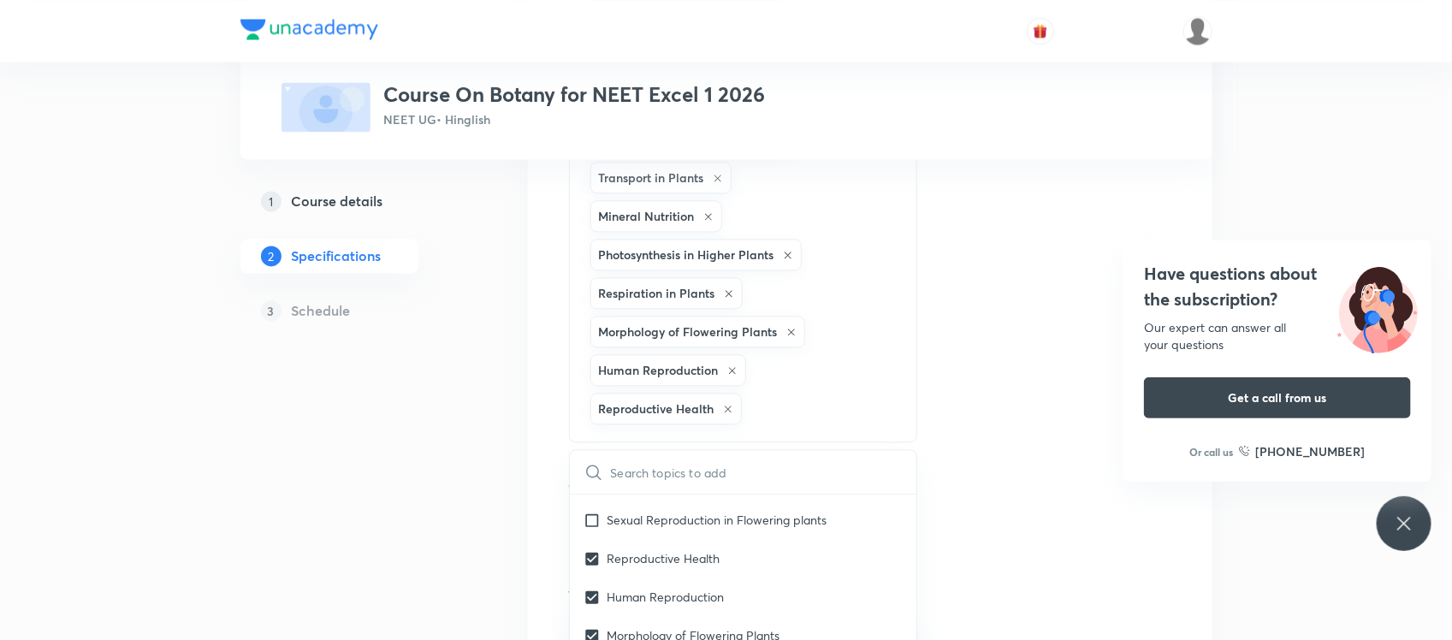
click at [591, 529] on input "checkbox" at bounding box center [595, 520] width 24 height 18
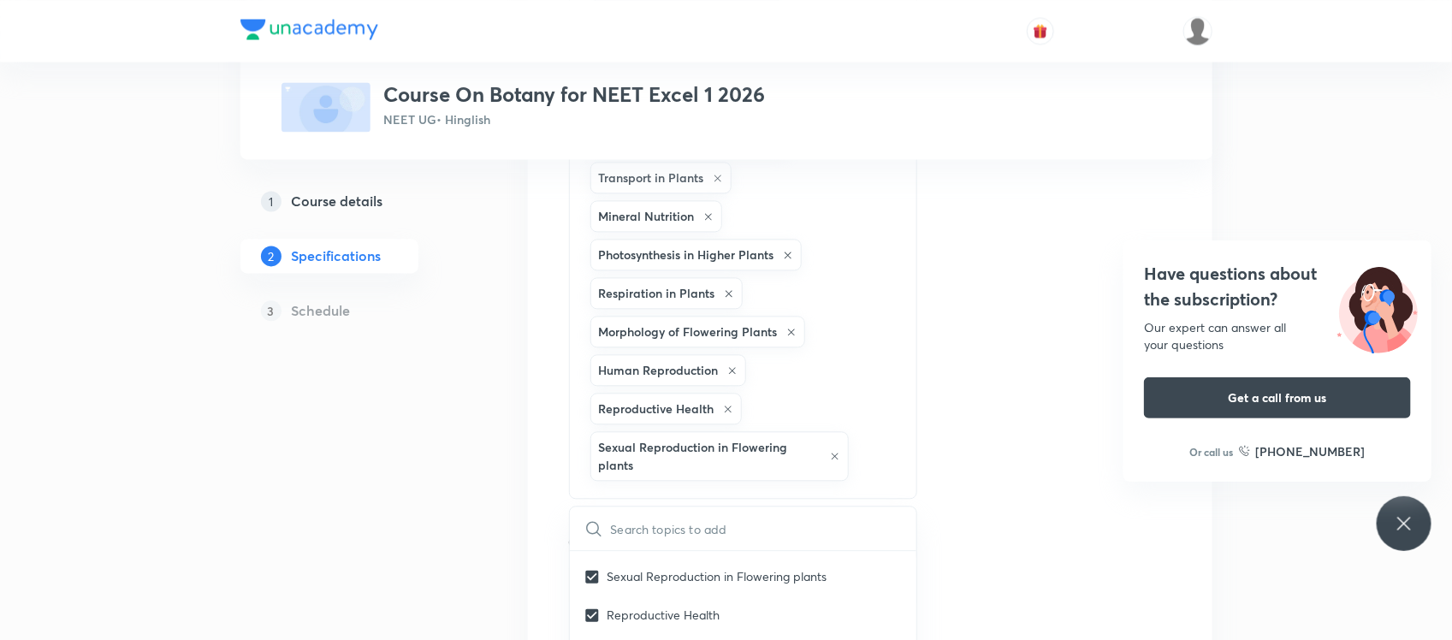
click at [591, 539] on icon at bounding box center [593, 528] width 21 height 21
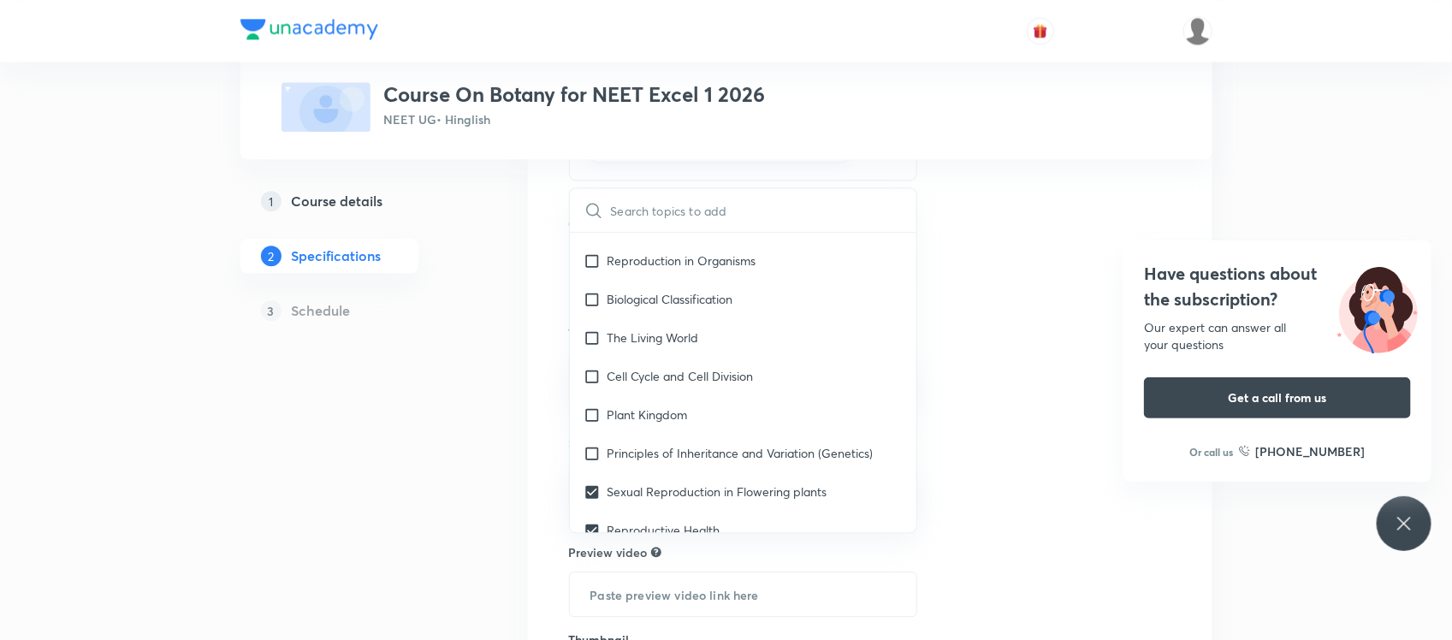
scroll to position [527, 0]
click at [592, 465] on input "checkbox" at bounding box center [595, 456] width 24 height 18
click at [592, 437] on div "Plant Kingdom" at bounding box center [743, 418] width 347 height 39
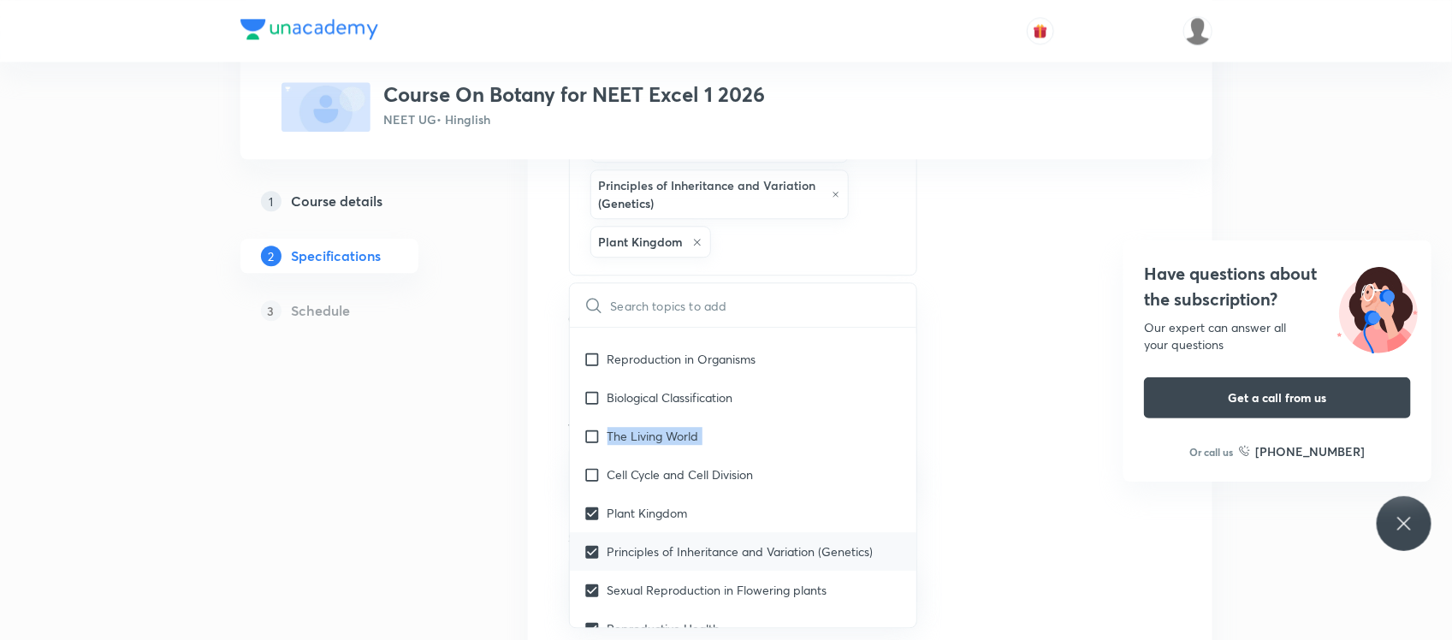
click at [592, 455] on div "The Living World" at bounding box center [743, 436] width 347 height 39
click at [592, 417] on div "Biological Classification" at bounding box center [743, 397] width 347 height 39
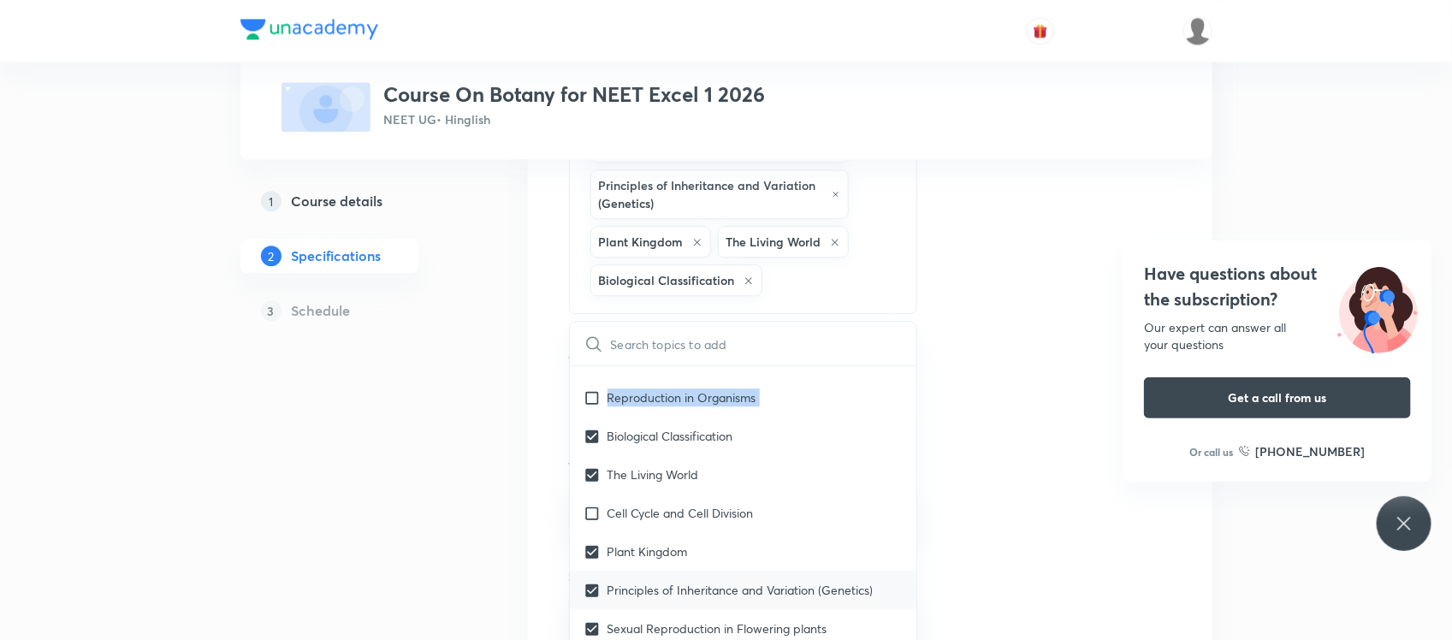
click at [592, 417] on div "Reproduction in Organisms" at bounding box center [743, 397] width 347 height 39
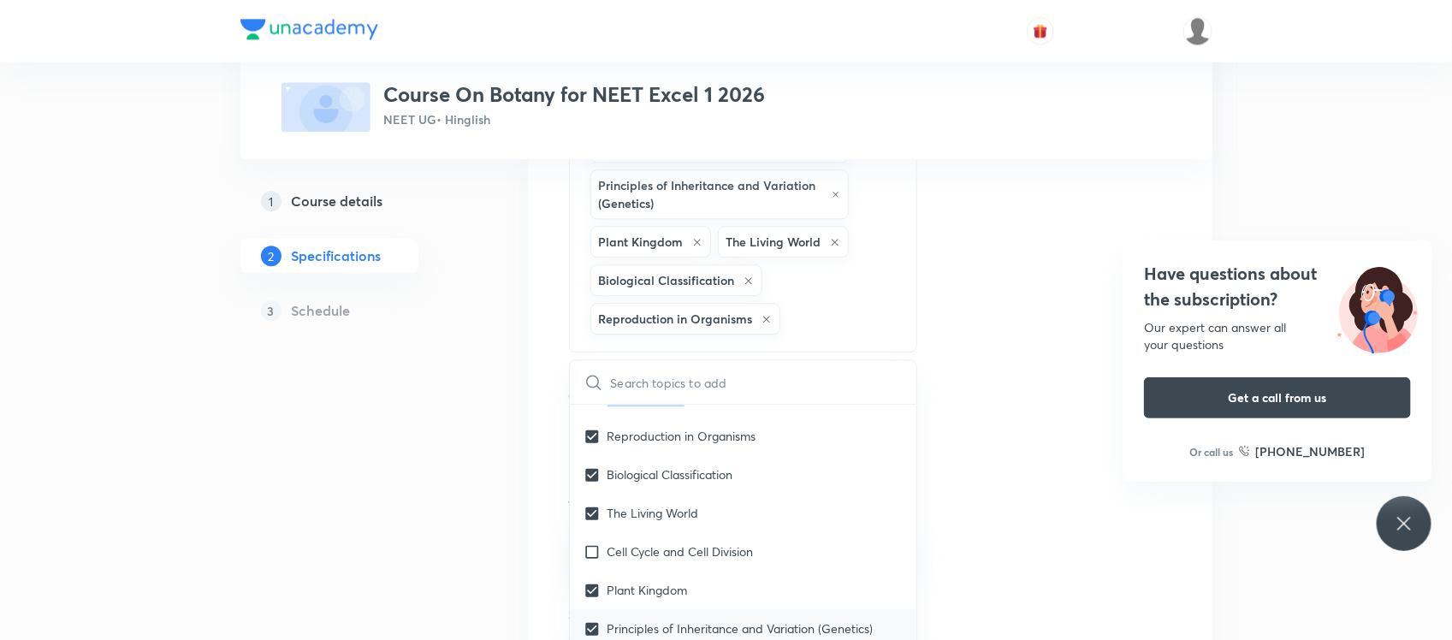
click at [592, 417] on div "Crash Course" at bounding box center [743, 397] width 347 height 39
click at [592, 389] on icon at bounding box center [593, 382] width 15 height 15
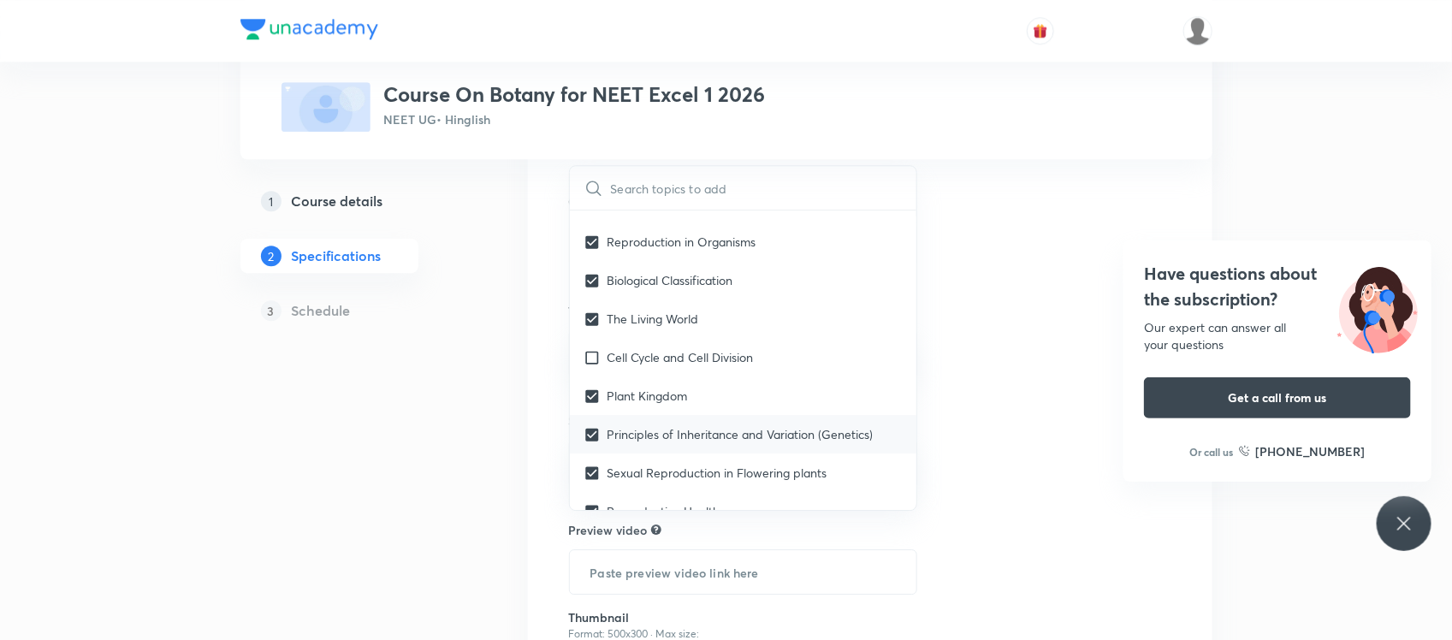
scroll to position [2077, 0]
click at [622, 365] on p "Cell Cycle and Cell Division" at bounding box center [680, 356] width 146 height 18
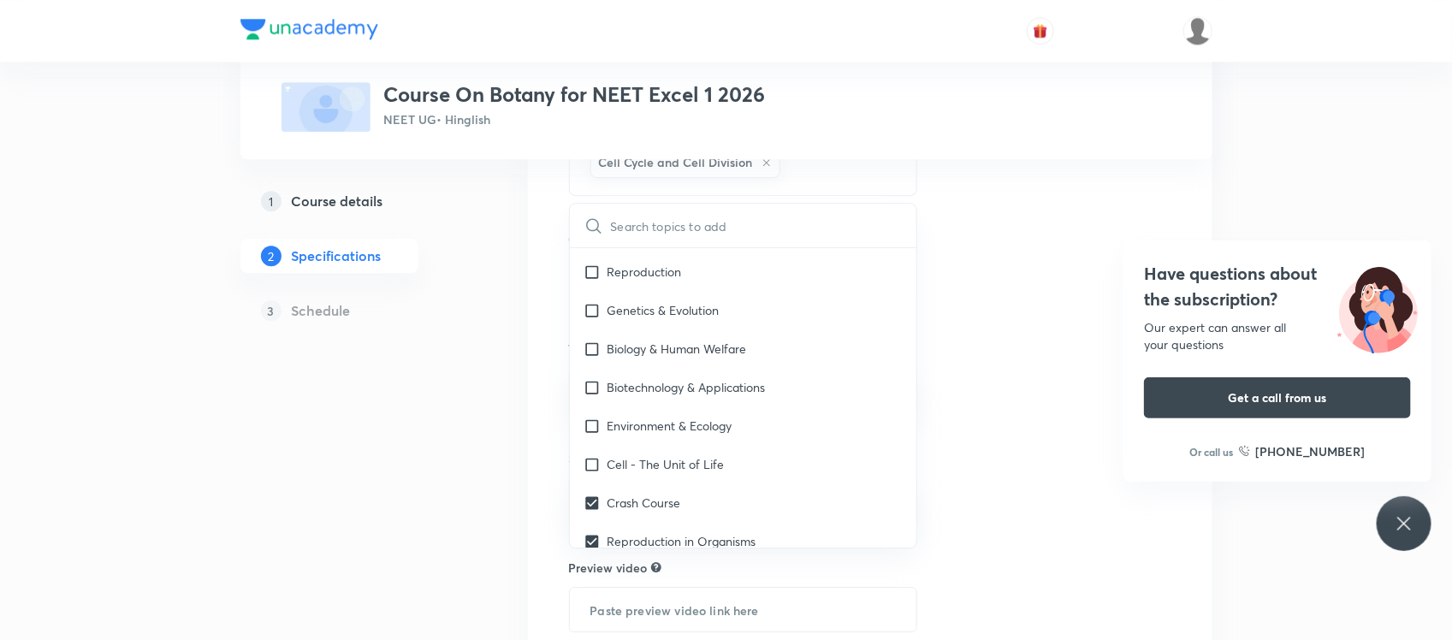
scroll to position [259, 0]
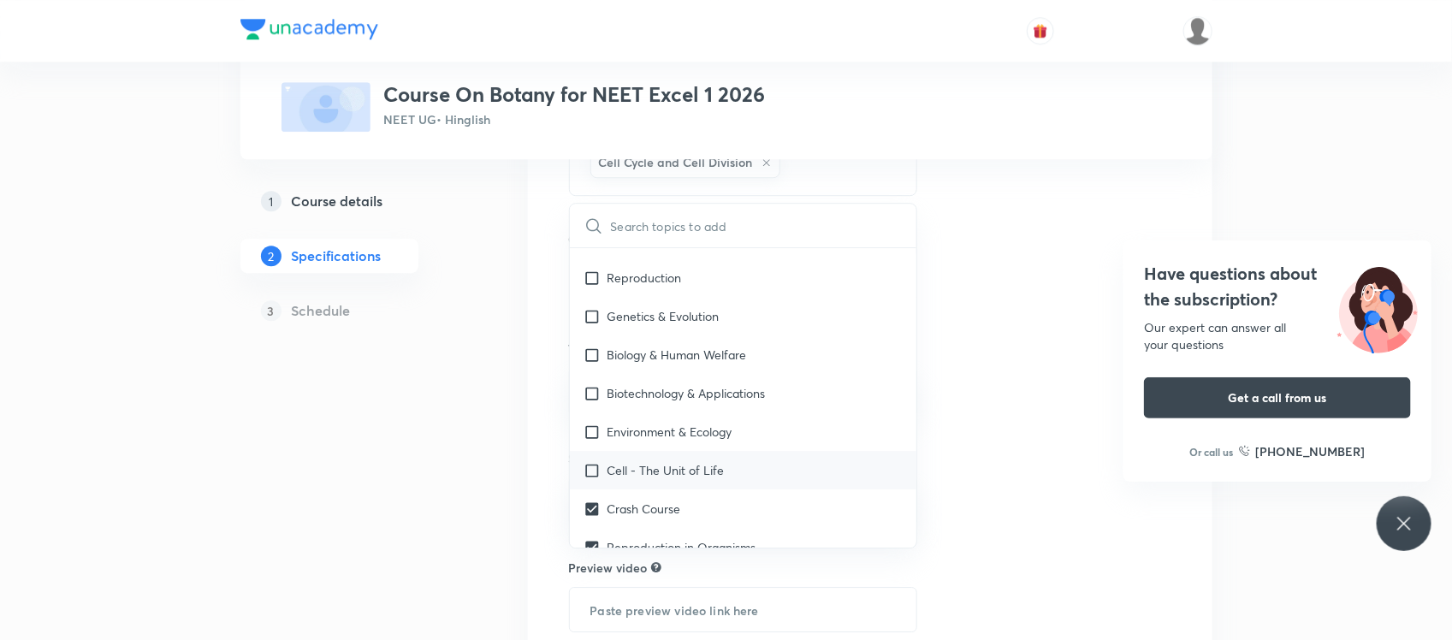
click at [589, 479] on input "checkbox" at bounding box center [595, 470] width 24 height 18
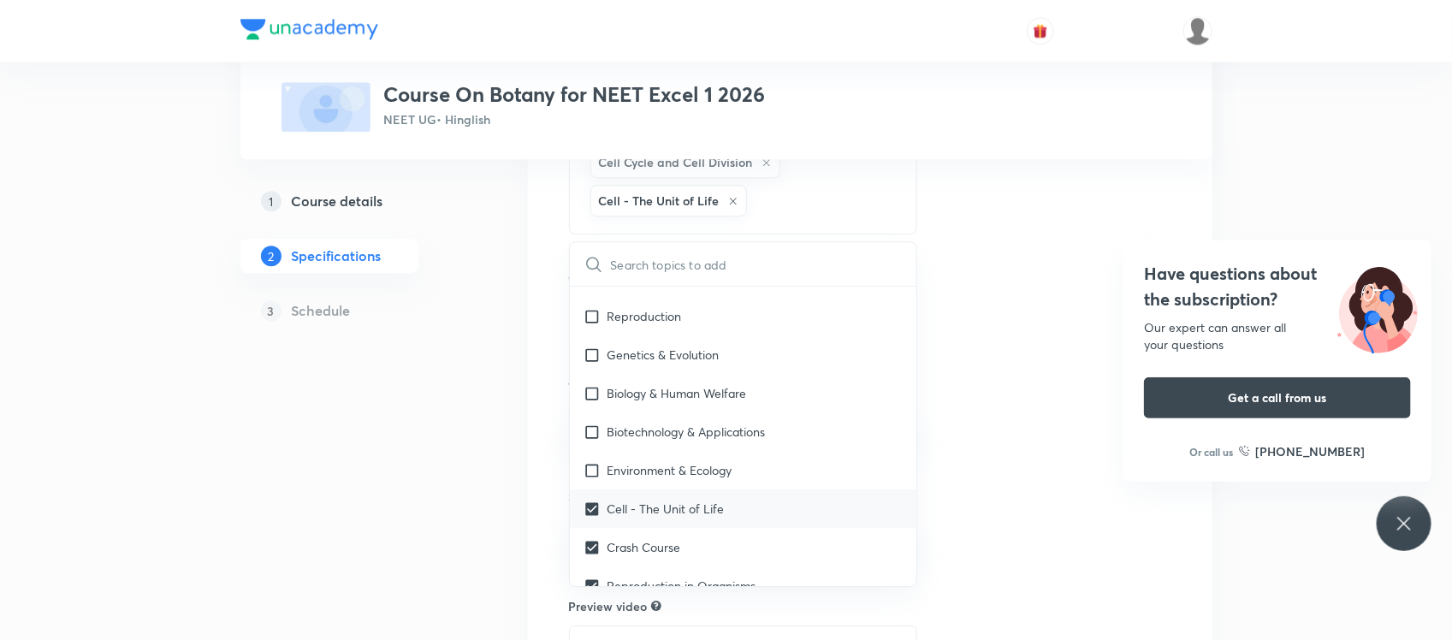
click at [589, 479] on input "checkbox" at bounding box center [595, 470] width 24 height 18
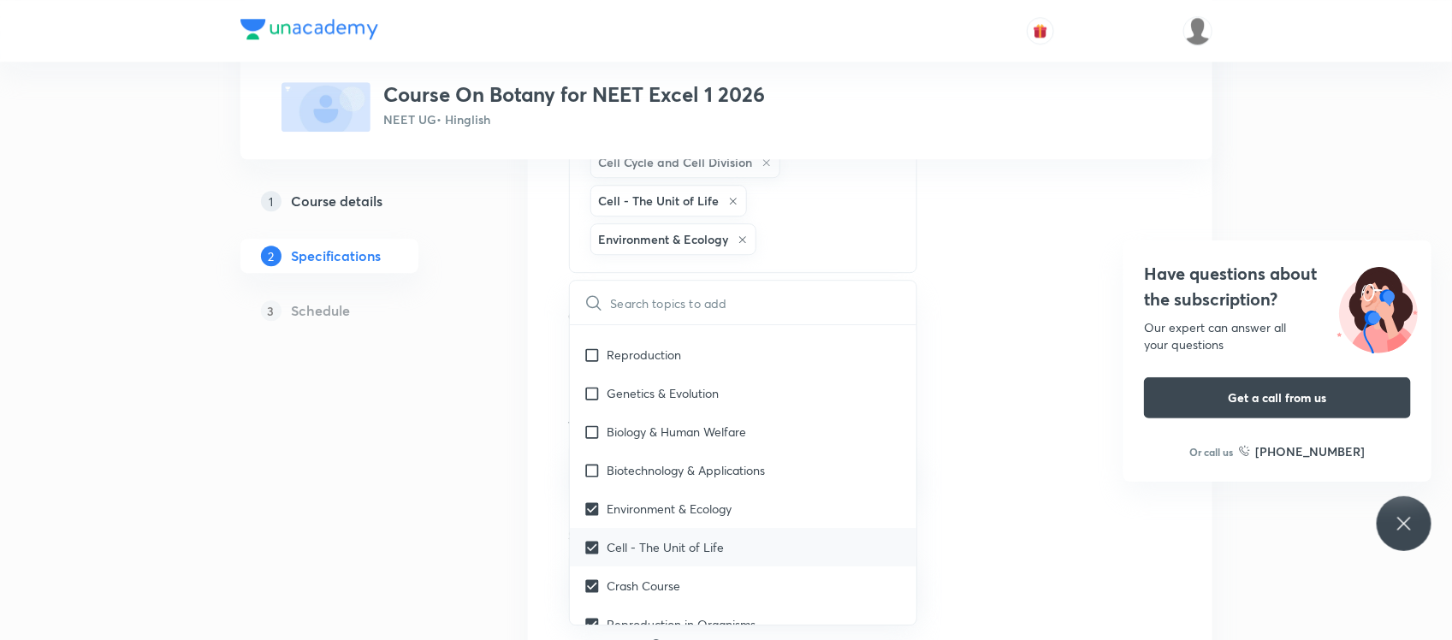
click at [589, 479] on input "checkbox" at bounding box center [595, 470] width 24 height 18
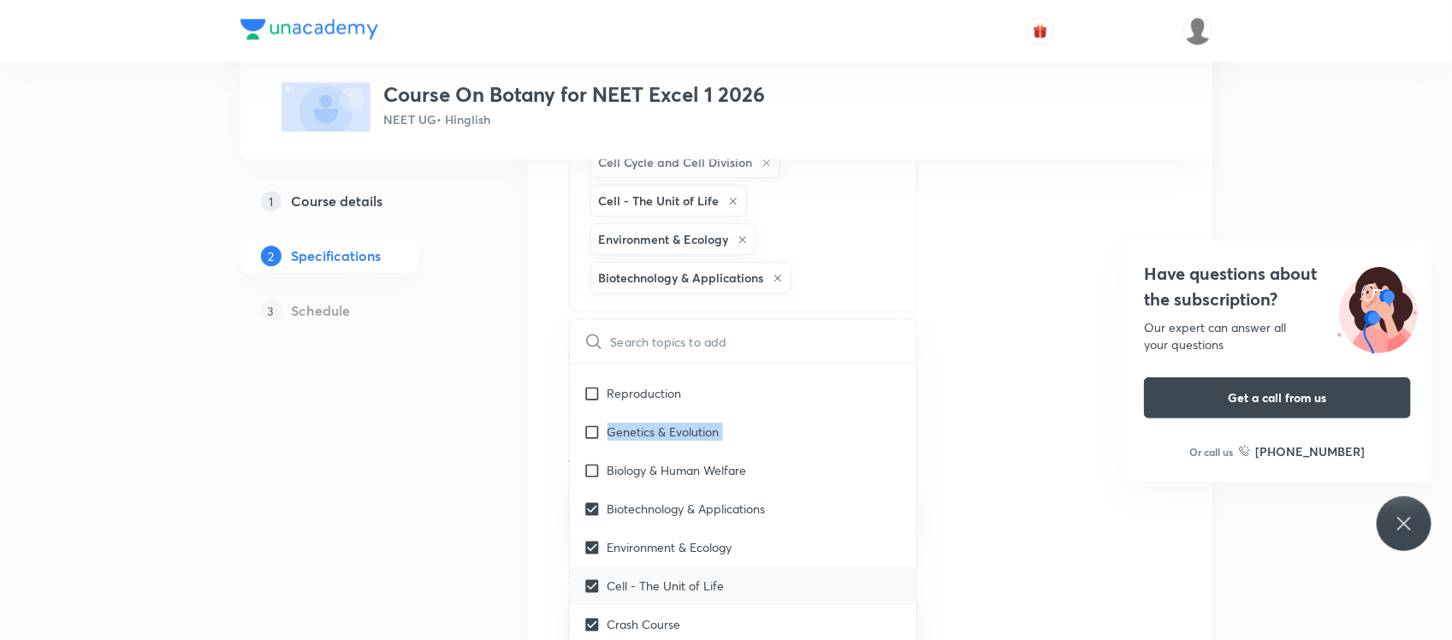
click at [589, 451] on div "Genetics & Evolution" at bounding box center [743, 431] width 347 height 39
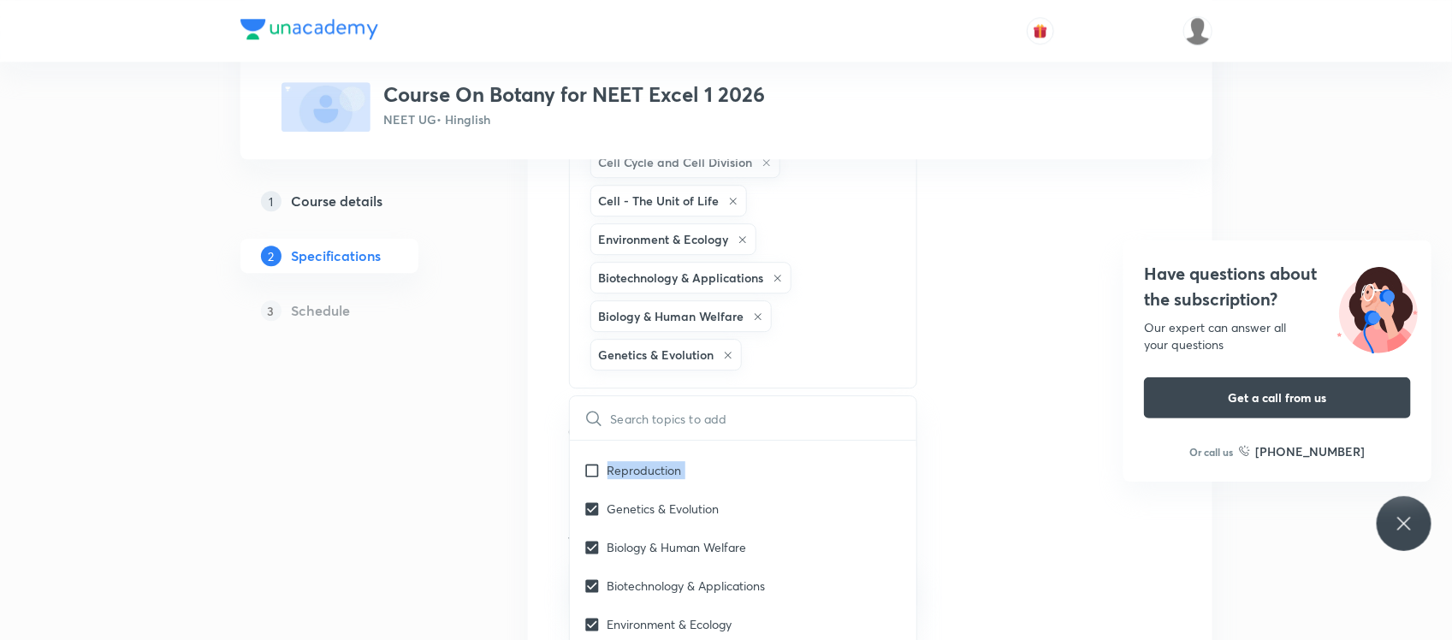
click at [589, 489] on div "Reproduction" at bounding box center [743, 470] width 347 height 39
click at [589, 467] on icon at bounding box center [593, 457] width 21 height 21
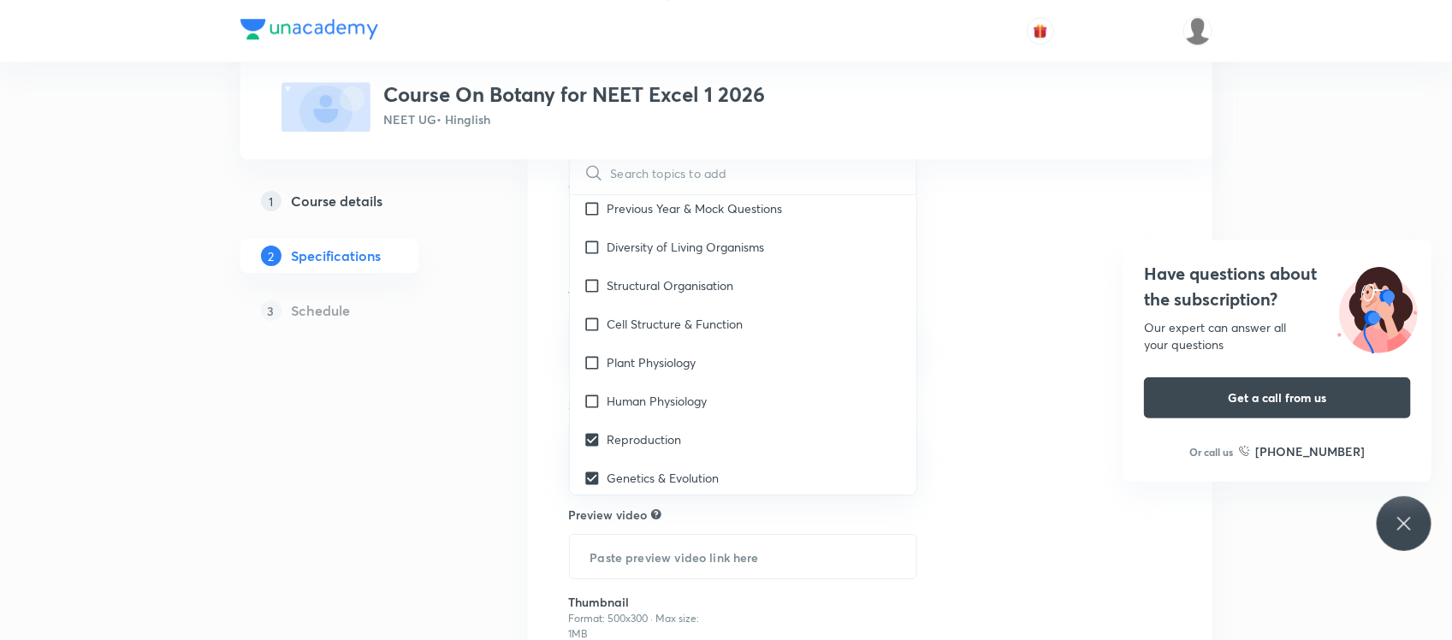
scroll to position [39, 0]
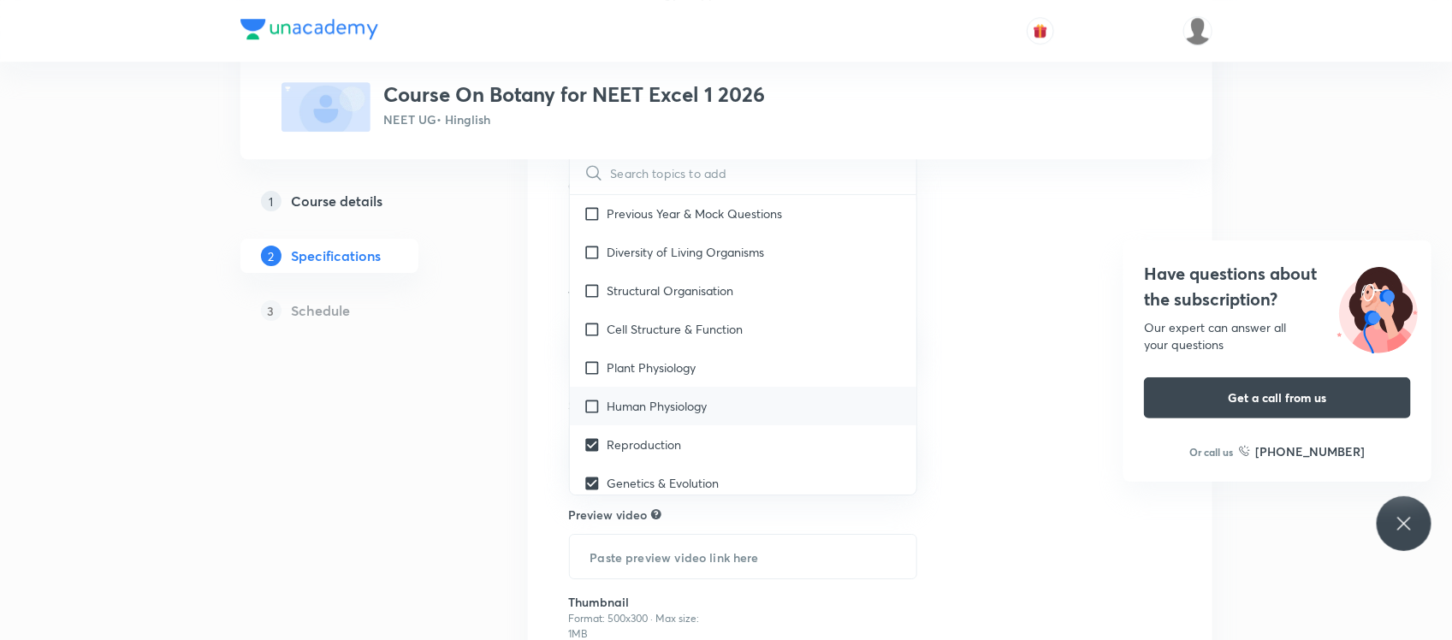
click at [587, 415] on input "checkbox" at bounding box center [595, 406] width 24 height 18
click at [587, 376] on input "checkbox" at bounding box center [595, 367] width 24 height 18
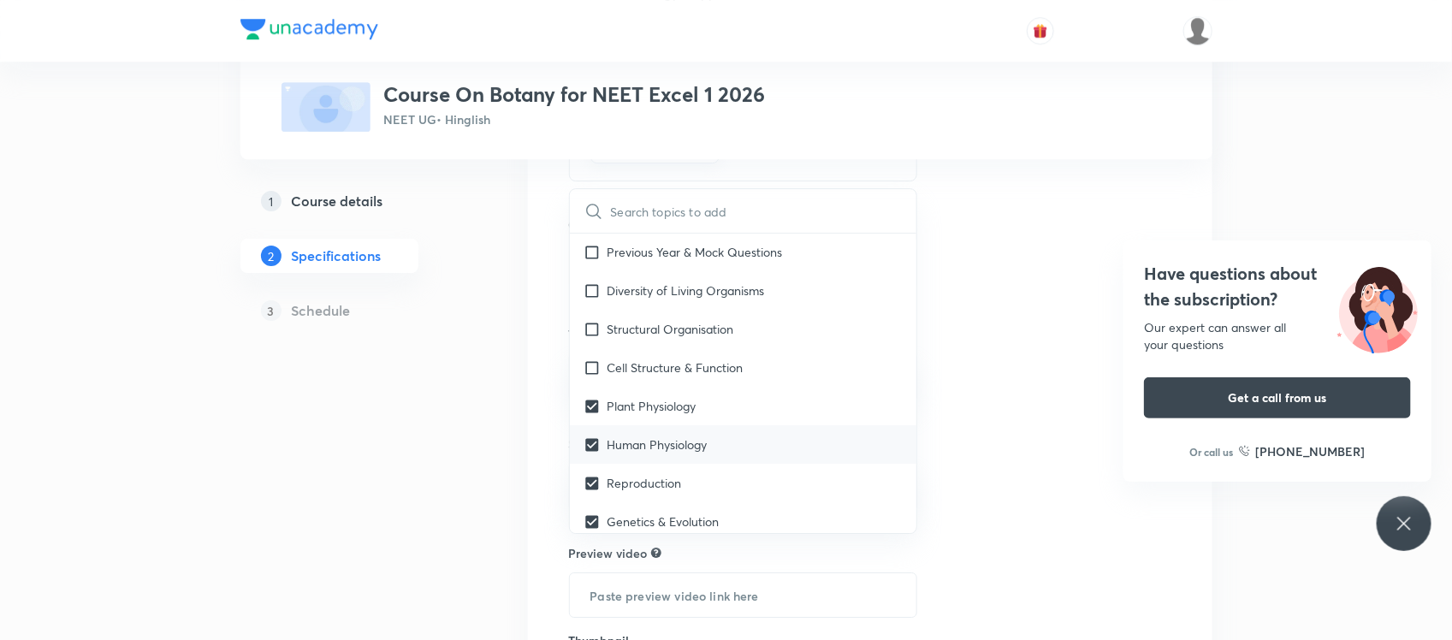
click at [587, 376] on input "checkbox" at bounding box center [595, 367] width 24 height 18
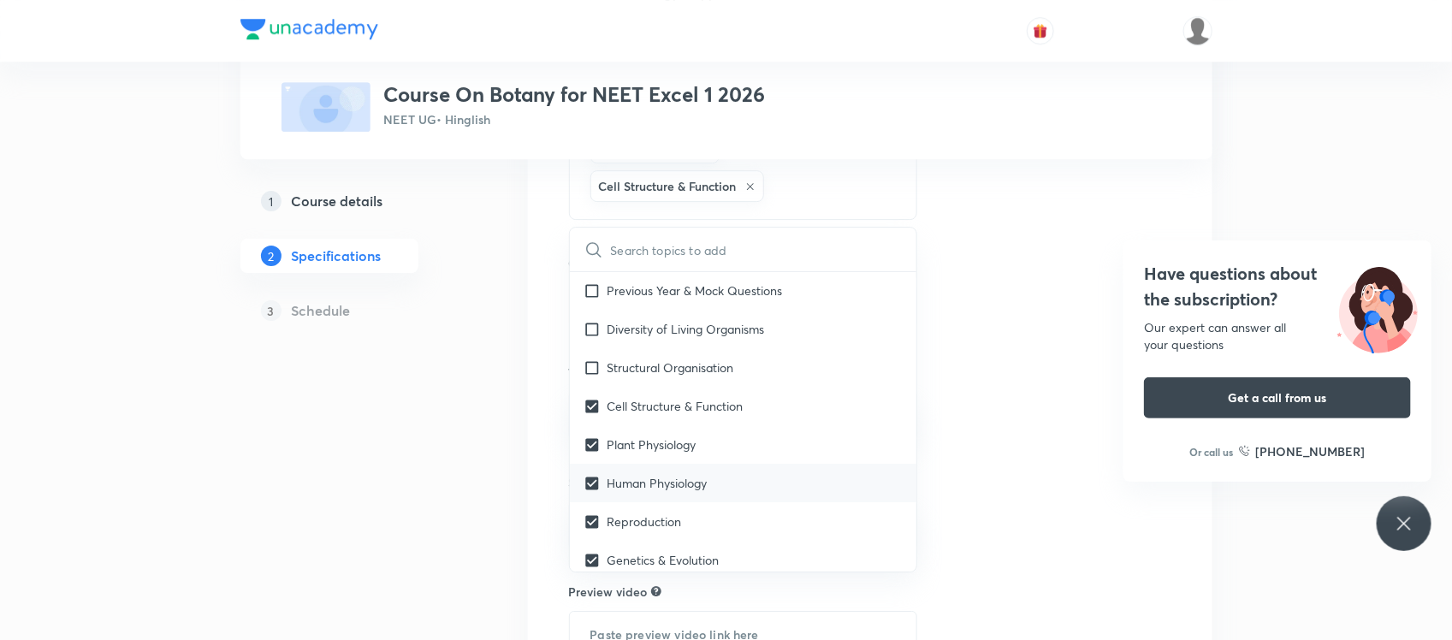
click at [587, 376] on input "checkbox" at bounding box center [595, 367] width 24 height 18
click at [587, 338] on input "checkbox" at bounding box center [595, 329] width 24 height 18
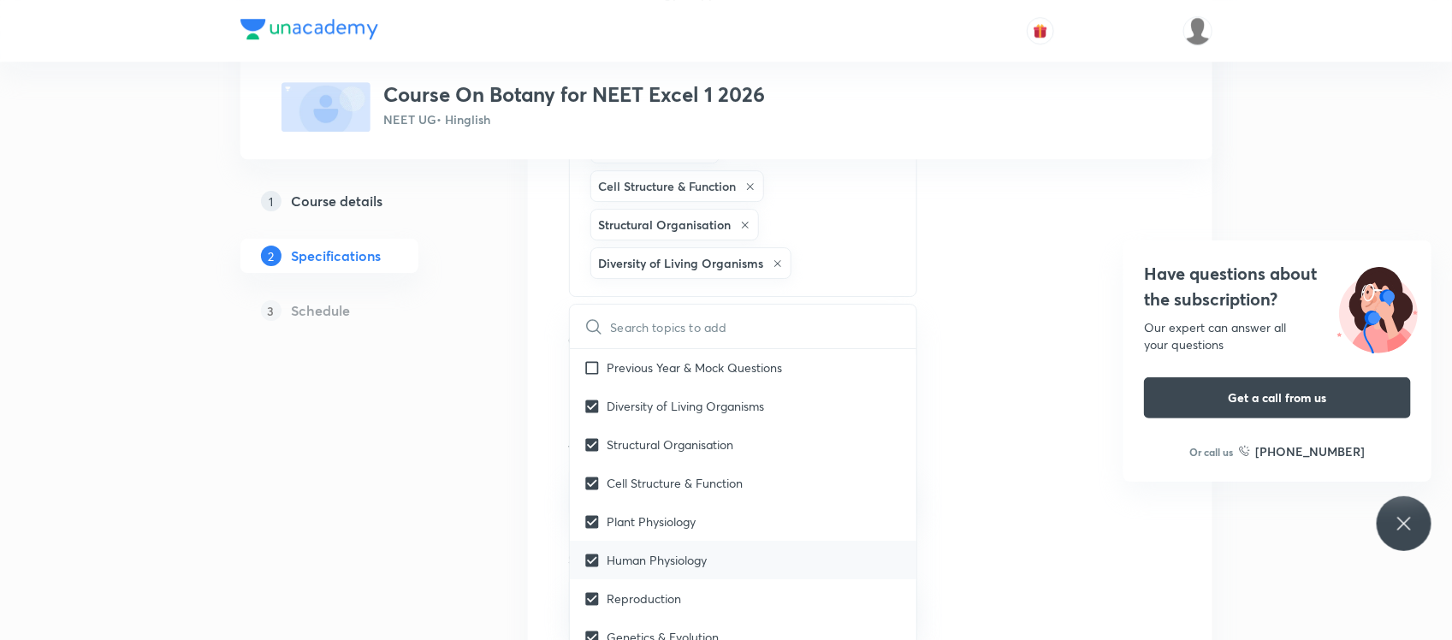
click at [587, 376] on input "checkbox" at bounding box center [595, 367] width 24 height 18
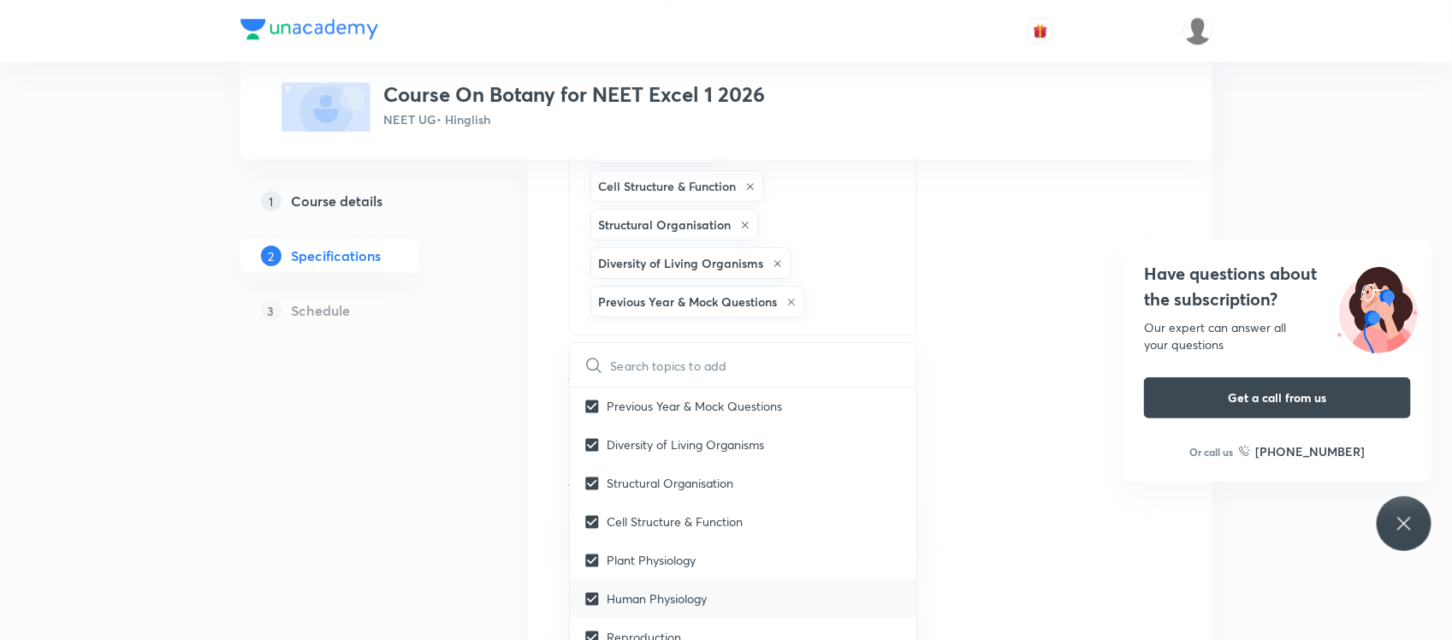
click at [587, 372] on icon at bounding box center [593, 365] width 15 height 15
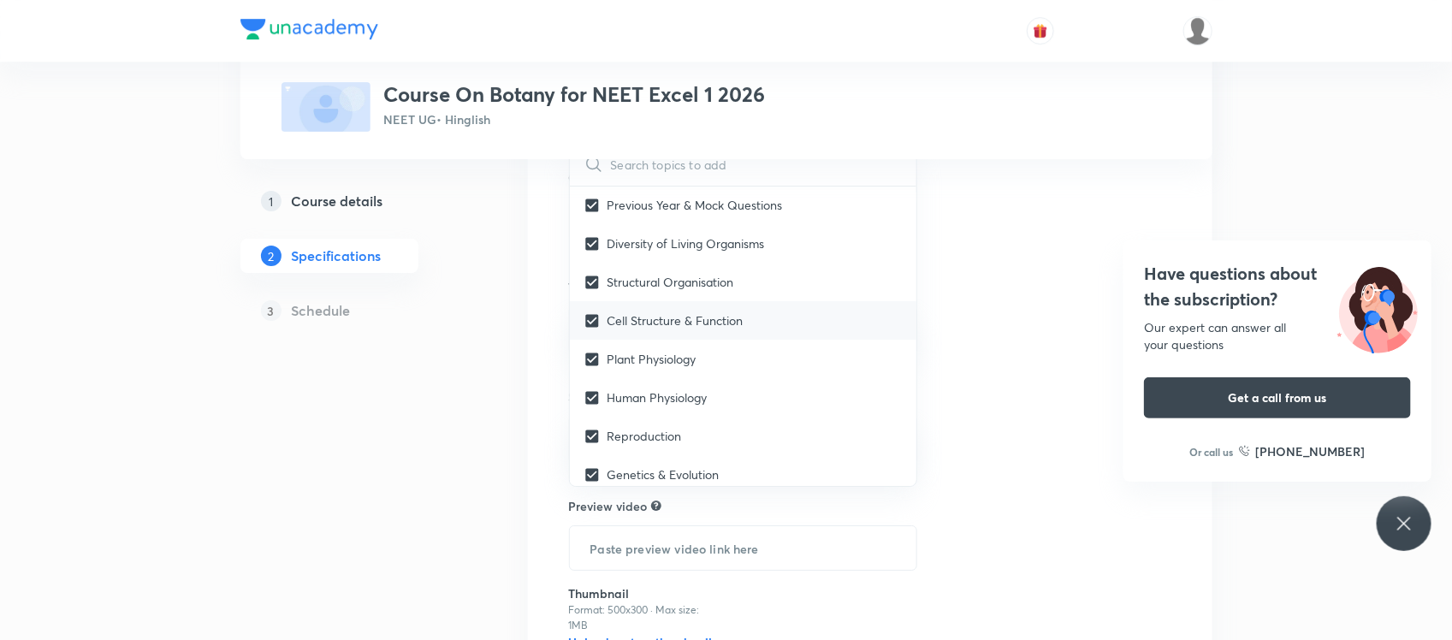
scroll to position [0, 0]
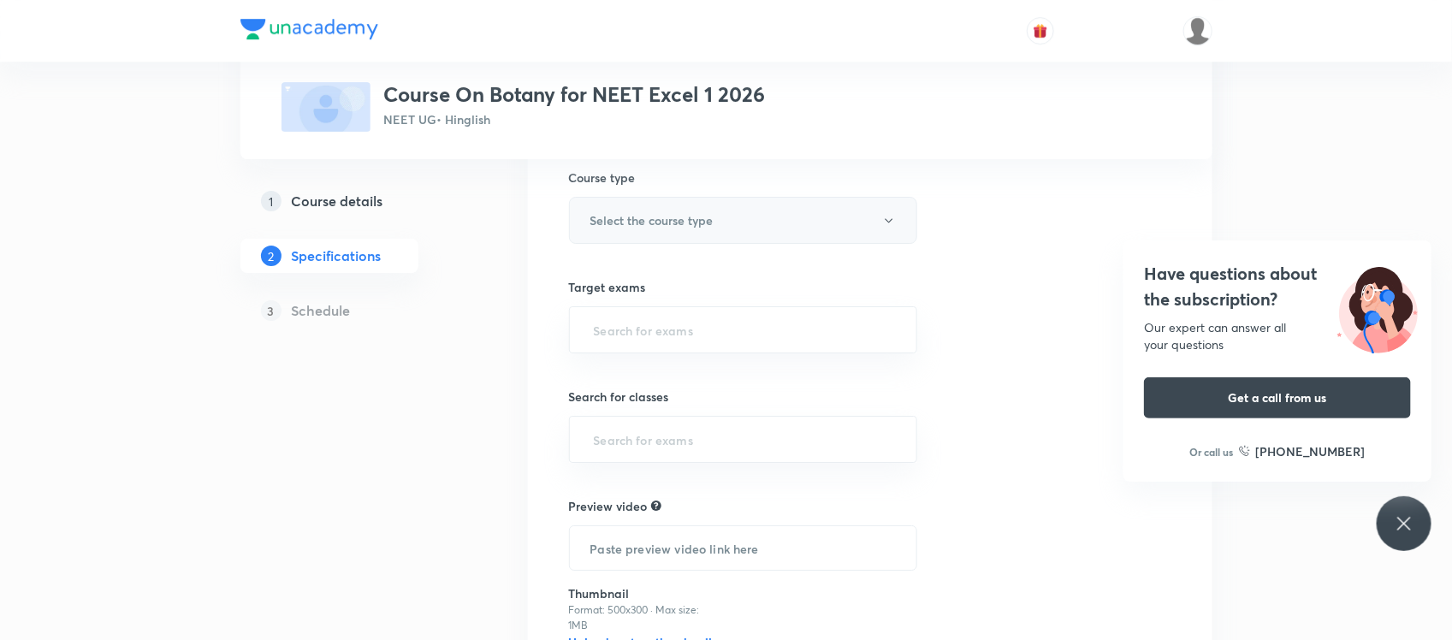
click at [673, 244] on button "Select the course type" at bounding box center [743, 220] width 349 height 47
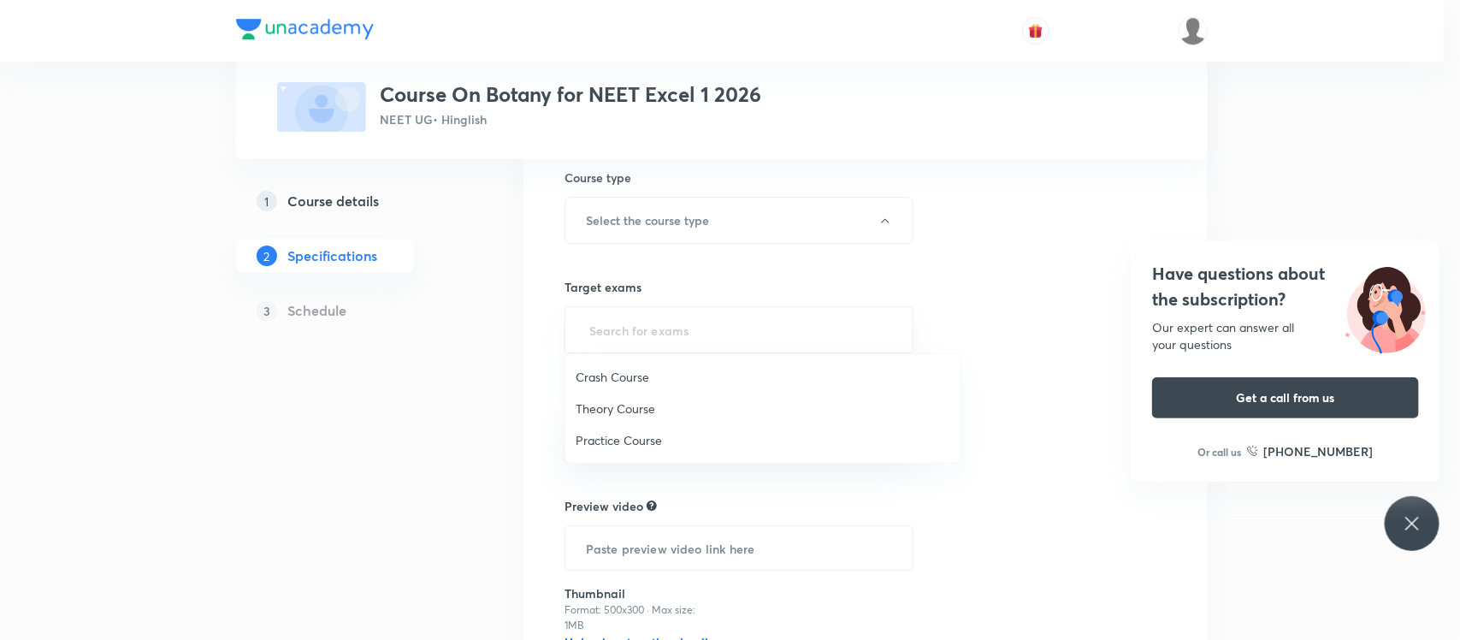
click at [623, 408] on span "Theory Course" at bounding box center [763, 409] width 375 height 18
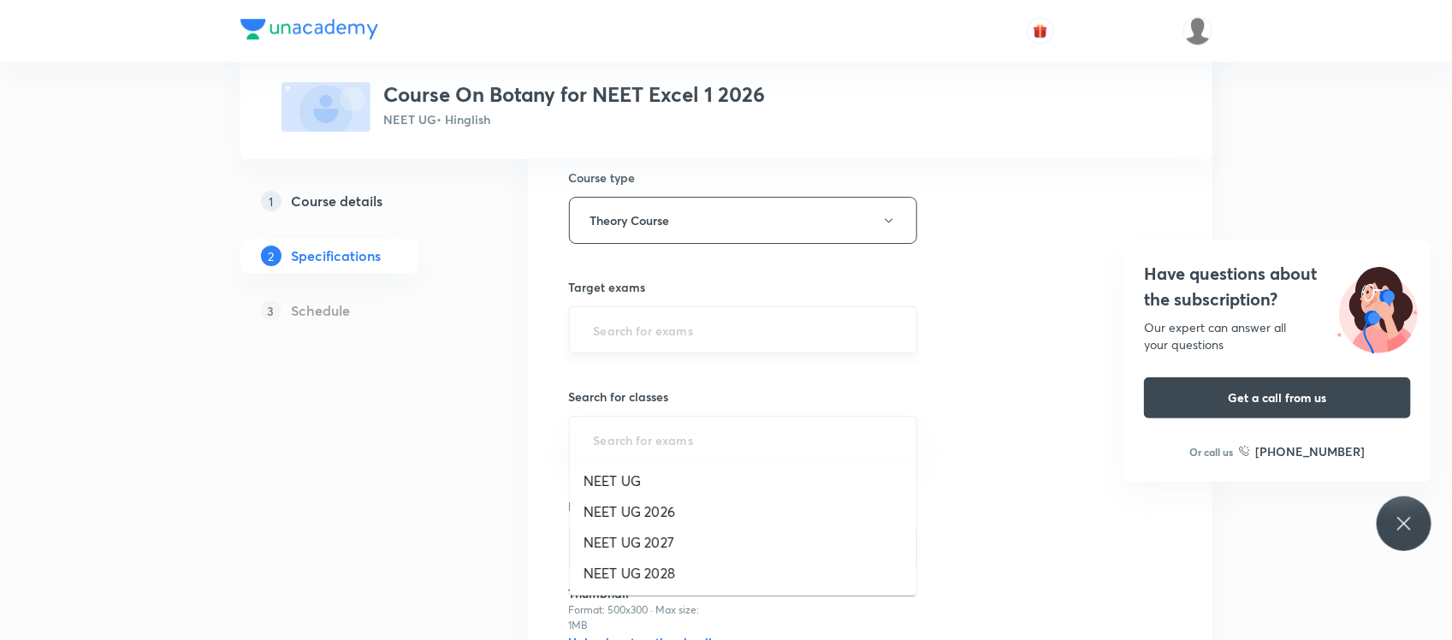
click at [650, 346] on input "text" at bounding box center [743, 330] width 306 height 32
click at [642, 513] on li "NEET UG 2026" at bounding box center [743, 511] width 347 height 31
click at [629, 459] on input "text" at bounding box center [743, 443] width 306 height 32
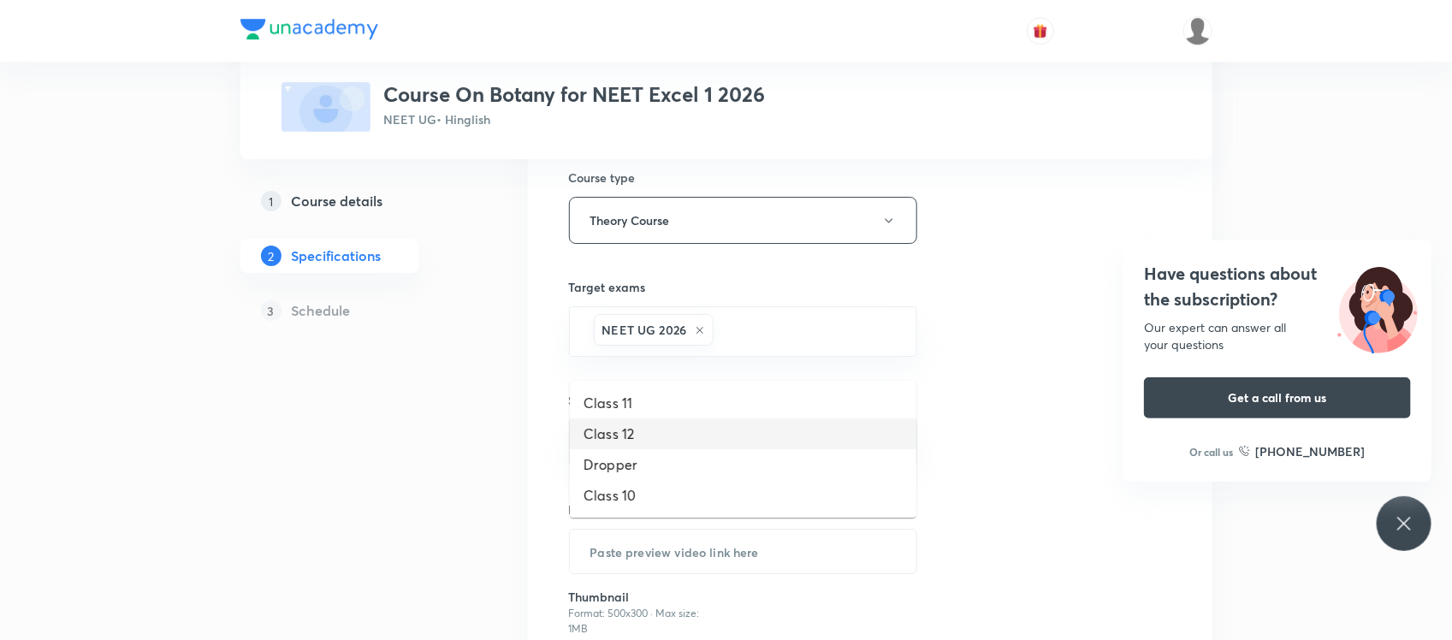
click at [634, 438] on li "Class 12" at bounding box center [743, 433] width 347 height 31
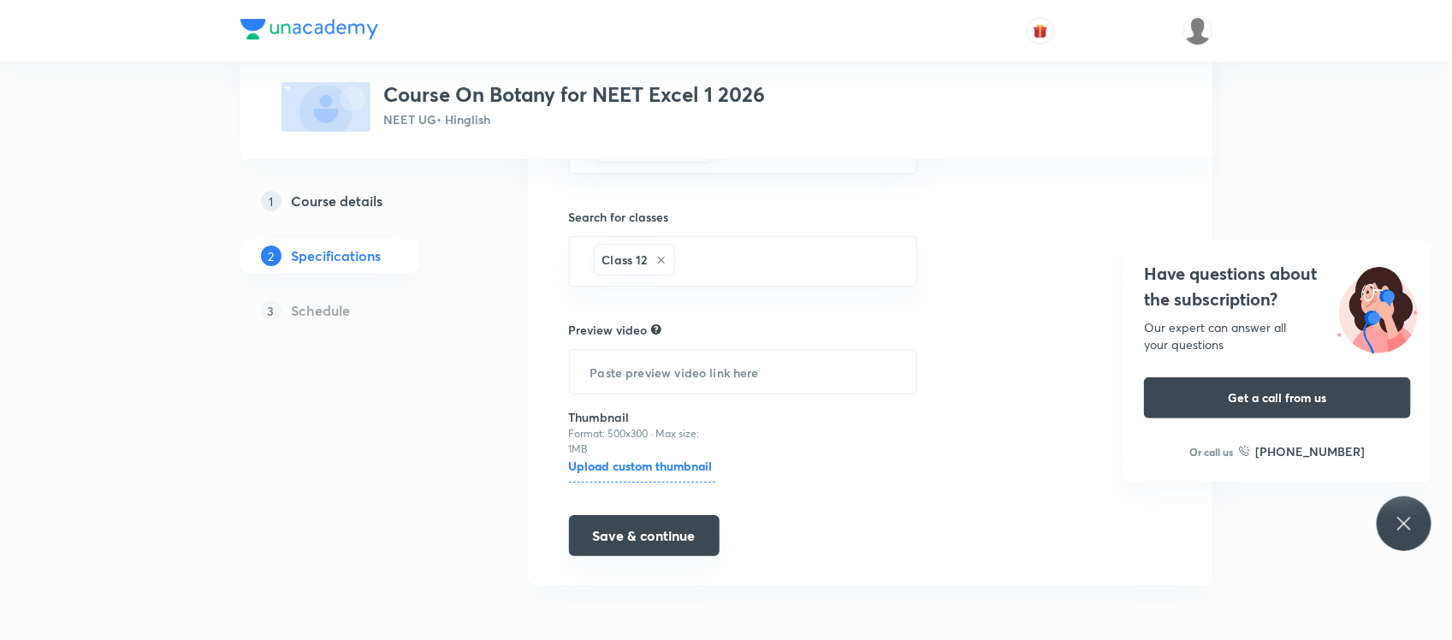
click at [625, 533] on button "Save & continue" at bounding box center [644, 535] width 151 height 41
